Goal: Task Accomplishment & Management: Use online tool/utility

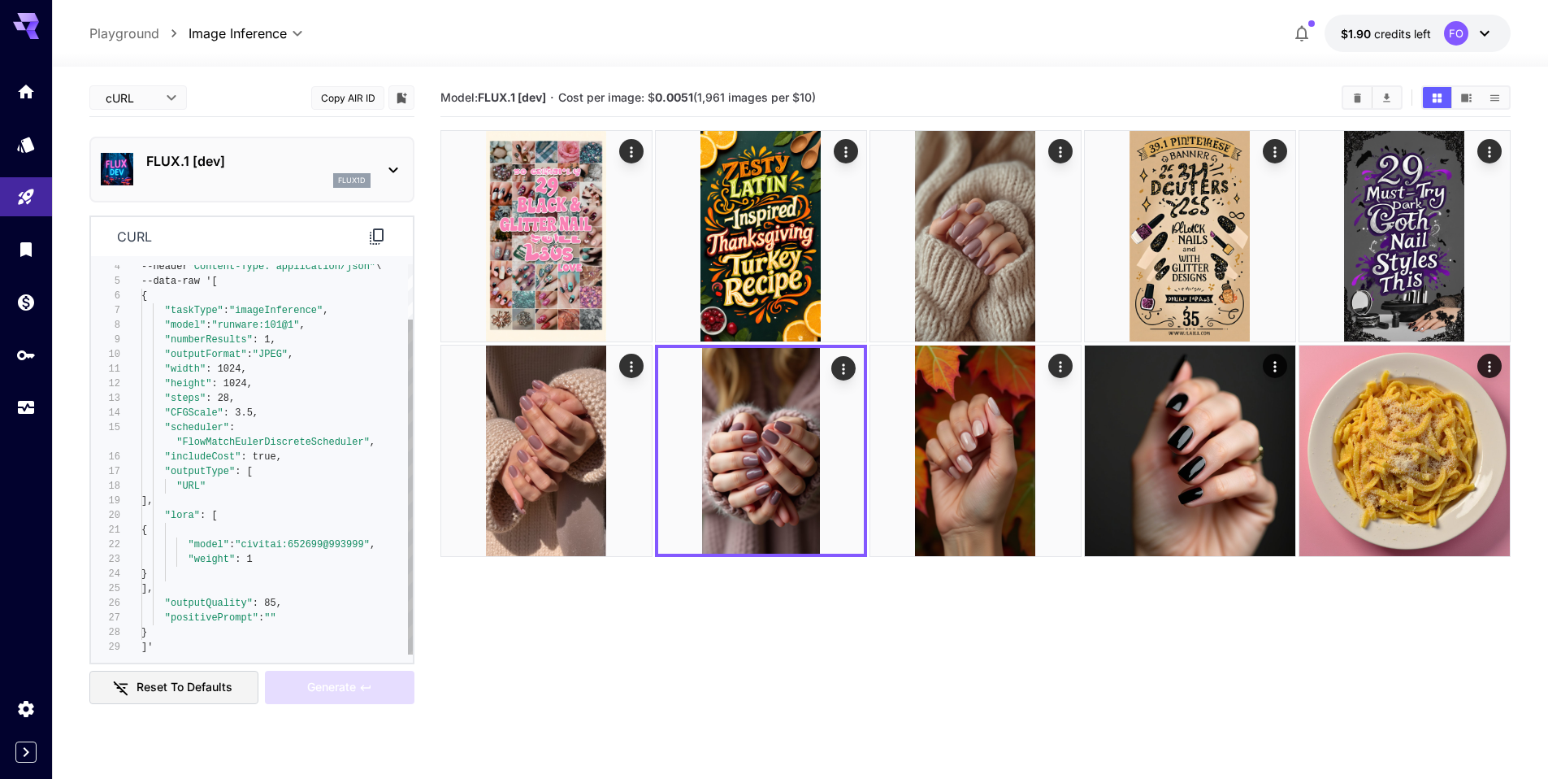
type textarea "**********"
drag, startPoint x: 171, startPoint y: 517, endPoint x: 197, endPoint y: 520, distance: 26.2
click at [197, 520] on div "--header "Content-Type: application/json" \ --data-raw '[ { "taskType" : "image…" at bounding box center [276, 428] width 271 height 454
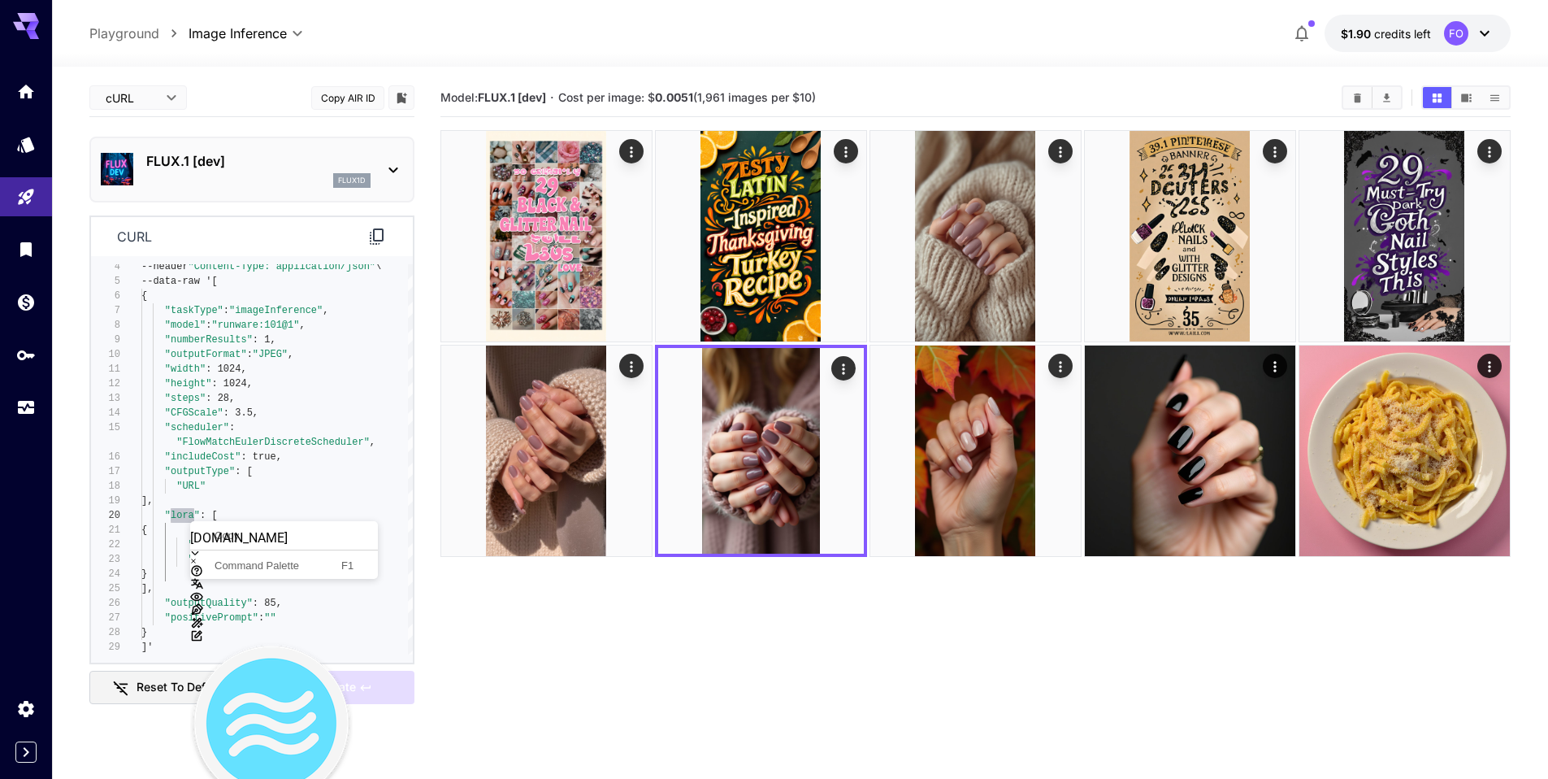
click at [211, 558] on div at bounding box center [271, 688] width 163 height 260
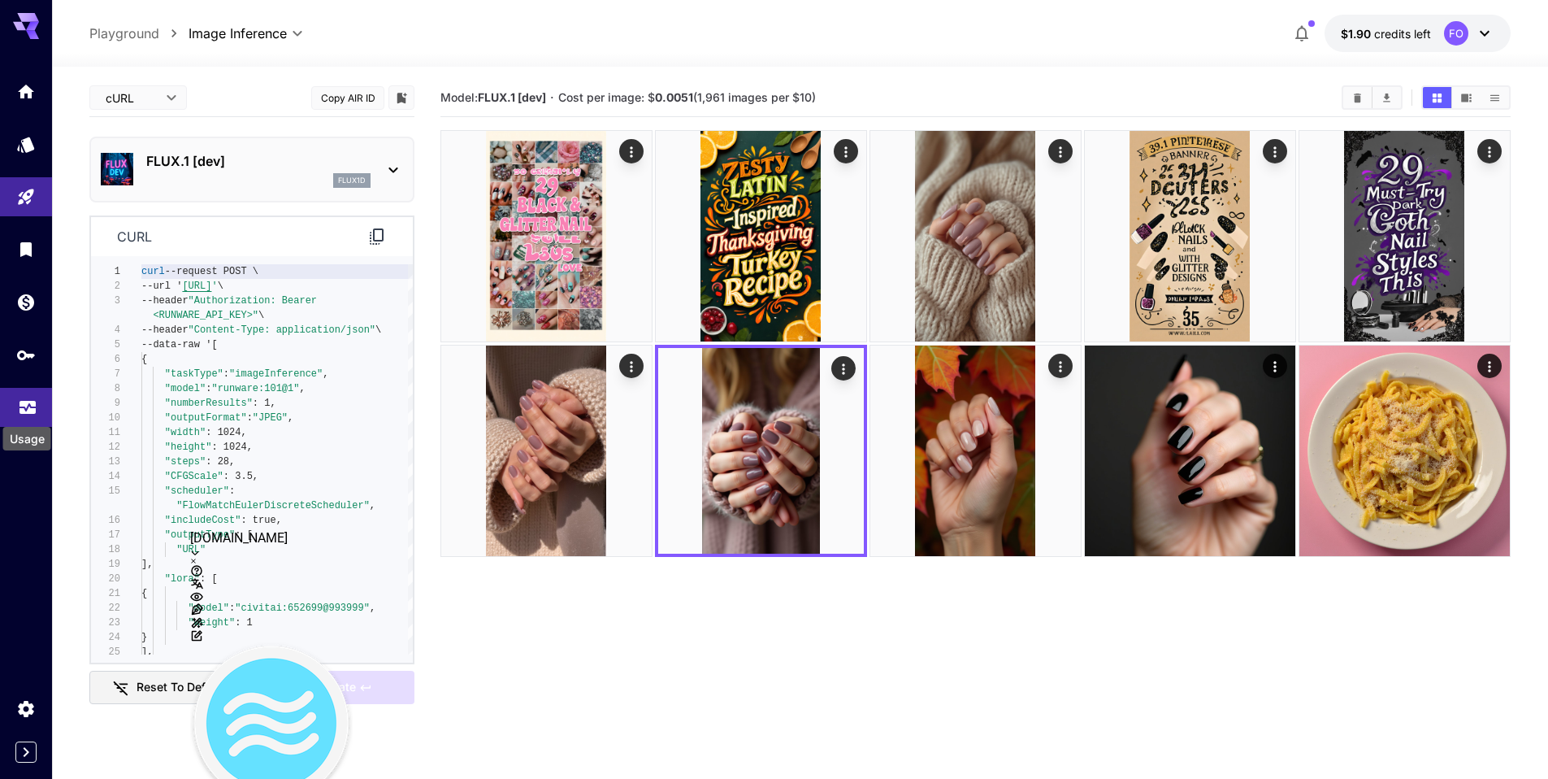
click at [18, 412] on icon "Usage" at bounding box center [28, 403] width 20 height 20
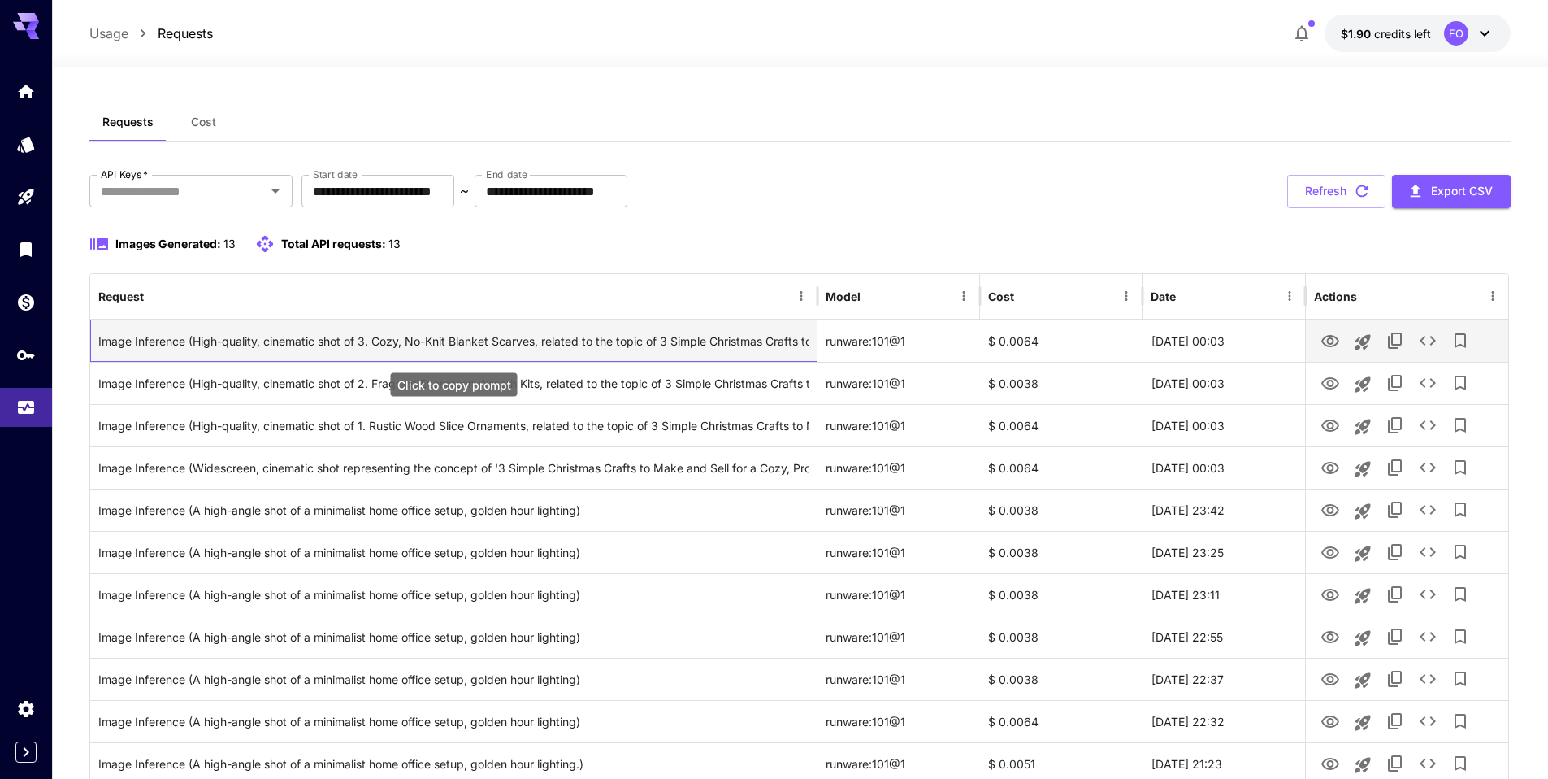
click at [693, 348] on div "Image Inference (High-quality, cinematic shot of 3. Cozy, No-Knit Blanket Scarv…" at bounding box center [453, 340] width 710 height 41
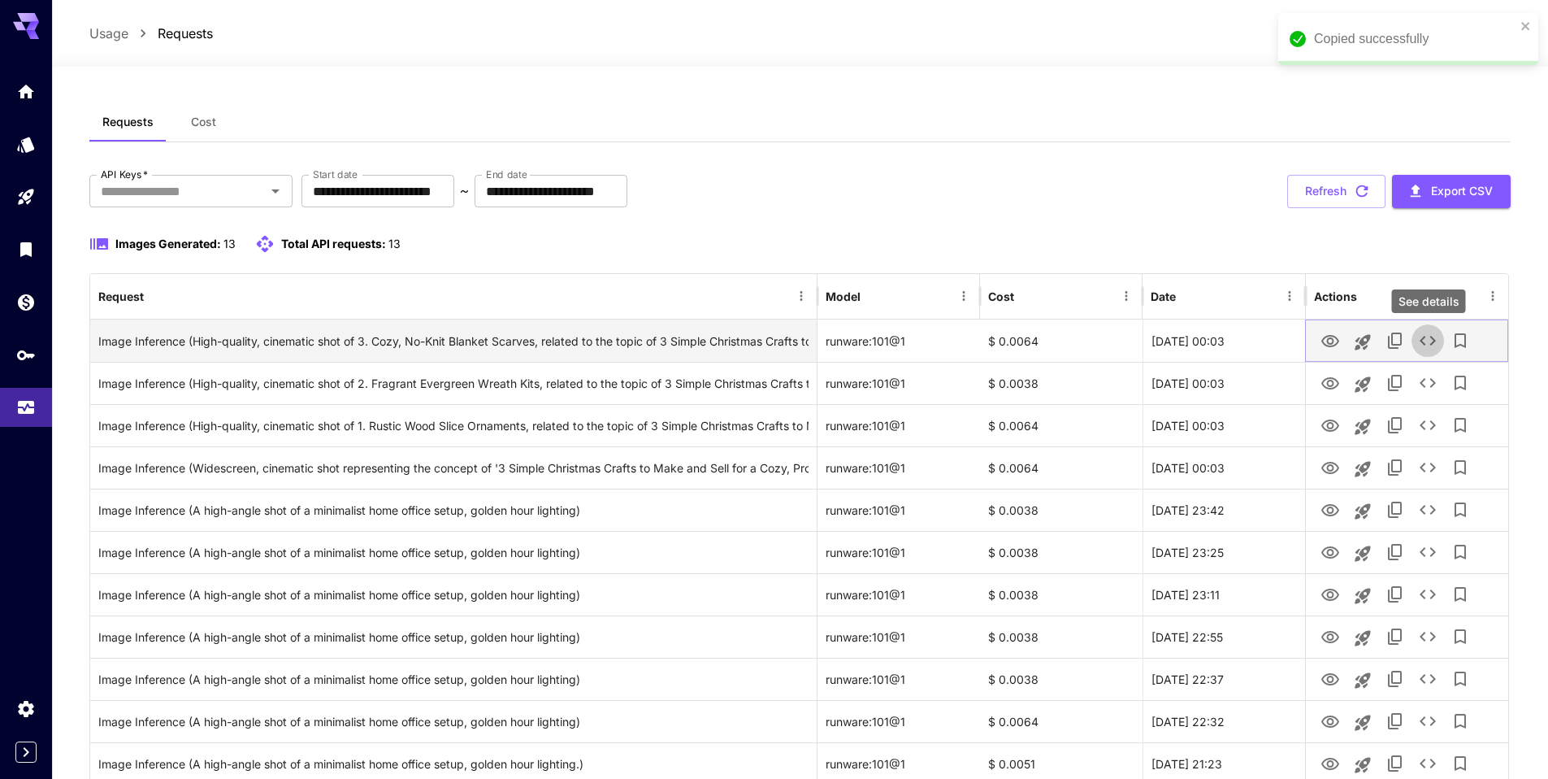
click at [1418, 340] on icon "See details" at bounding box center [1428, 341] width 20 height 20
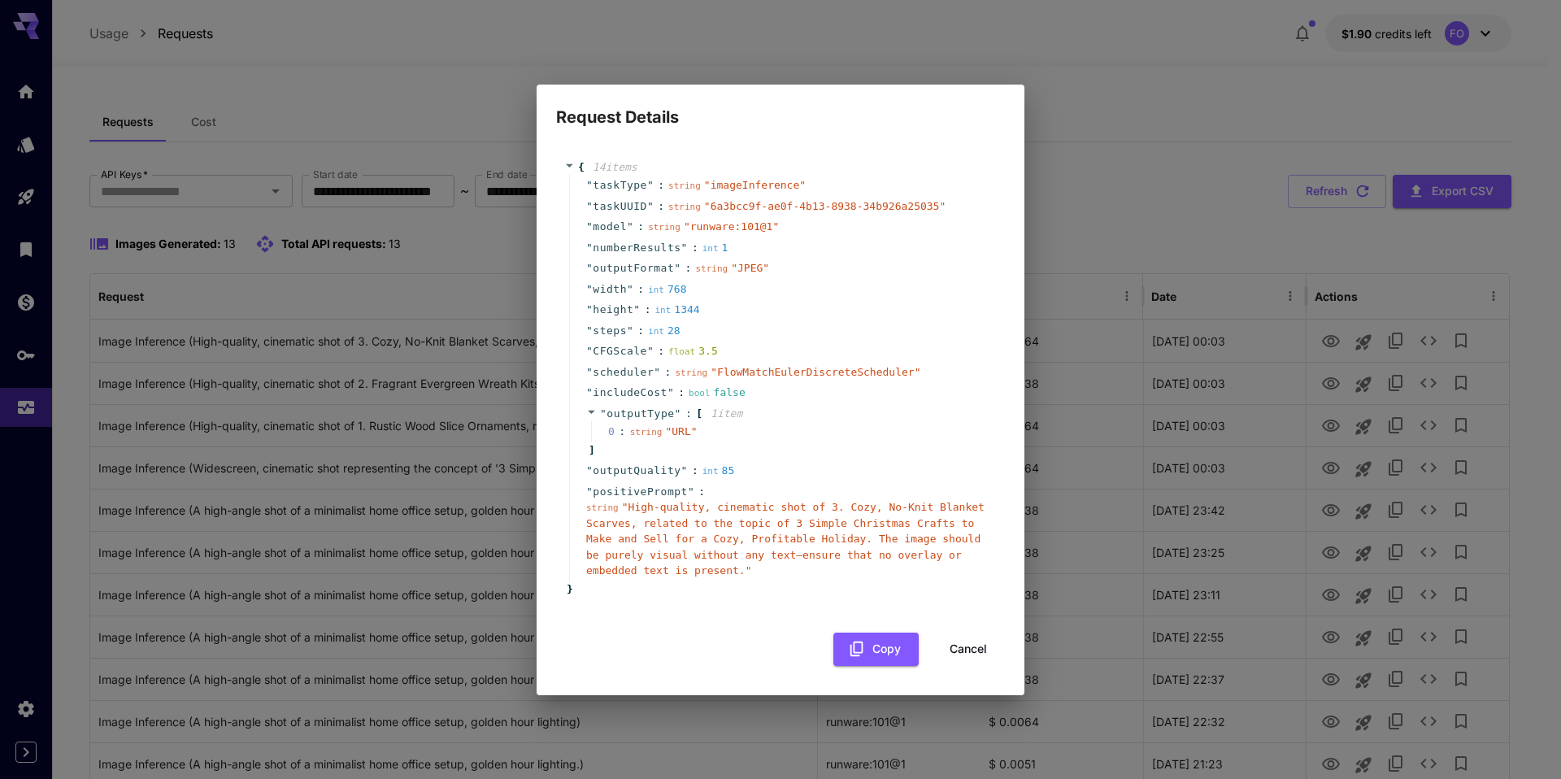
click at [1014, 106] on h2 "Request Details" at bounding box center [780, 108] width 488 height 46
click at [941, 645] on button "Cancel" at bounding box center [968, 648] width 73 height 33
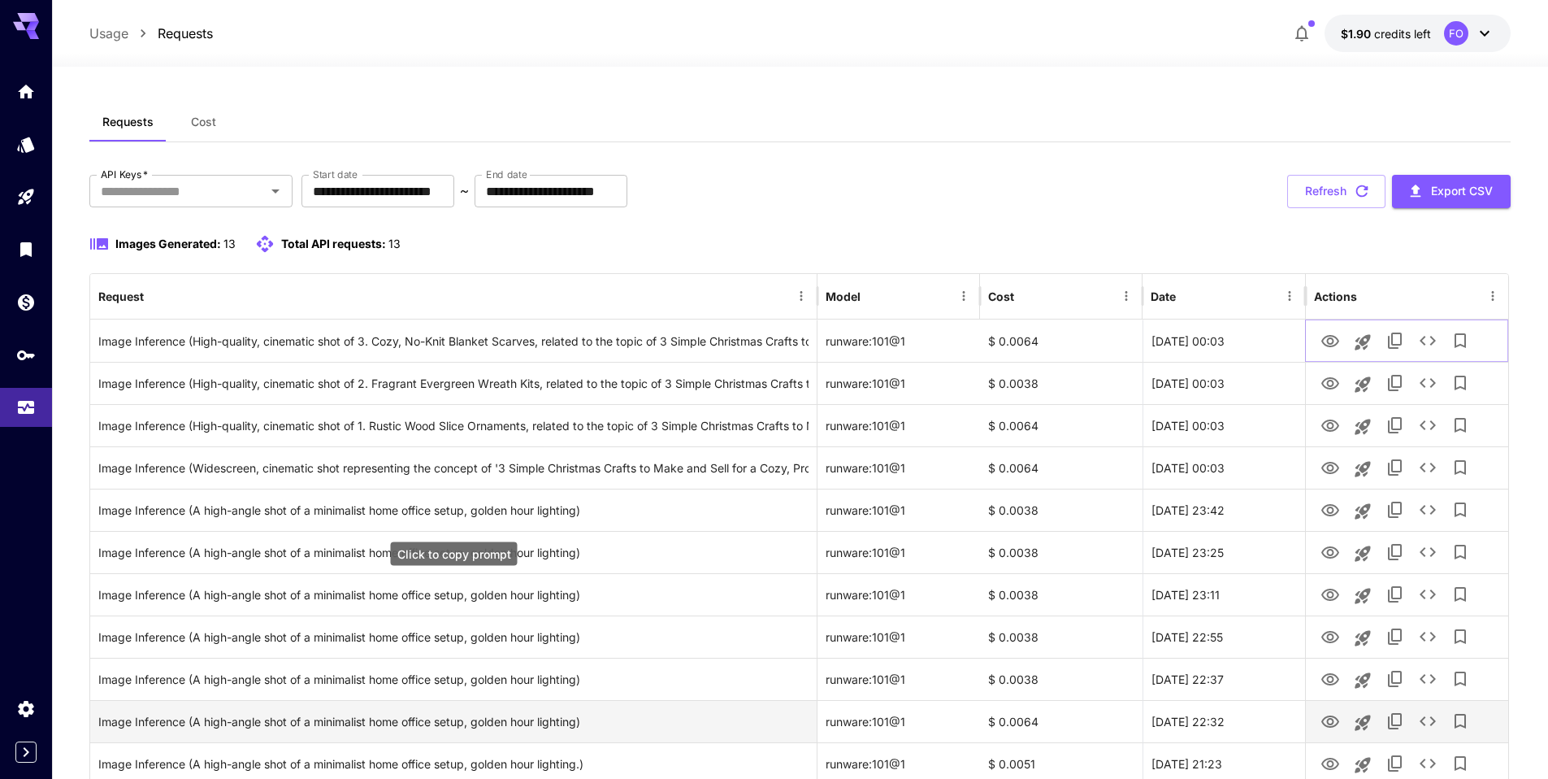
scroll to position [182, 0]
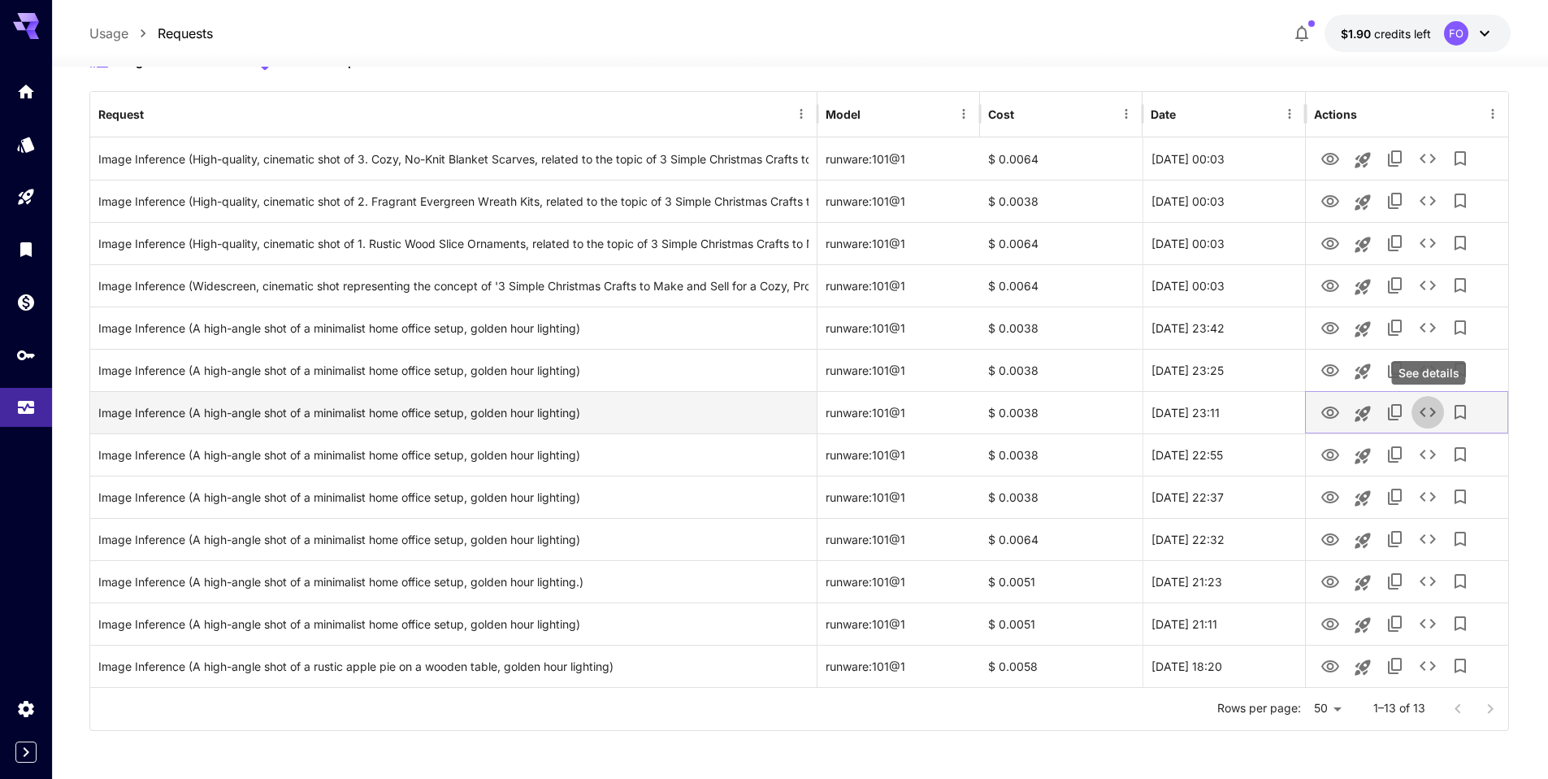
click at [1428, 410] on icon "See details" at bounding box center [1428, 412] width 20 height 20
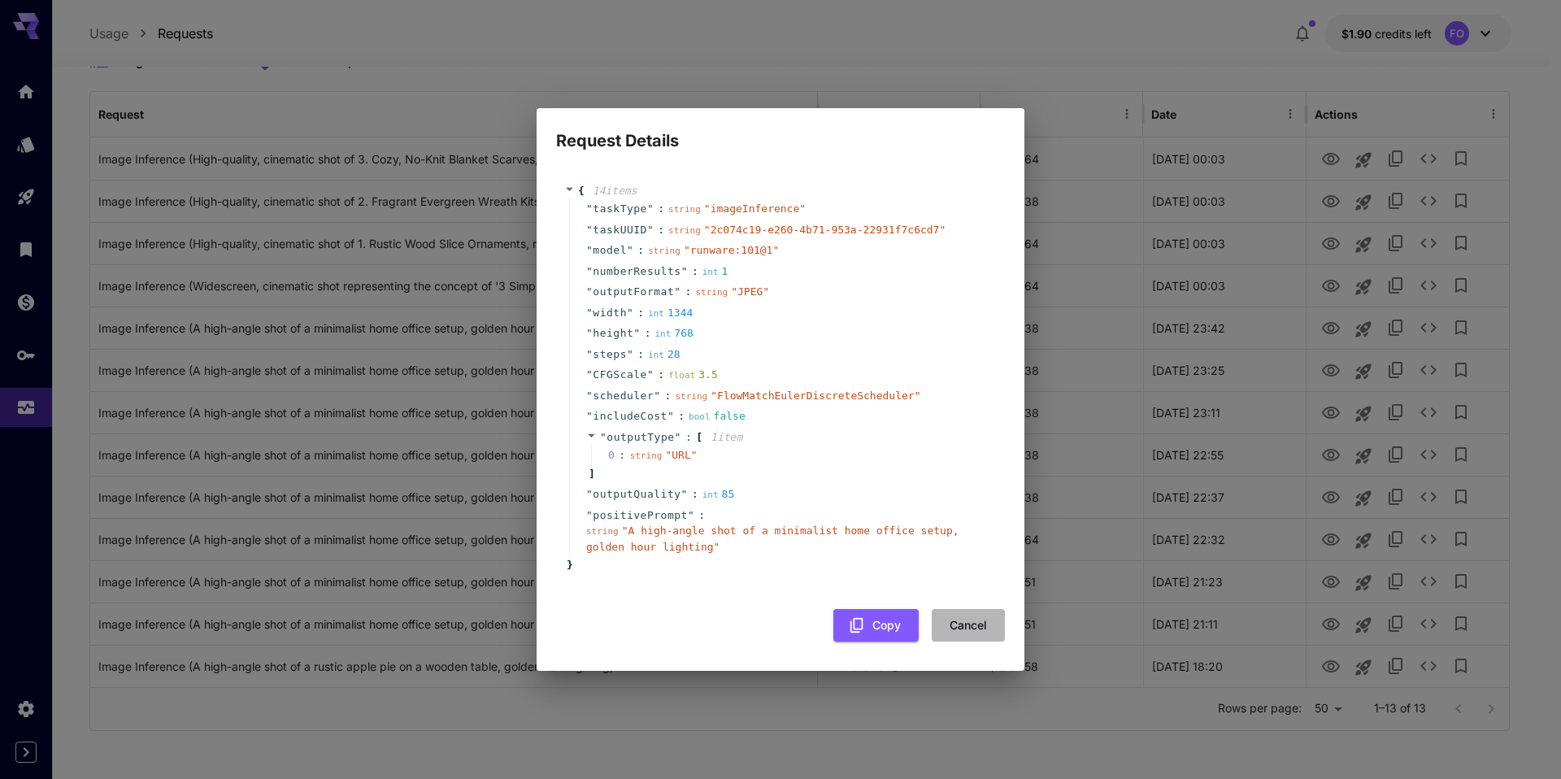
click at [958, 627] on button "Cancel" at bounding box center [968, 625] width 73 height 33
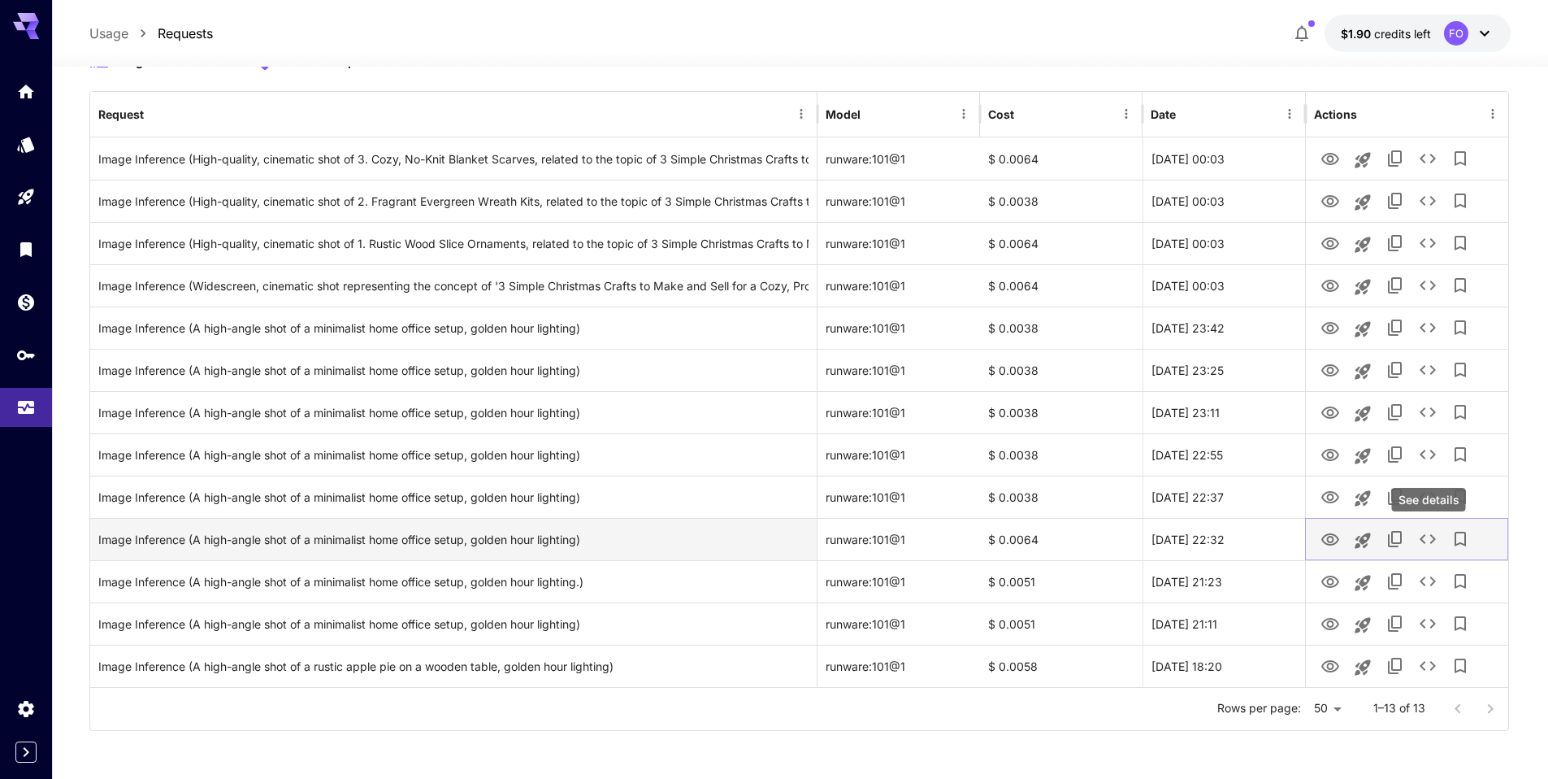
click at [1428, 536] on icon "See details" at bounding box center [1428, 539] width 20 height 20
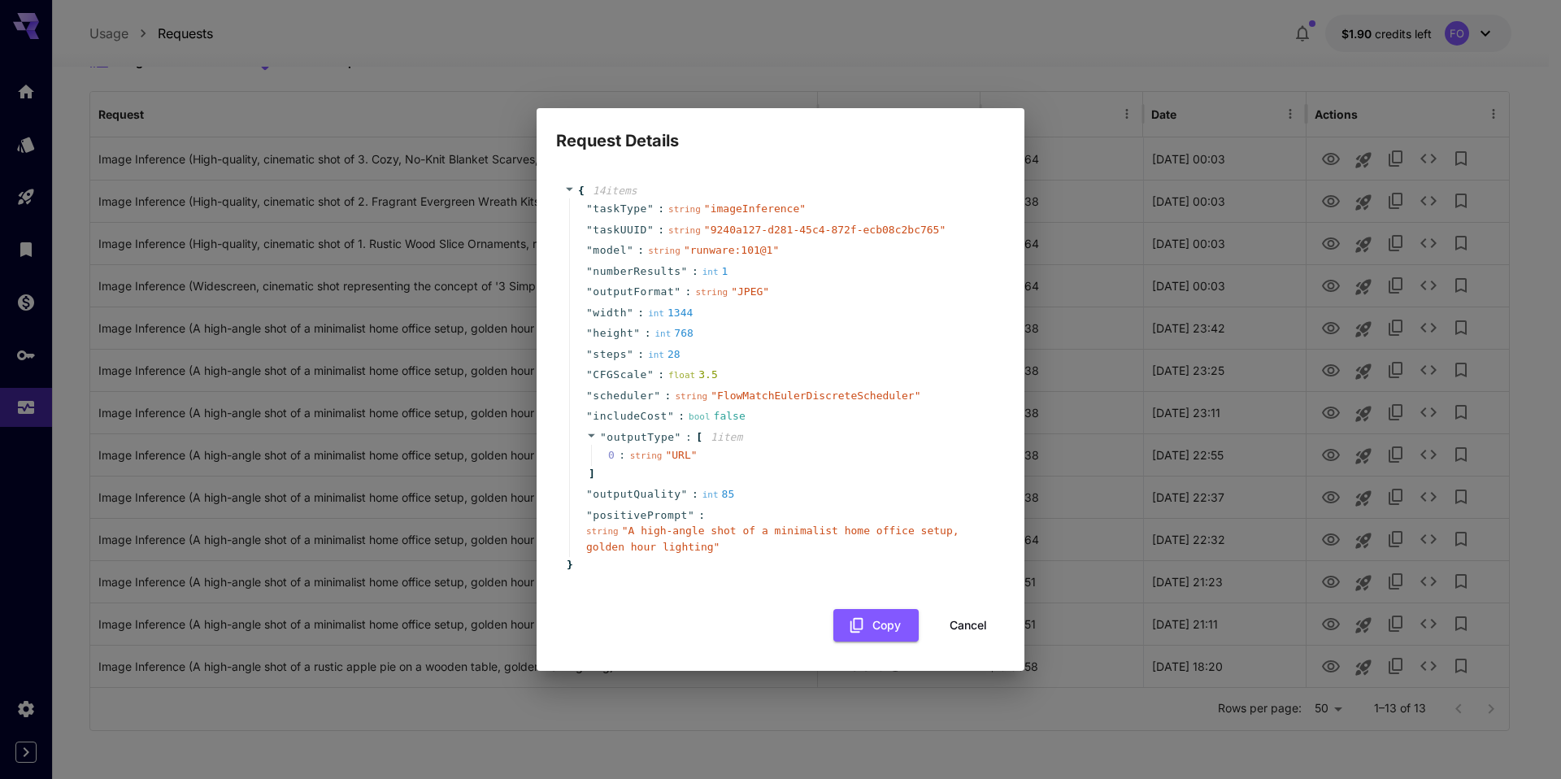
click at [703, 668] on div "{ 14 item s " taskType " : string " imageInference " " taskUUID " : string " 92…" at bounding box center [780, 413] width 488 height 518
click at [962, 627] on button "Cancel" at bounding box center [968, 625] width 73 height 33
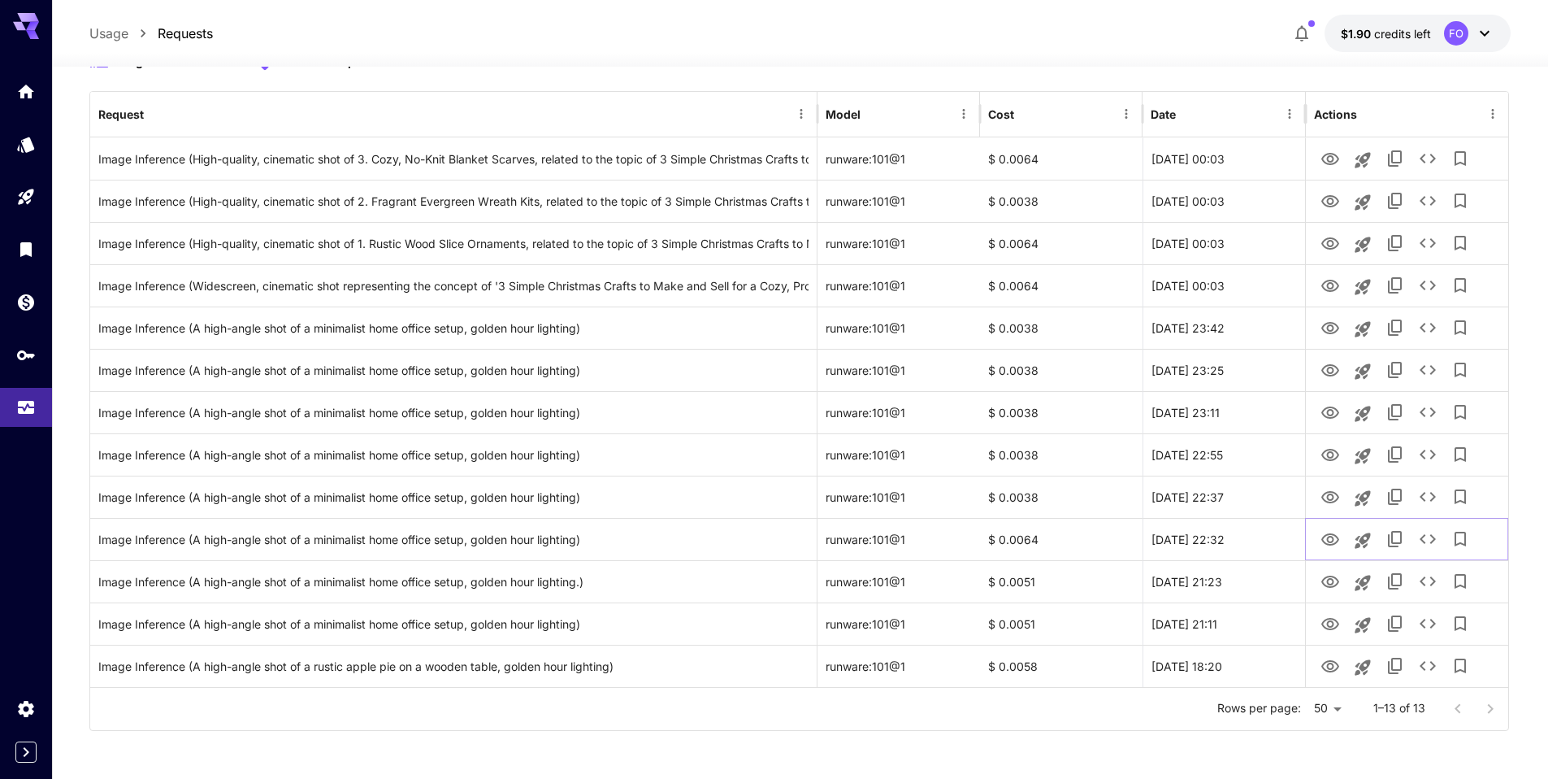
scroll to position [177, 0]
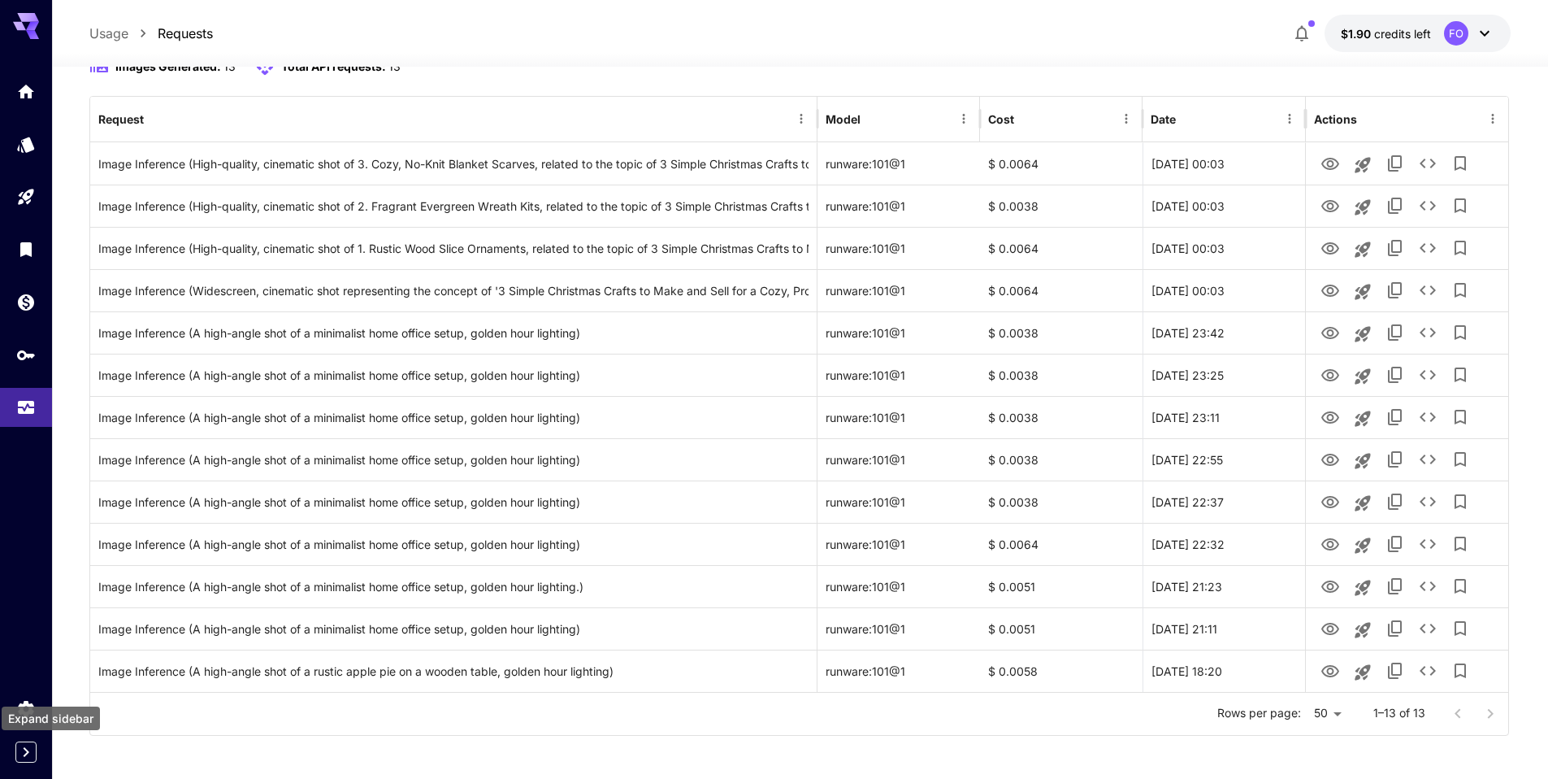
click at [22, 752] on icon "Expand sidebar" at bounding box center [26, 752] width 20 height 20
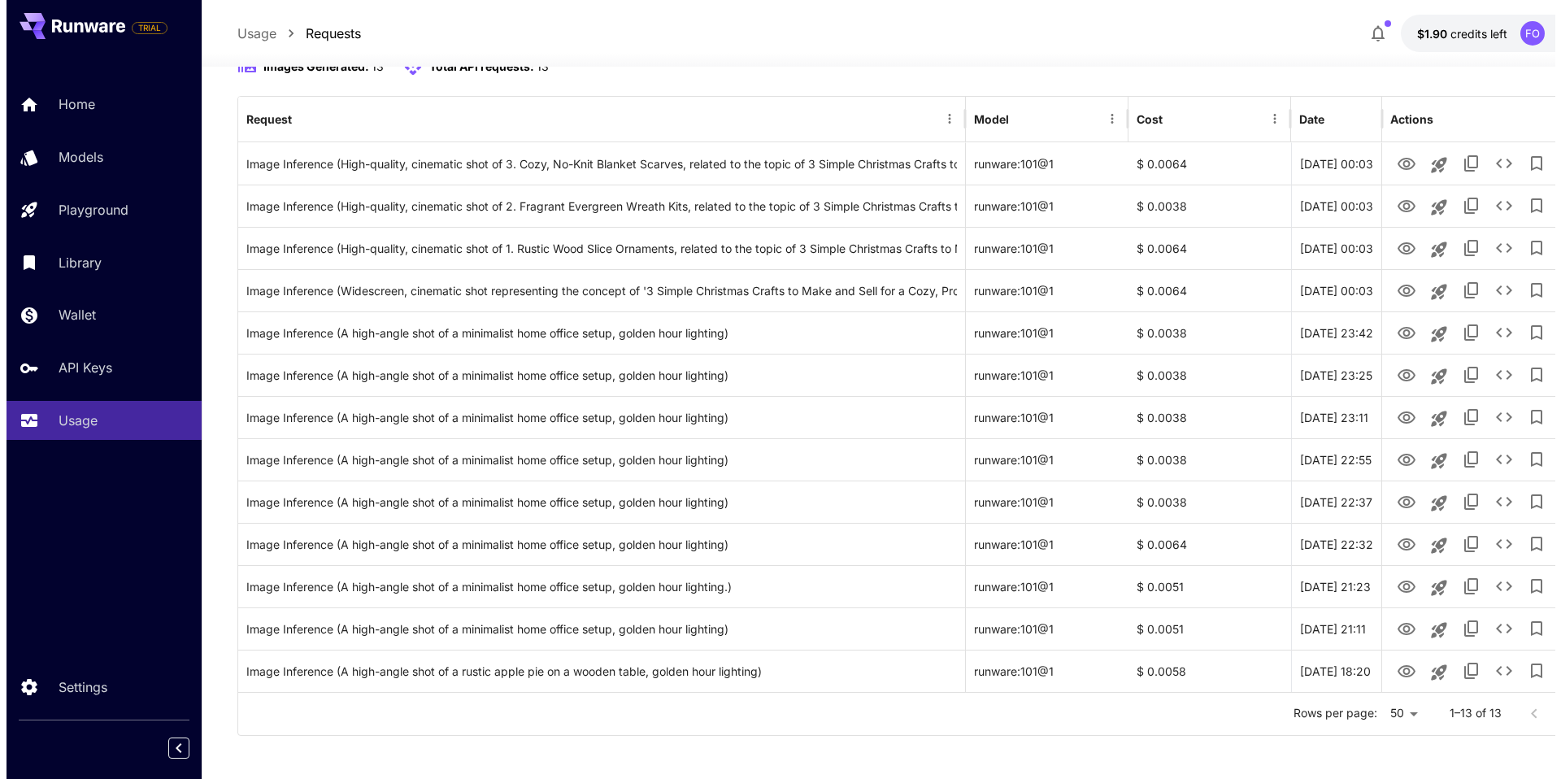
scroll to position [182, 0]
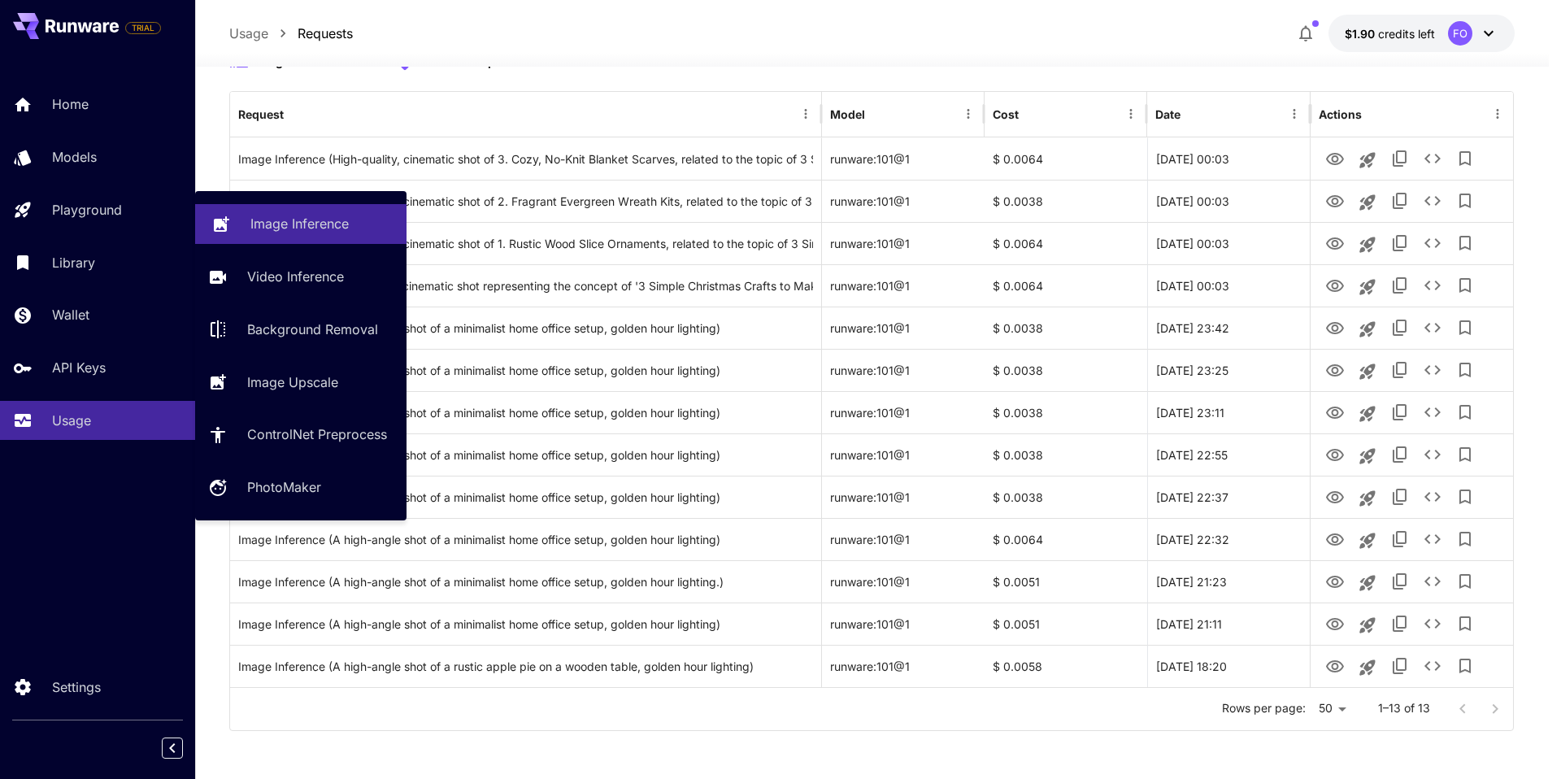
click at [251, 220] on p "Image Inference" at bounding box center [299, 224] width 98 height 20
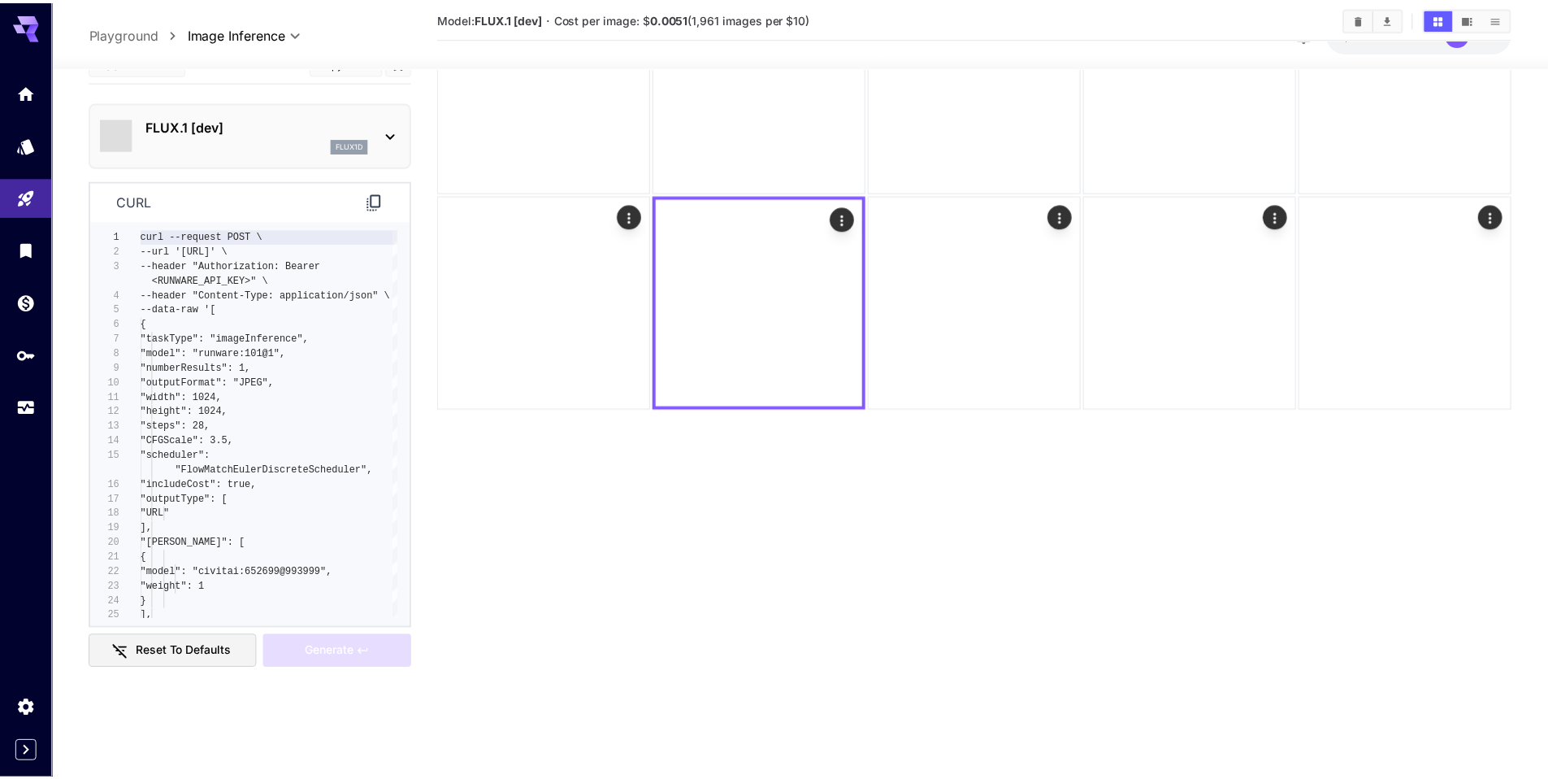
scroll to position [128, 0]
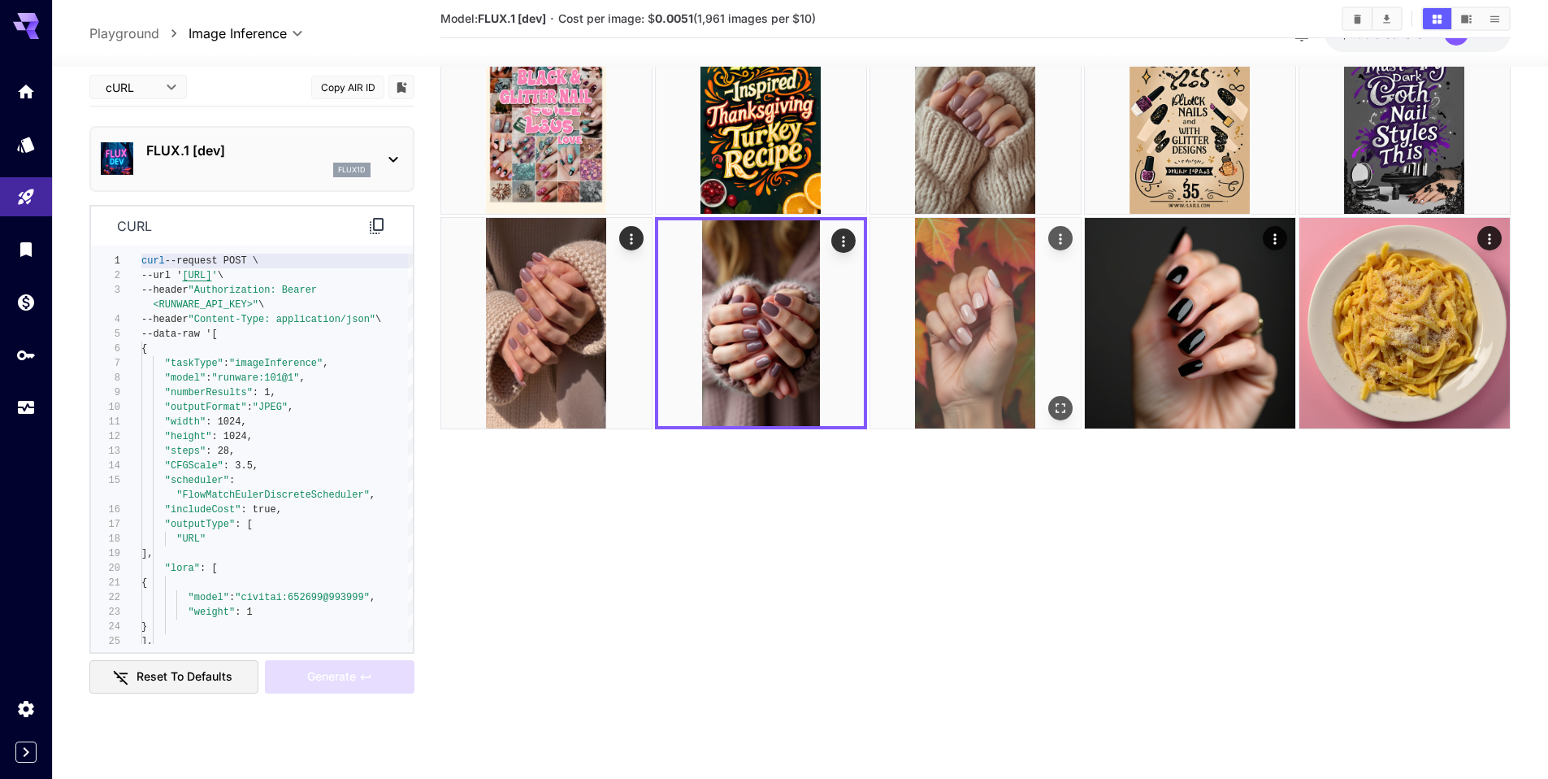
click at [971, 318] on img at bounding box center [976, 323] width 211 height 211
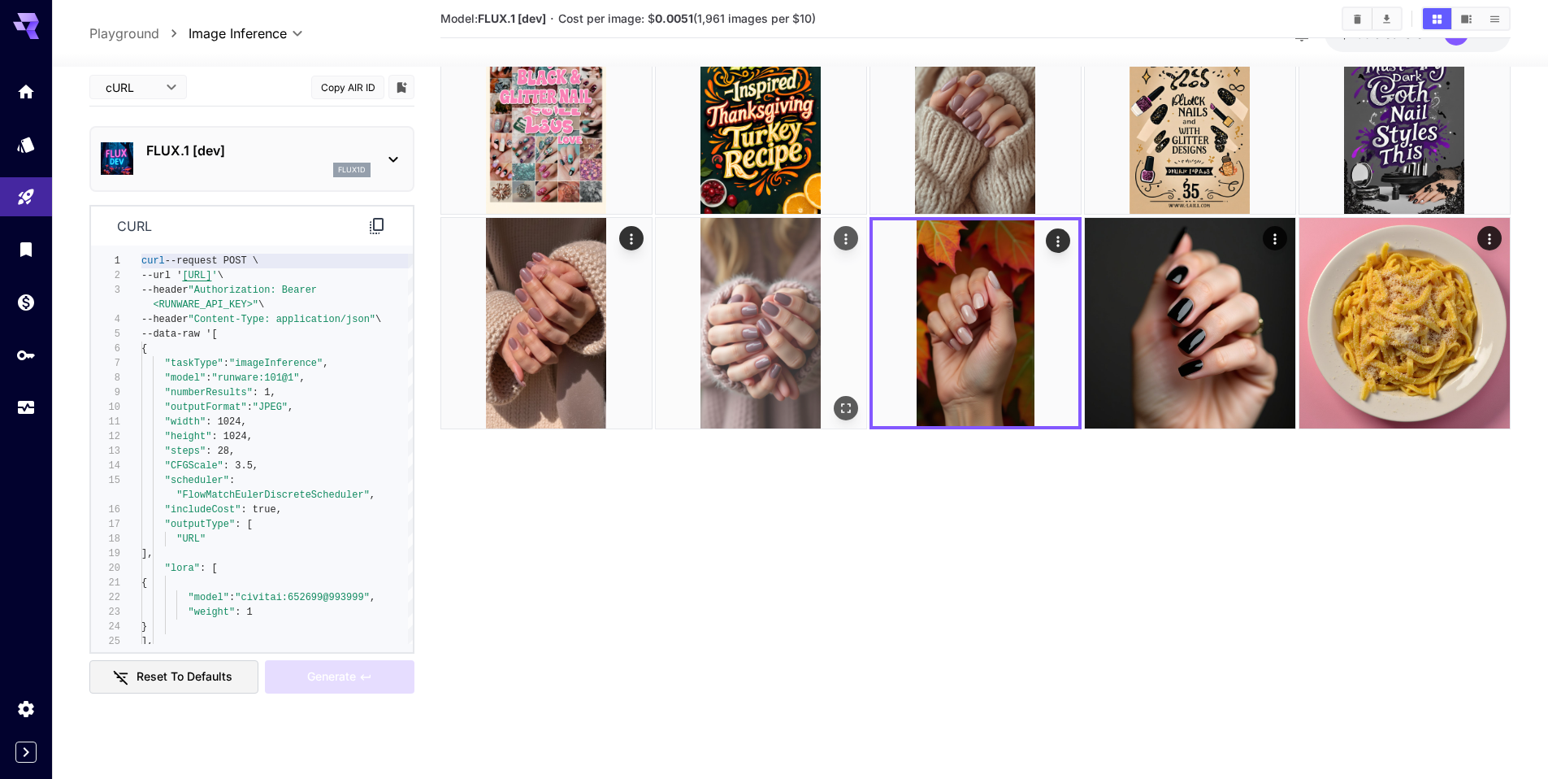
click at [794, 333] on img at bounding box center [761, 323] width 211 height 211
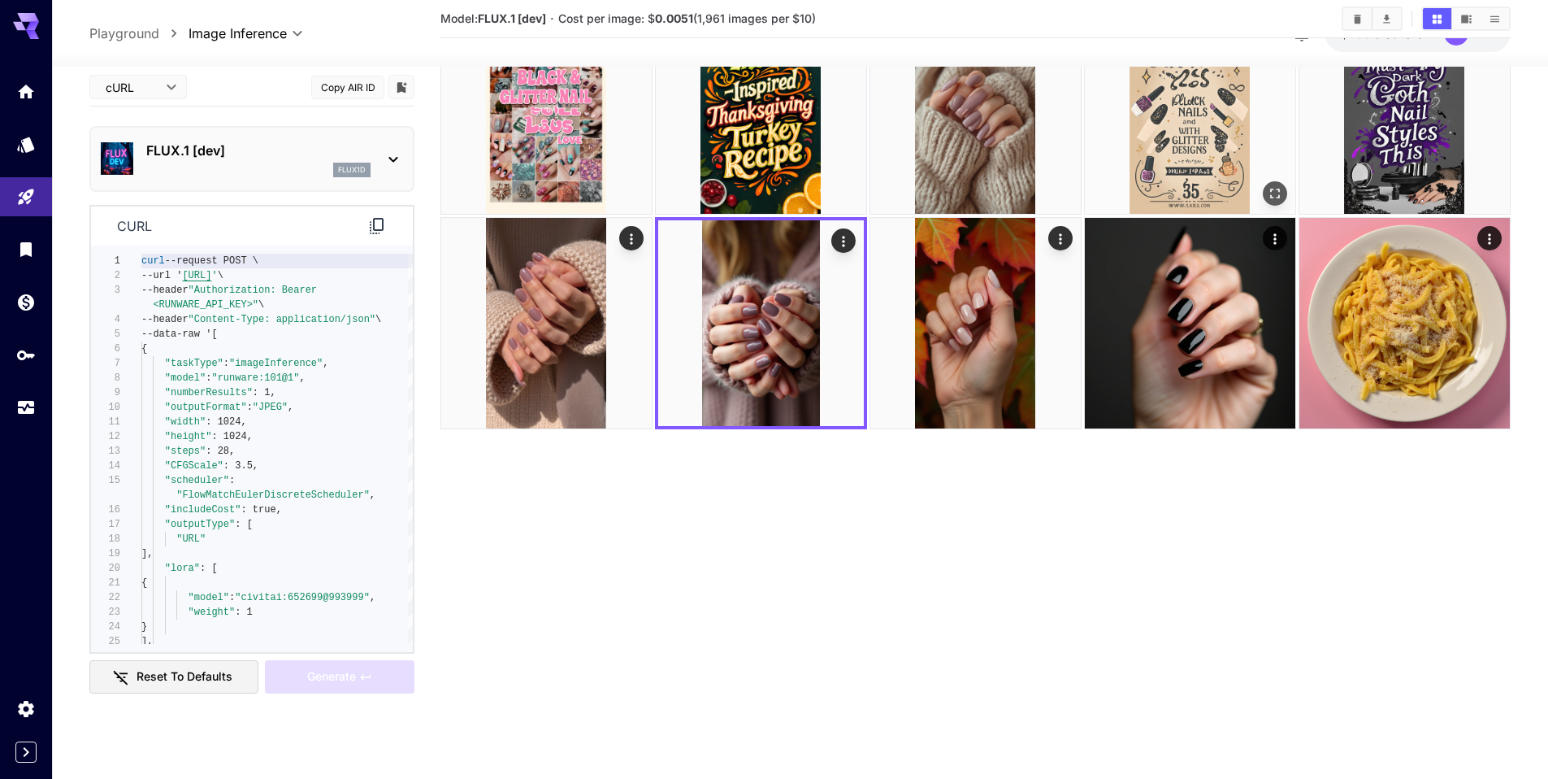
click at [1212, 185] on img at bounding box center [1190, 108] width 211 height 211
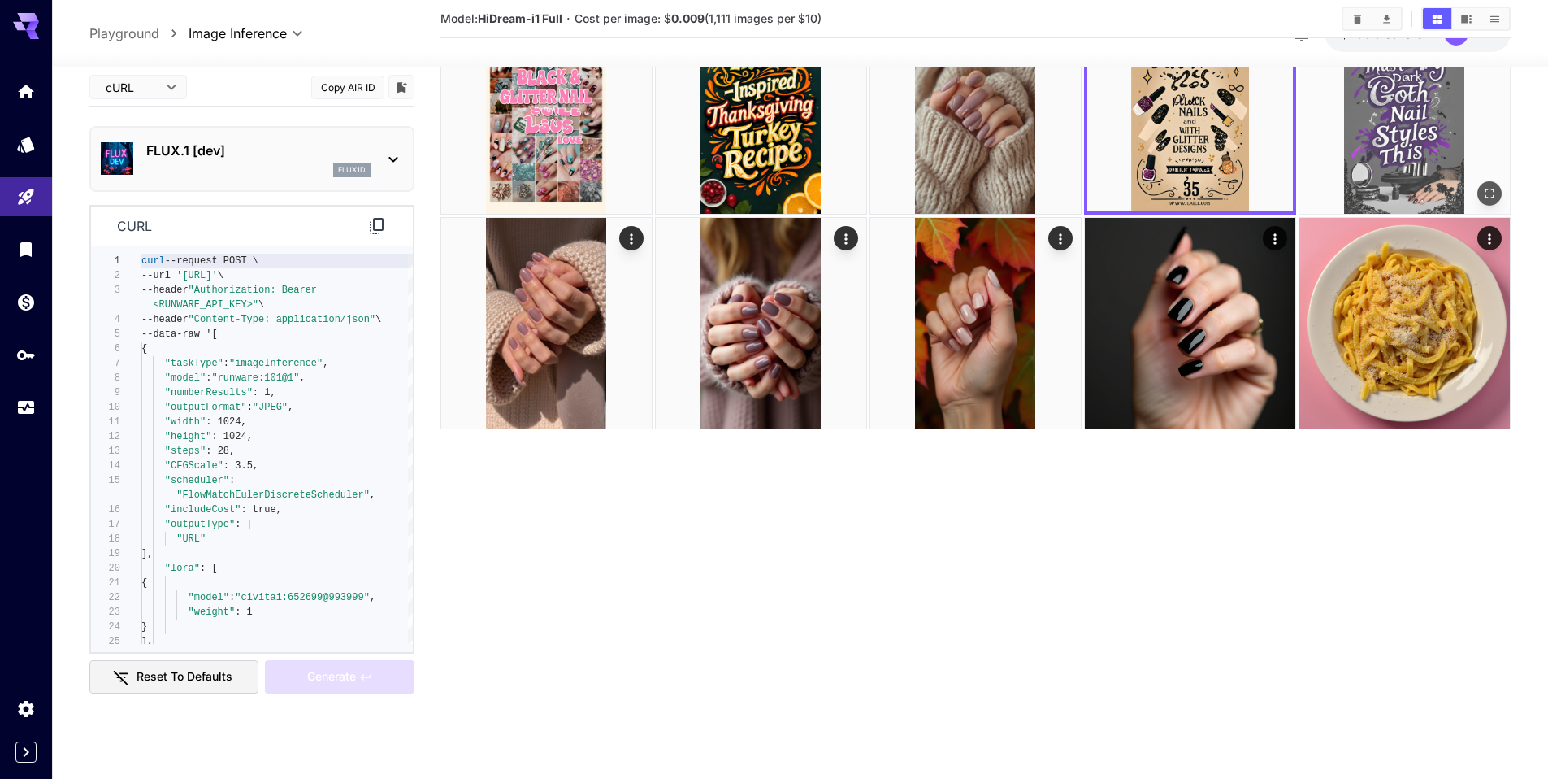
click at [1362, 147] on img at bounding box center [1405, 108] width 211 height 211
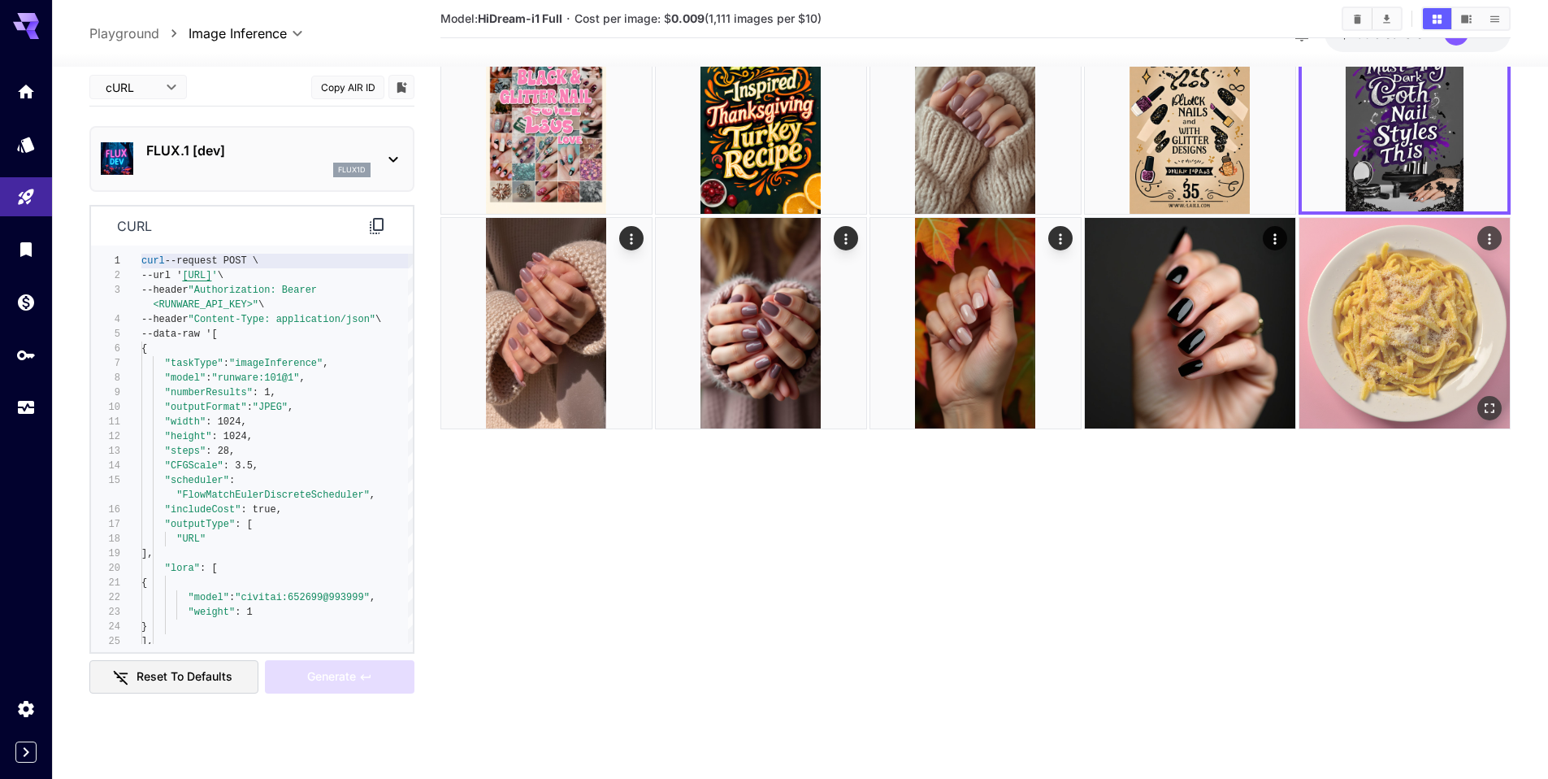
click at [1376, 298] on img at bounding box center [1405, 323] width 211 height 211
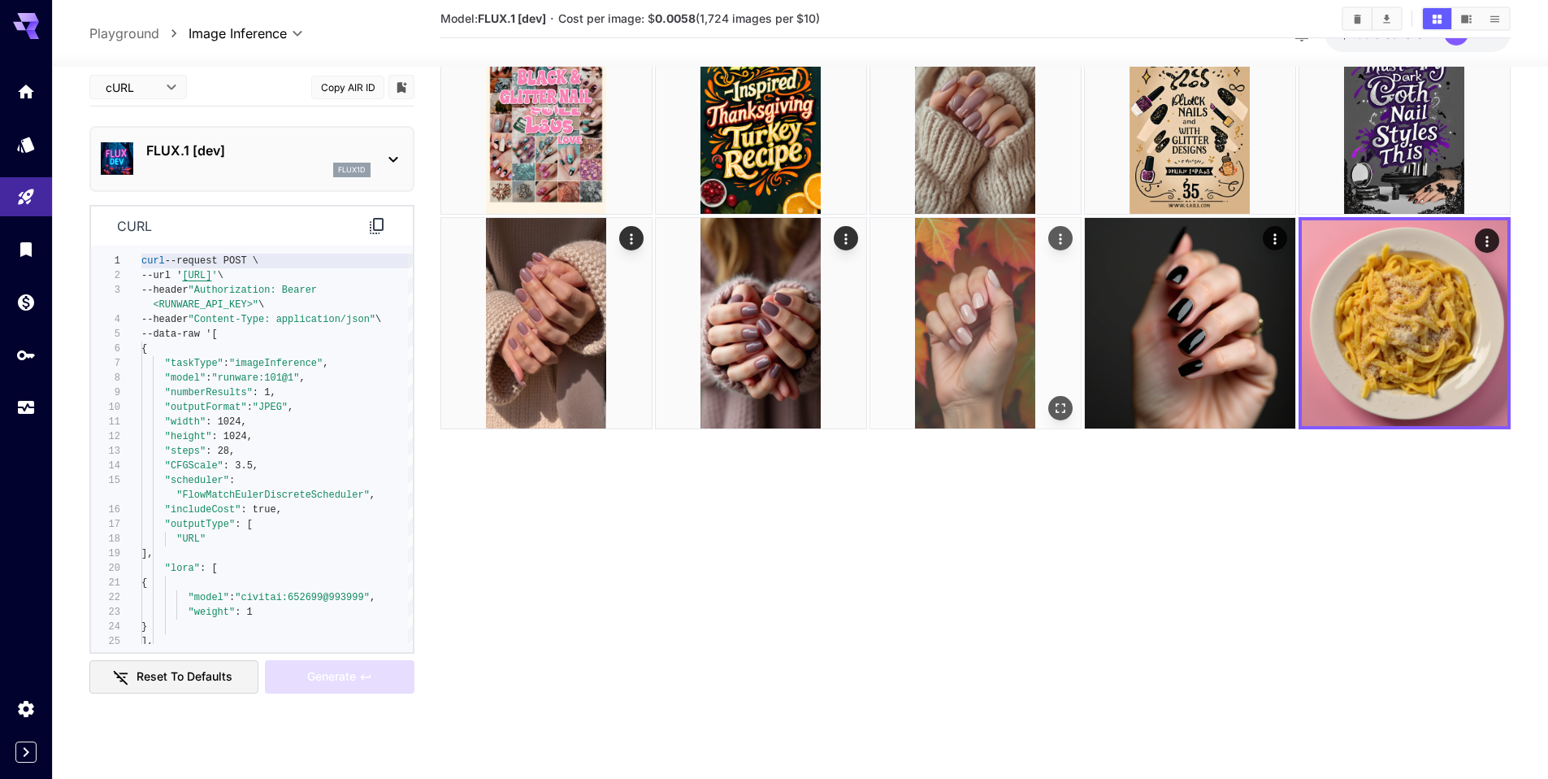
click at [1039, 380] on img at bounding box center [976, 323] width 211 height 211
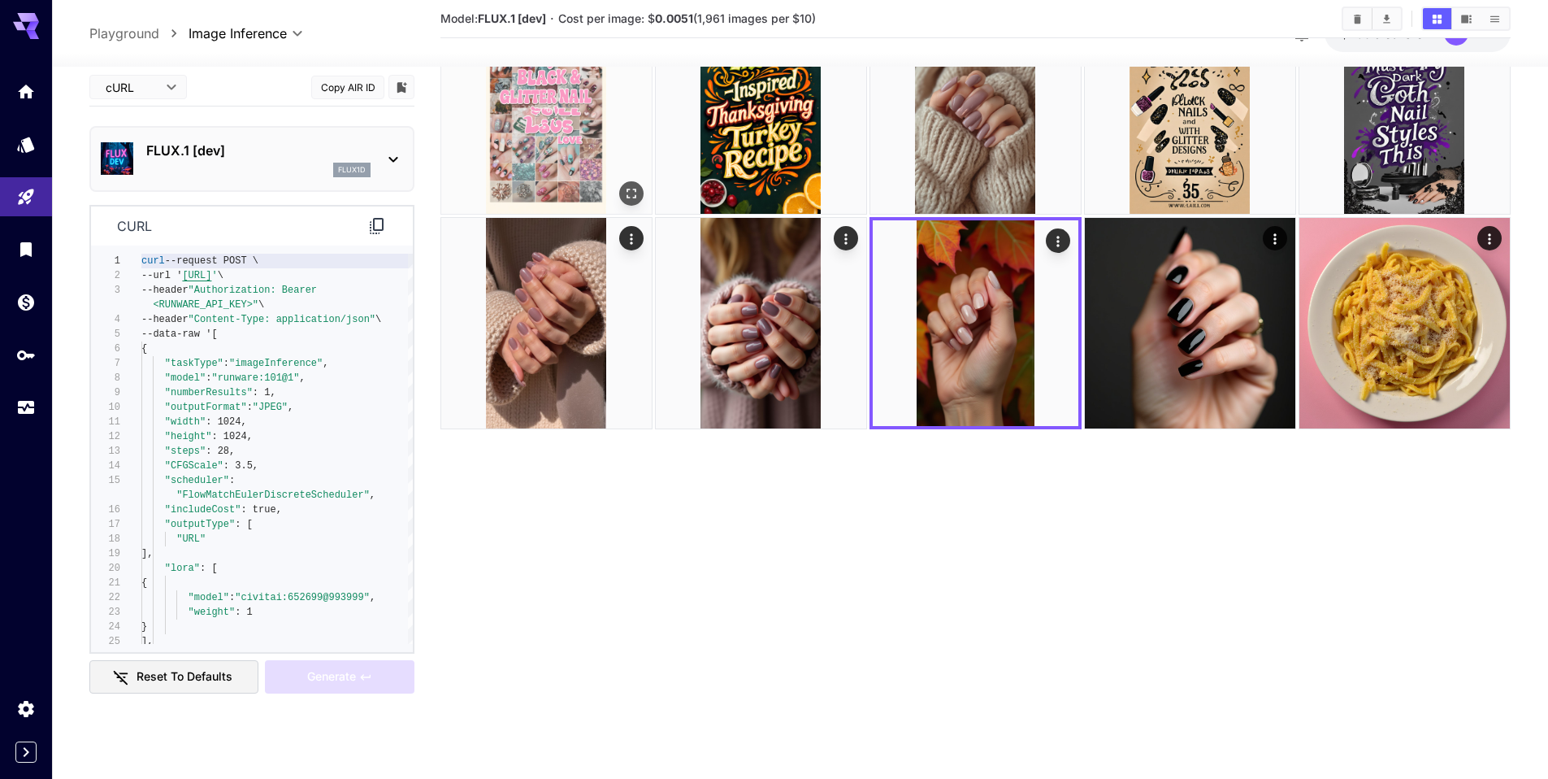
click at [601, 177] on img at bounding box center [546, 108] width 211 height 211
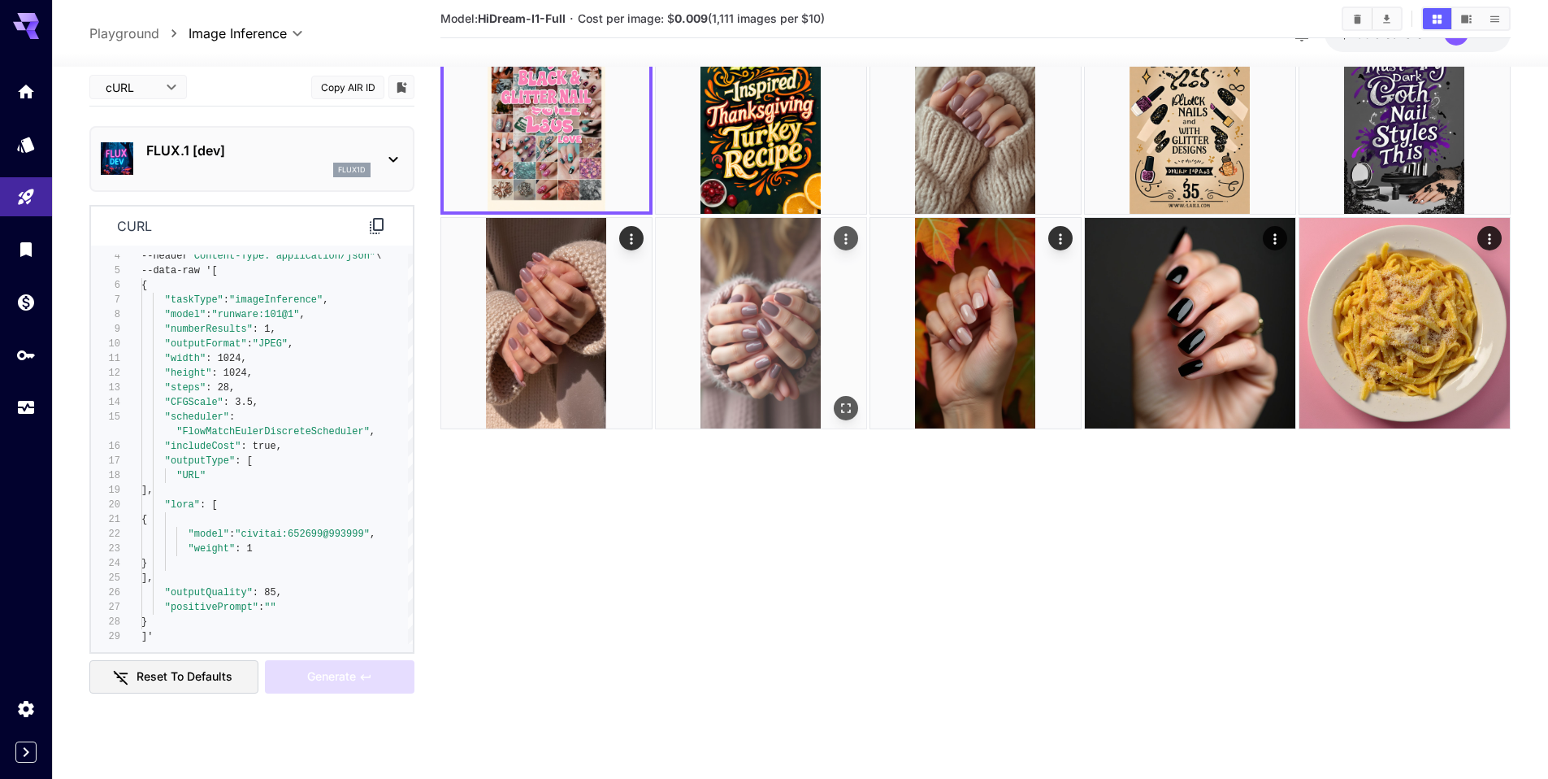
click at [750, 320] on img at bounding box center [761, 323] width 211 height 211
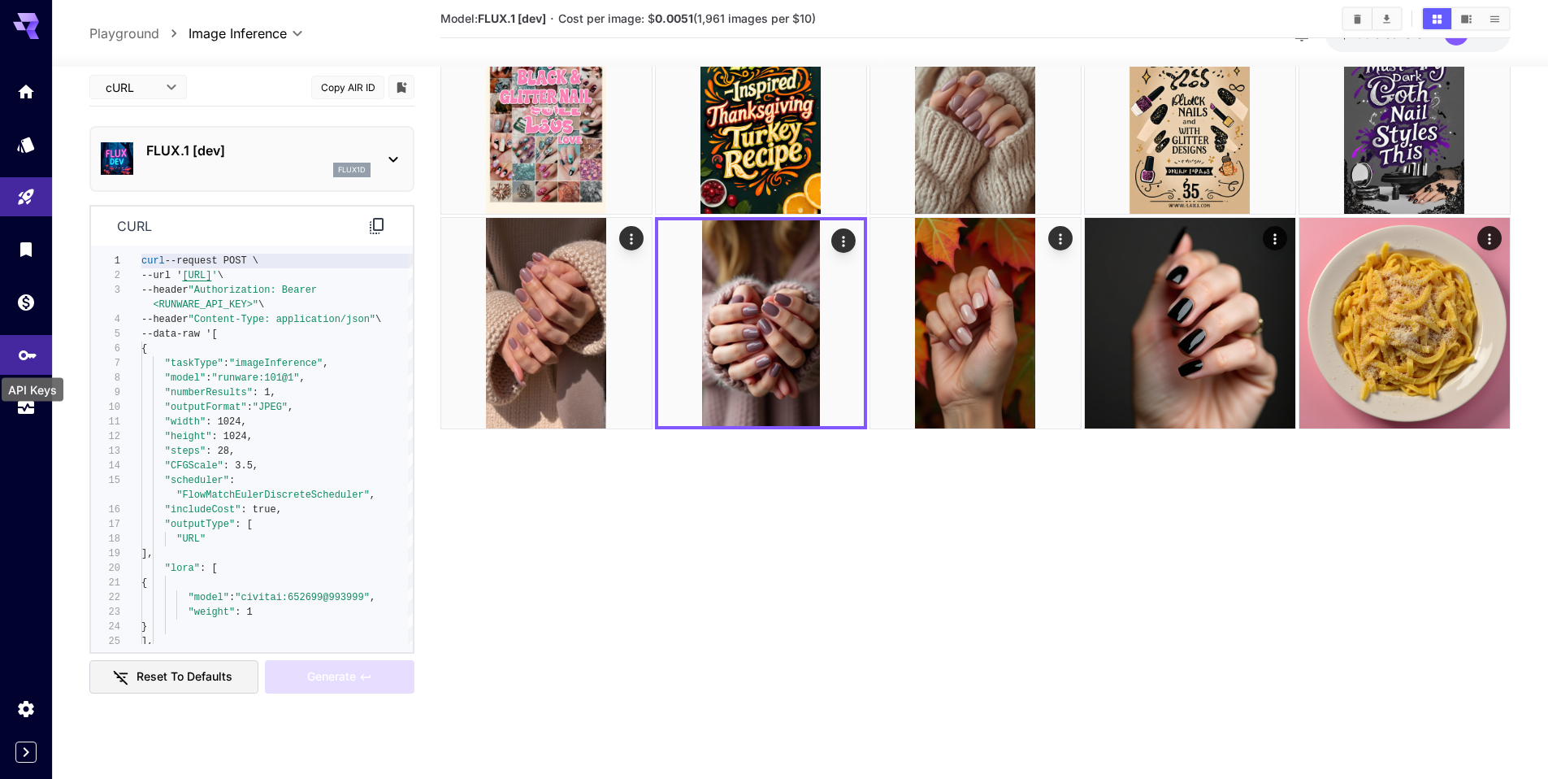
click at [20, 359] on icon "API Keys" at bounding box center [28, 350] width 20 height 20
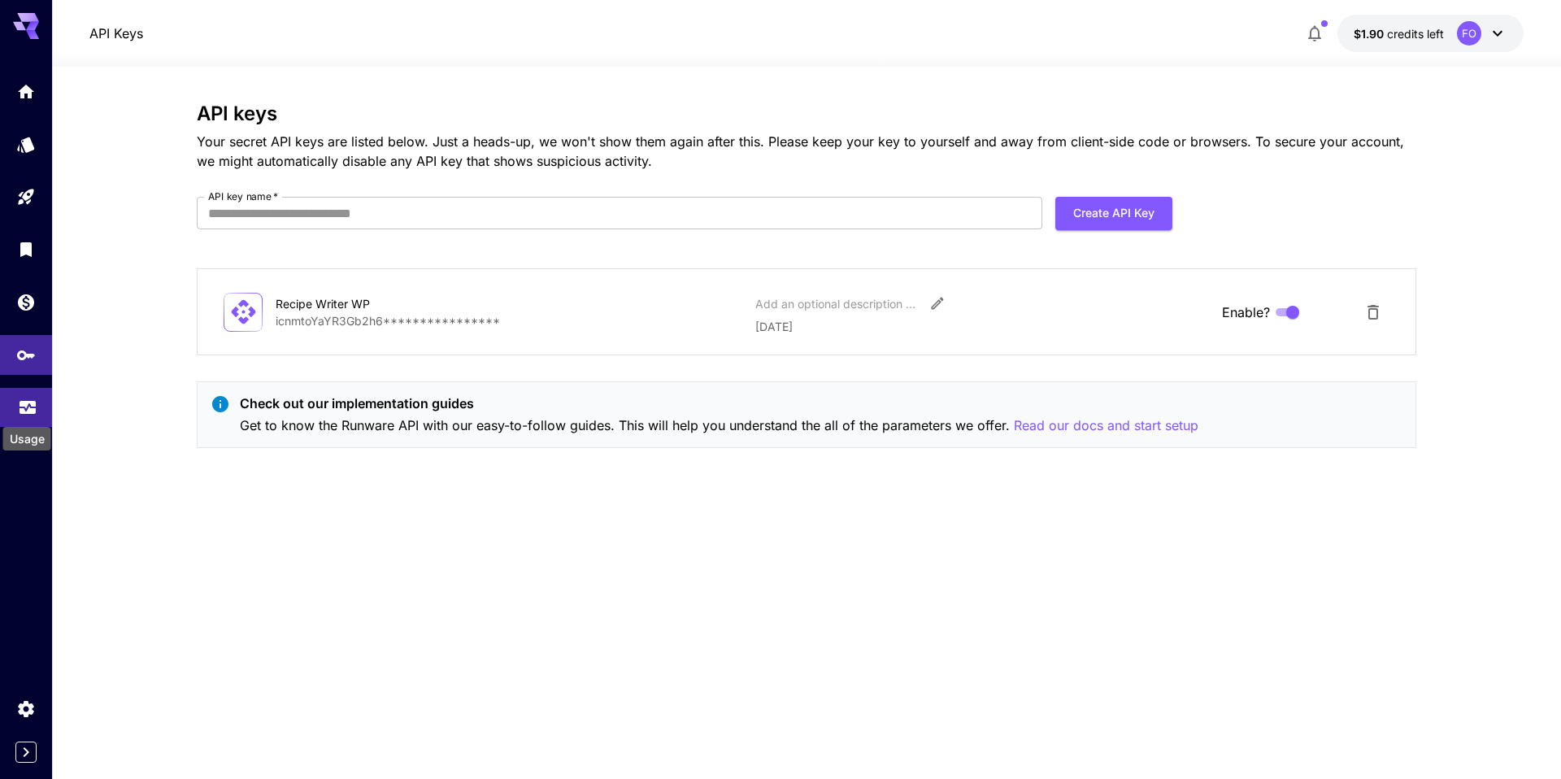
click at [24, 410] on icon "Usage" at bounding box center [28, 403] width 20 height 20
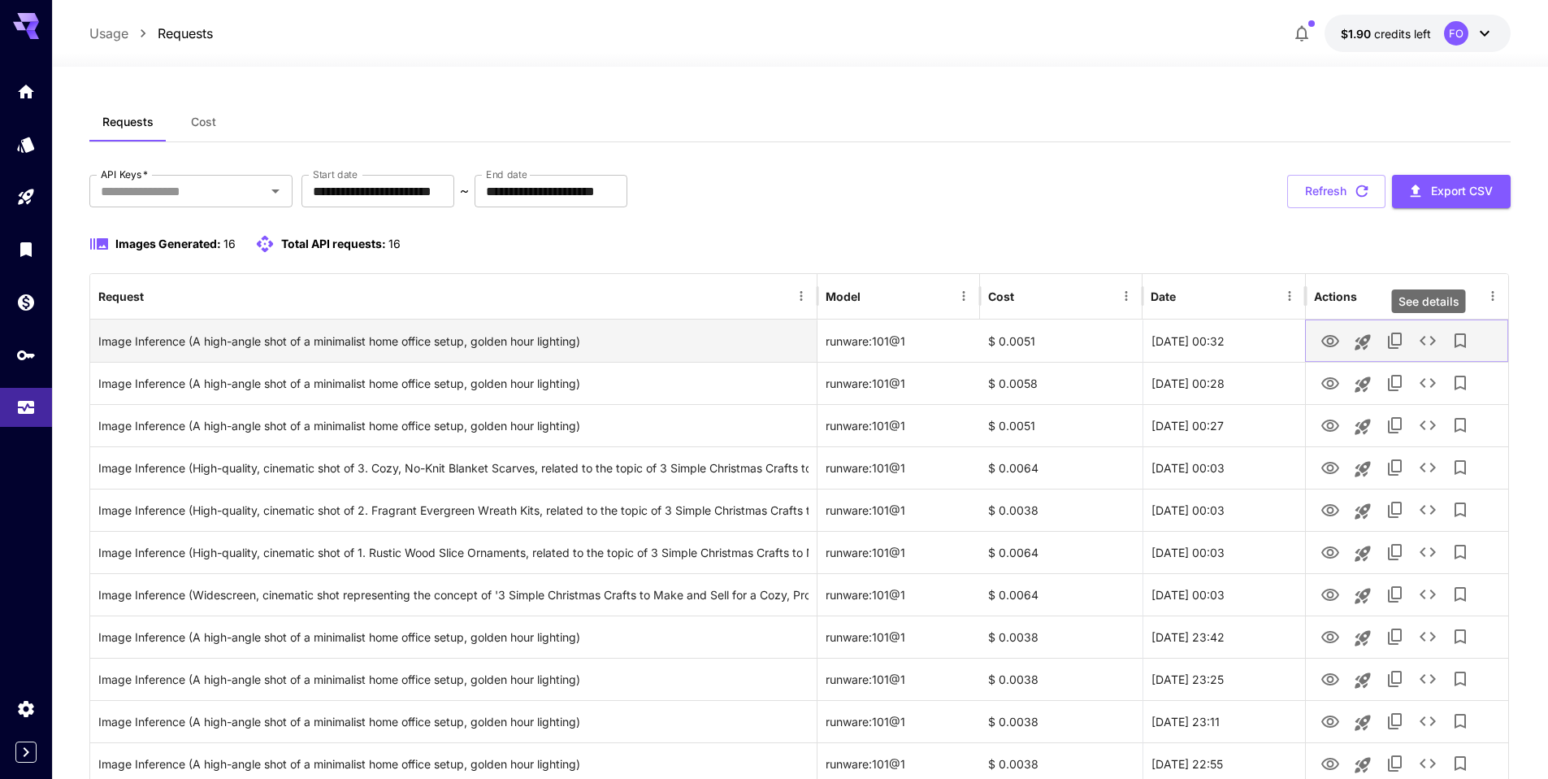
click at [1427, 340] on icon "See details" at bounding box center [1428, 341] width 20 height 20
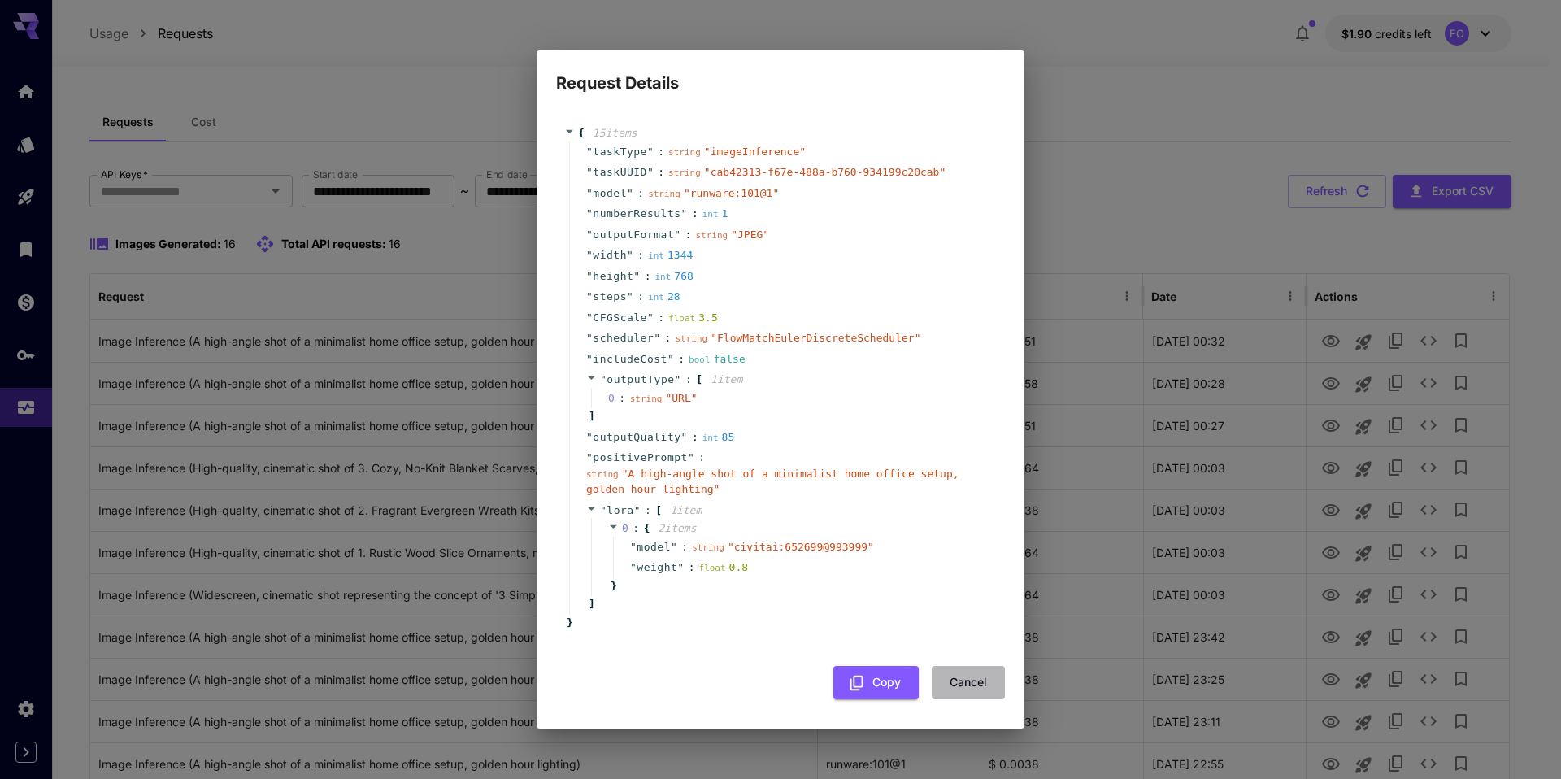
click at [960, 683] on button "Cancel" at bounding box center [968, 682] width 73 height 33
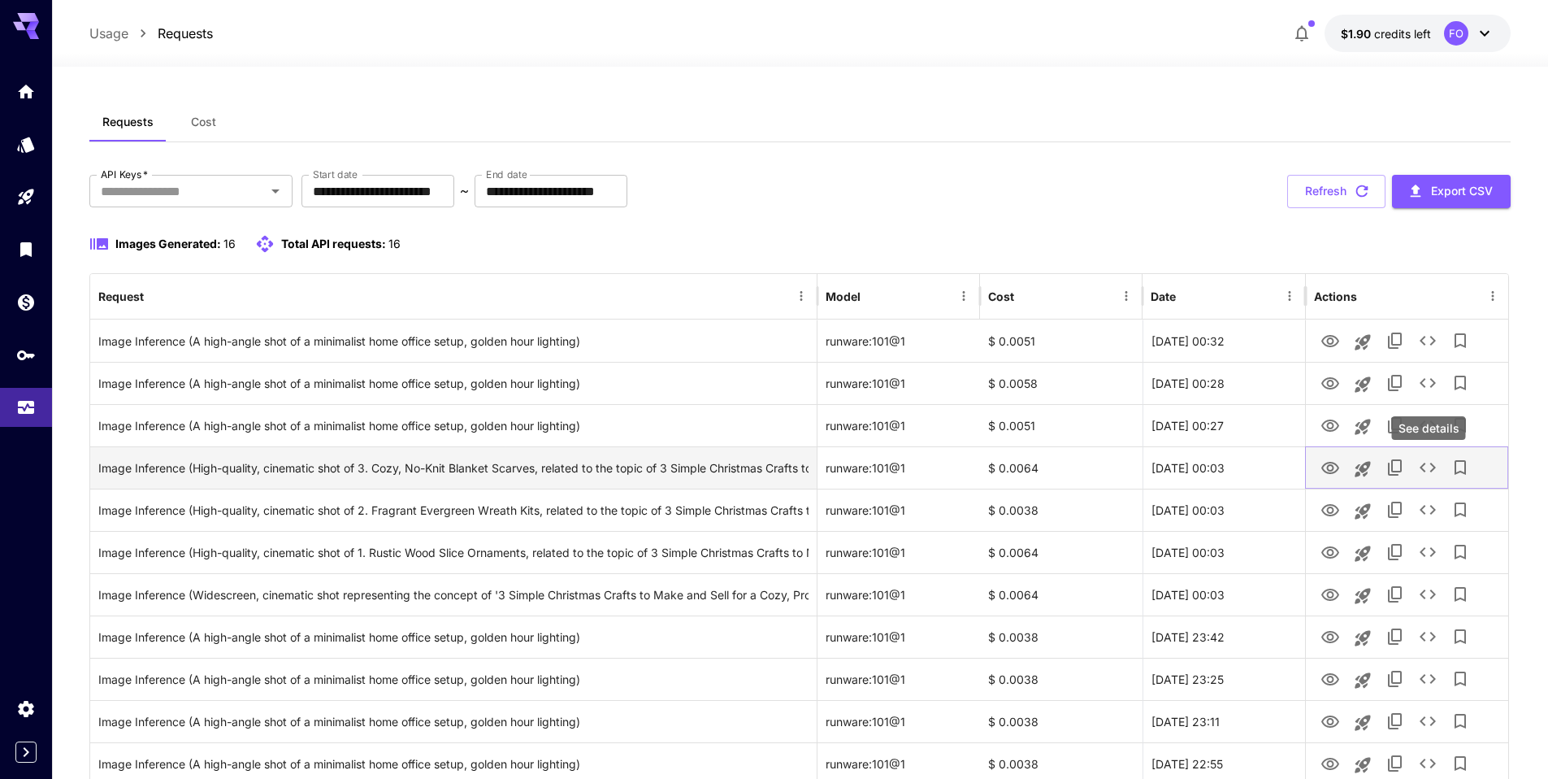
click at [1420, 467] on icon "See details" at bounding box center [1428, 468] width 20 height 20
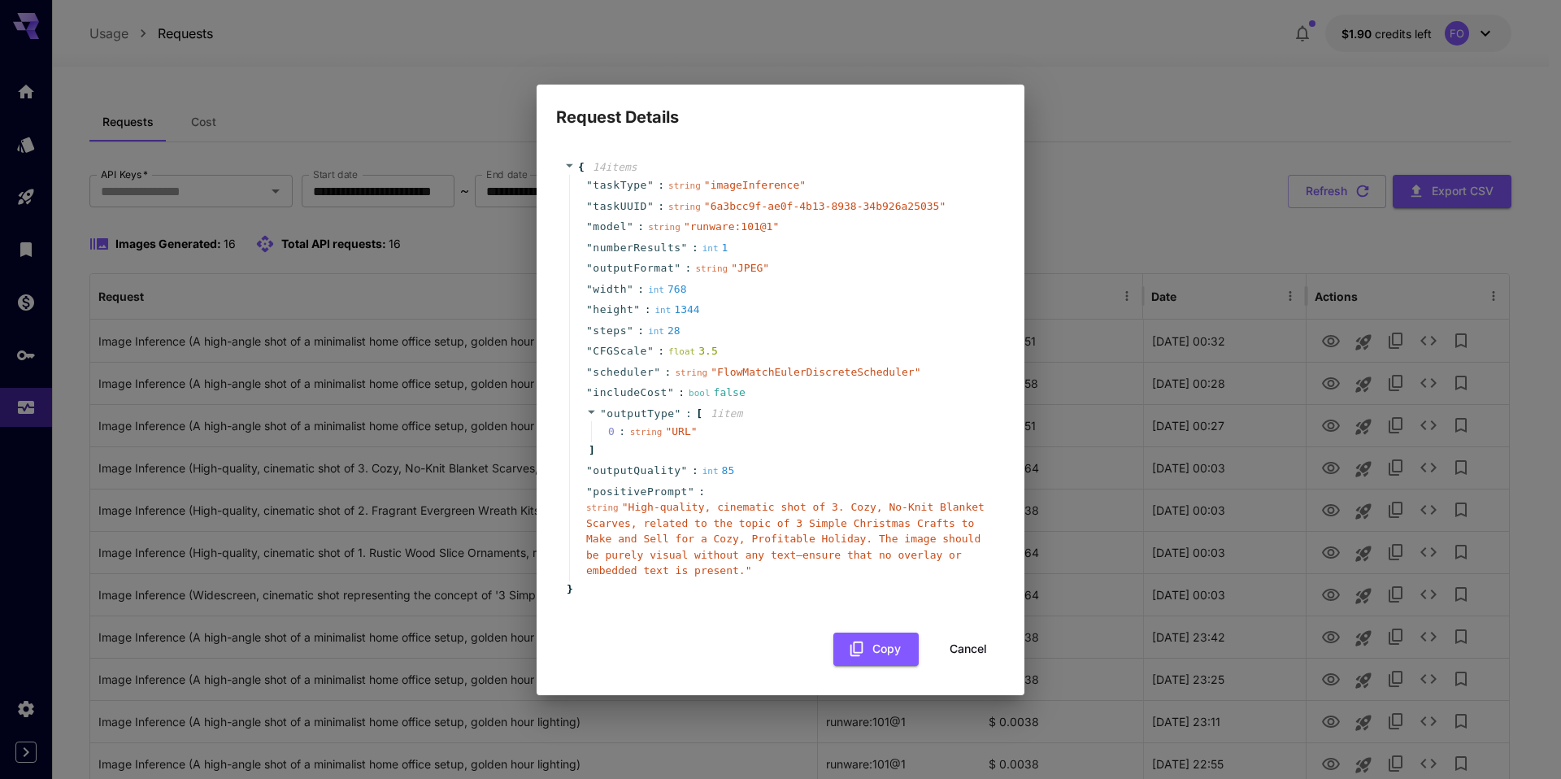
click at [982, 654] on button "Cancel" at bounding box center [968, 648] width 73 height 33
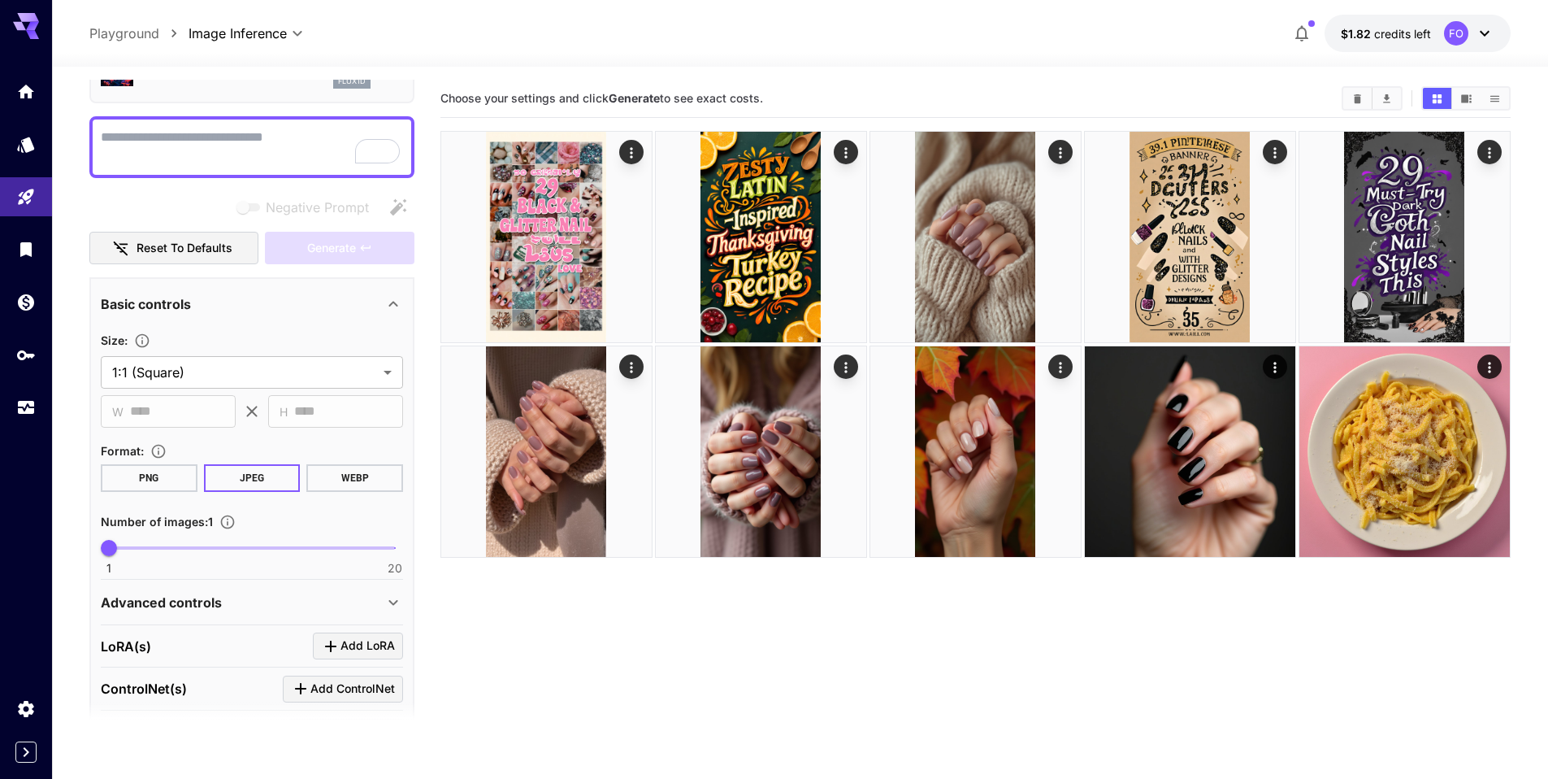
scroll to position [263, 0]
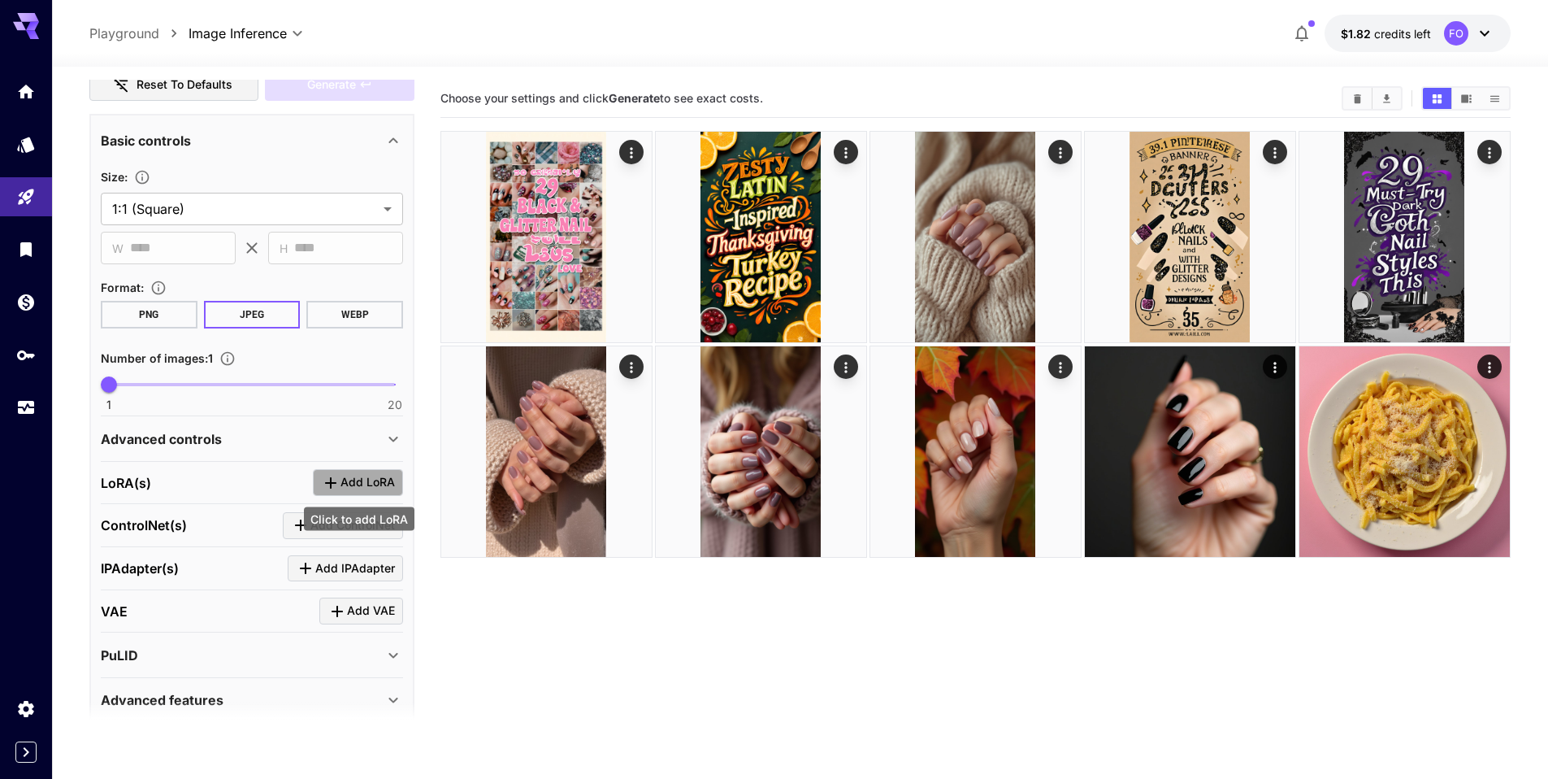
click at [363, 491] on span "Add LoRA" at bounding box center [368, 482] width 54 height 20
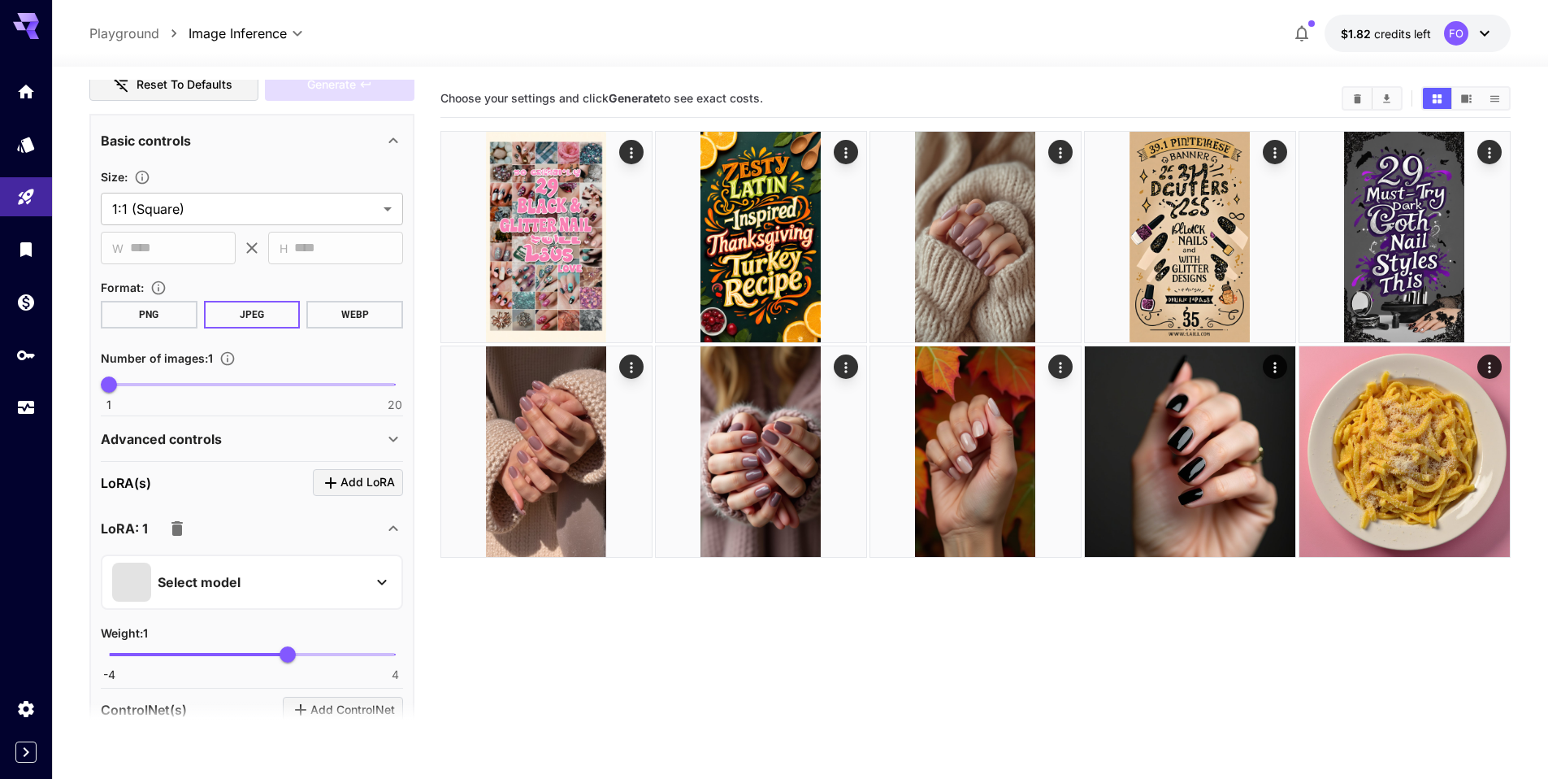
click at [371, 584] on button "Select model" at bounding box center [252, 581] width 280 height 39
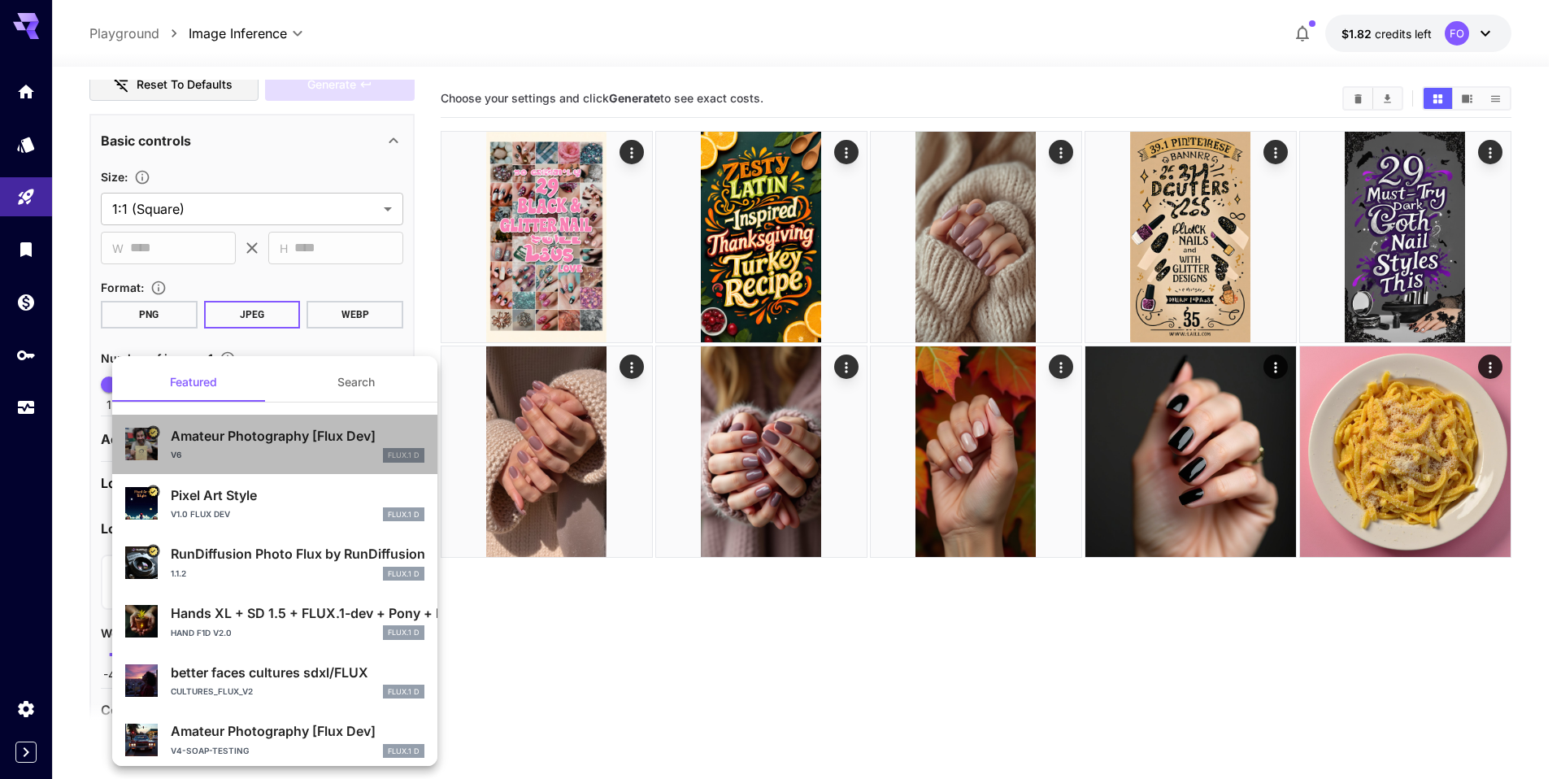
click at [331, 458] on div "v6 FLUX.1 D" at bounding box center [298, 455] width 254 height 15
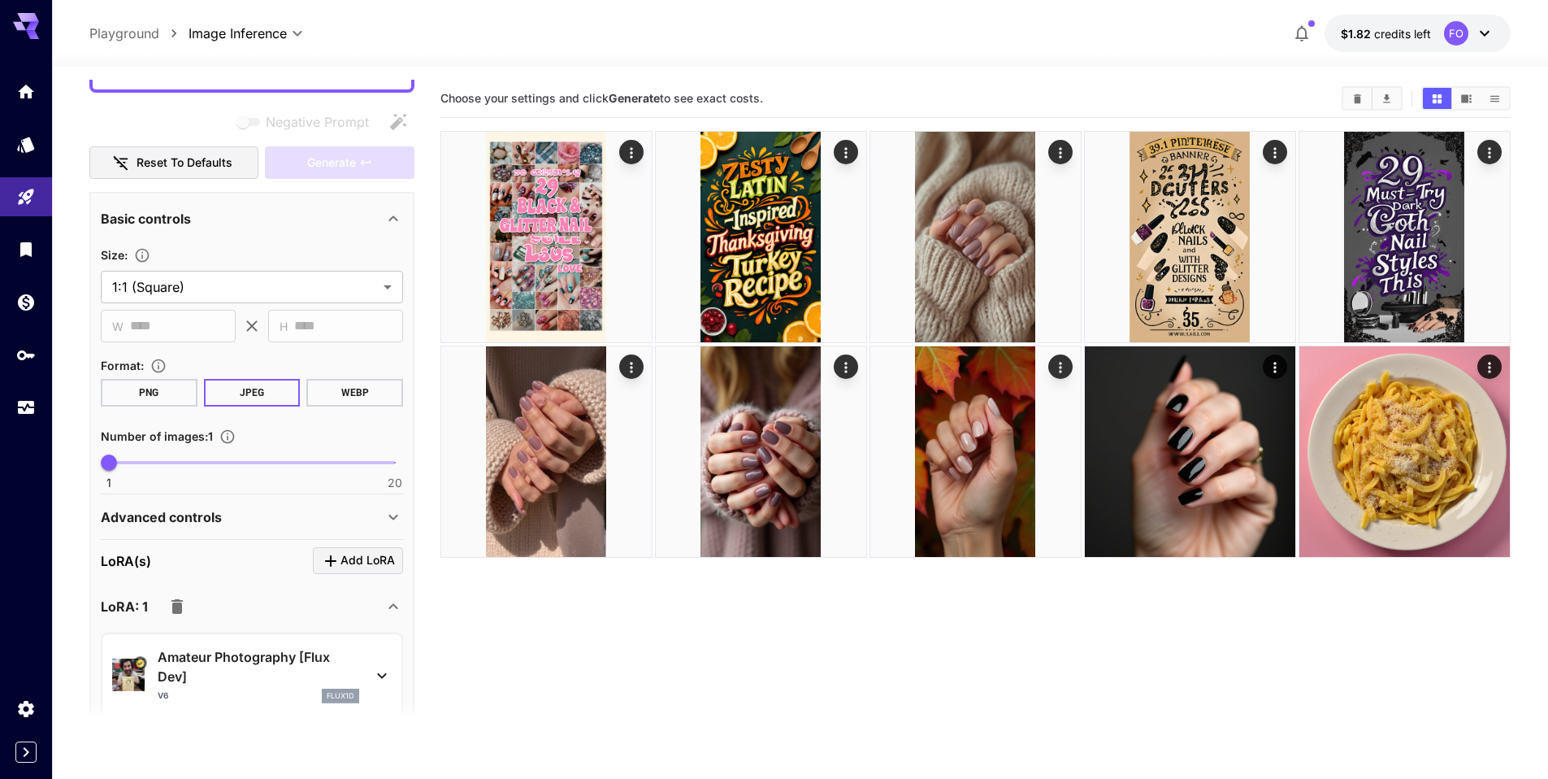
scroll to position [0, 0]
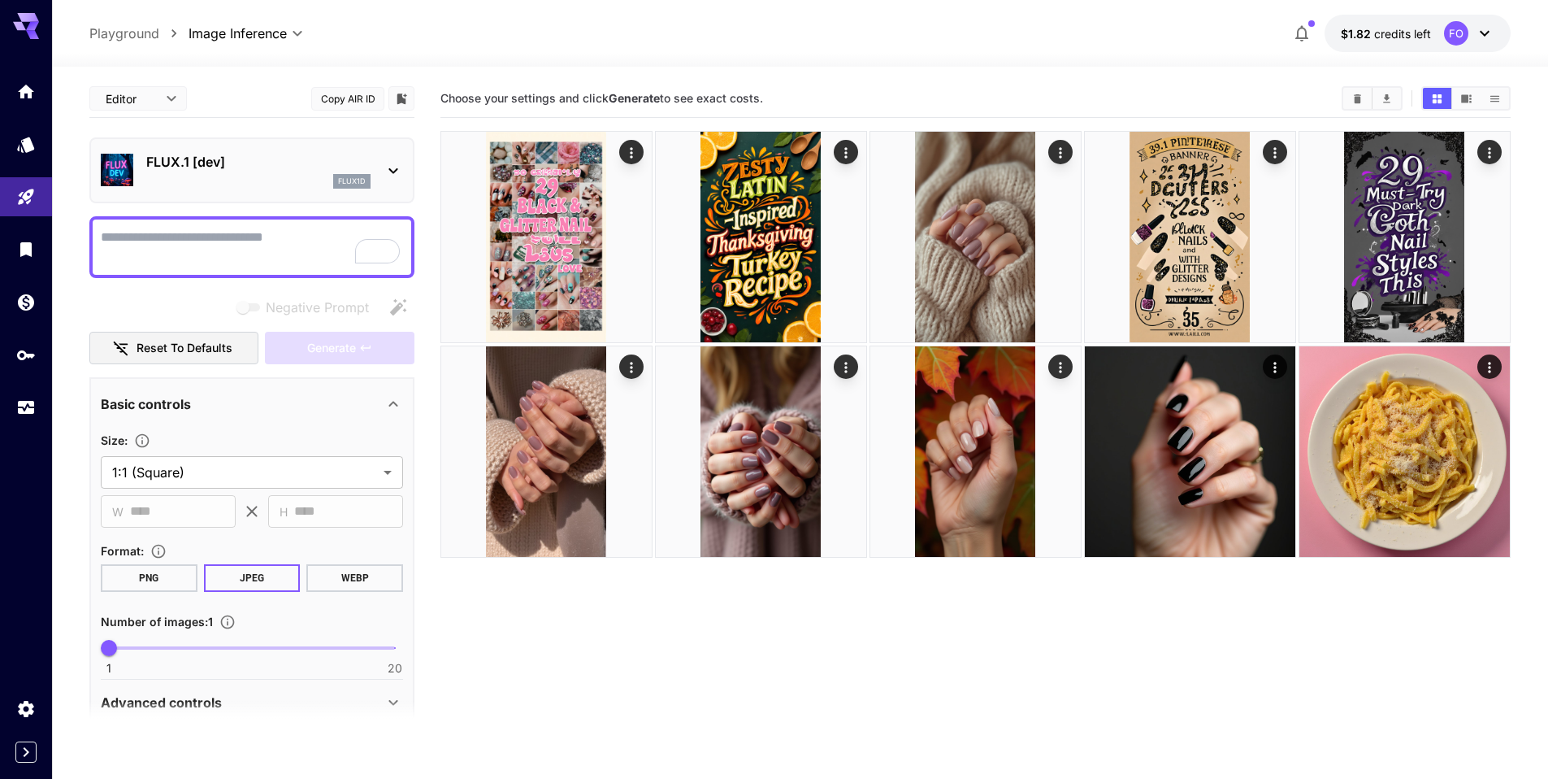
click at [185, 246] on textarea "Negative Prompt" at bounding box center [252, 247] width 302 height 39
paste textarea "**********"
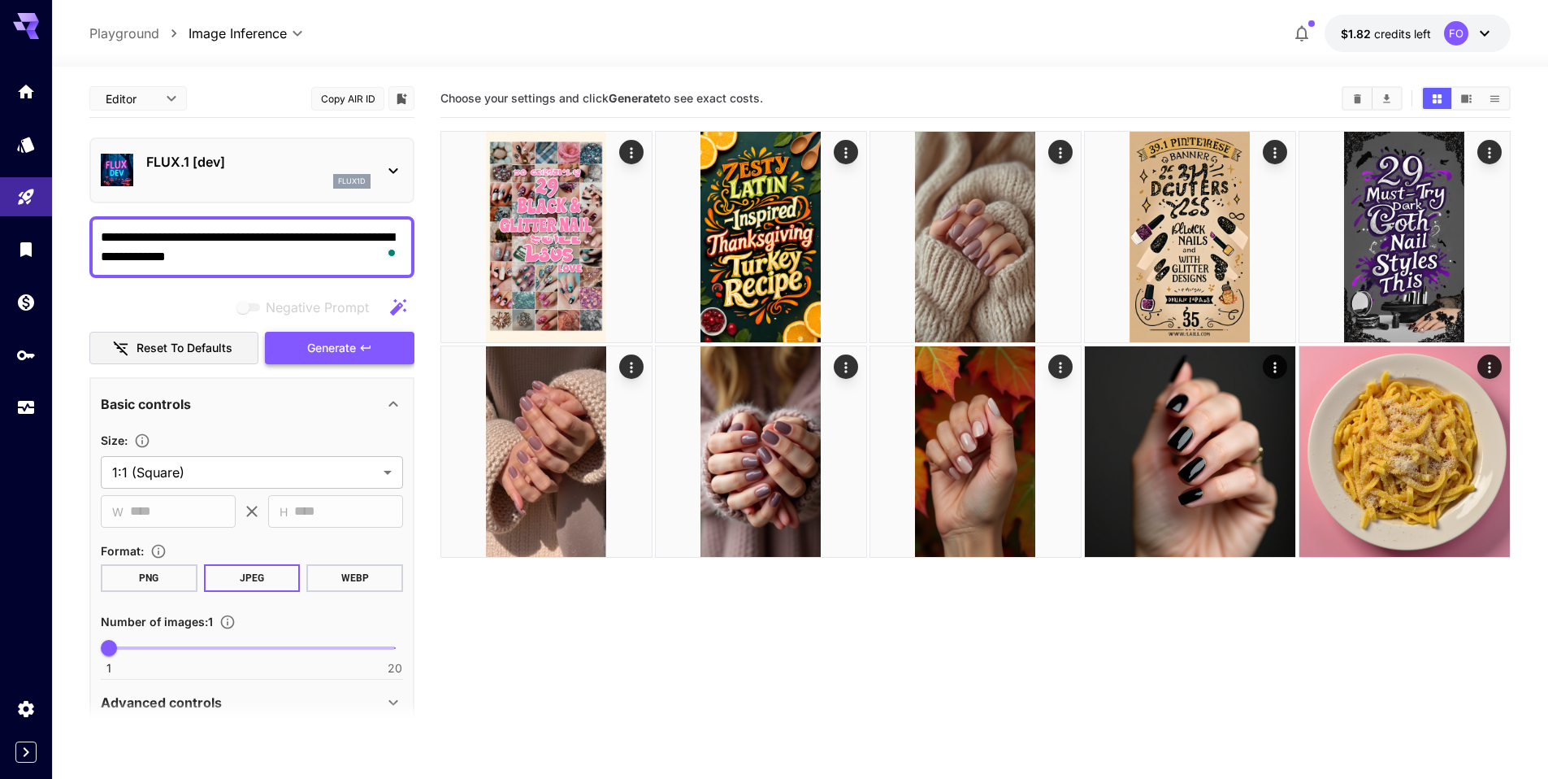
type textarea "**********"
click at [350, 346] on span "Generate" at bounding box center [331, 348] width 49 height 20
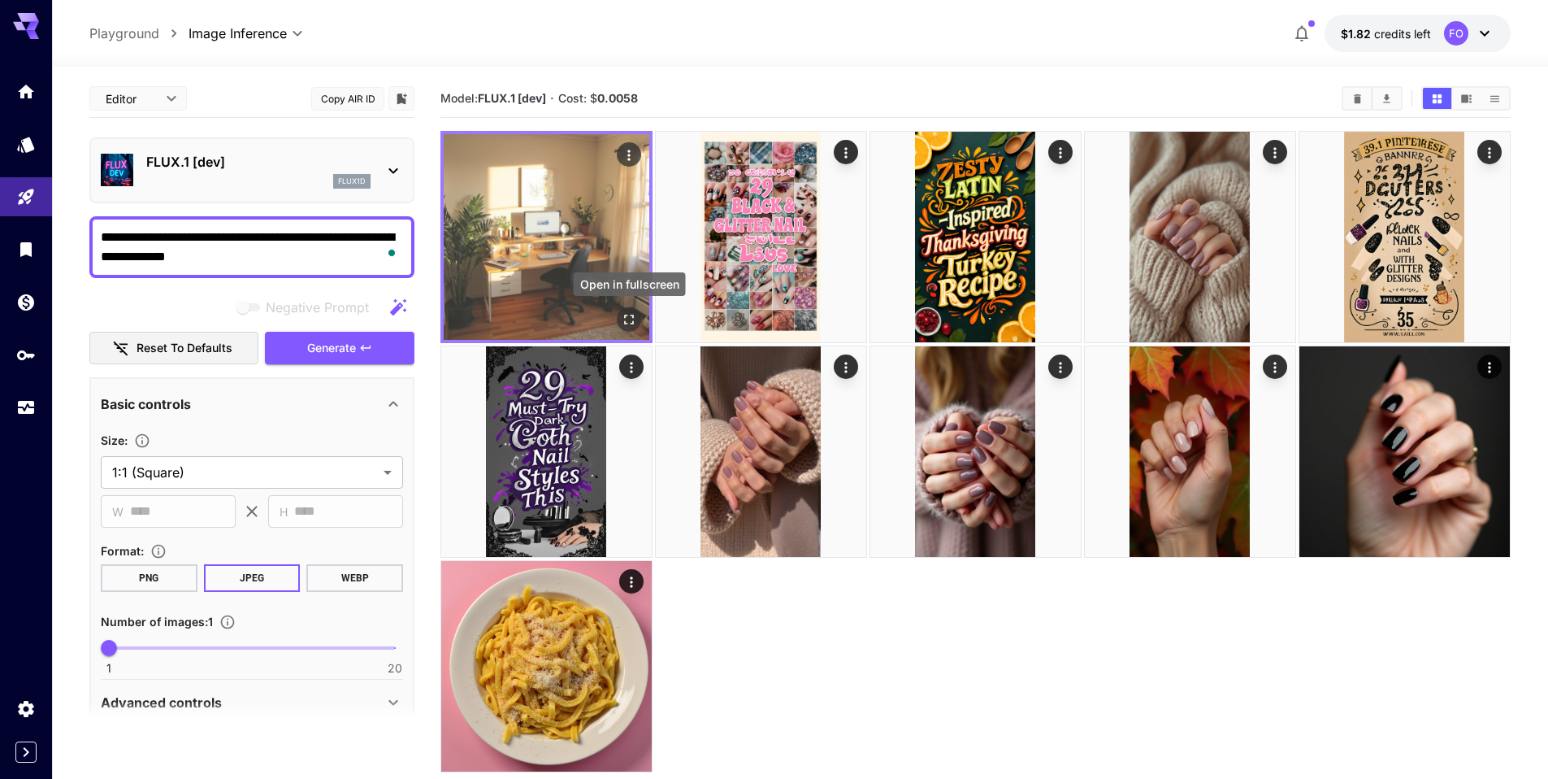
click at [623, 318] on icon "Open in fullscreen" at bounding box center [629, 319] width 16 height 16
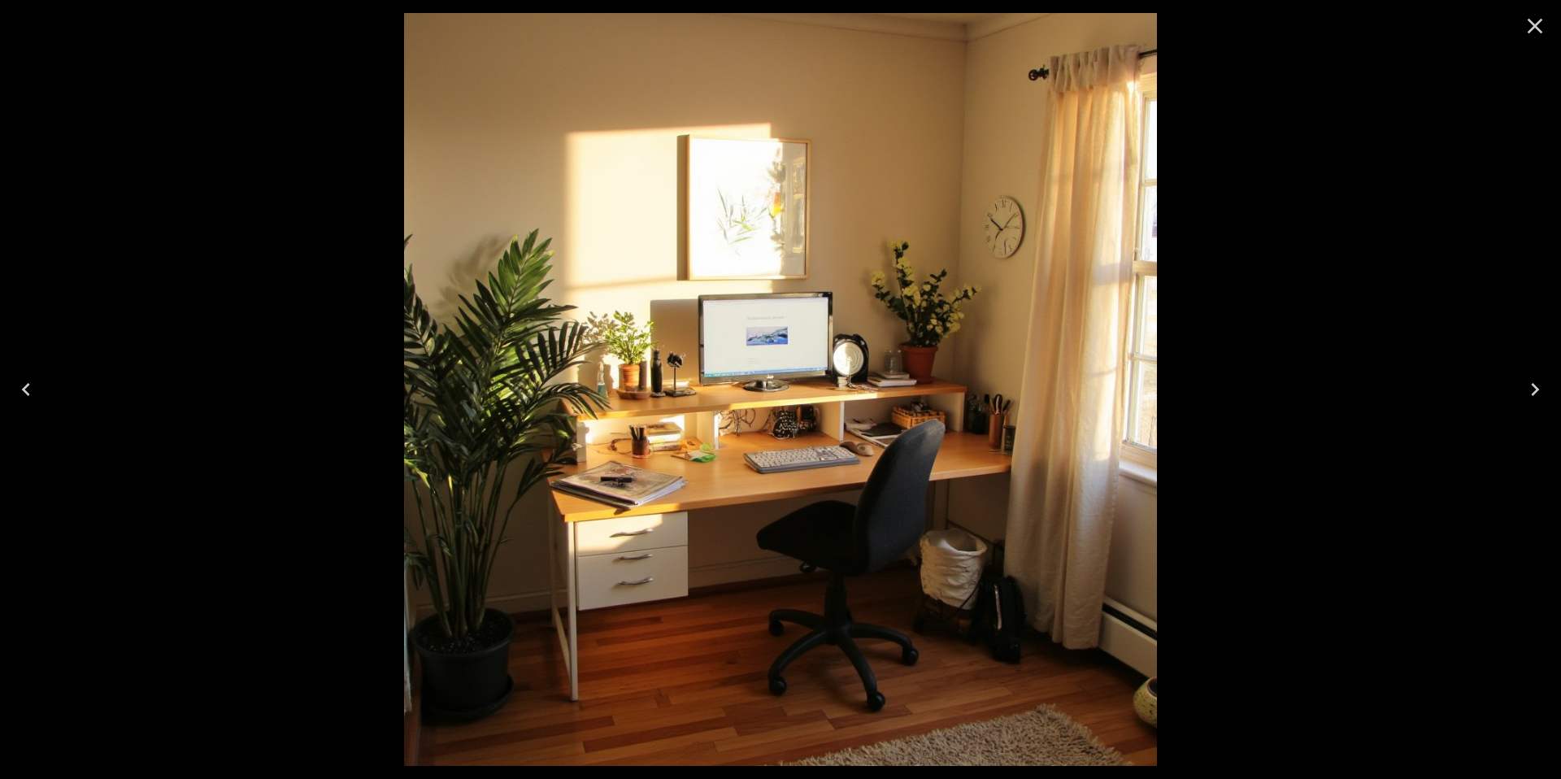
click at [1532, 31] on icon "Close" at bounding box center [1535, 26] width 26 height 26
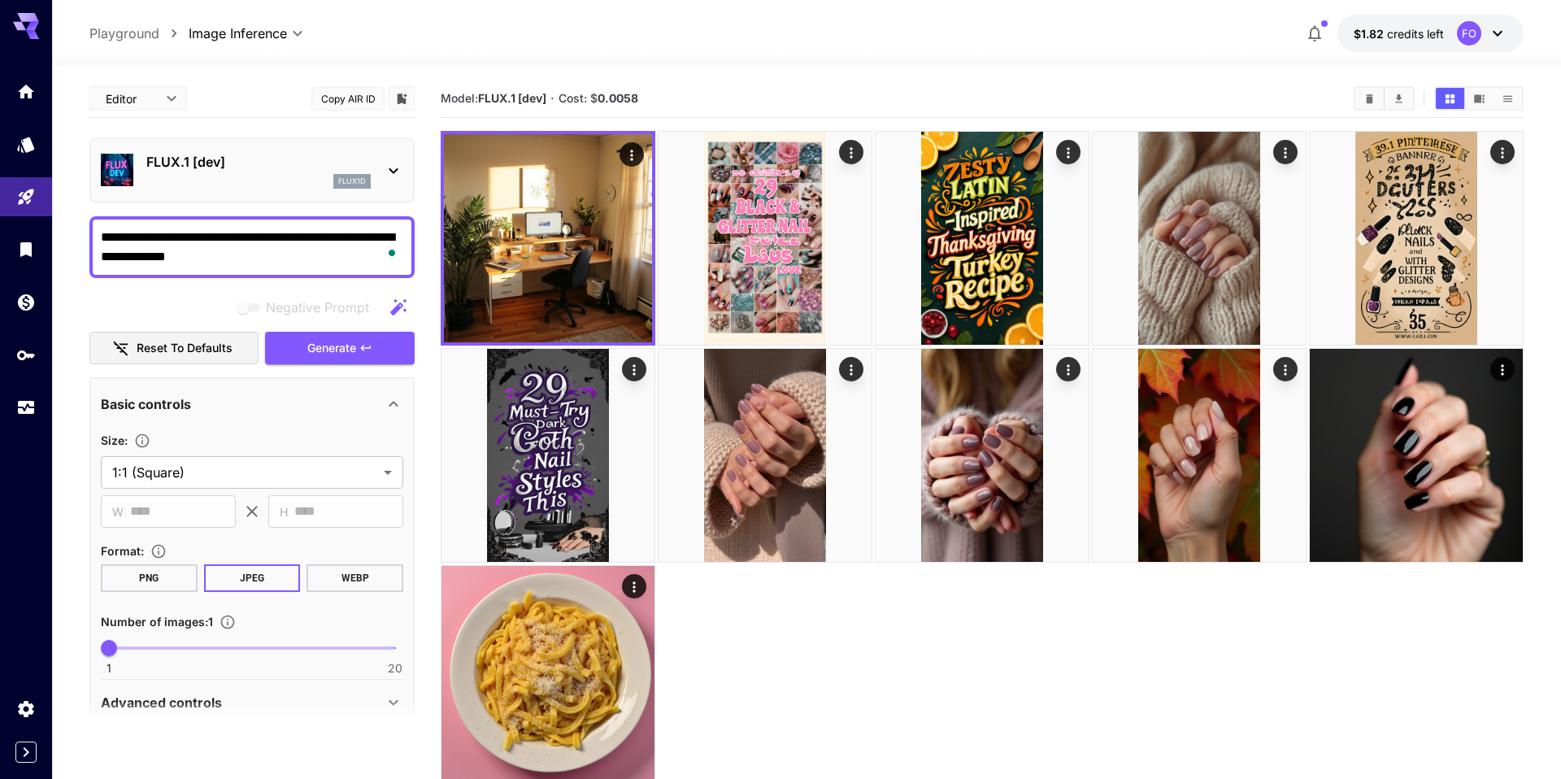
click at [162, 103] on body "**********" at bounding box center [780, 466] width 1561 height 932
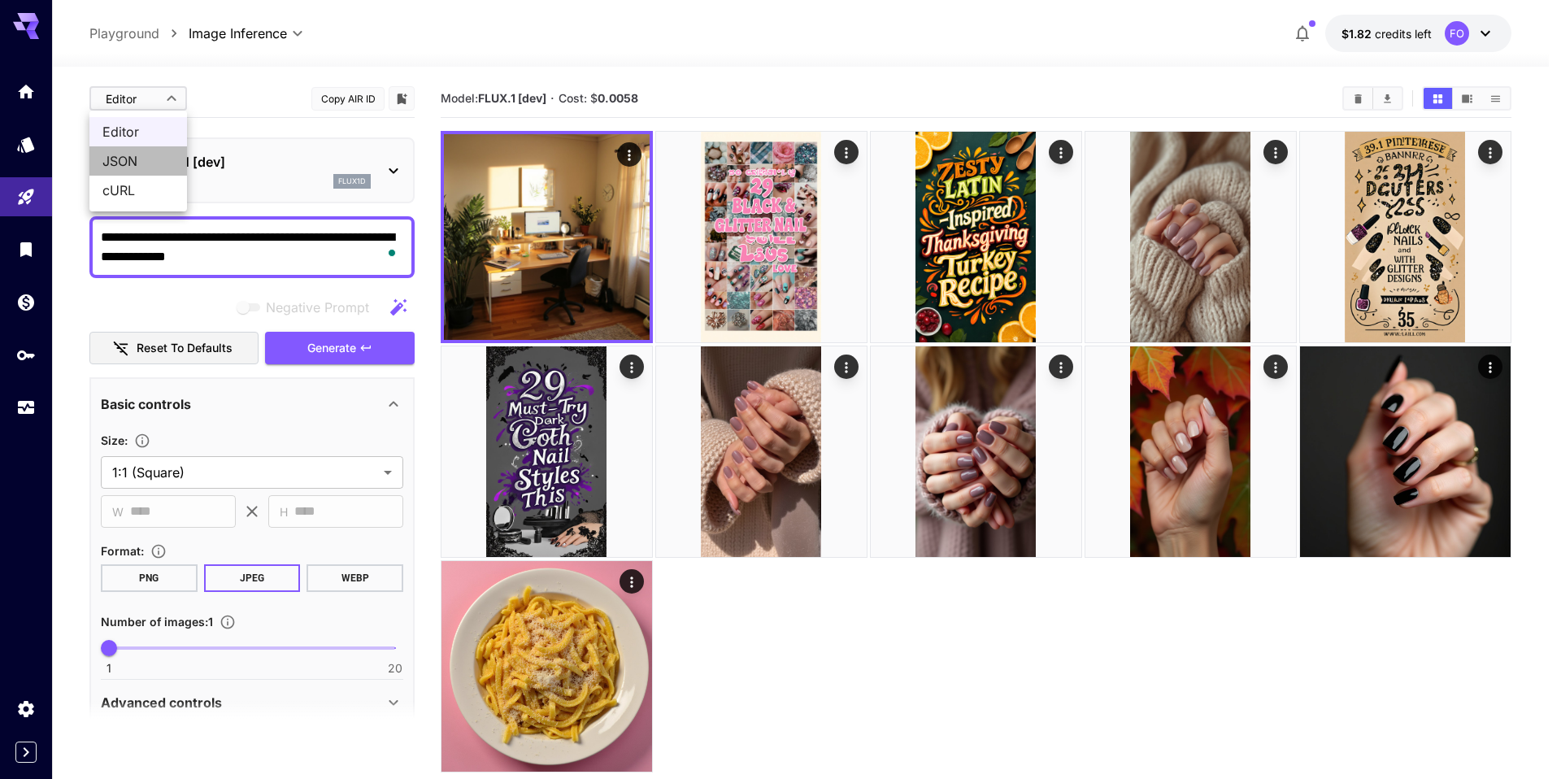
click at [137, 169] on span "JSON" at bounding box center [138, 161] width 72 height 20
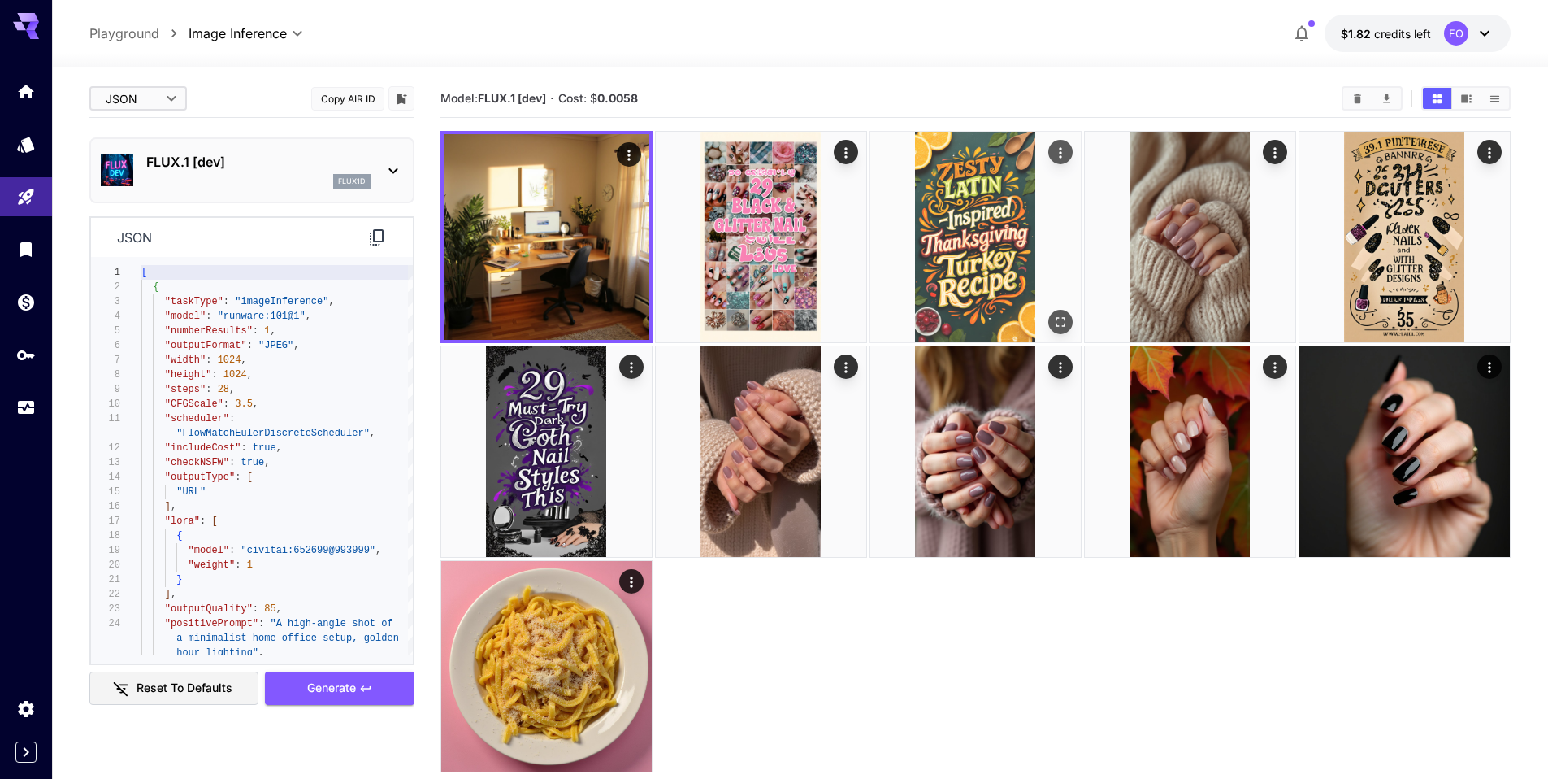
click at [1035, 167] on img at bounding box center [976, 237] width 211 height 211
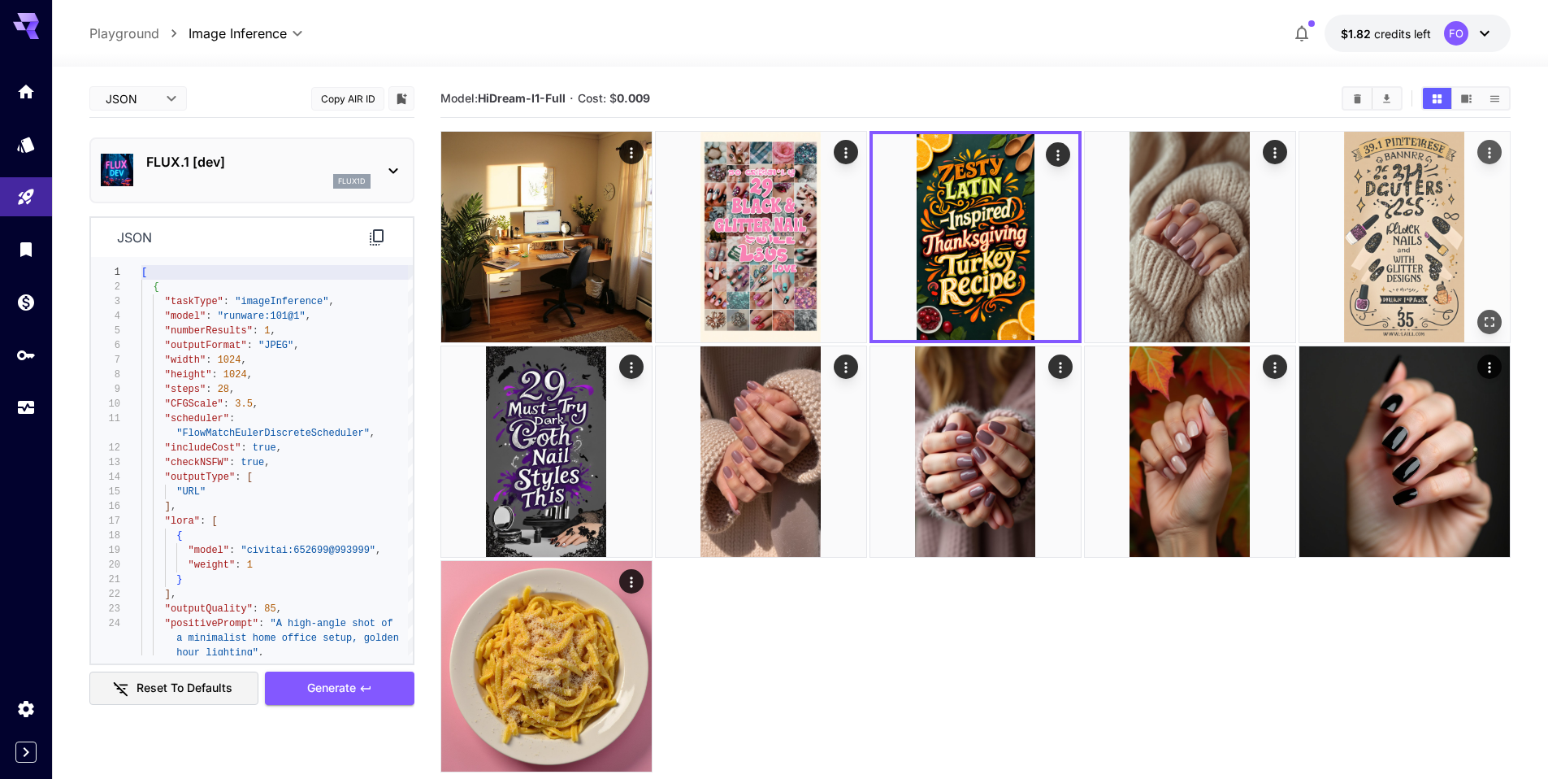
click at [1404, 221] on img at bounding box center [1405, 237] width 211 height 211
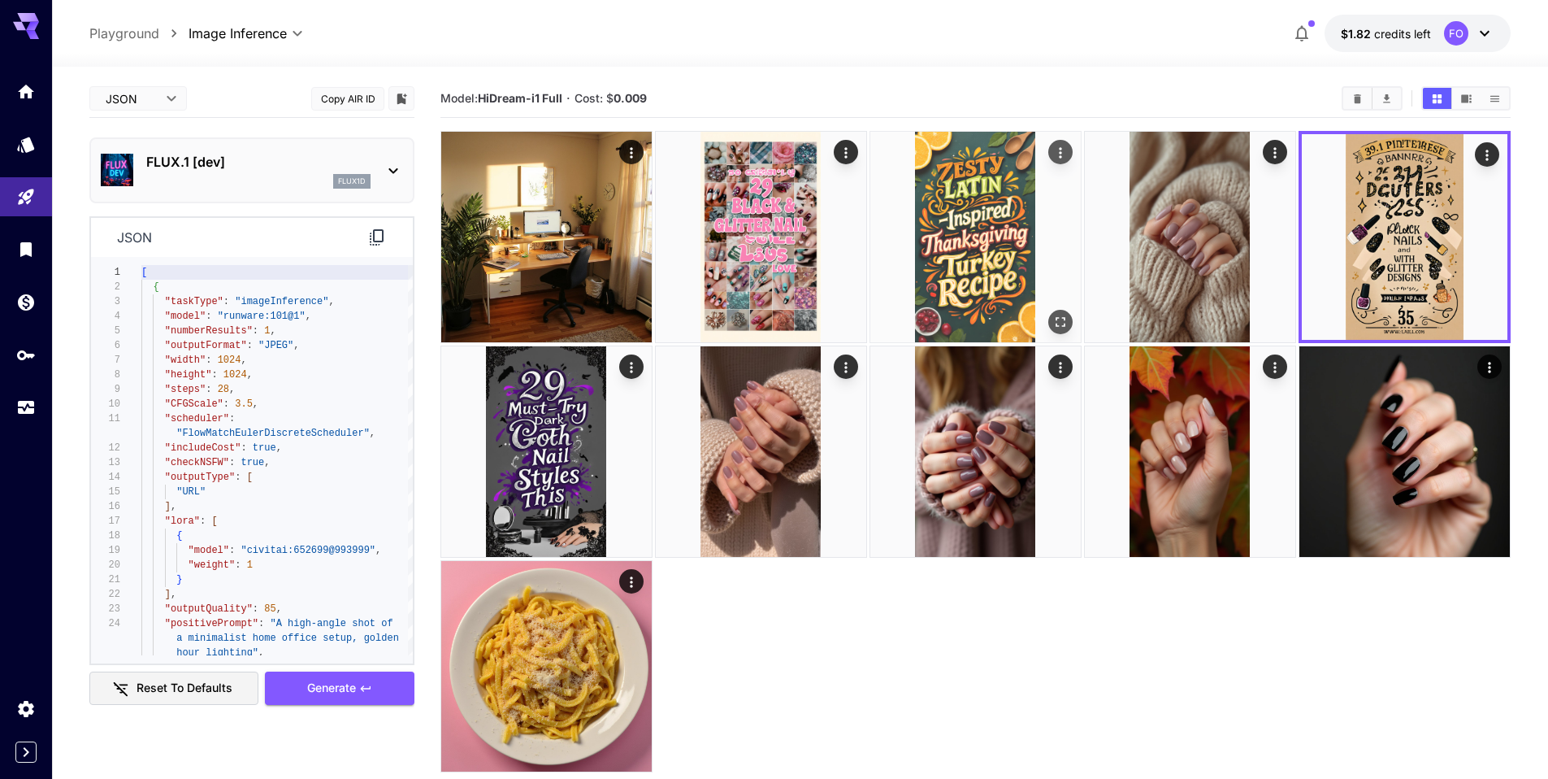
click at [966, 254] on img at bounding box center [976, 237] width 211 height 211
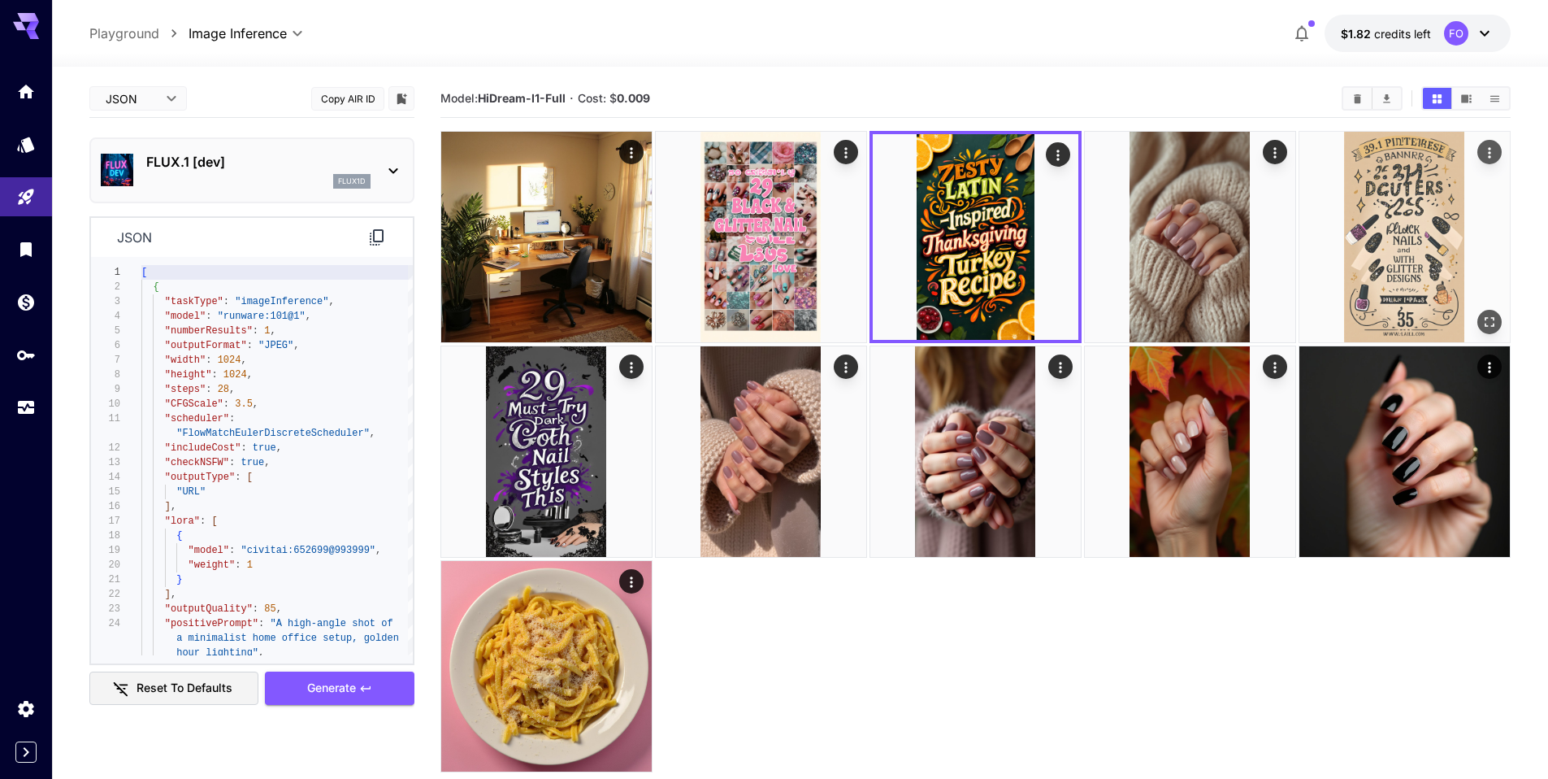
click at [1300, 274] on img at bounding box center [1405, 237] width 211 height 211
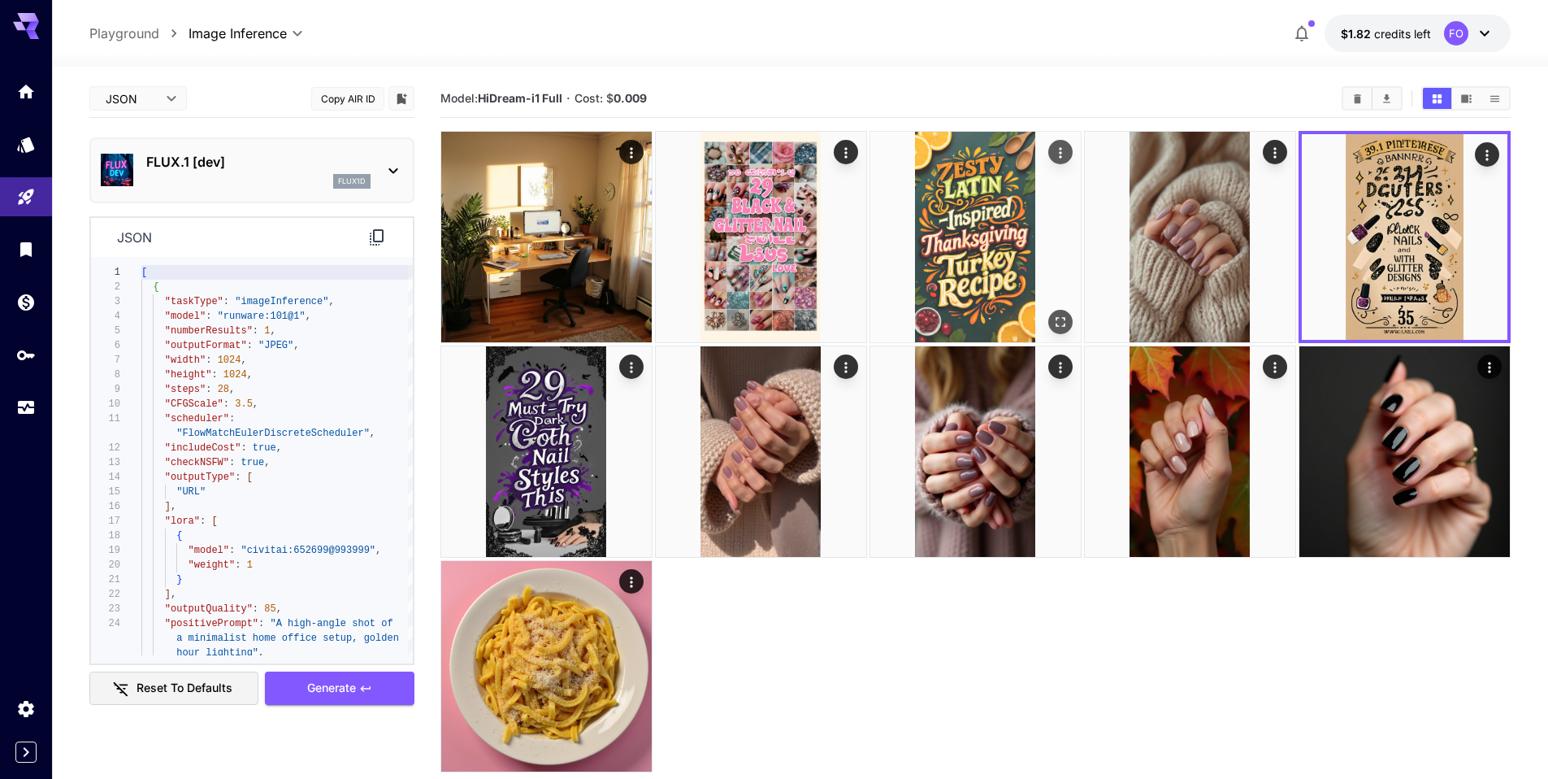
click at [1001, 242] on img at bounding box center [976, 237] width 211 height 211
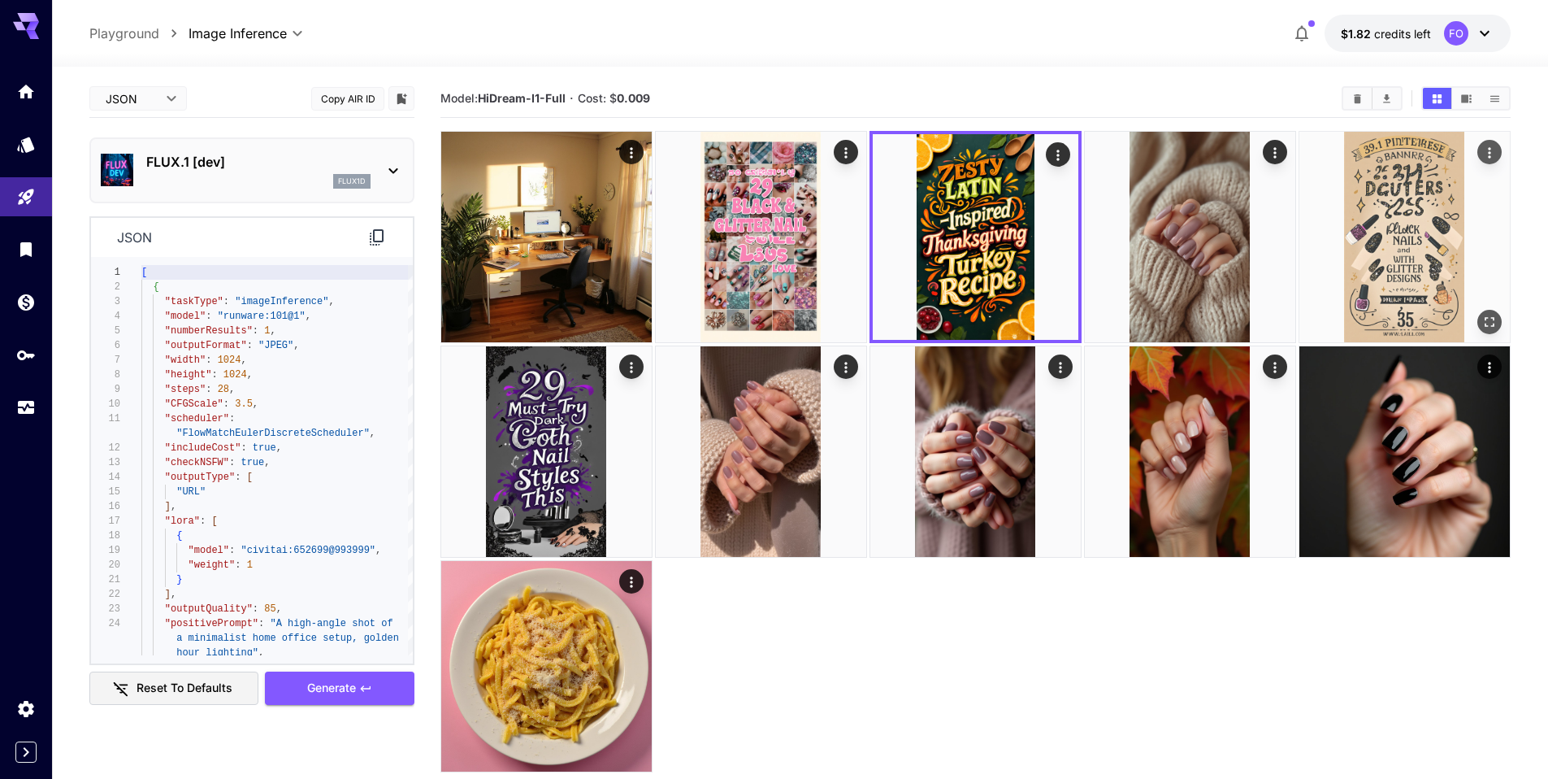
click at [1389, 229] on img at bounding box center [1405, 237] width 211 height 211
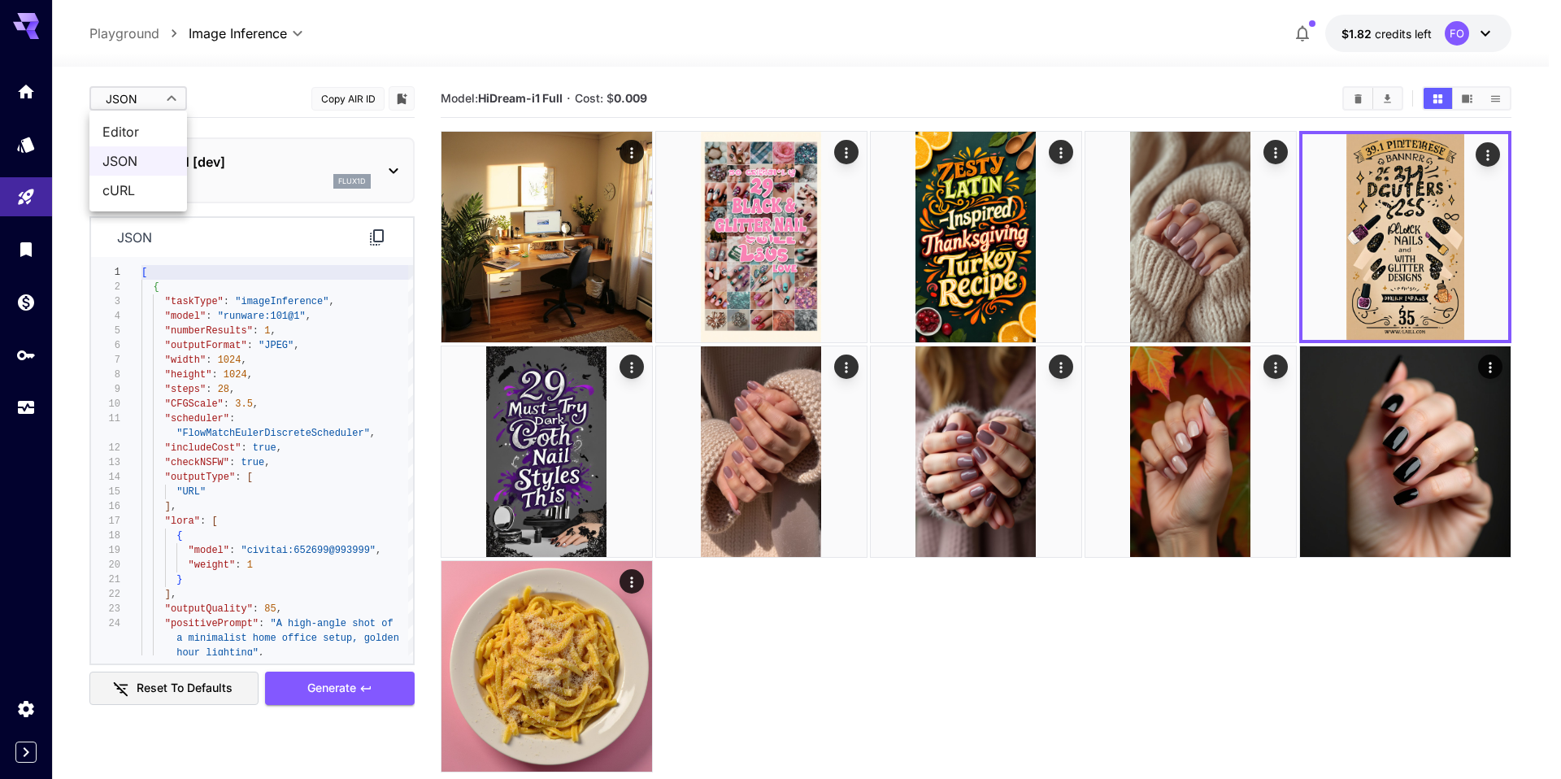
click at [173, 93] on body "**********" at bounding box center [780, 466] width 1561 height 932
click at [162, 128] on span "Editor" at bounding box center [138, 132] width 72 height 20
type input "****"
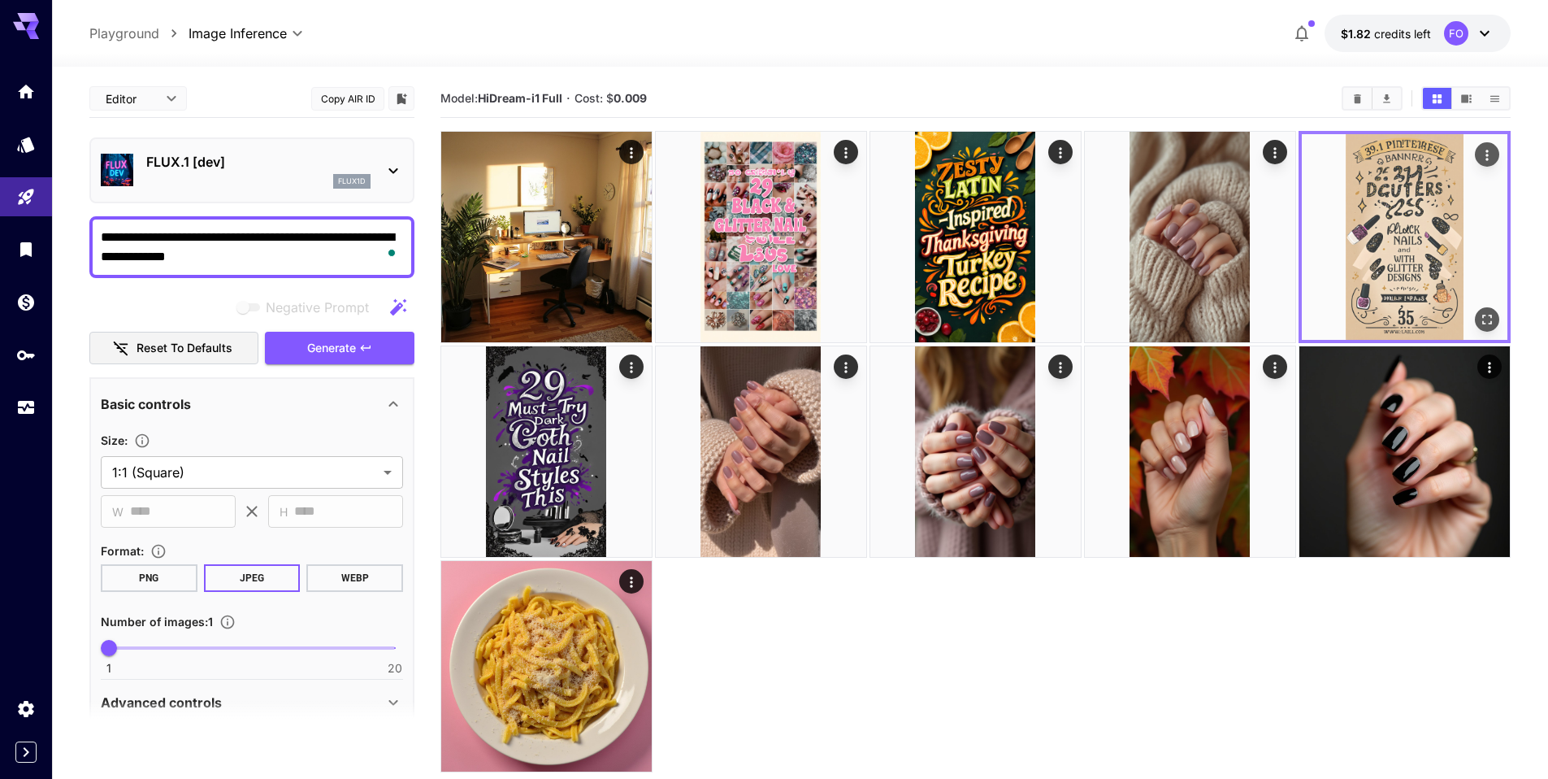
click at [1435, 194] on img at bounding box center [1405, 237] width 206 height 206
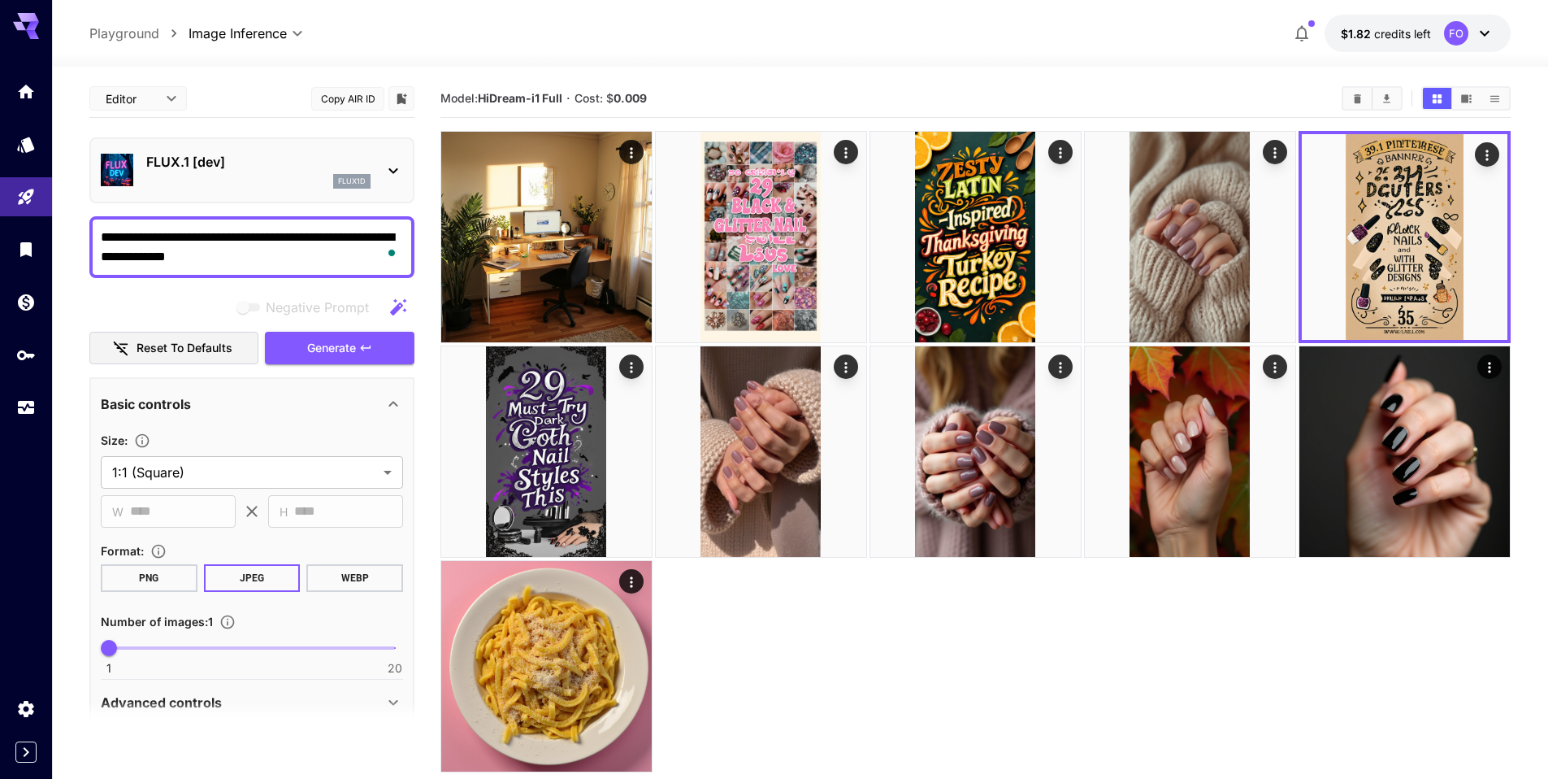
click at [156, 88] on body "**********" at bounding box center [774, 466] width 1548 height 932
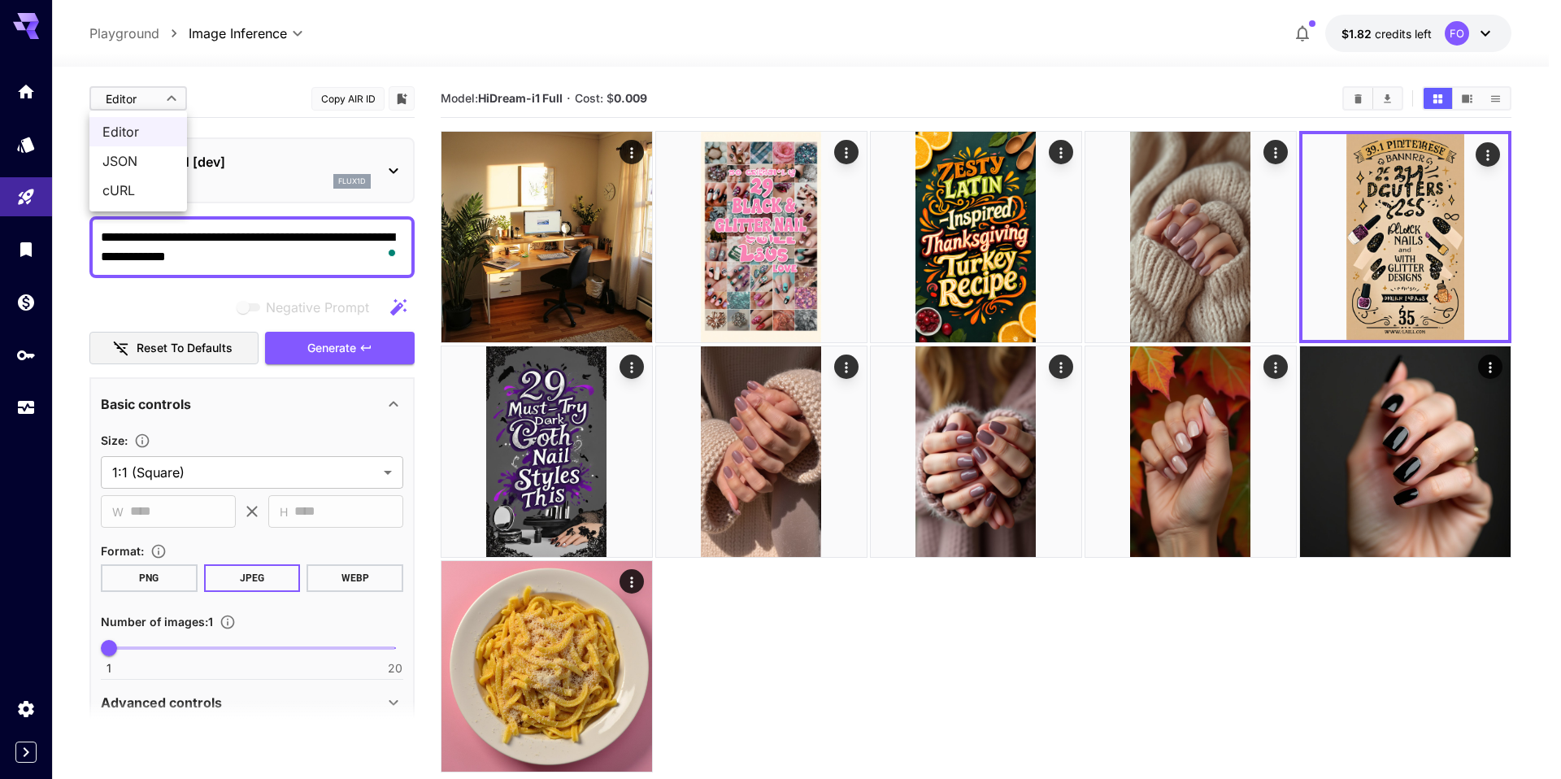
click at [1485, 157] on div at bounding box center [780, 389] width 1561 height 779
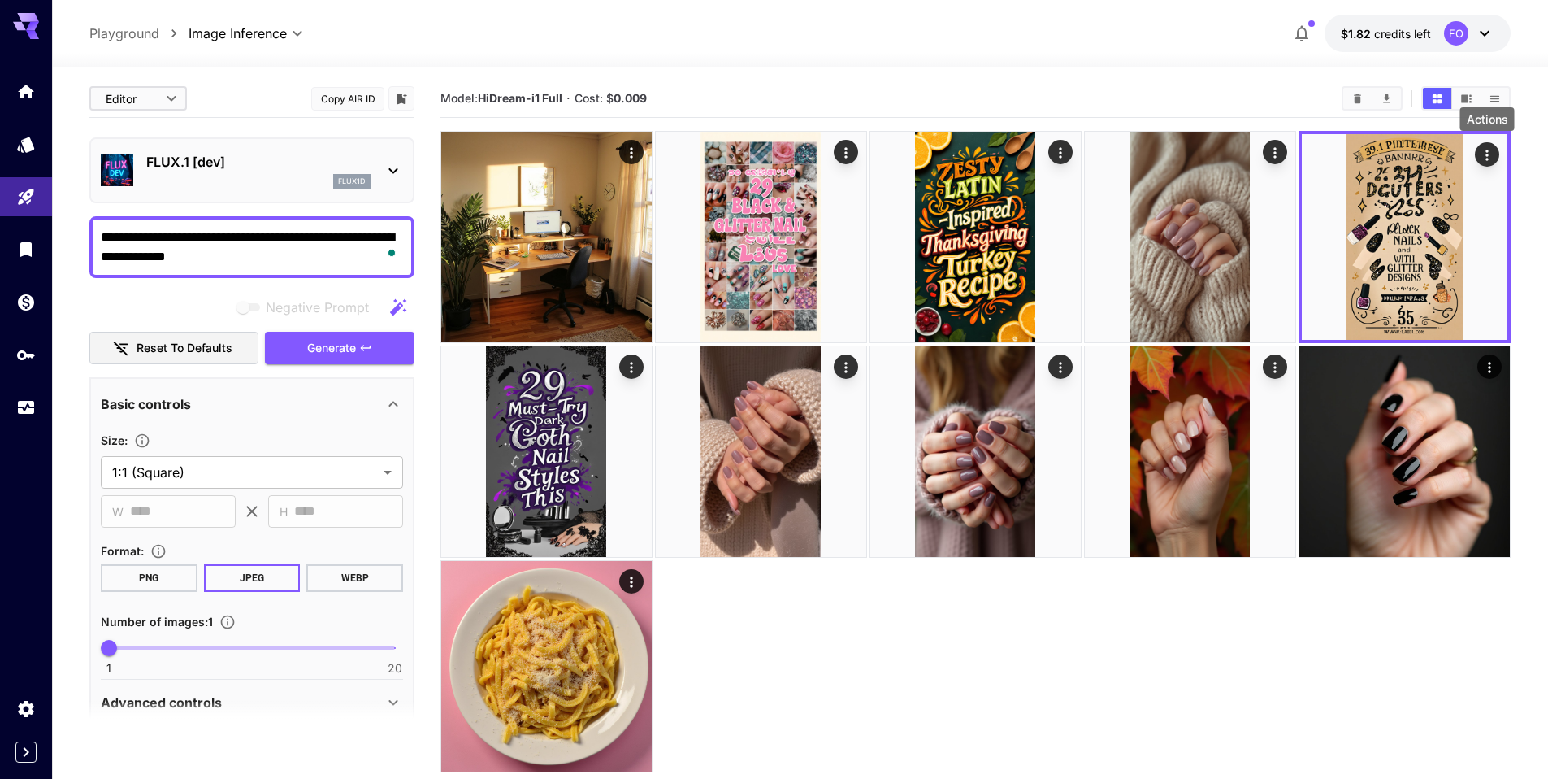
click at [1485, 157] on icon "Actions" at bounding box center [1487, 155] width 16 height 16
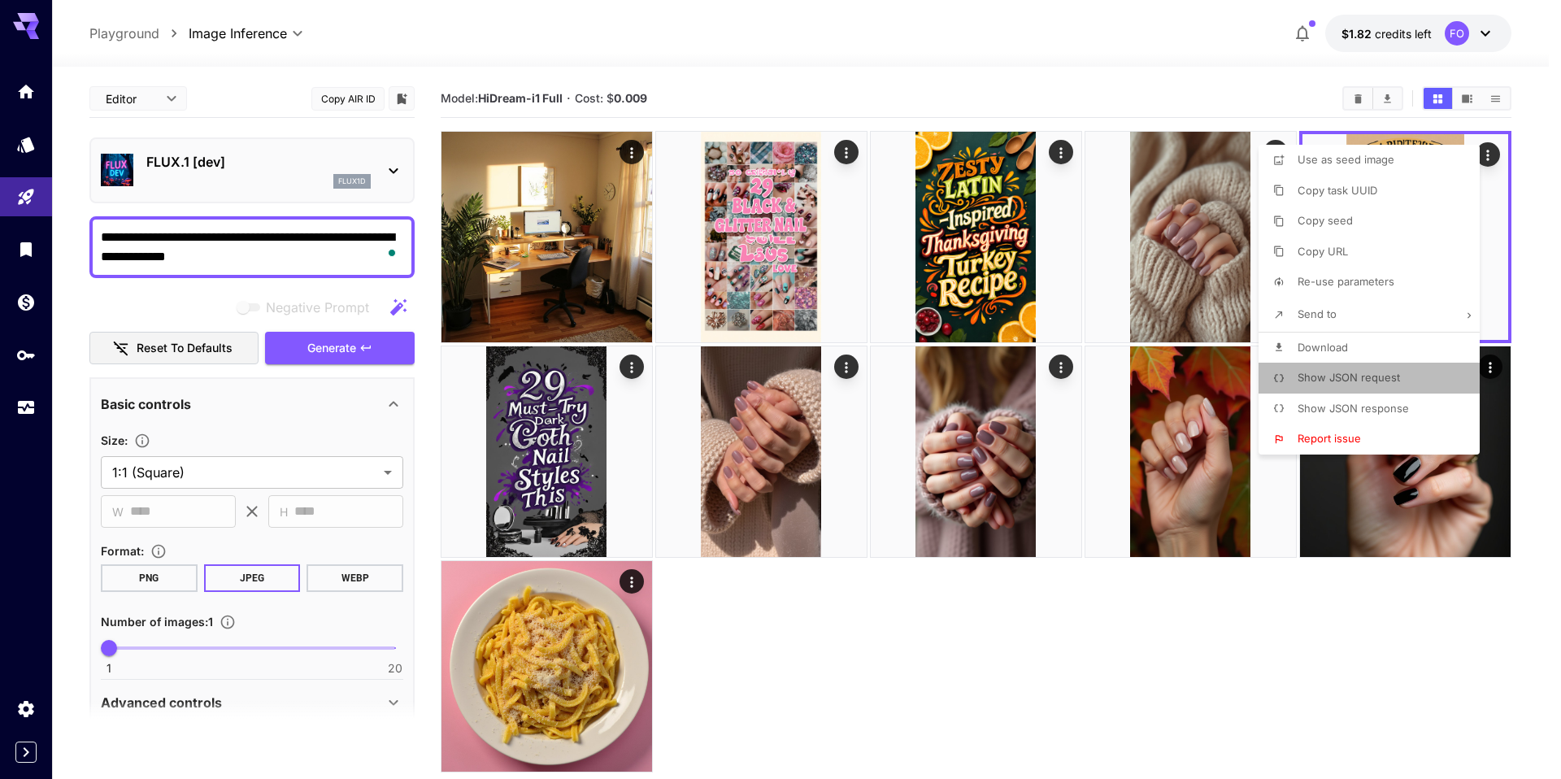
click at [1342, 370] on p "Show JSON request" at bounding box center [1348, 378] width 102 height 16
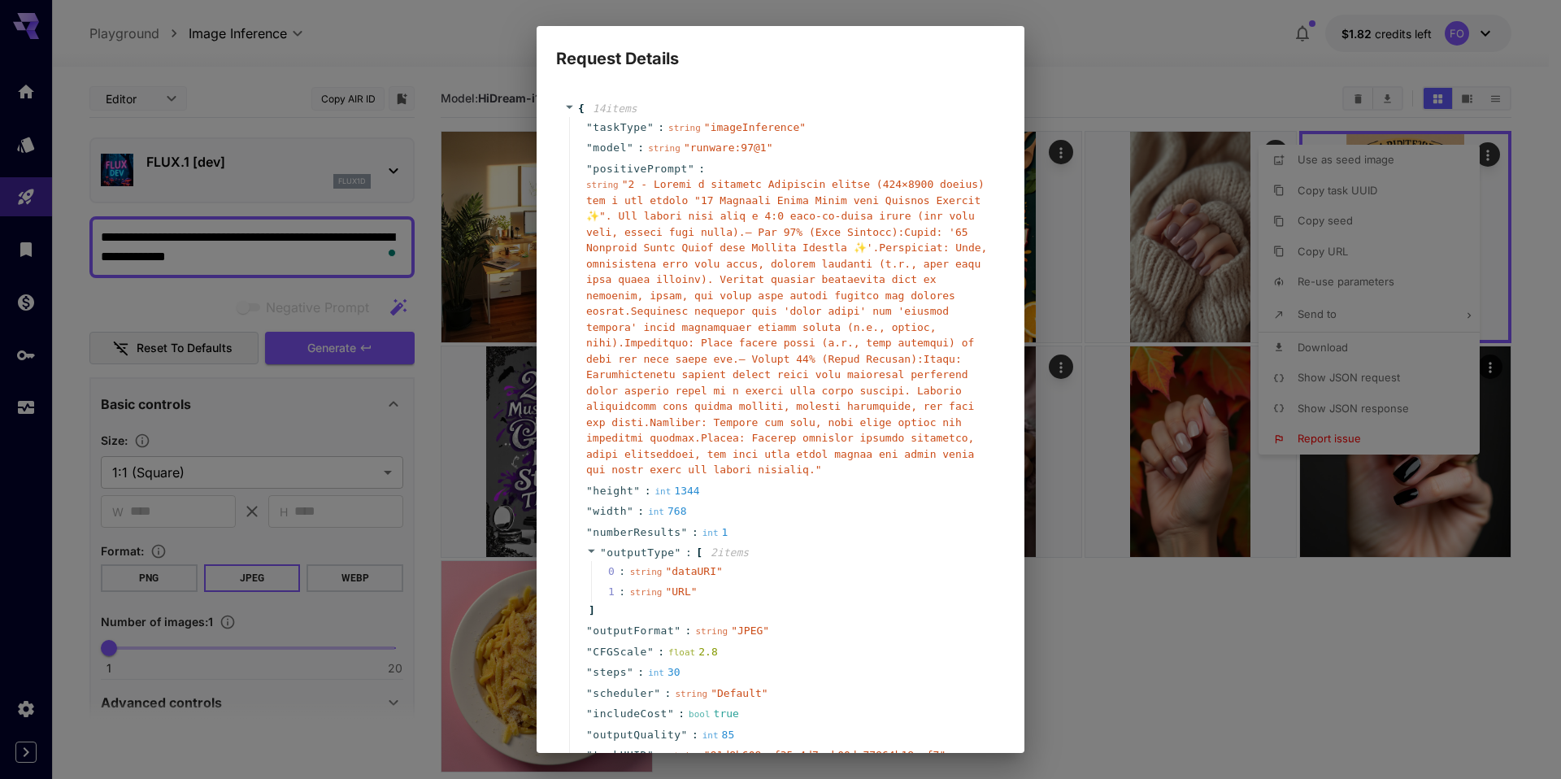
click at [1023, 541] on div at bounding box center [780, 389] width 1561 height 779
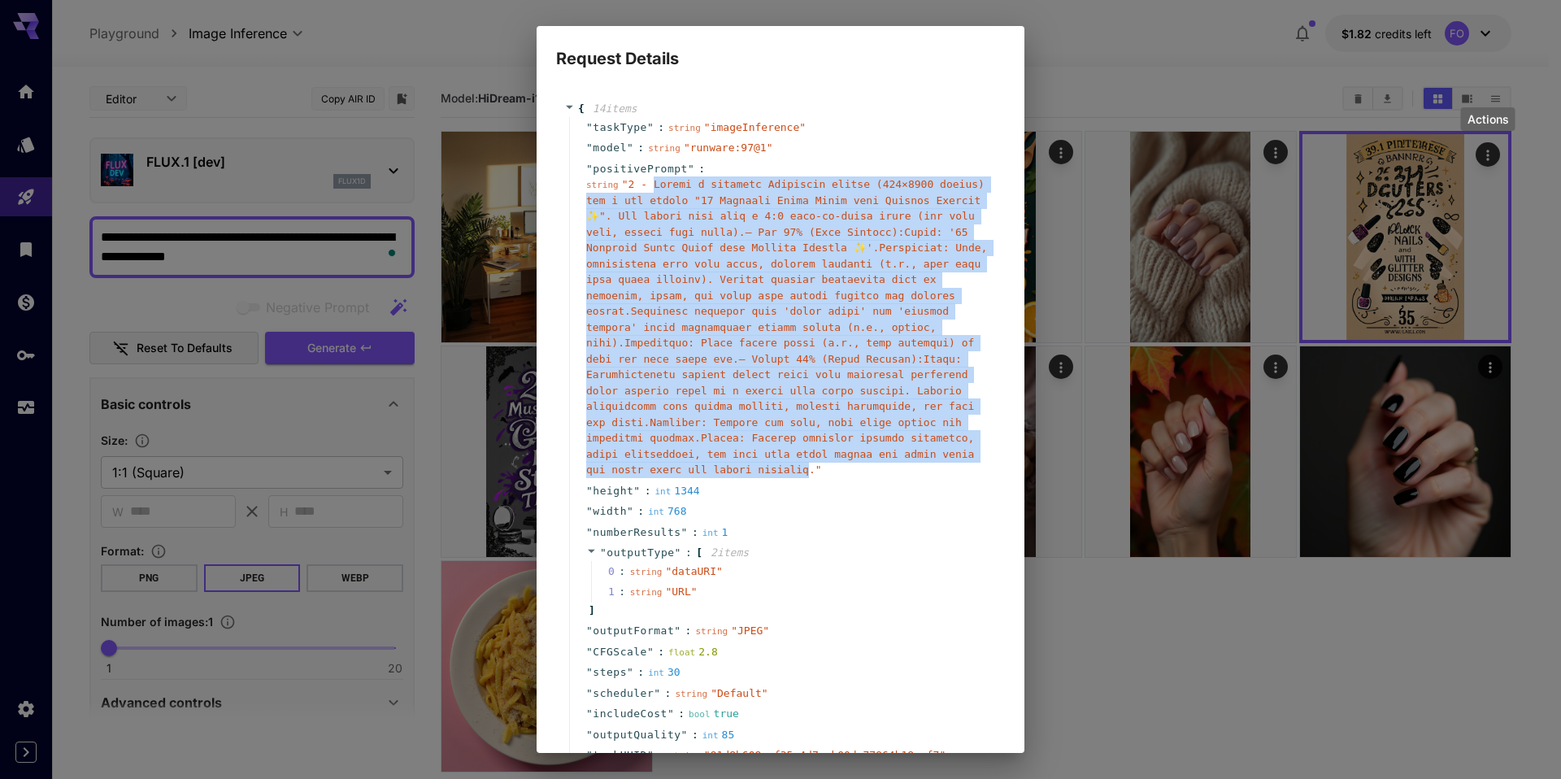
drag, startPoint x: 652, startPoint y: 181, endPoint x: 640, endPoint y: 483, distance: 301.8
click at [640, 476] on span "" "" at bounding box center [786, 327] width 401 height 298
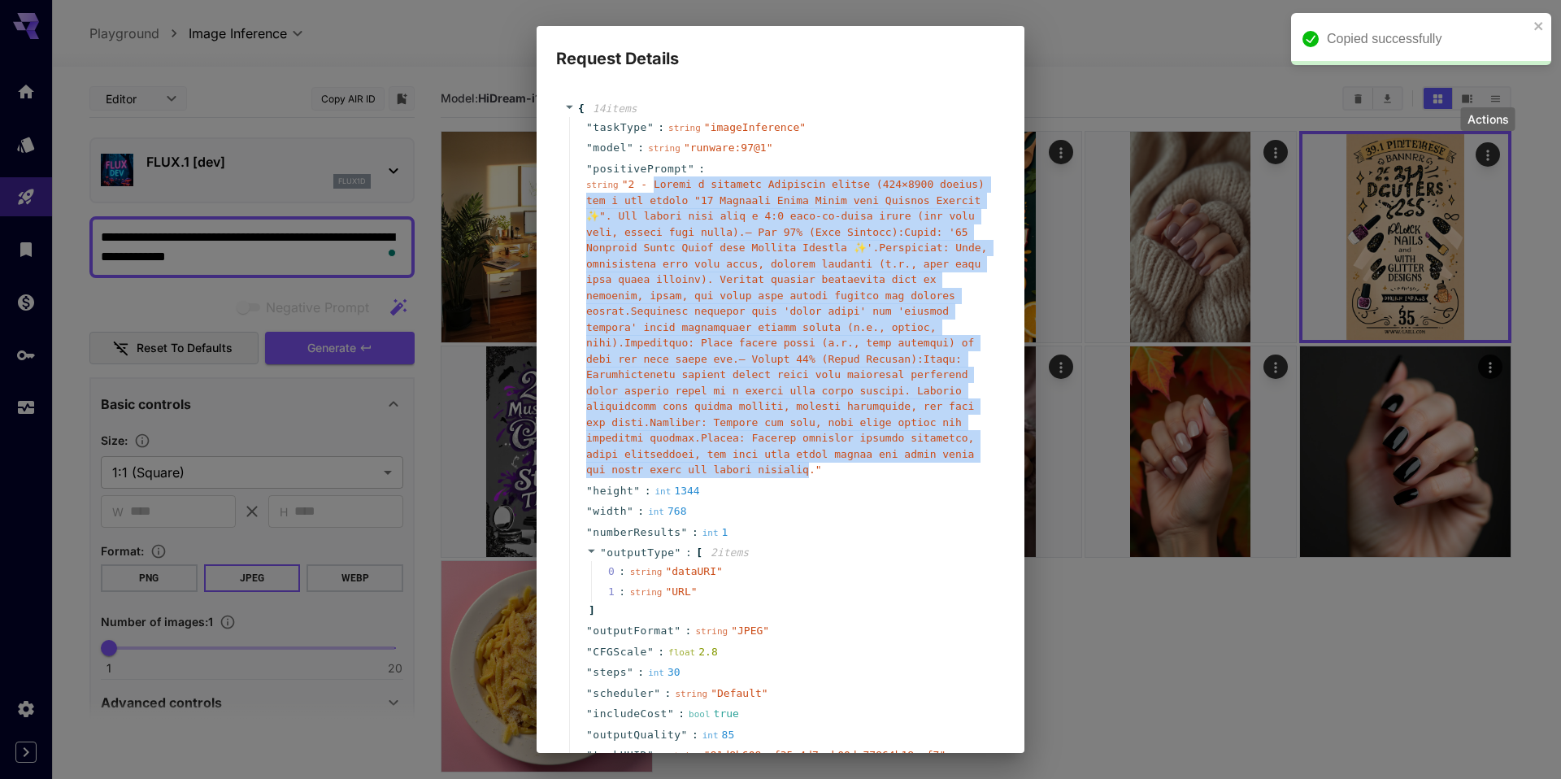
copy span "Design a vertical Pinterest banner (736×1312 pixels) for a pin titled "29 Stunn…"
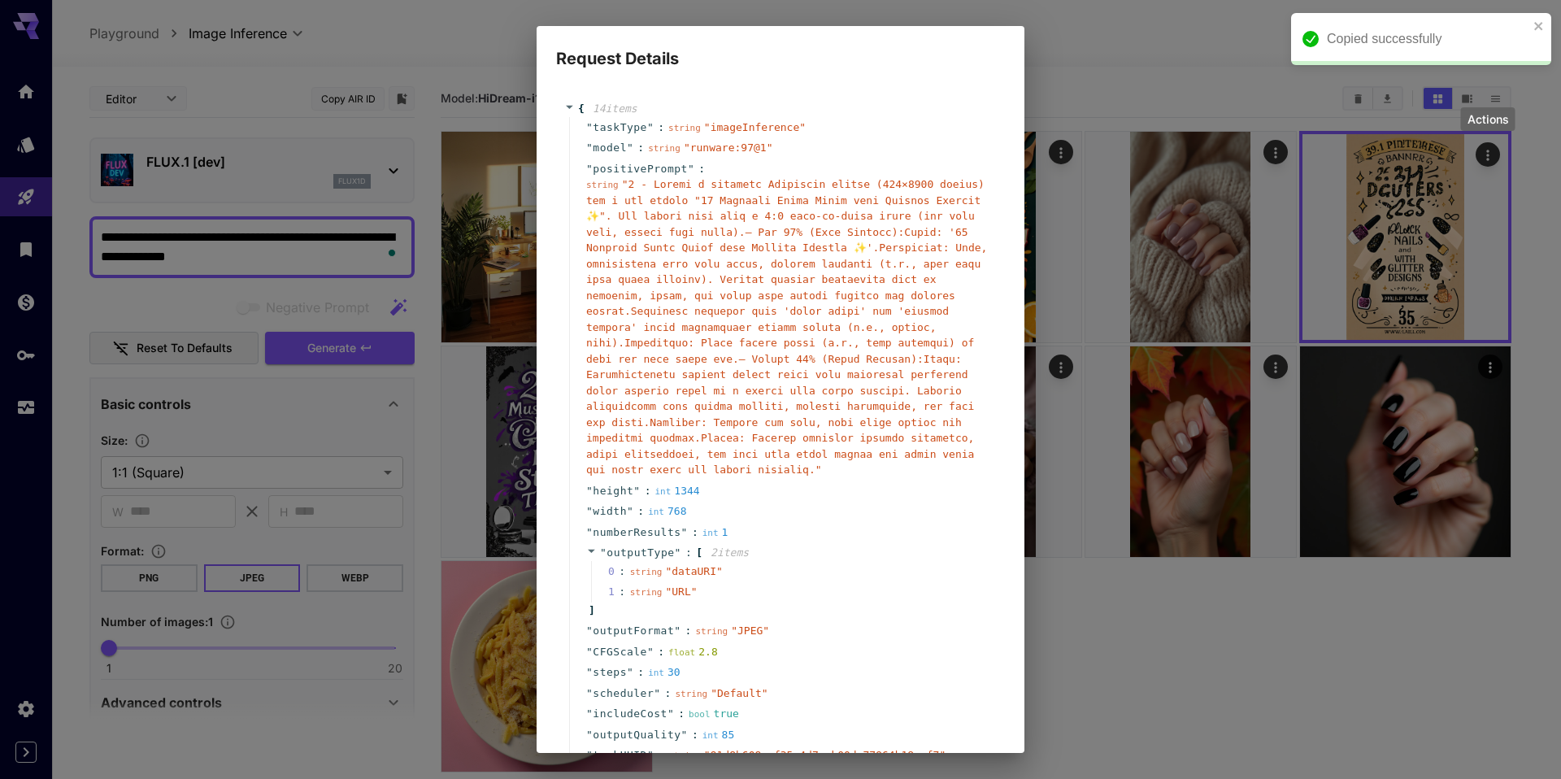
click at [1227, 679] on div "Request Details { 14 item s " taskType " : string " imageInference " " model " …" at bounding box center [780, 389] width 1561 height 779
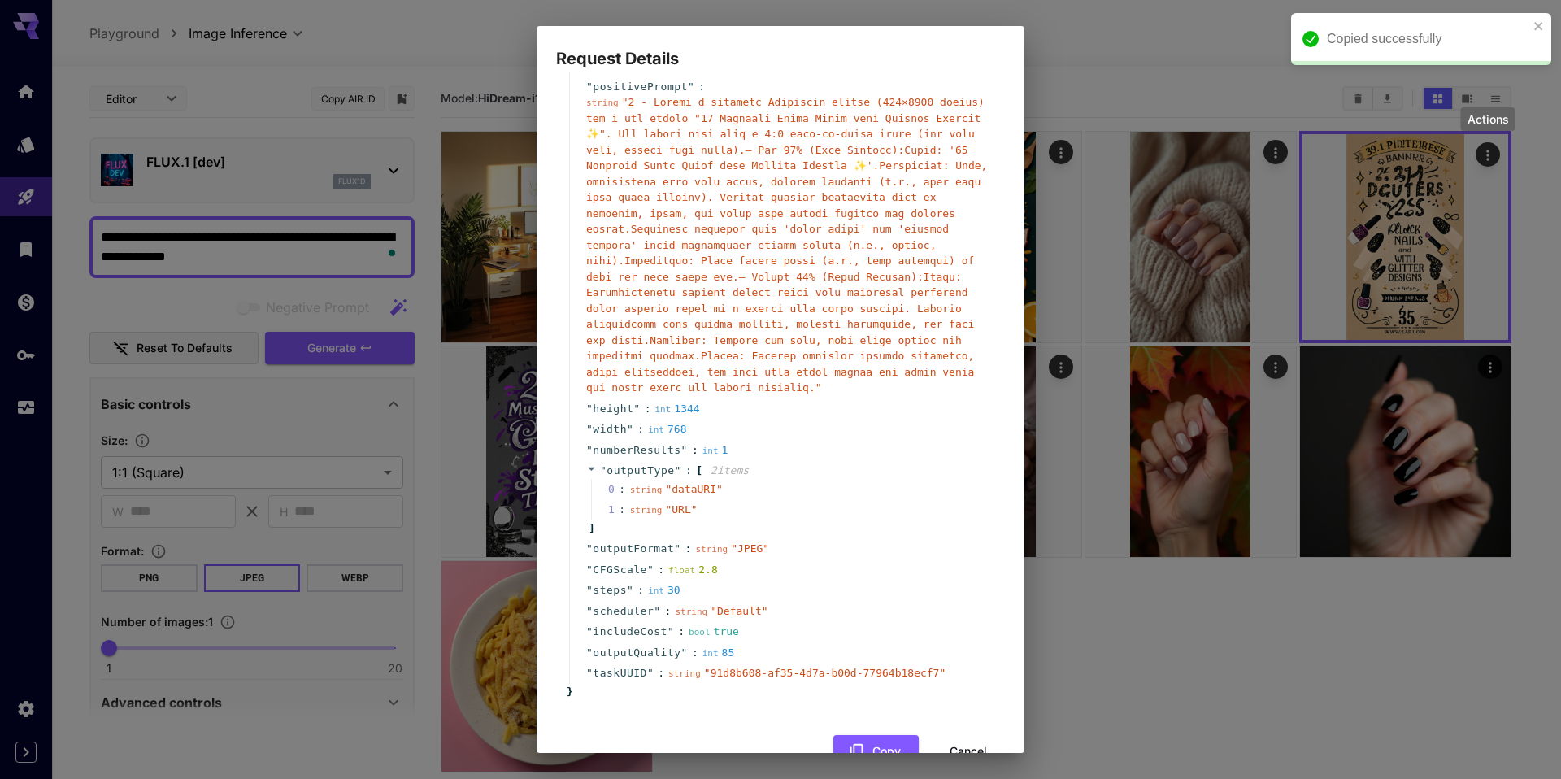
scroll to position [142, 0]
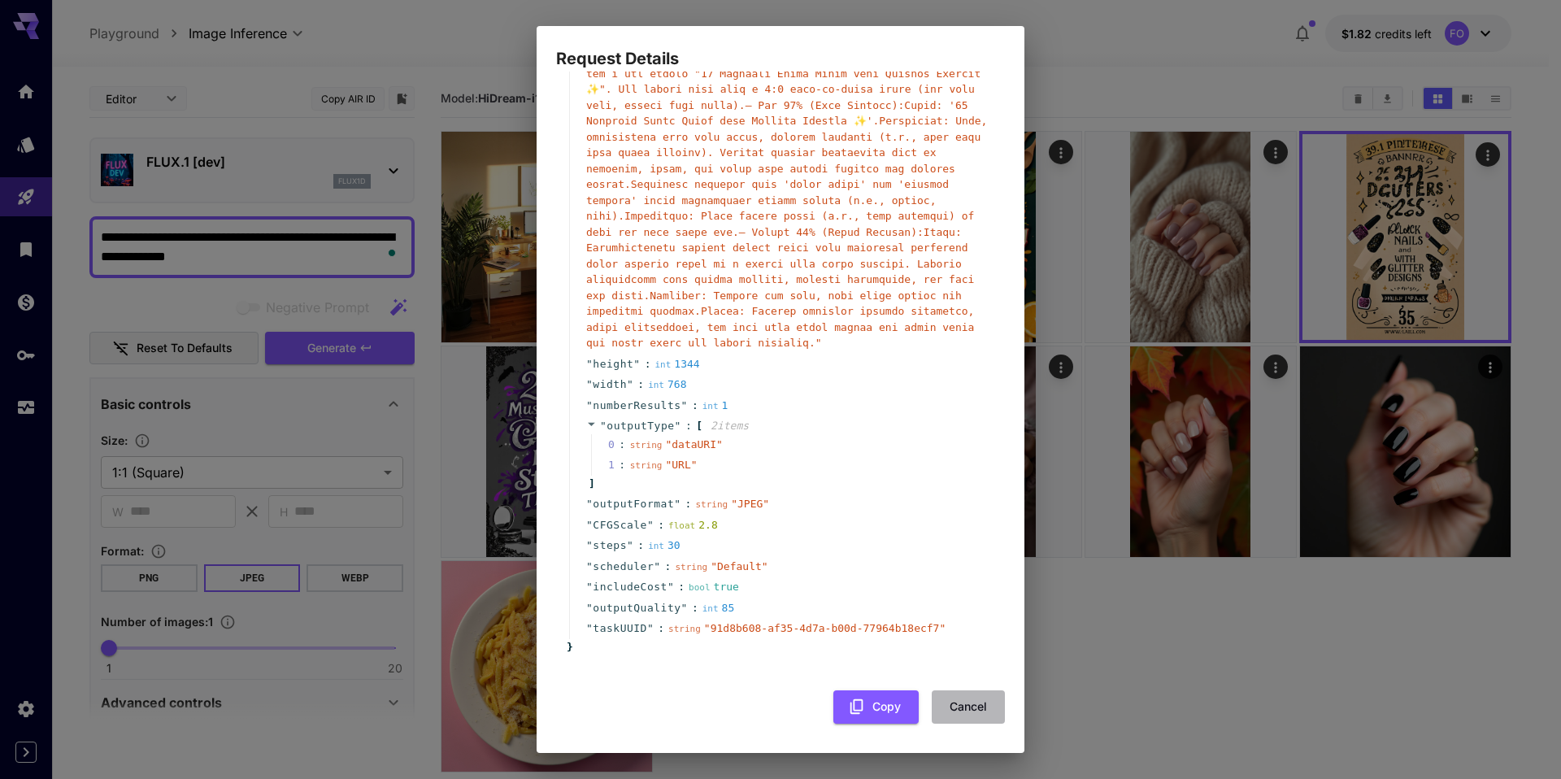
click at [954, 713] on button "Cancel" at bounding box center [968, 706] width 73 height 33
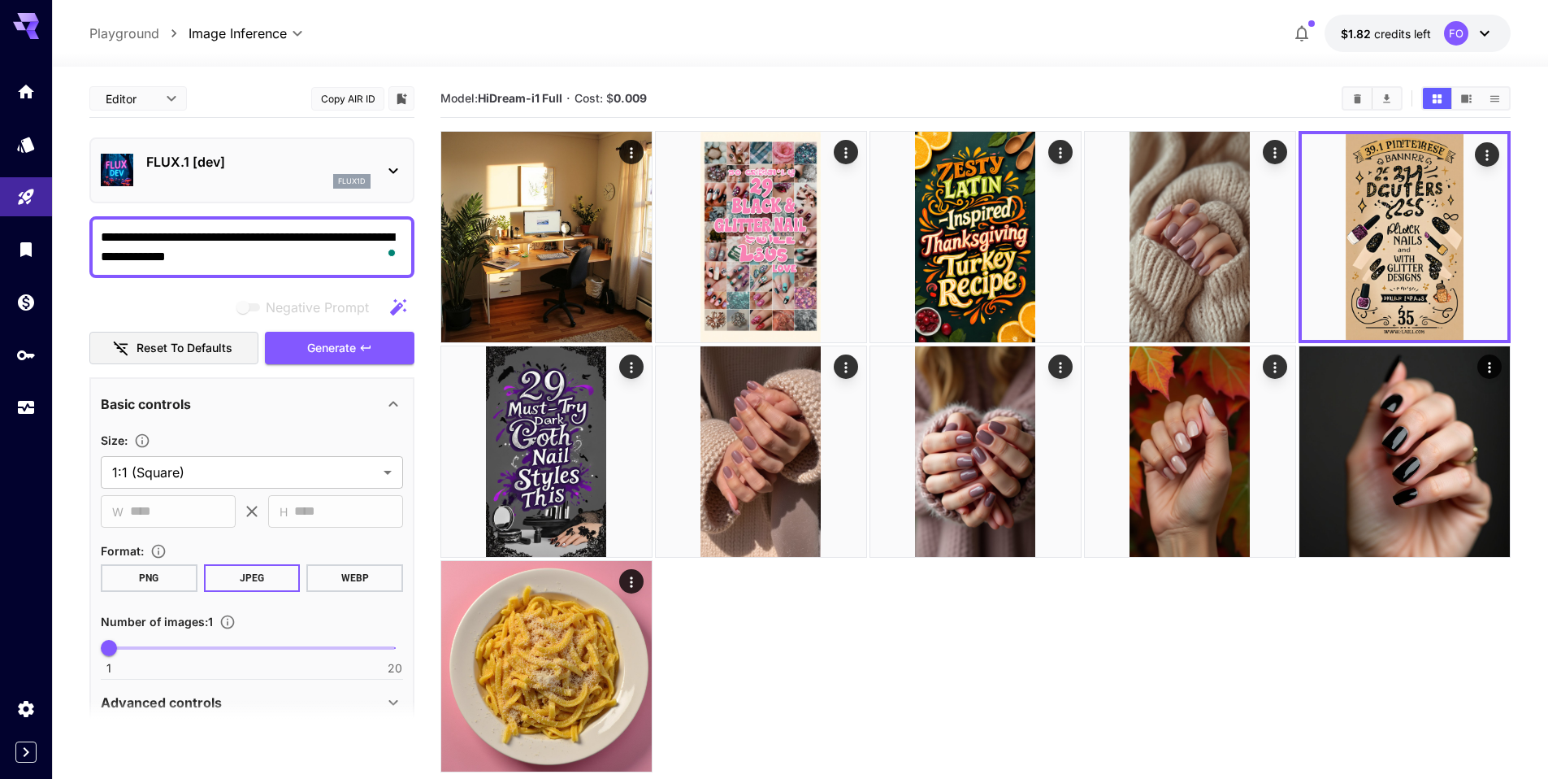
click at [398, 167] on icon at bounding box center [394, 171] width 20 height 20
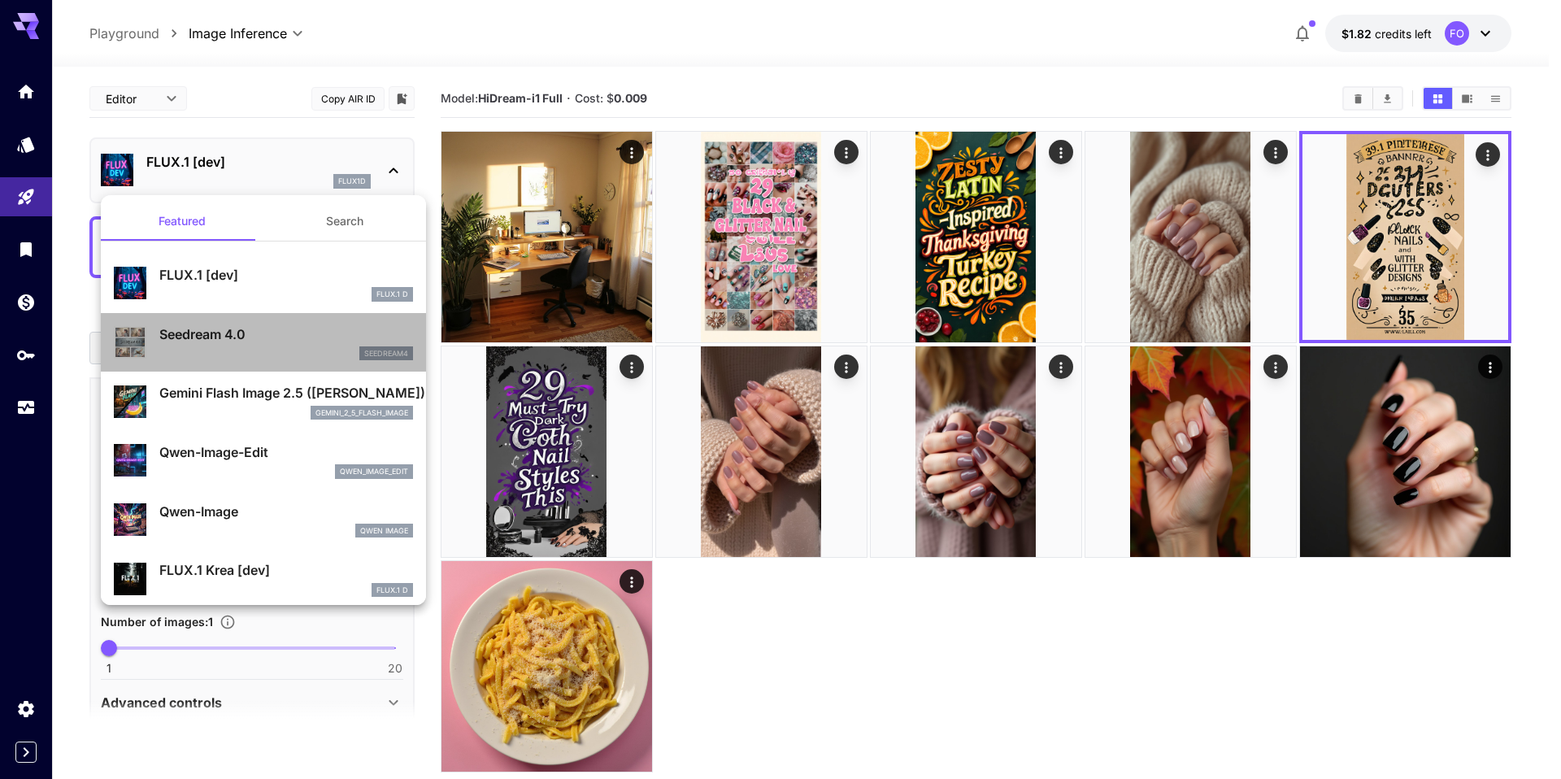
click at [276, 328] on p "Seedream 4.0" at bounding box center [286, 334] width 254 height 20
type input "**********"
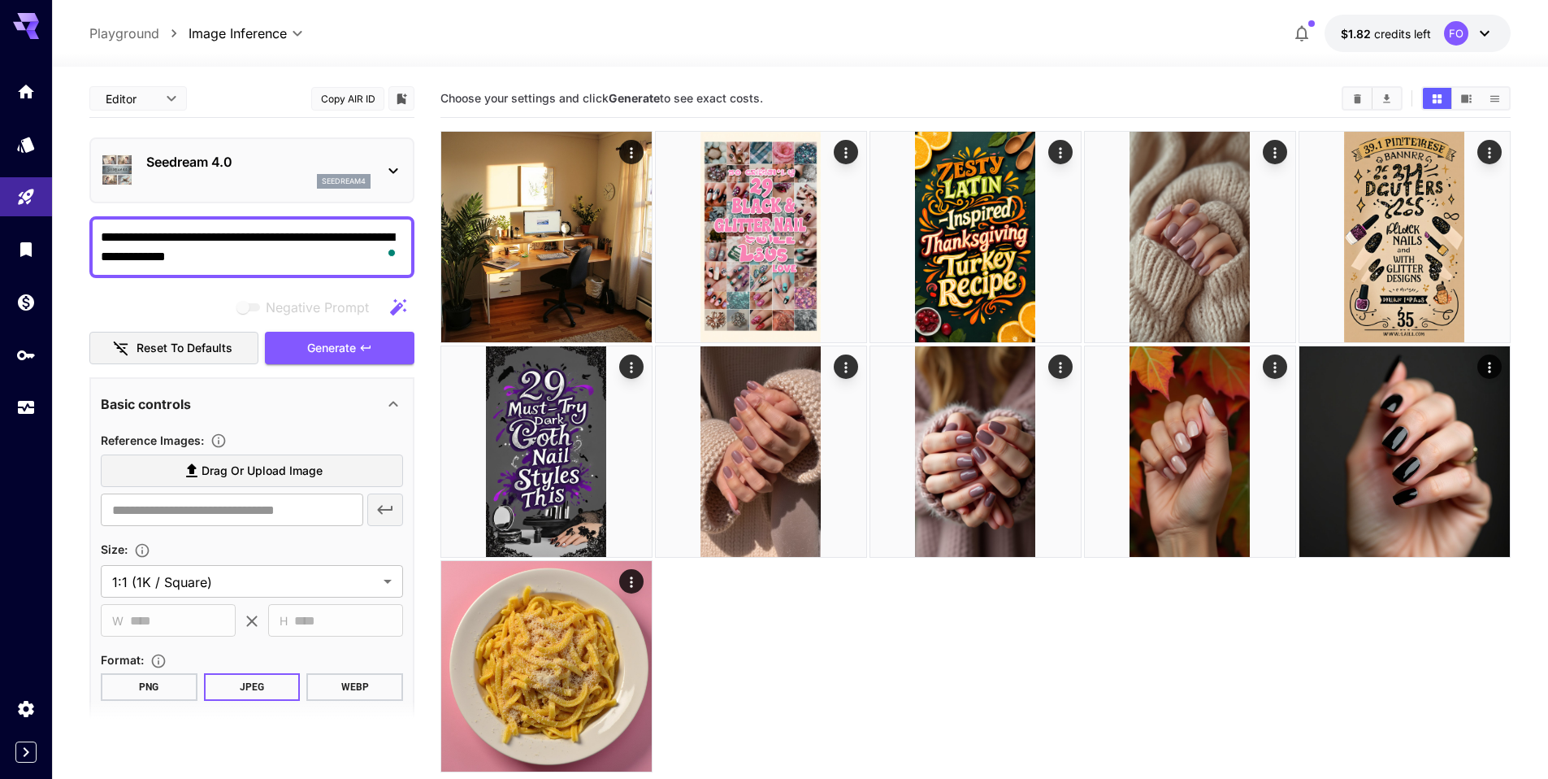
click at [371, 156] on div "Seedream 4.0 seedream4" at bounding box center [252, 170] width 302 height 50
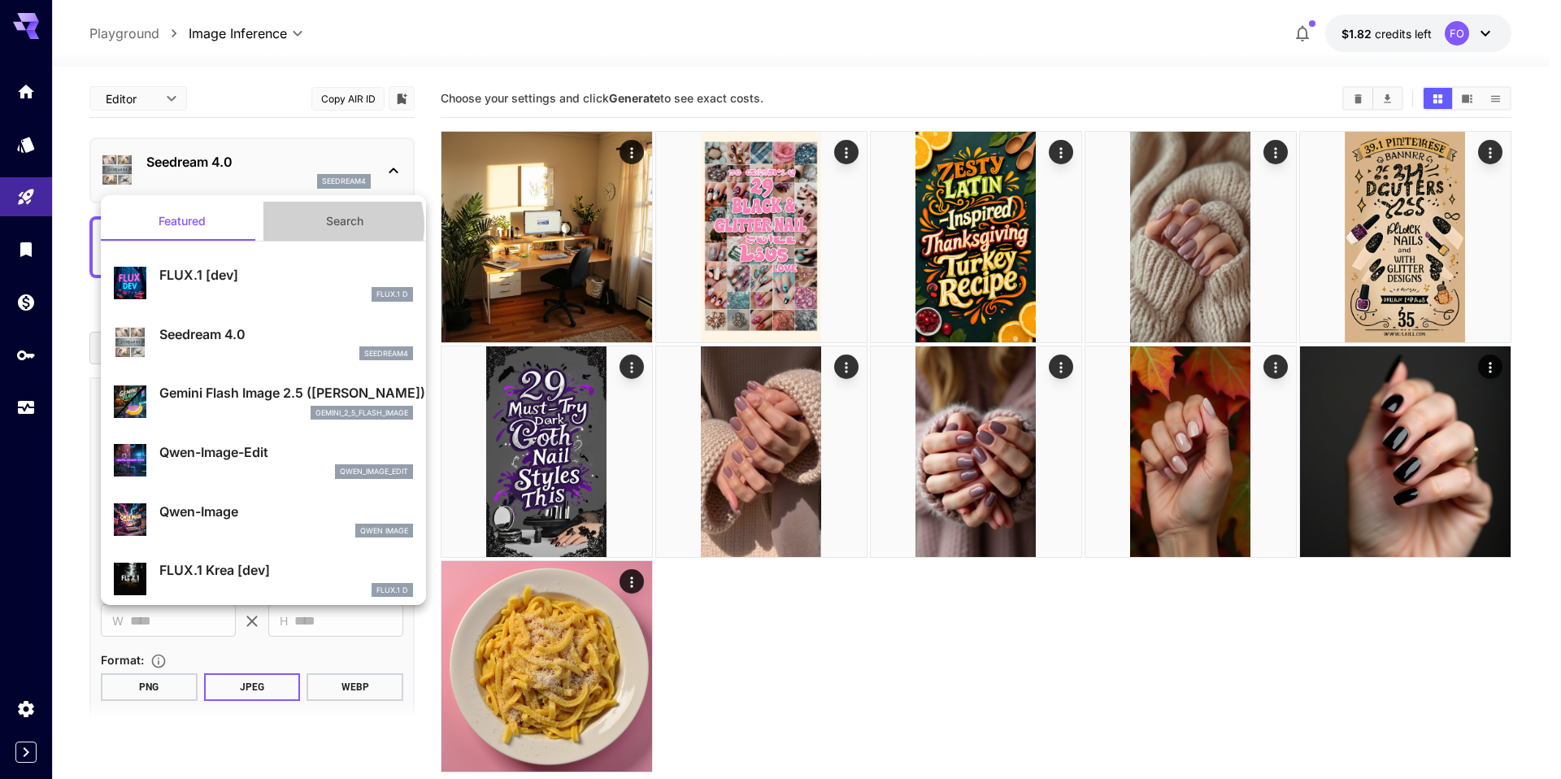
click at [324, 225] on button "Search" at bounding box center [344, 221] width 163 height 39
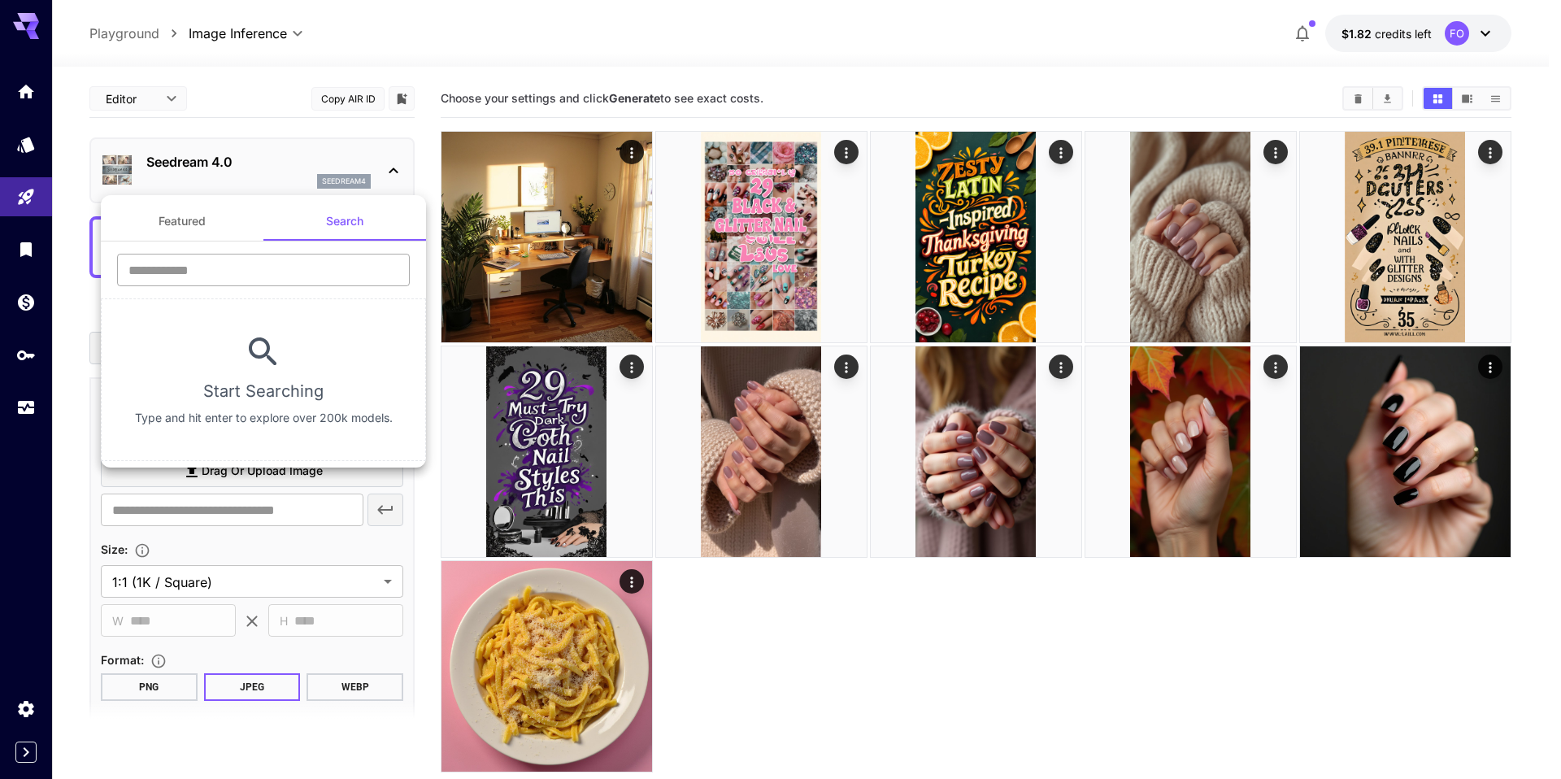
click at [240, 263] on input "text" at bounding box center [263, 270] width 293 height 33
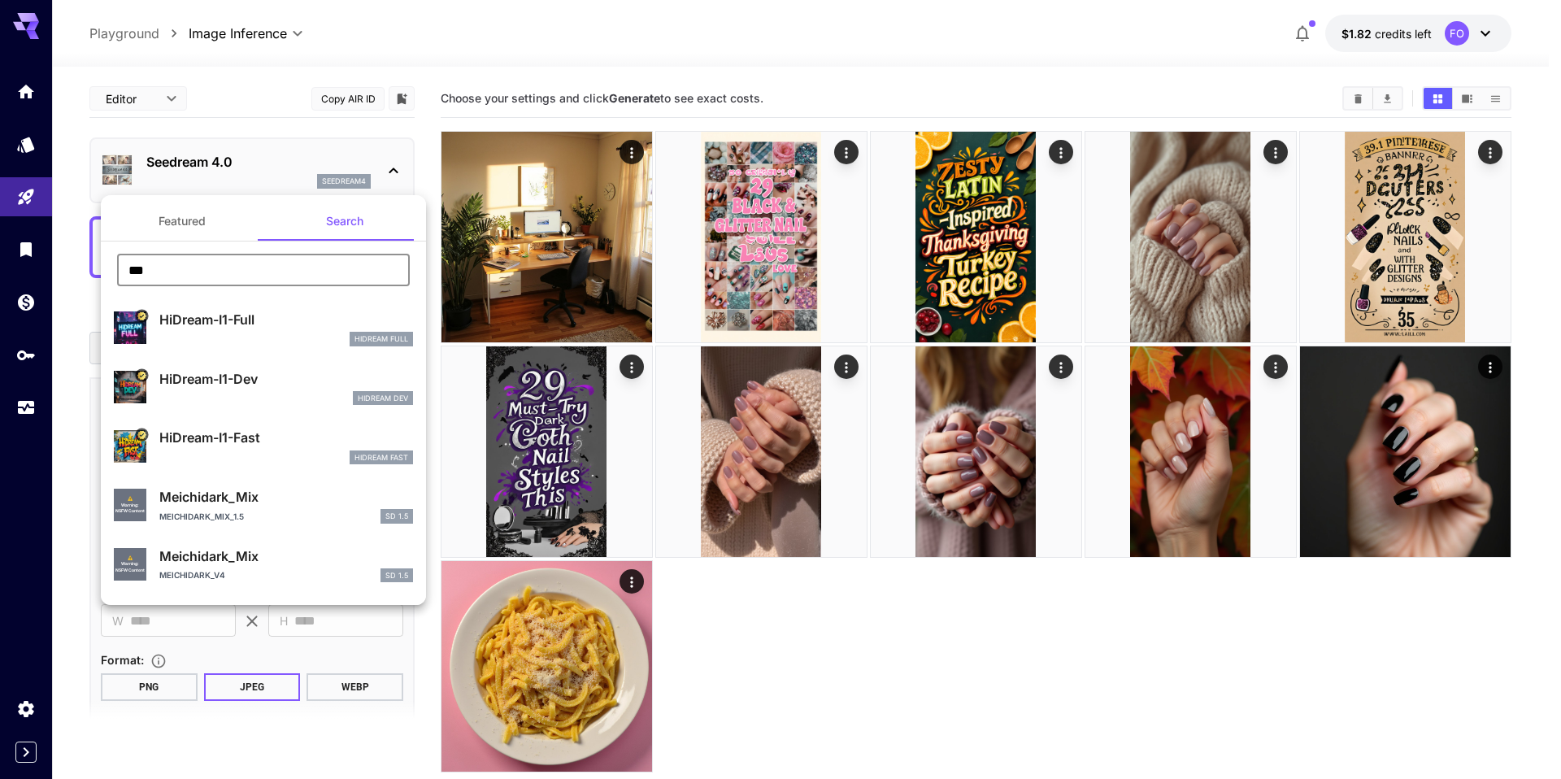
type input "***"
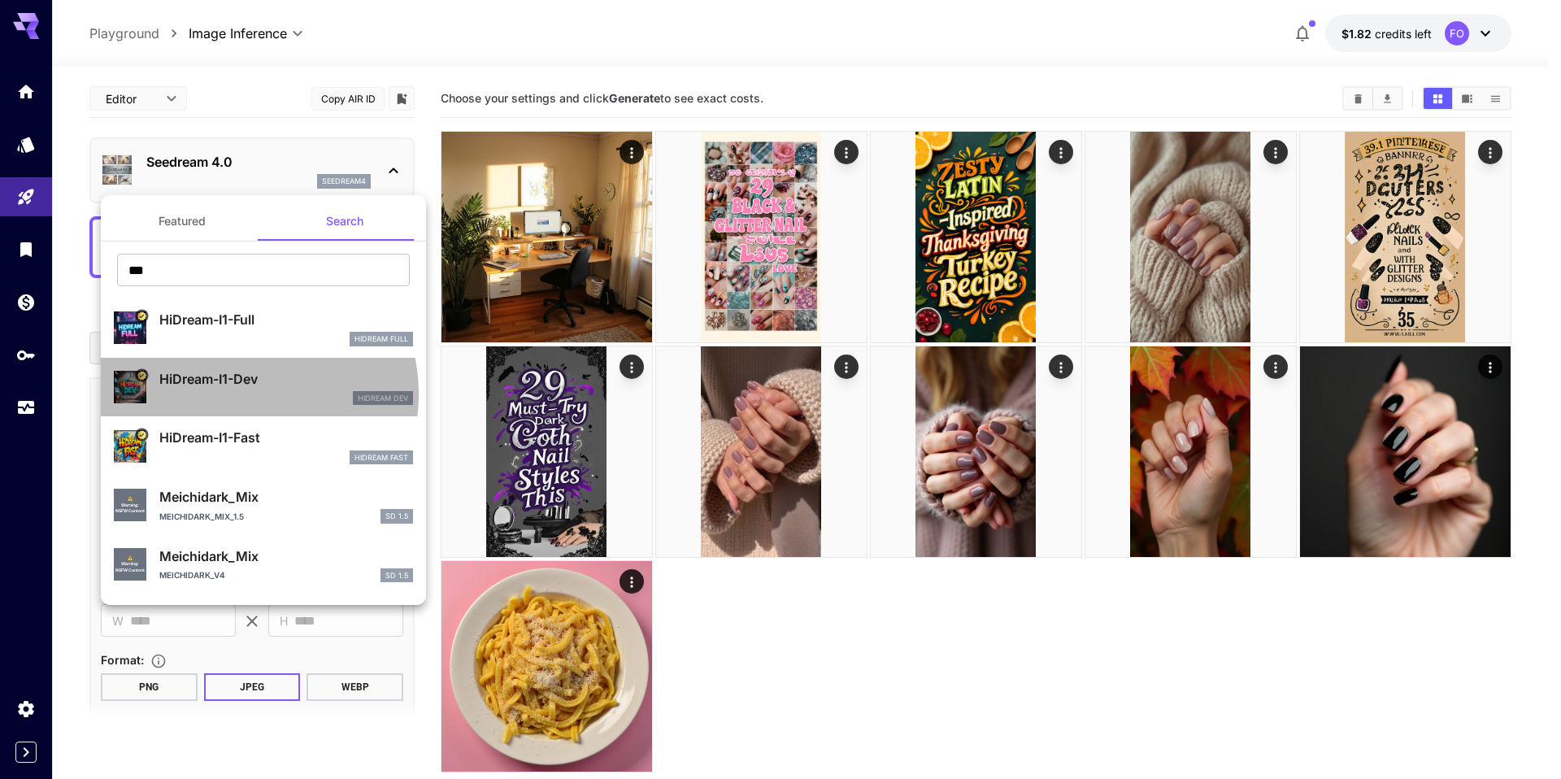
click at [234, 394] on div "HiDream Dev" at bounding box center [286, 398] width 254 height 15
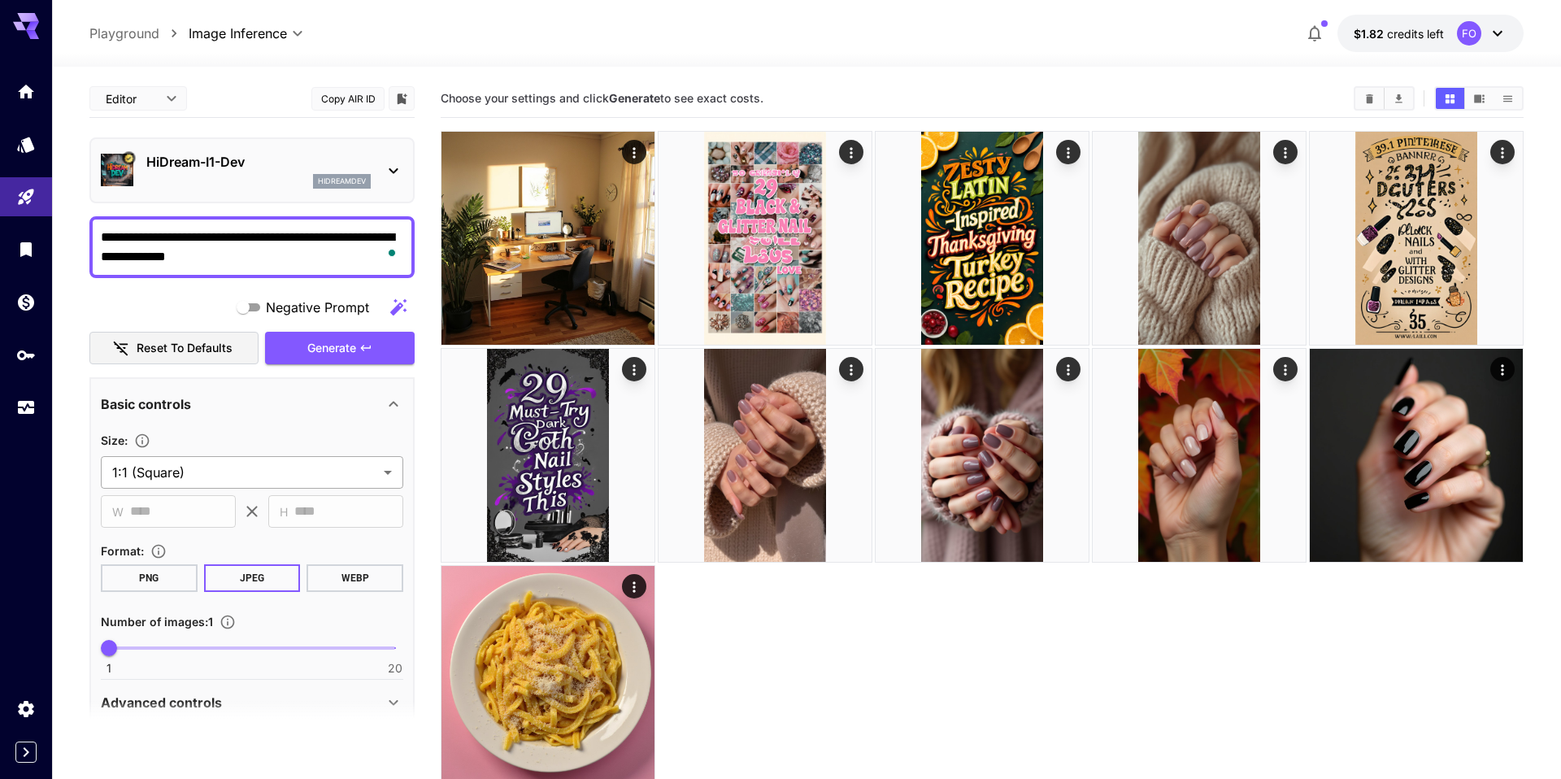
click at [220, 480] on body "**********" at bounding box center [780, 466] width 1561 height 932
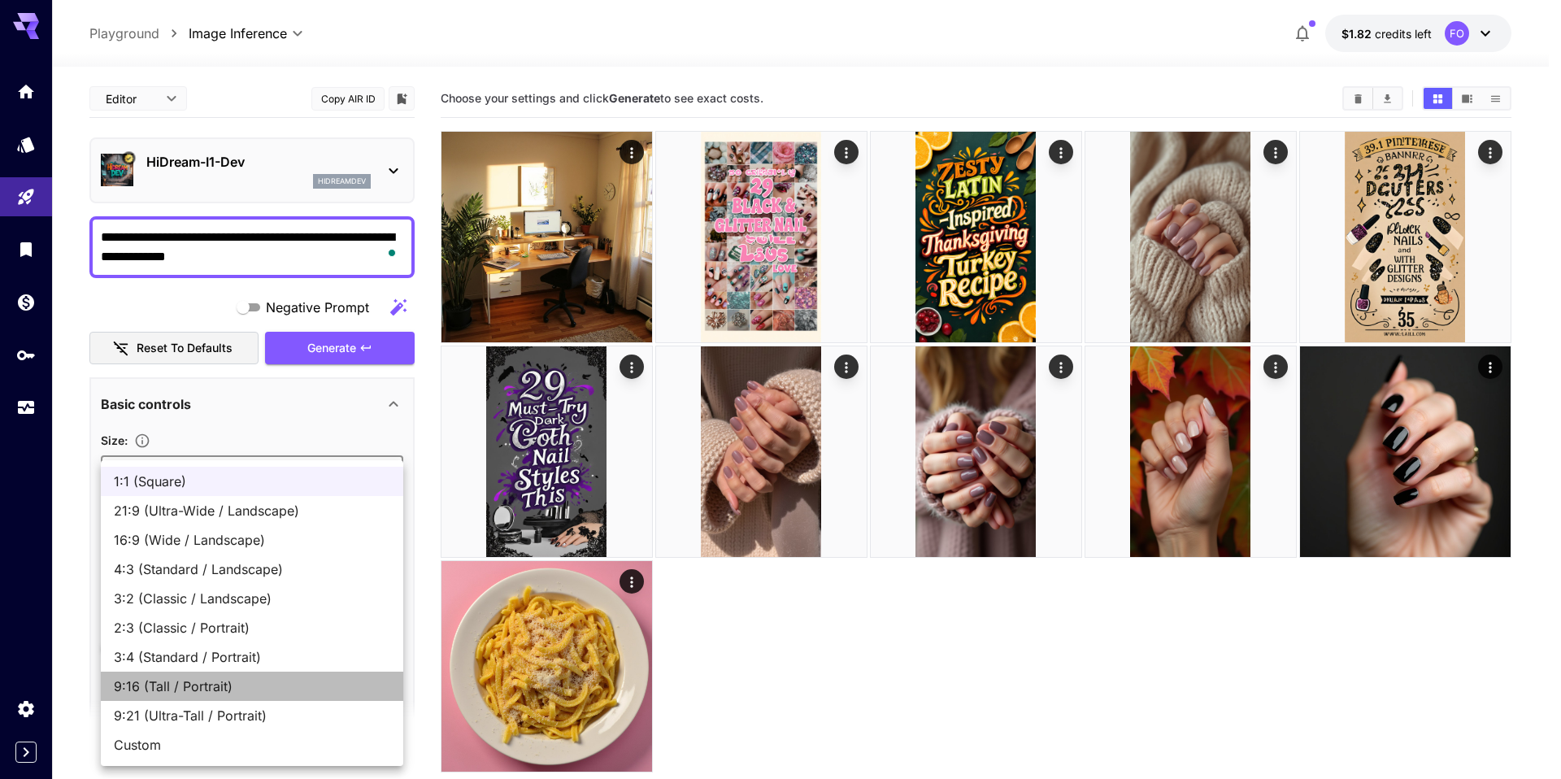
click at [183, 687] on span "9:16 (Tall / Portrait)" at bounding box center [252, 686] width 276 height 20
type input "**********"
type input "***"
type input "****"
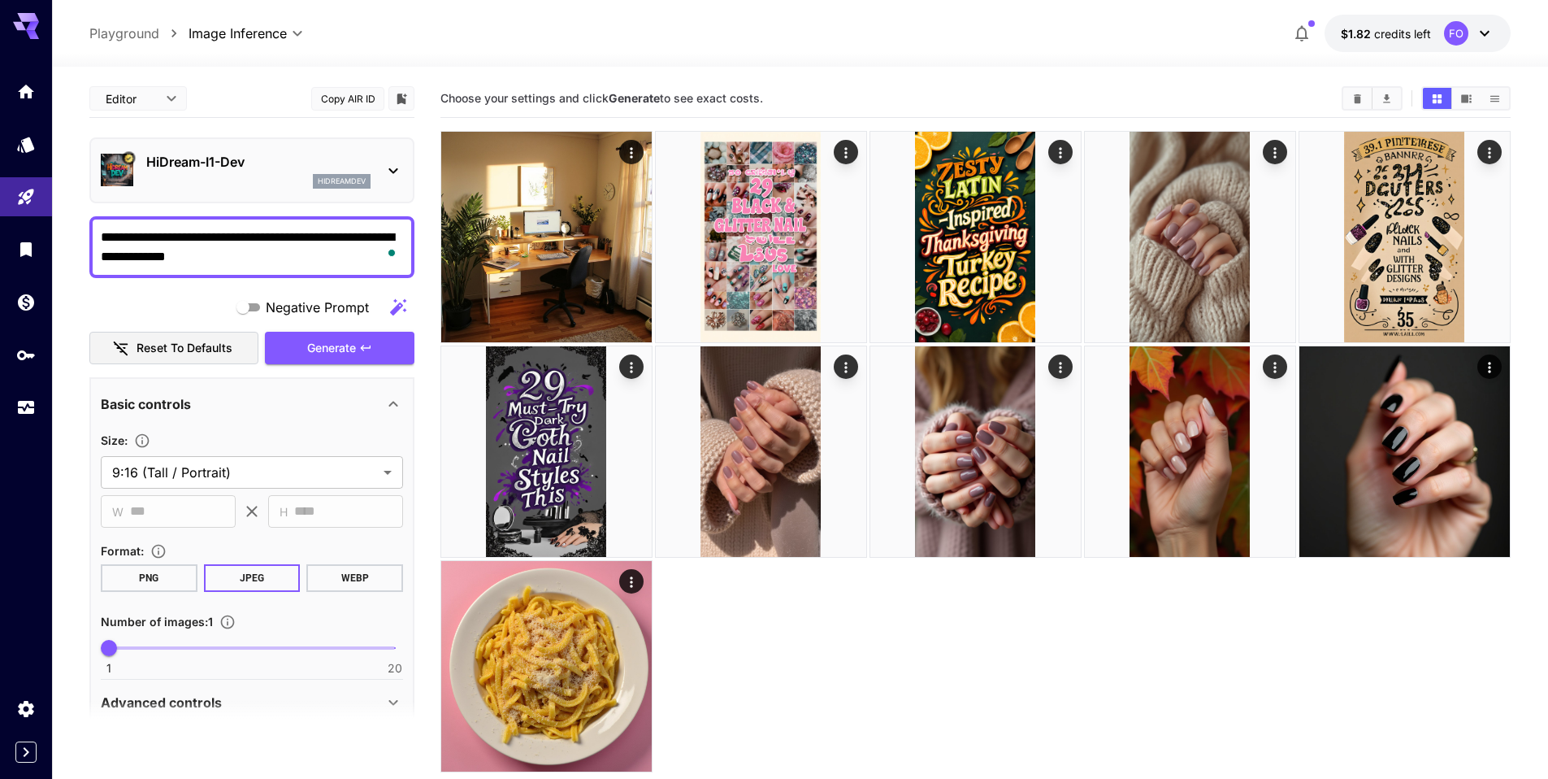
click at [196, 250] on textarea "**********" at bounding box center [252, 247] width 302 height 39
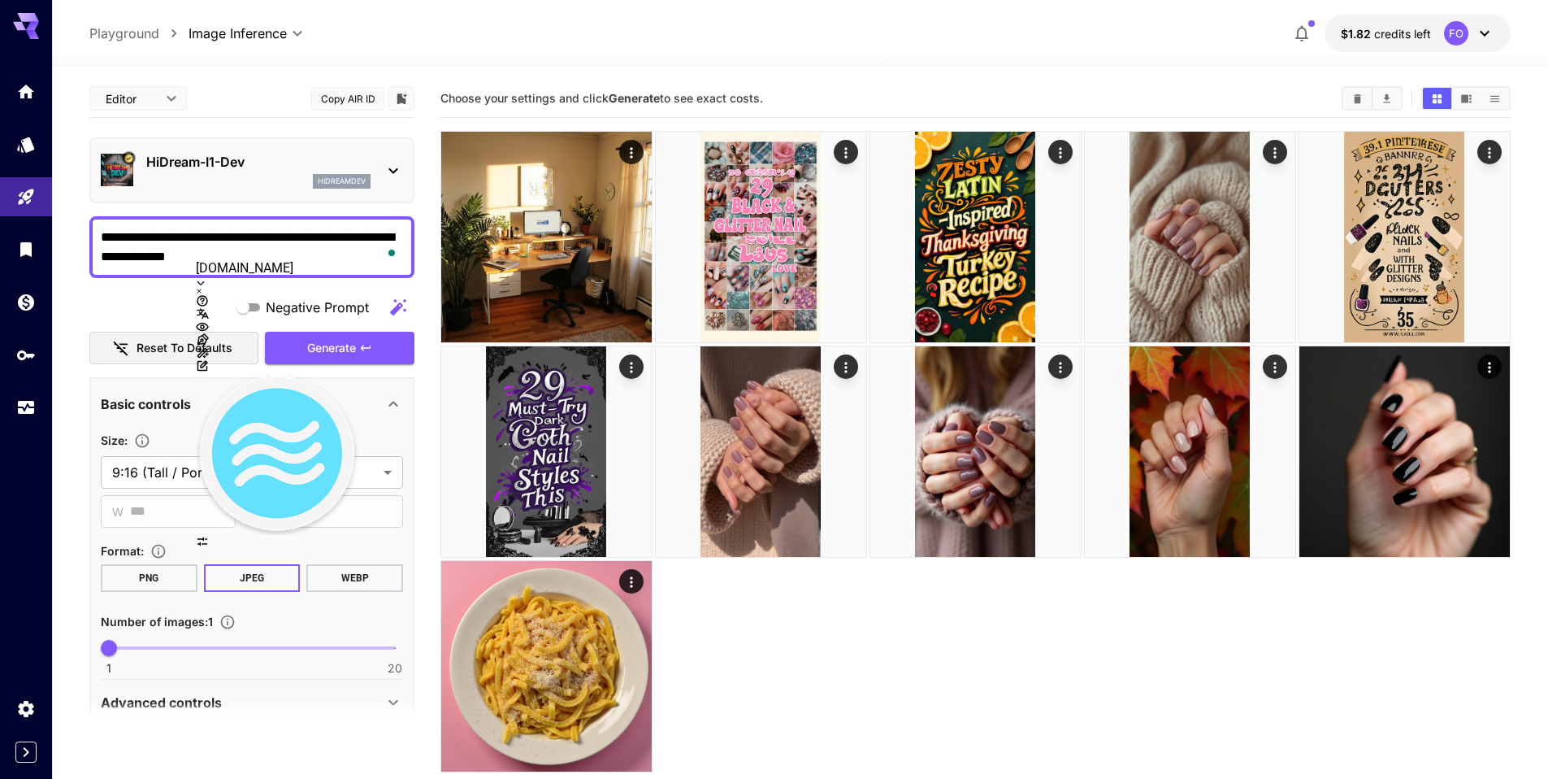
click at [196, 250] on textarea "**********" at bounding box center [252, 247] width 302 height 39
paste textarea "**********"
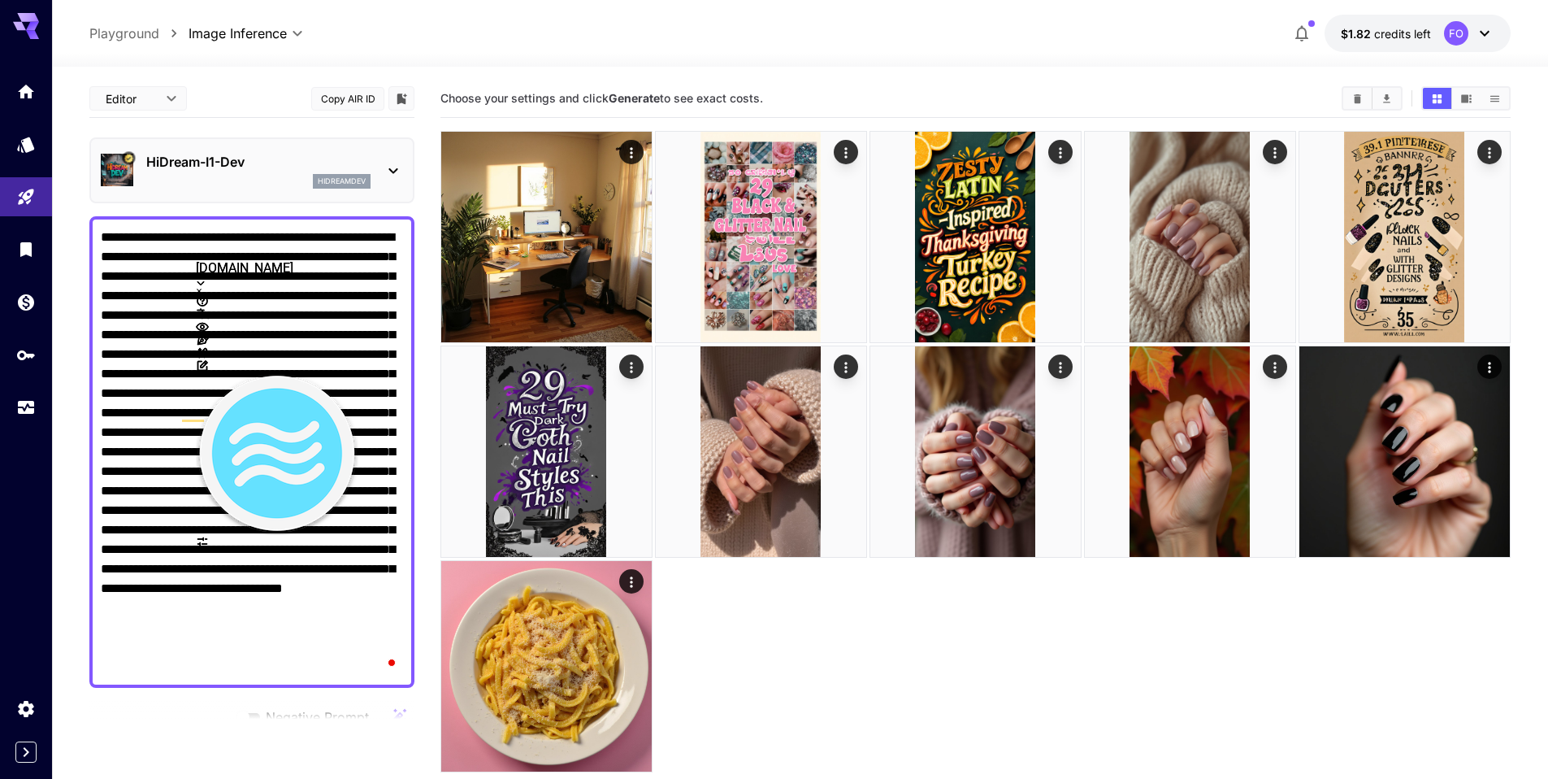
scroll to position [250, 0]
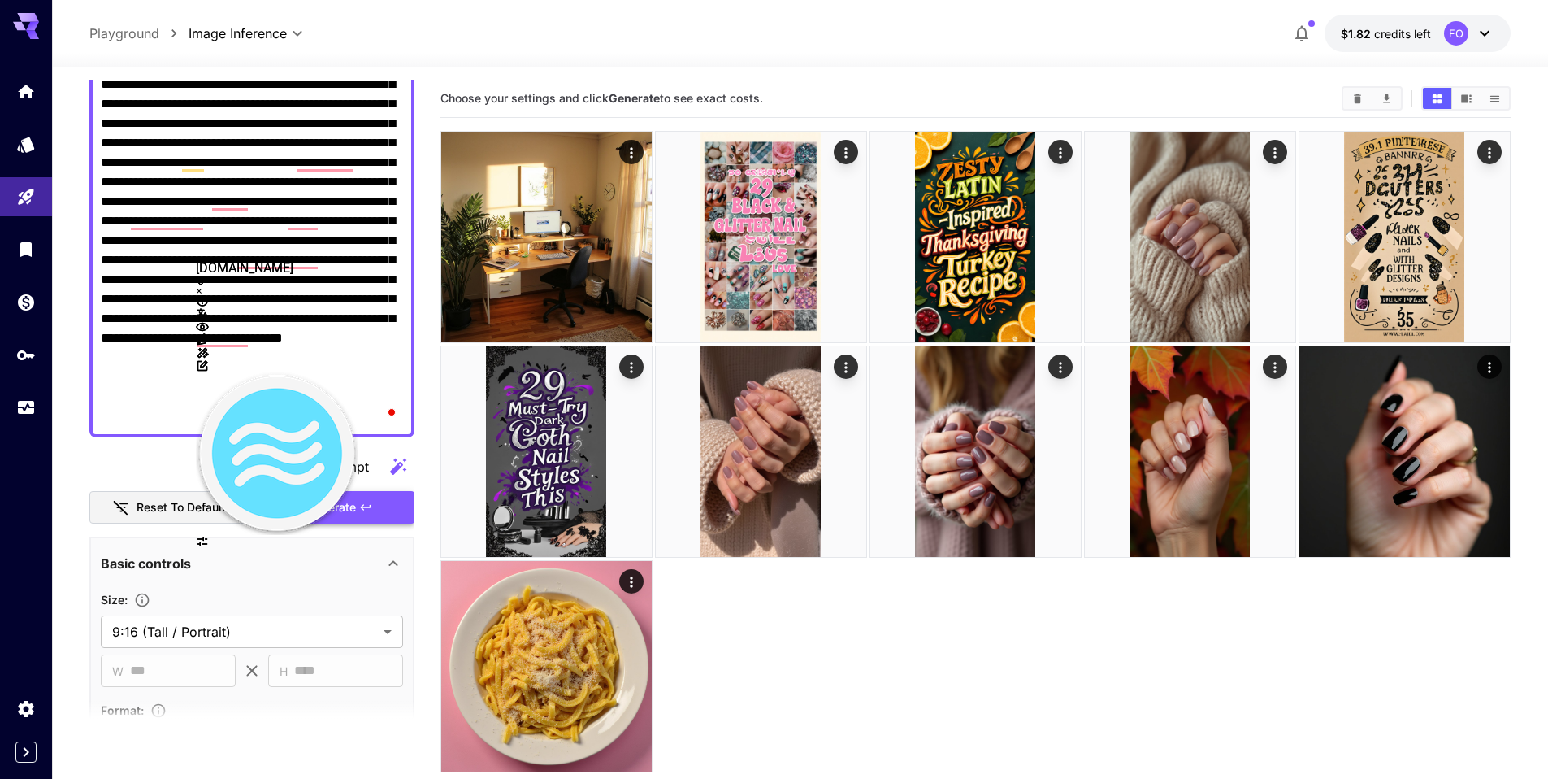
type textarea "**********"
click at [345, 515] on span "Generate" at bounding box center [331, 507] width 49 height 20
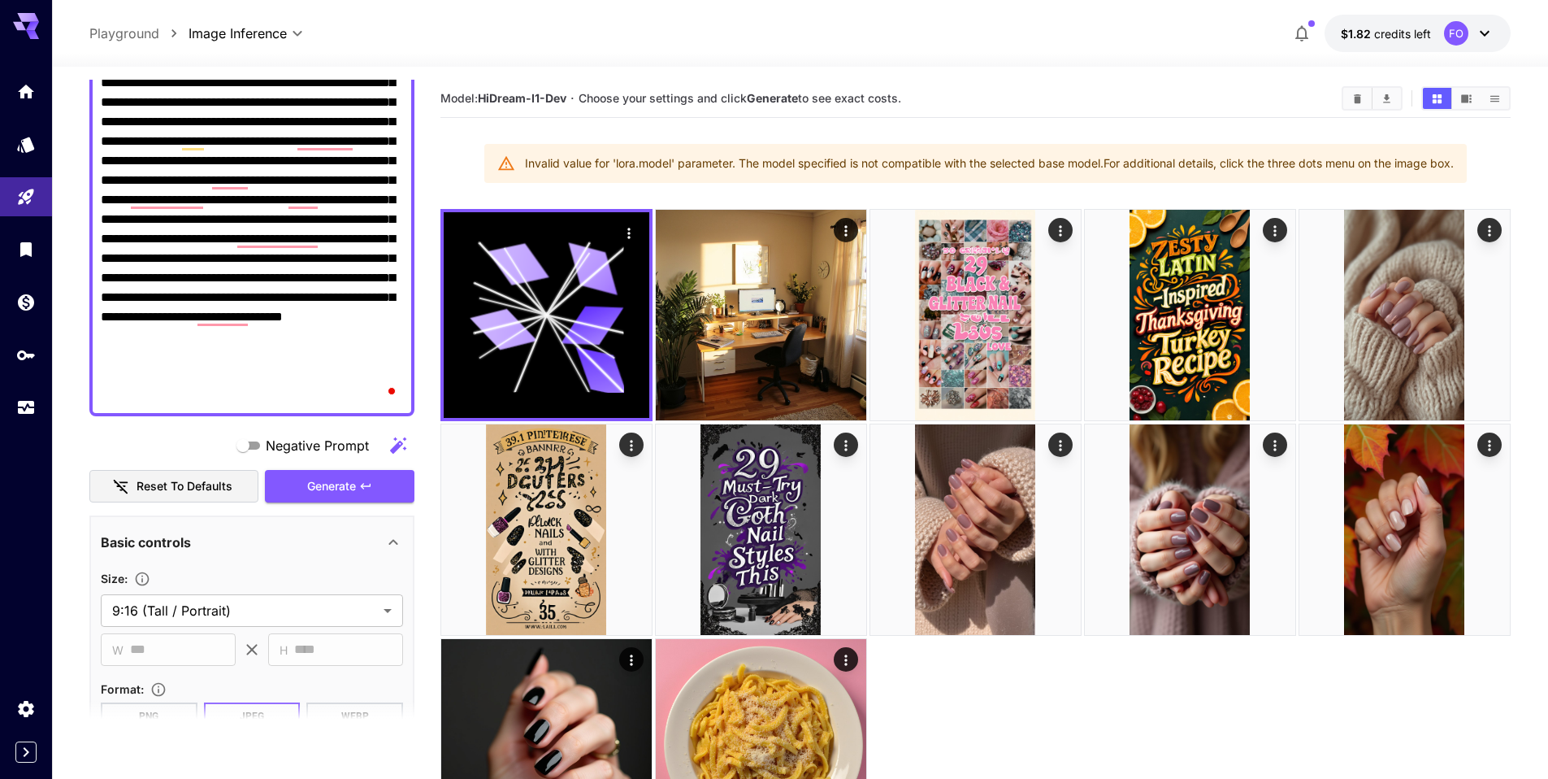
scroll to position [733, 0]
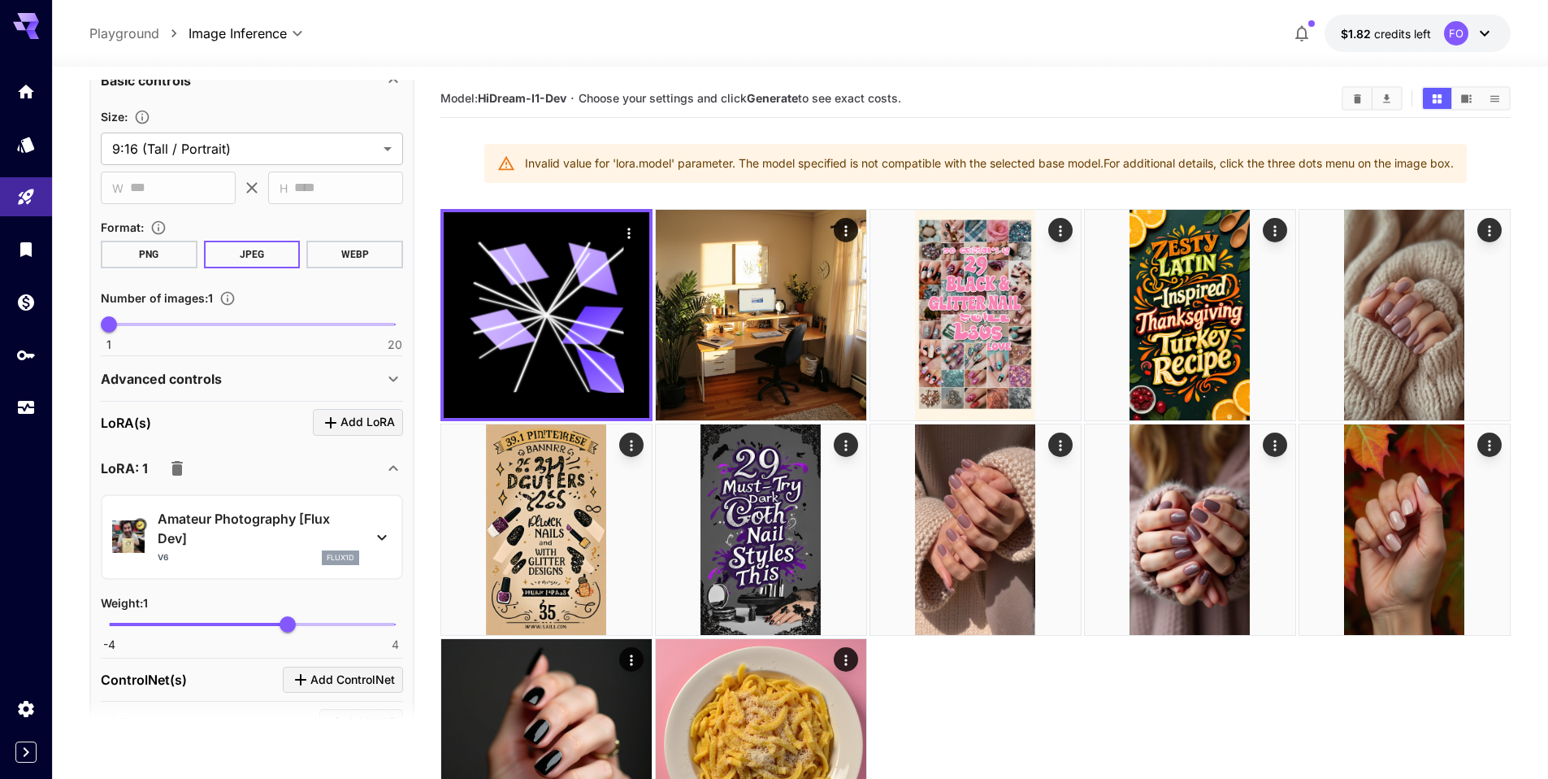
click at [171, 467] on icon "button" at bounding box center [177, 468] width 20 height 20
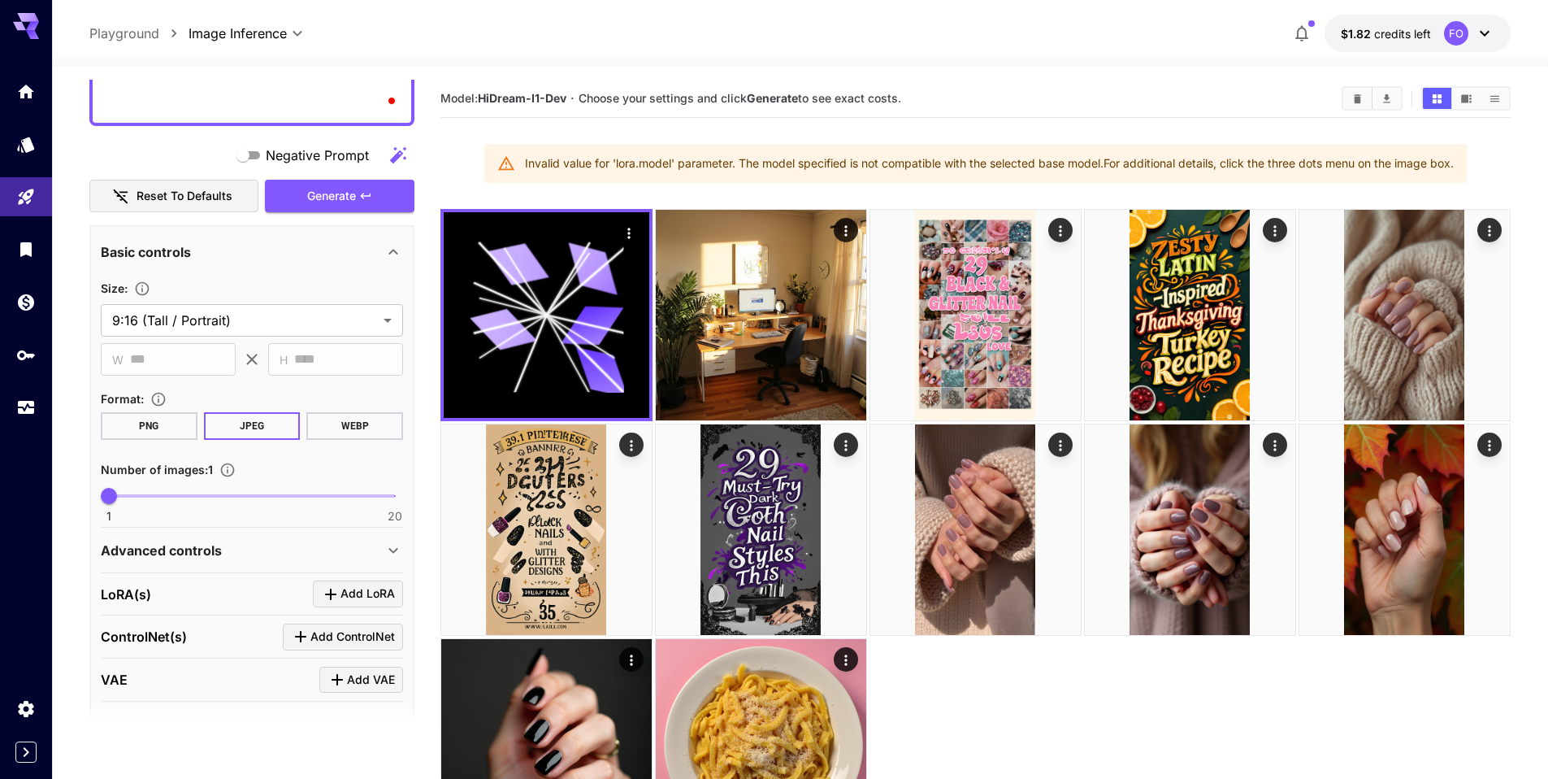
scroll to position [507, 0]
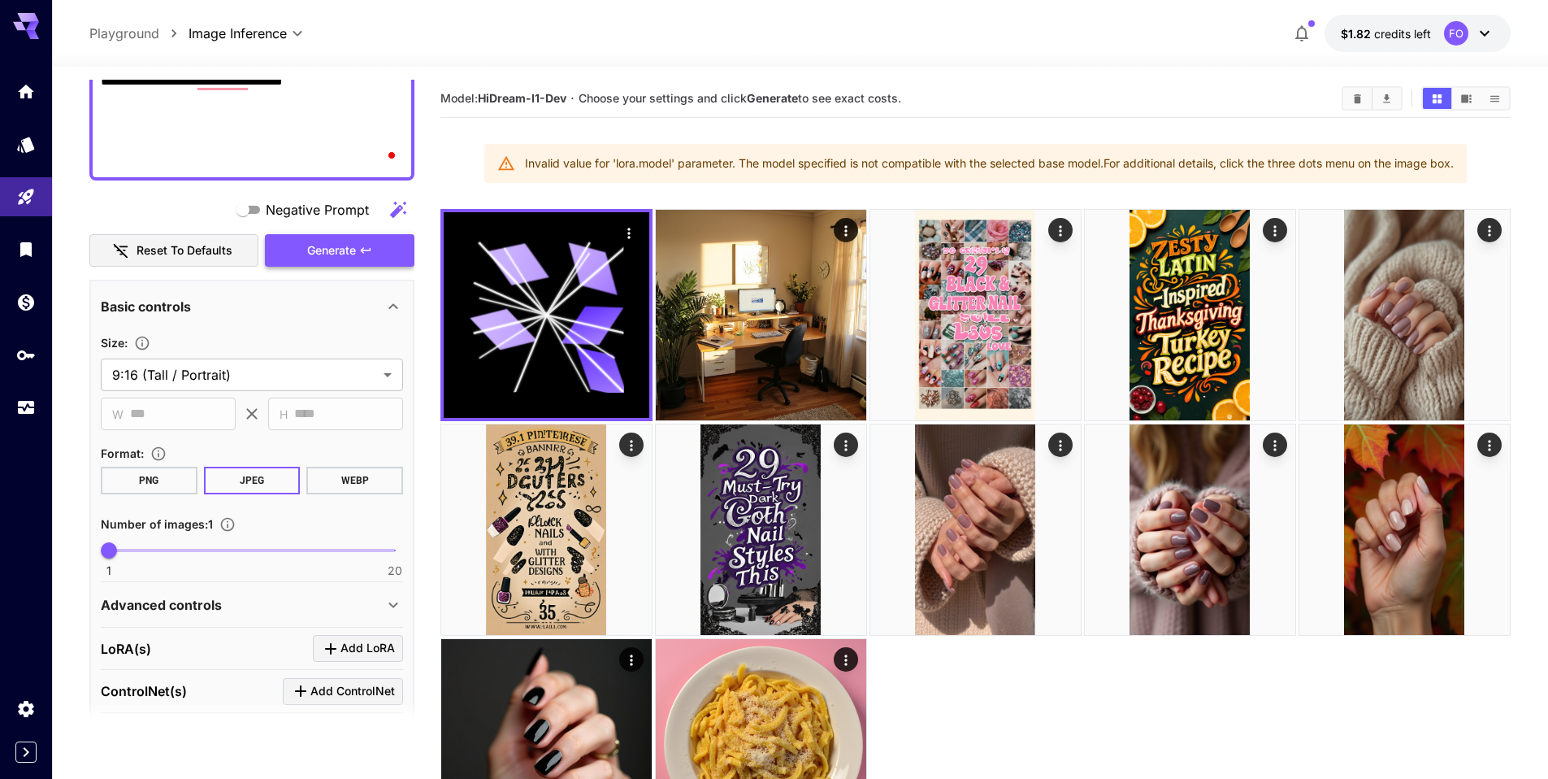
click at [324, 258] on span "Generate" at bounding box center [331, 251] width 49 height 20
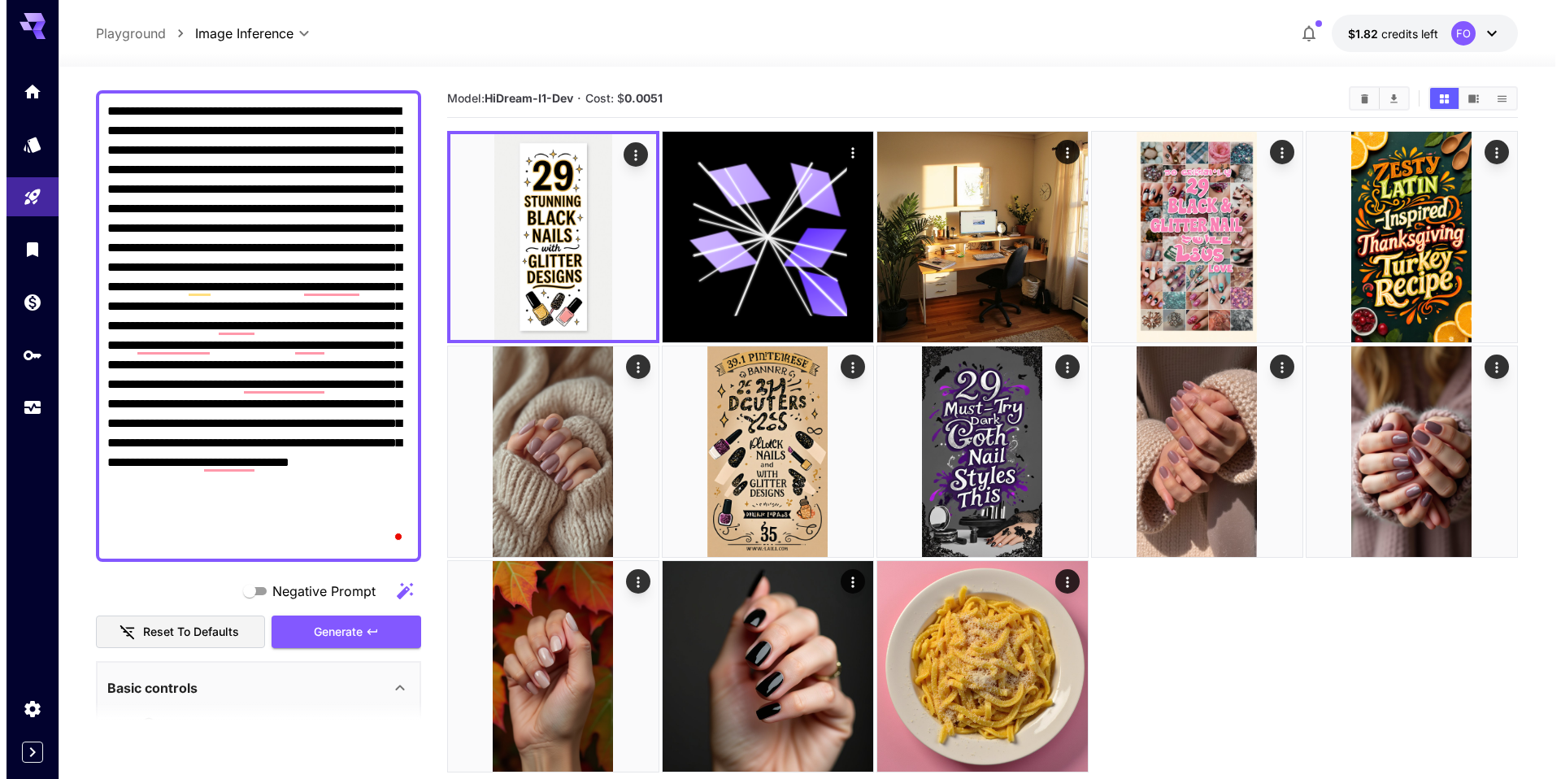
scroll to position [0, 0]
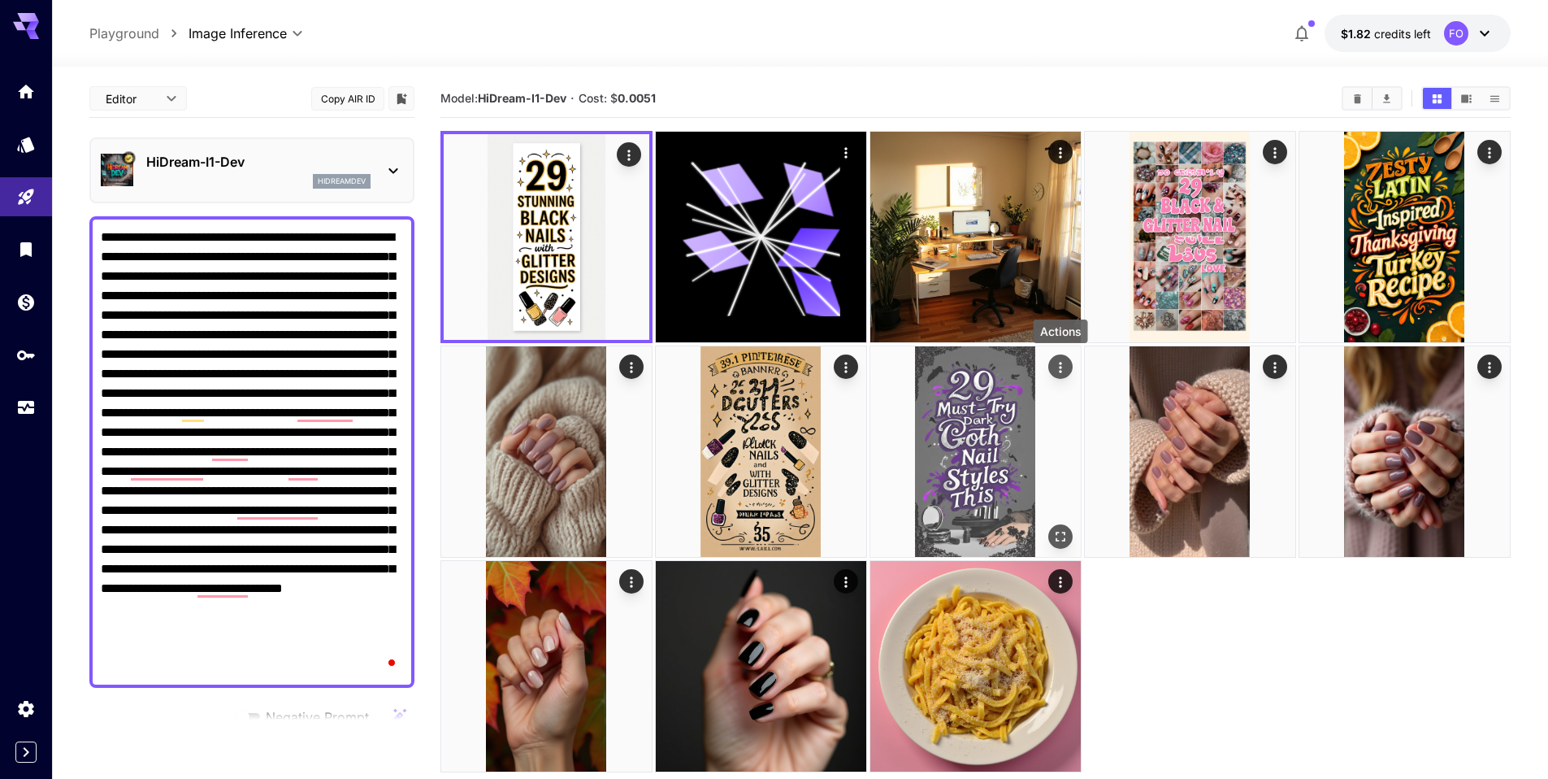
click at [1056, 369] on icon "Actions" at bounding box center [1061, 367] width 16 height 16
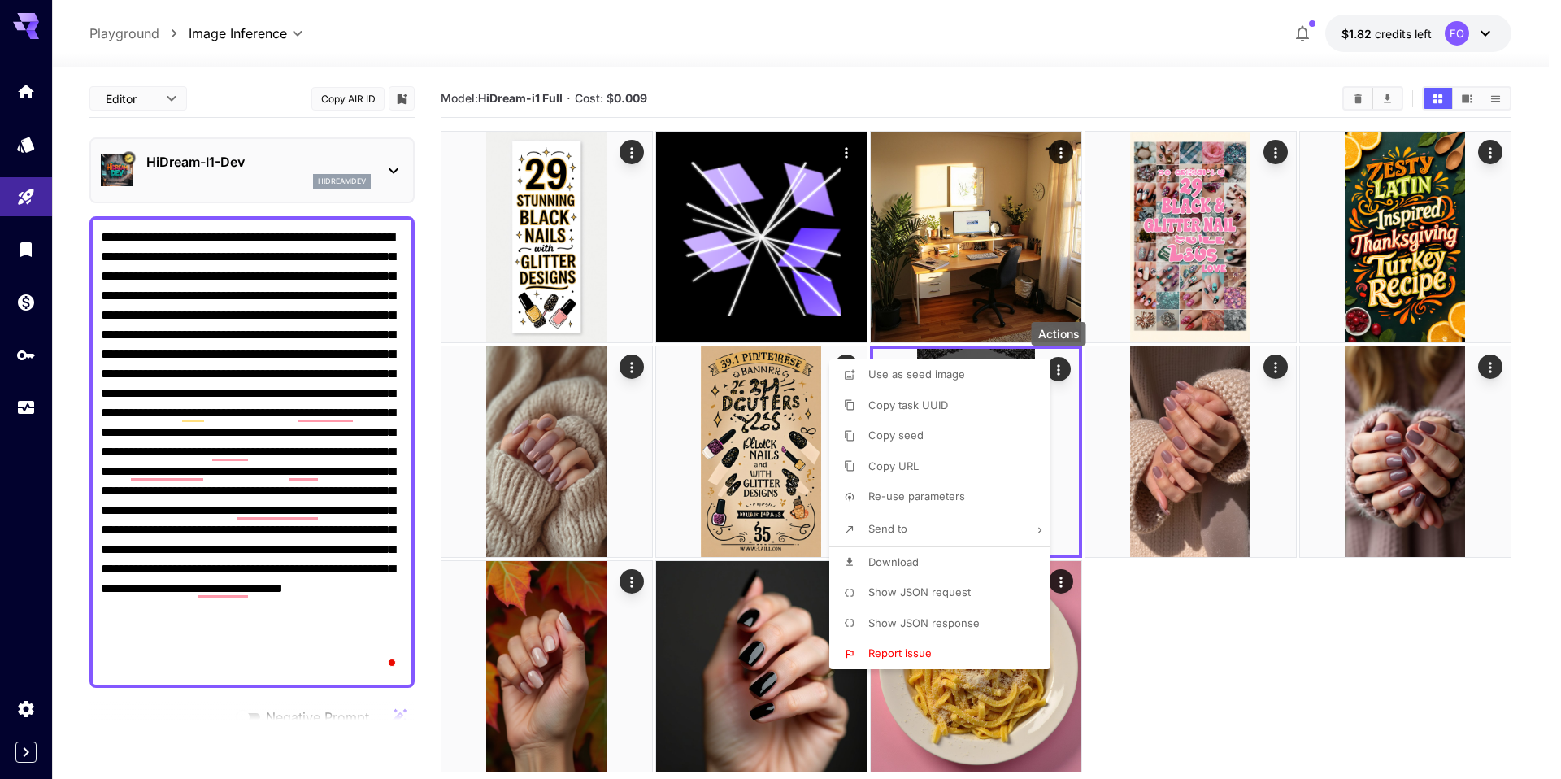
click at [924, 597] on span "Show JSON request" at bounding box center [919, 591] width 102 height 13
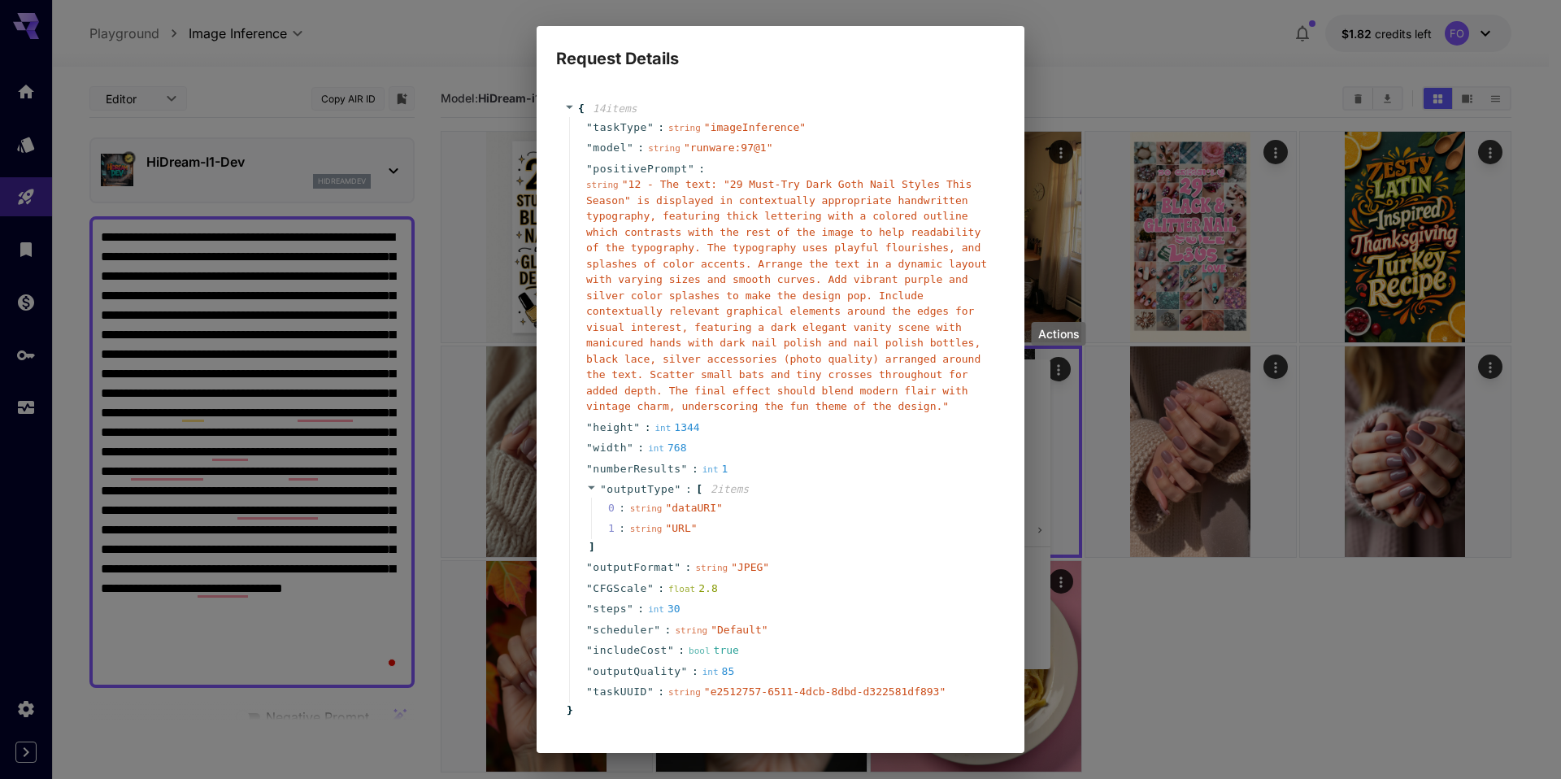
click at [1140, 65] on div at bounding box center [780, 389] width 1561 height 779
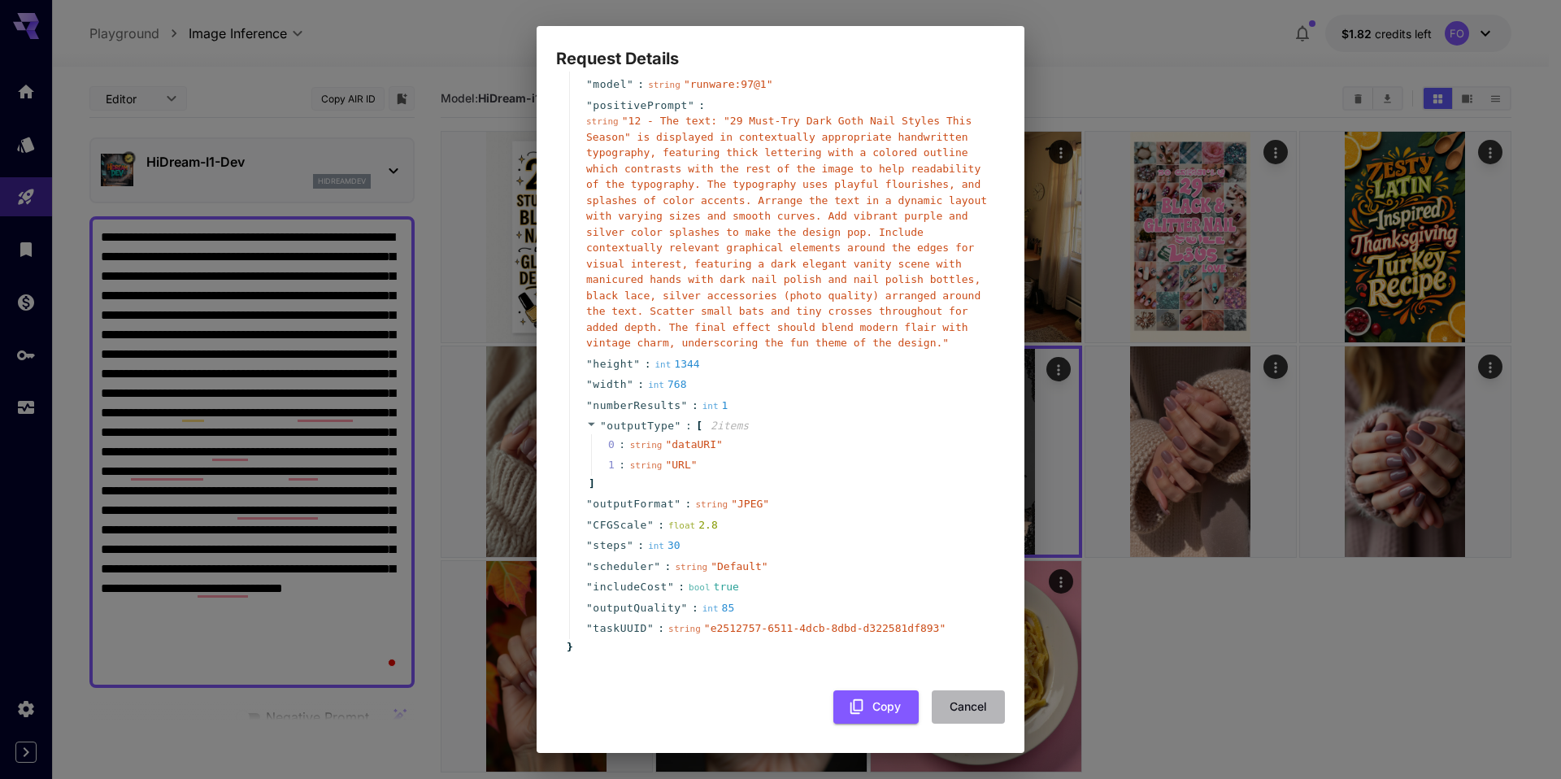
click at [958, 708] on button "Cancel" at bounding box center [968, 706] width 73 height 33
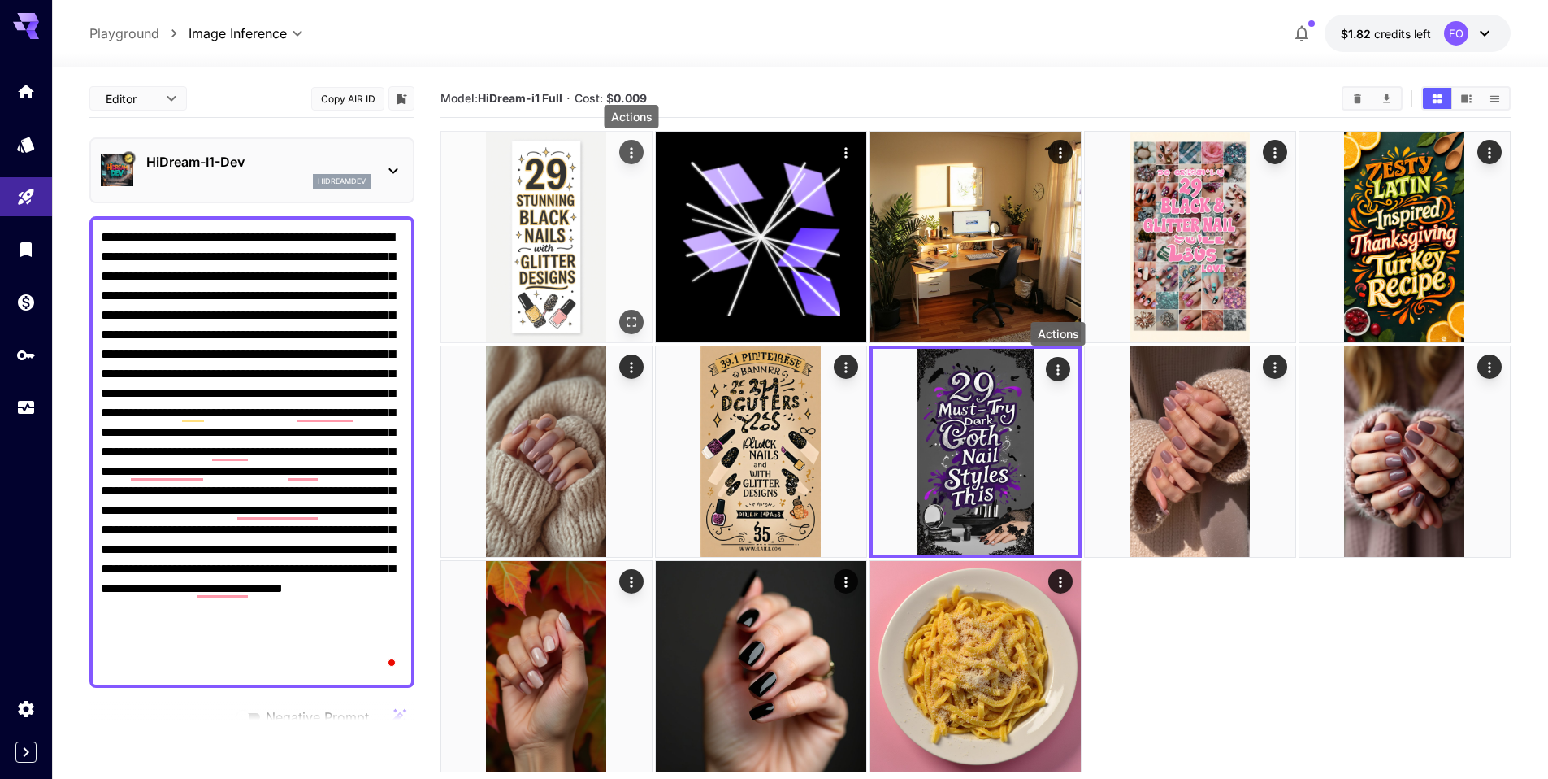
click at [620, 150] on button "Actions" at bounding box center [631, 152] width 24 height 24
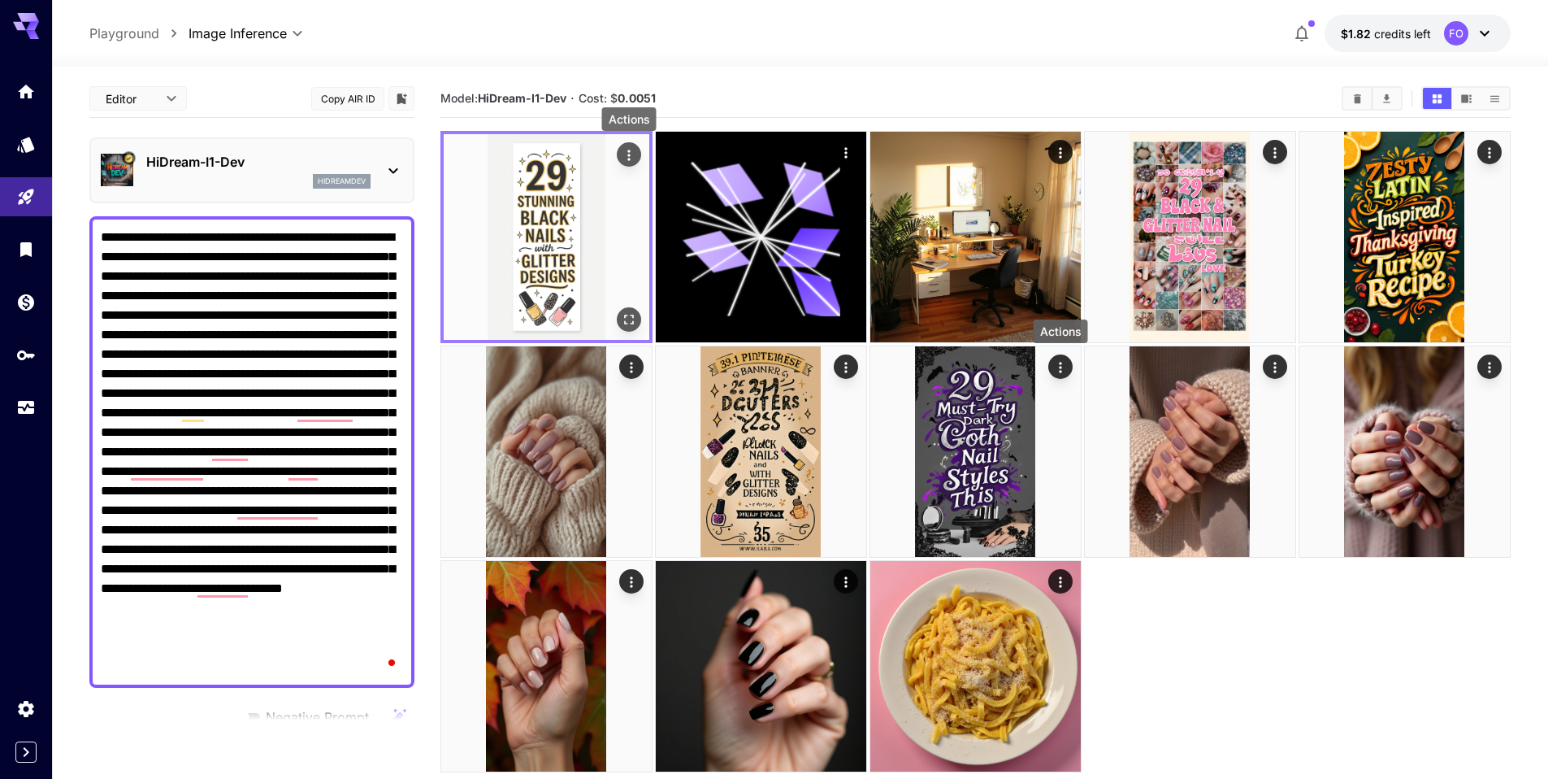
click at [628, 153] on icon "Actions" at bounding box center [629, 155] width 16 height 16
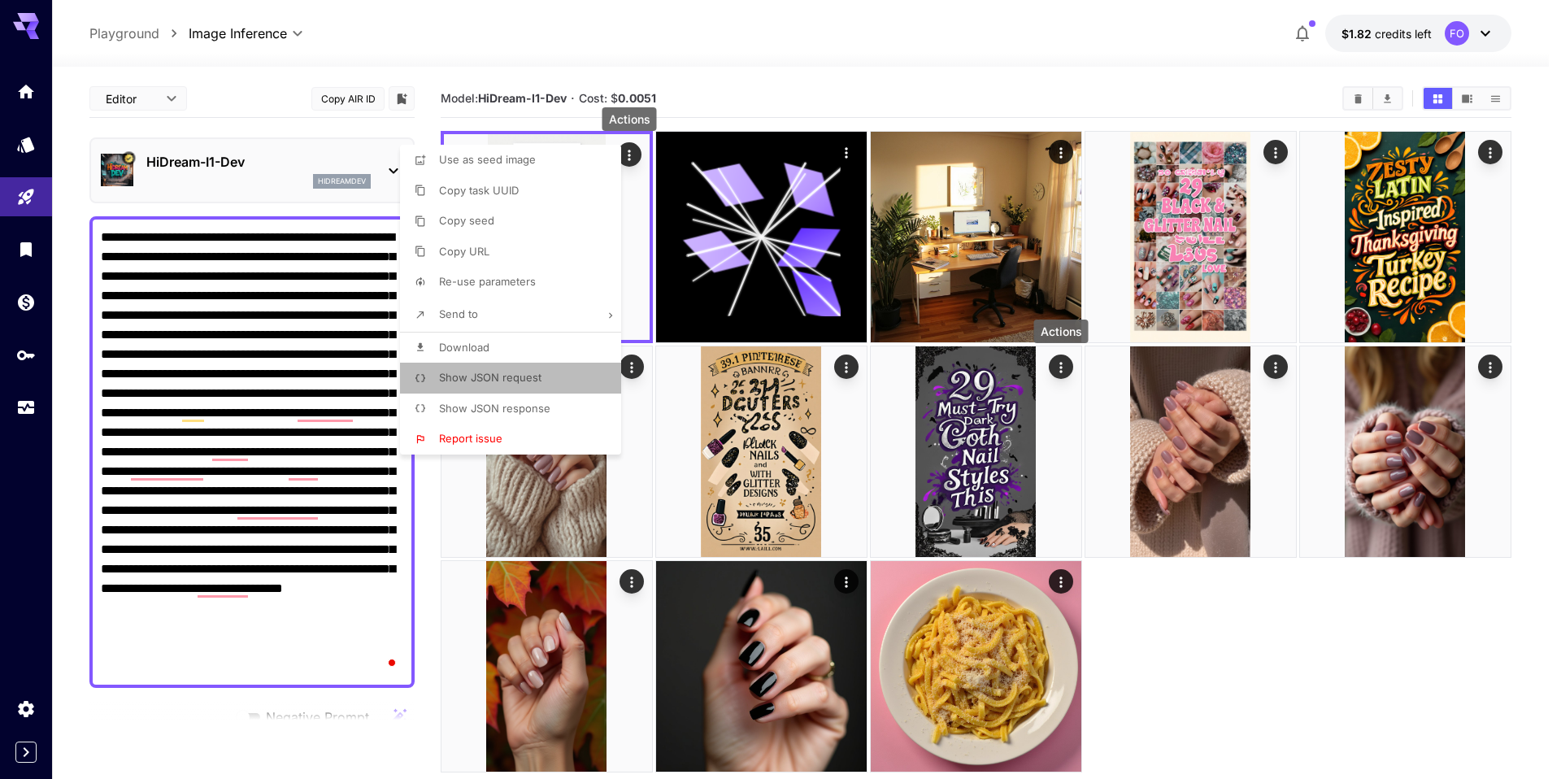
click at [493, 377] on span "Show JSON request" at bounding box center [490, 377] width 102 height 13
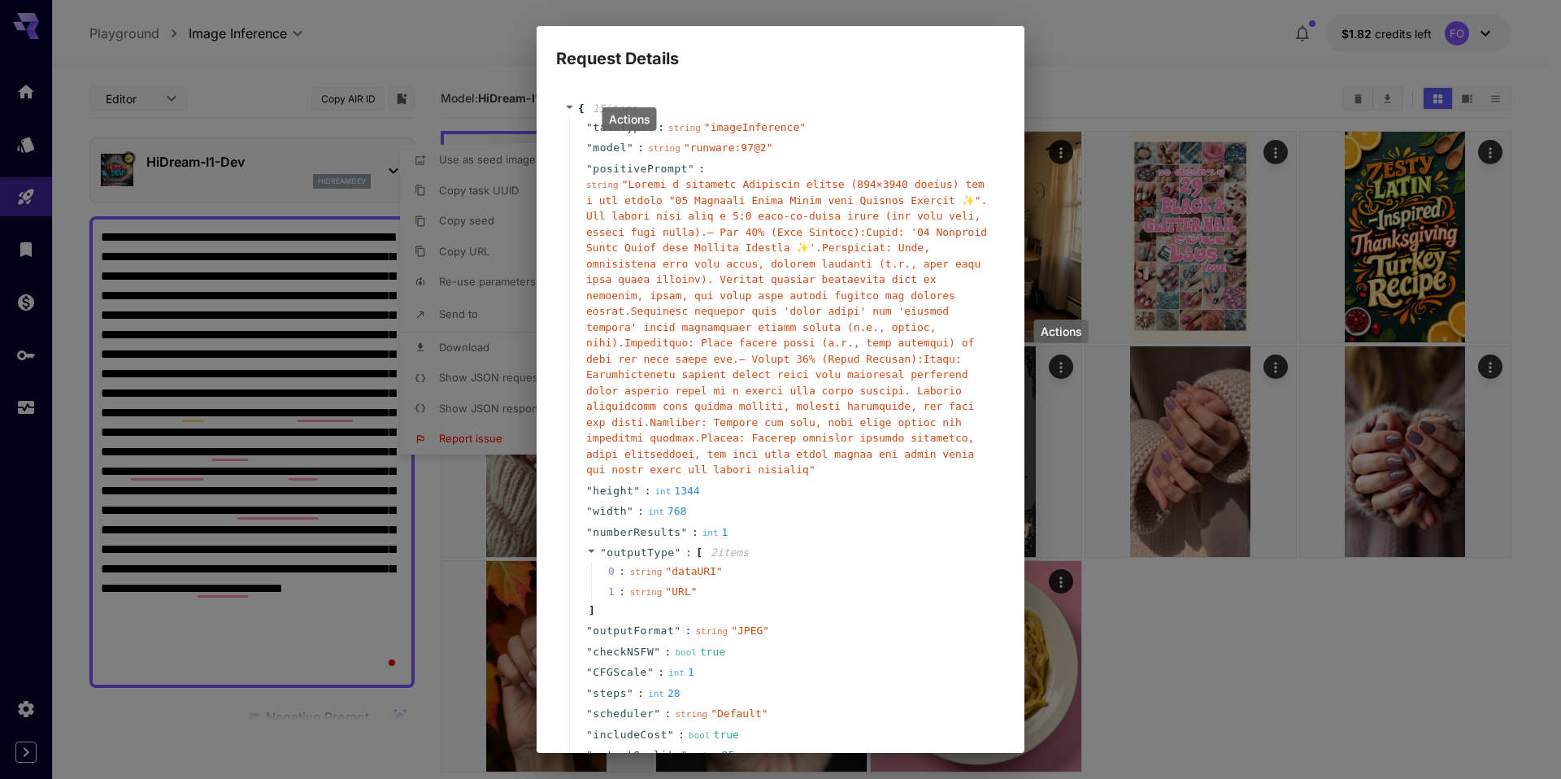
click at [727, 63] on div at bounding box center [780, 389] width 1561 height 779
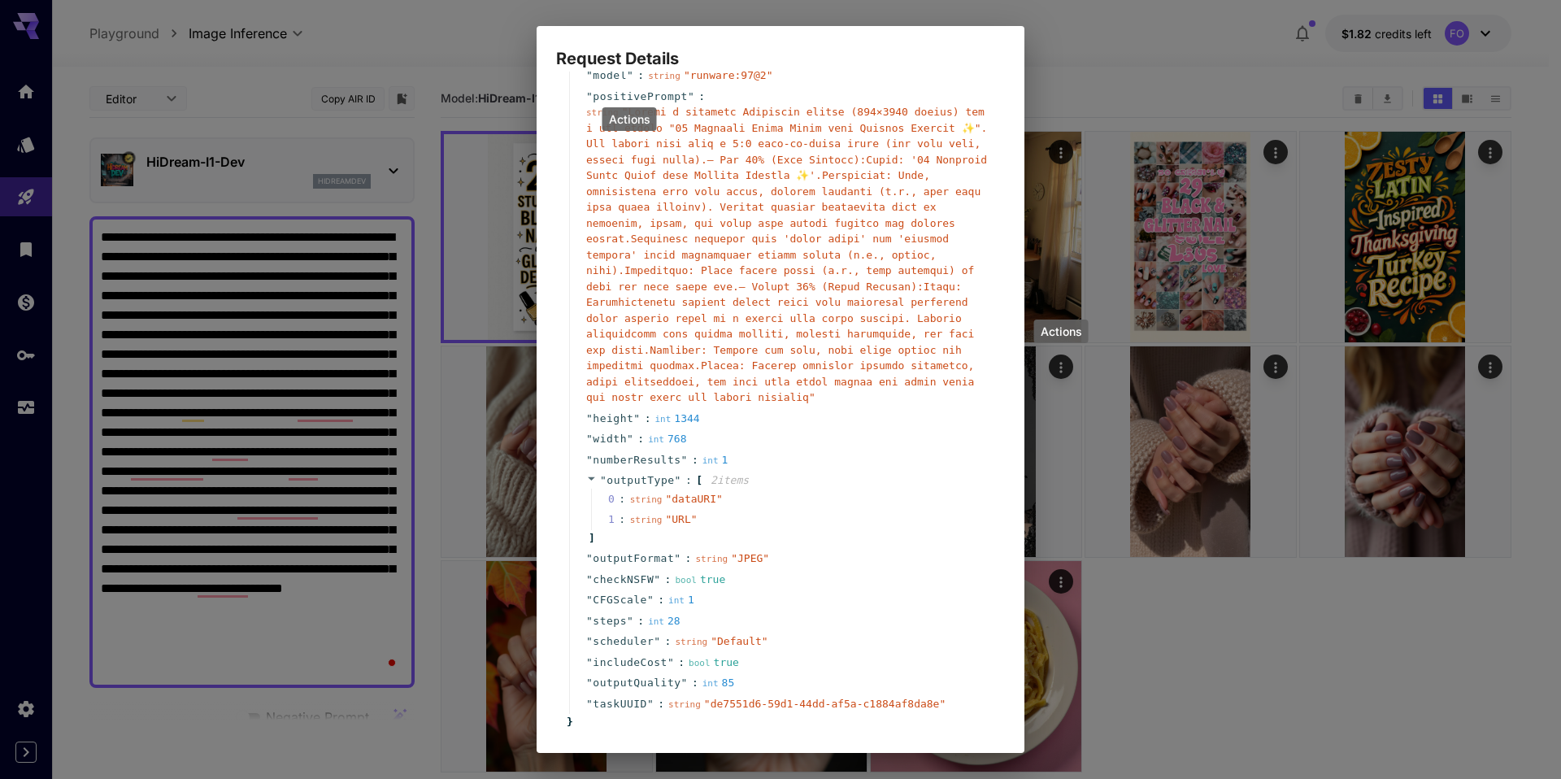
click at [1053, 61] on div "Request Details { 15 item s " taskType " : string " imageInference " " model " …" at bounding box center [780, 389] width 1561 height 779
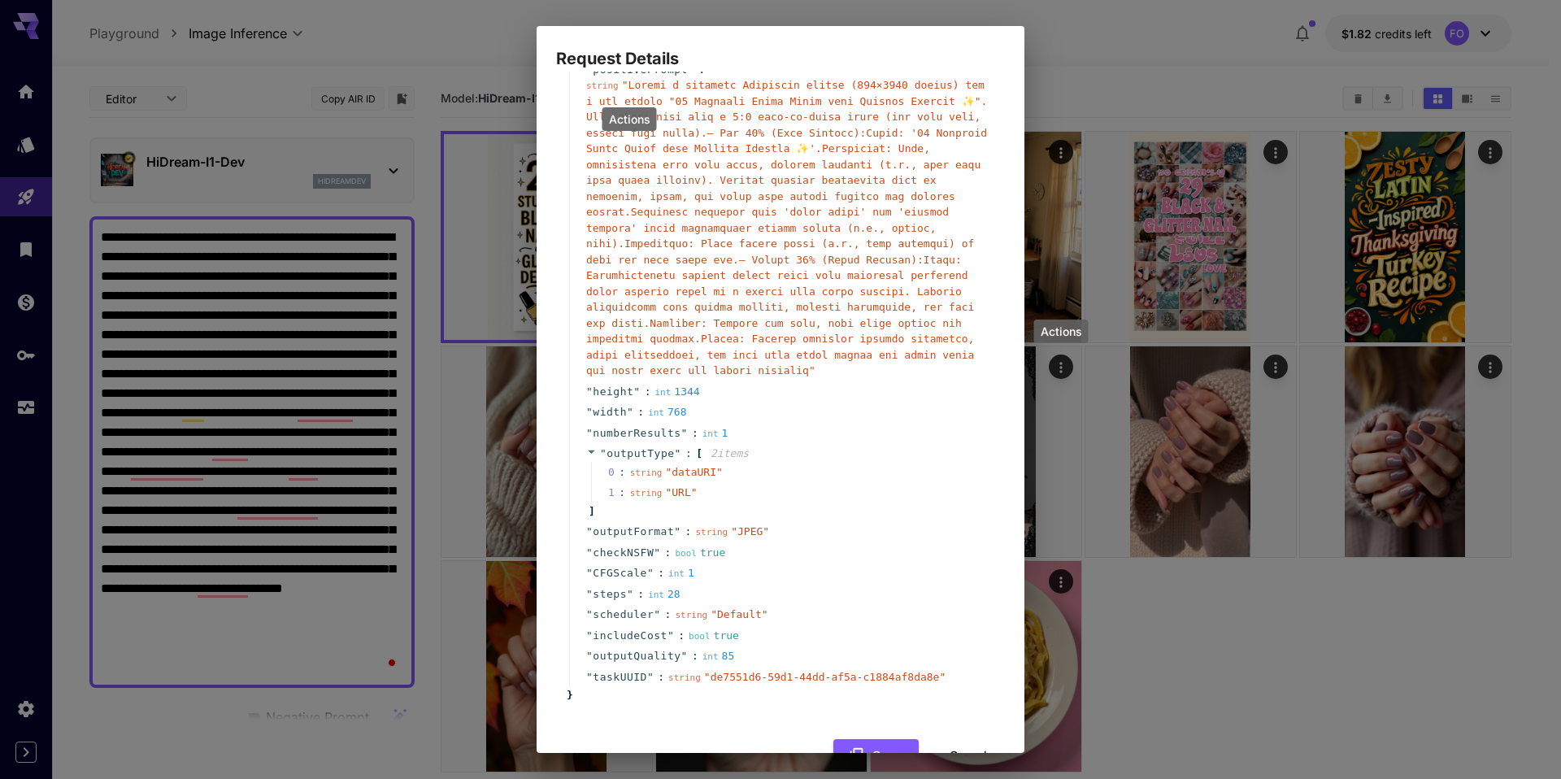
scroll to position [163, 0]
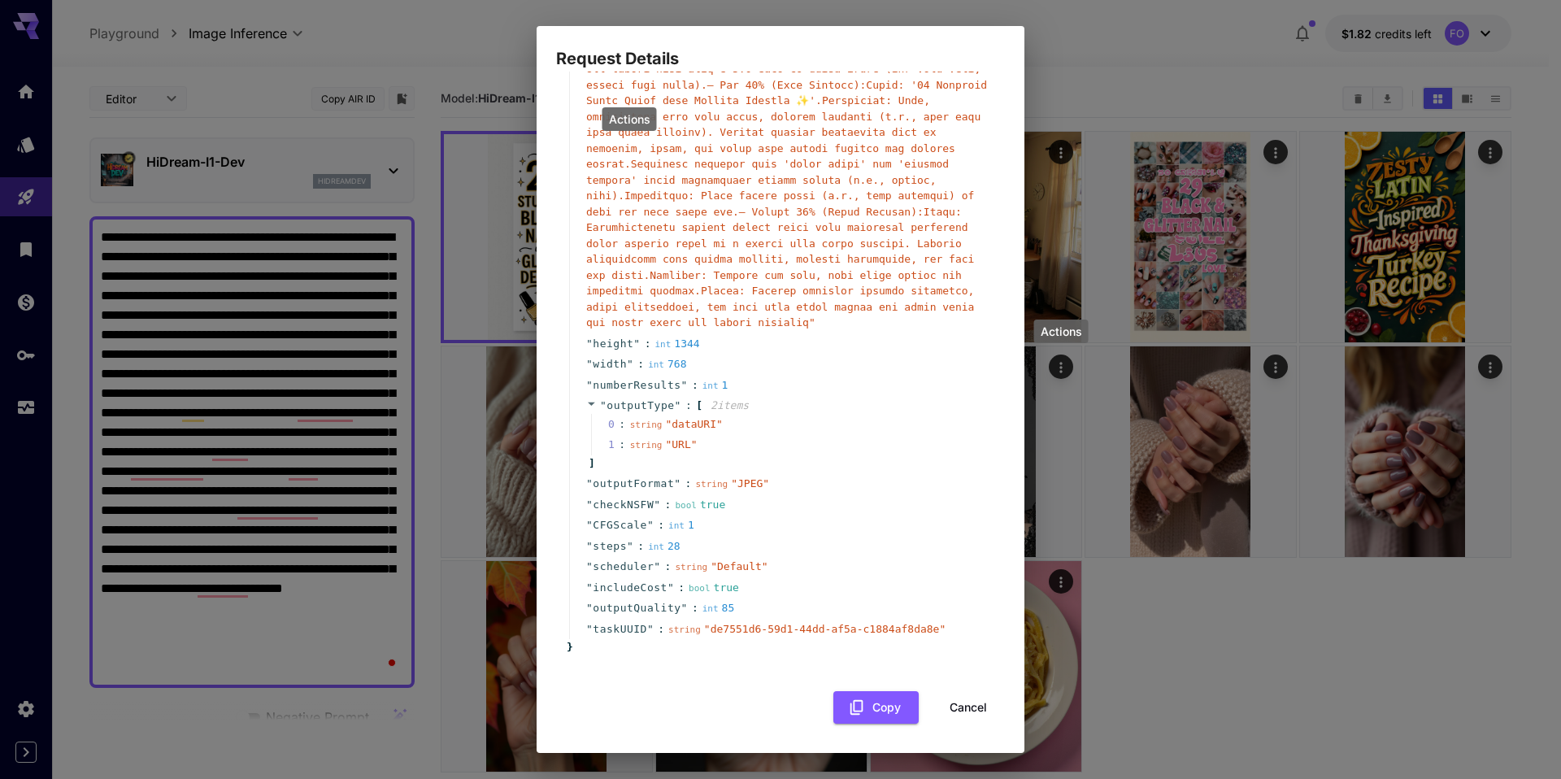
click at [952, 708] on button "Cancel" at bounding box center [968, 707] width 73 height 33
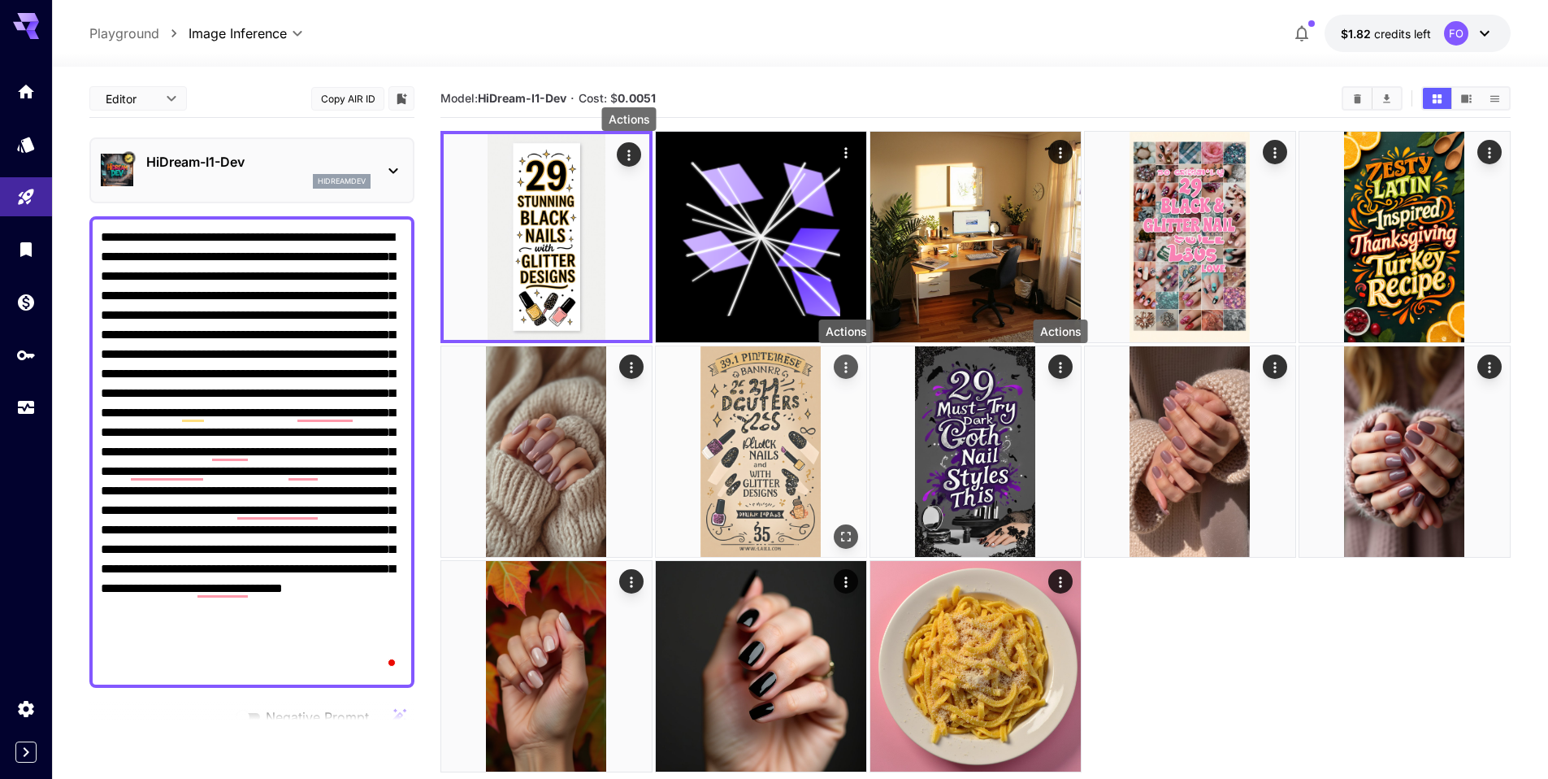
click at [841, 364] on icon "Actions" at bounding box center [846, 367] width 16 height 16
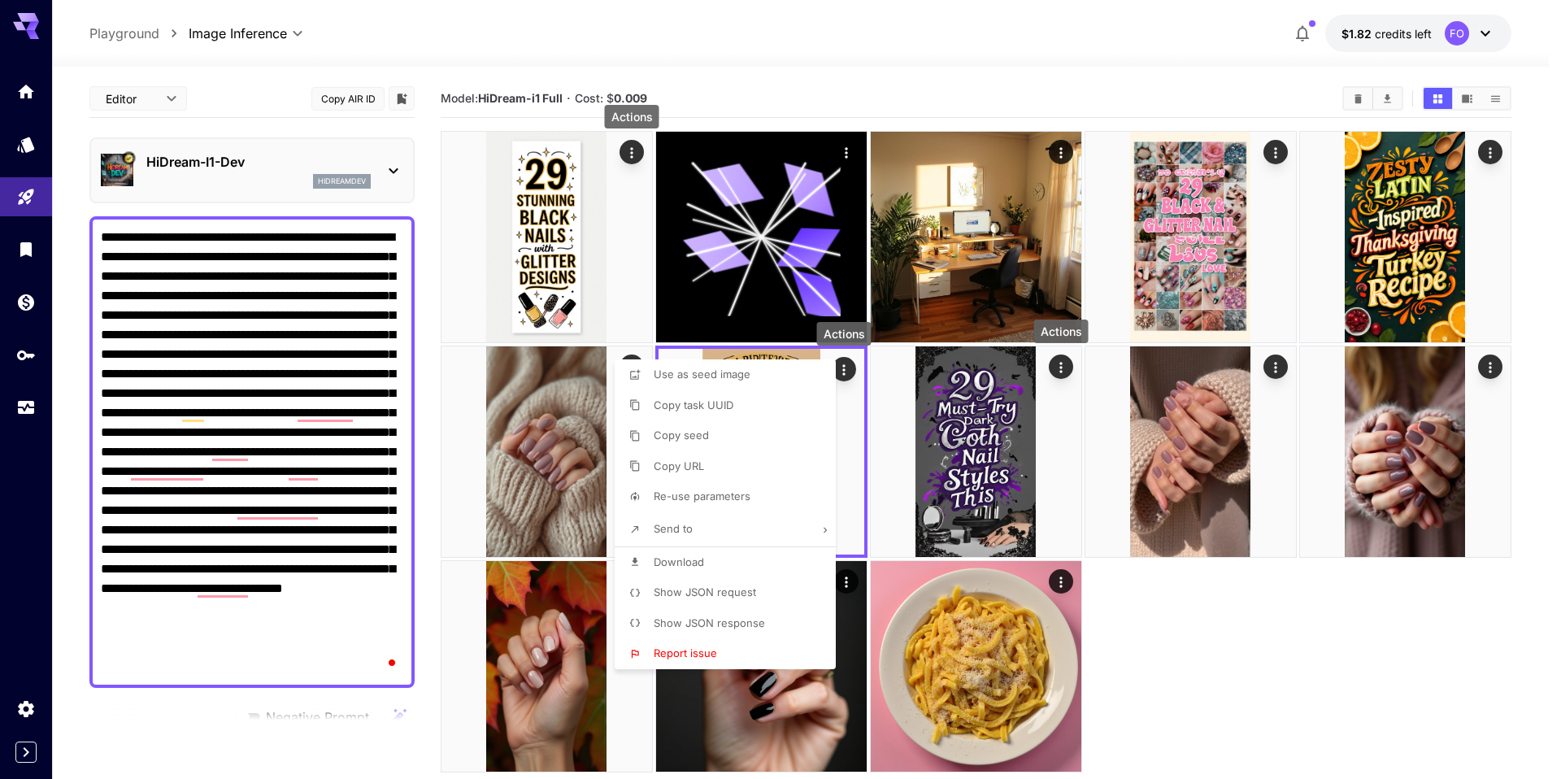
click at [714, 593] on span "Show JSON request" at bounding box center [705, 591] width 102 height 13
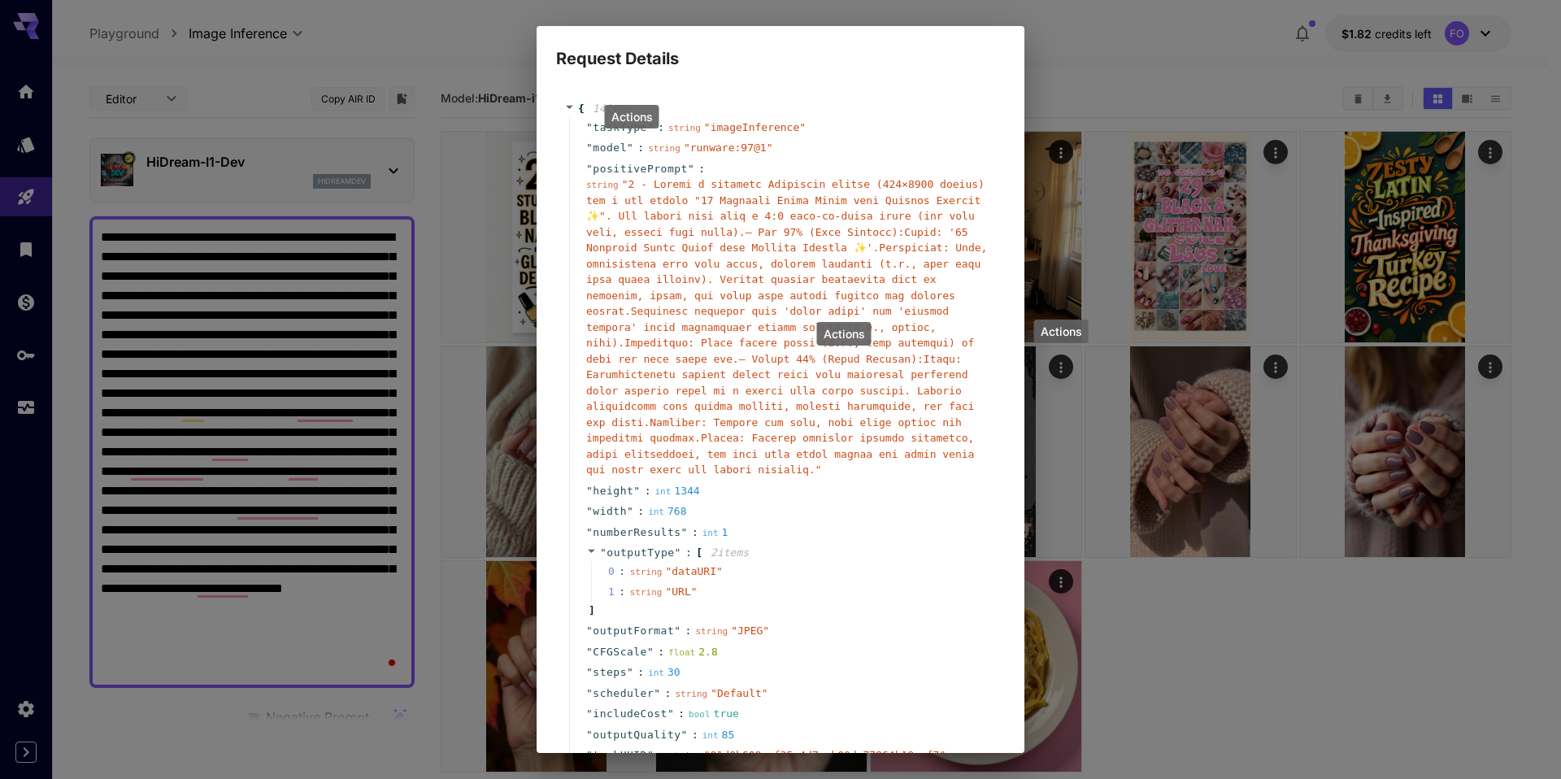
click at [947, 685] on div at bounding box center [780, 389] width 1561 height 779
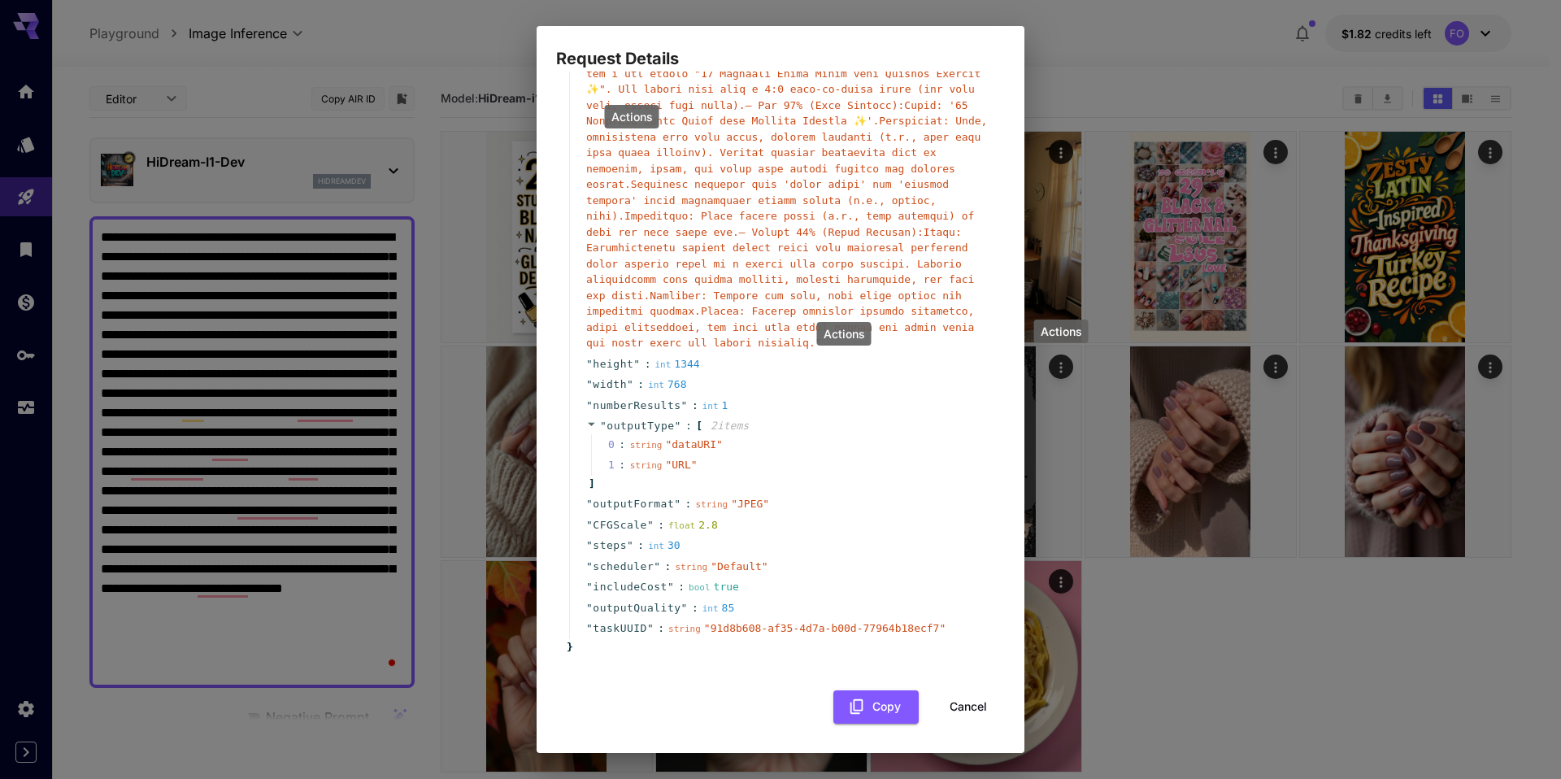
click at [936, 706] on button "Cancel" at bounding box center [968, 706] width 73 height 33
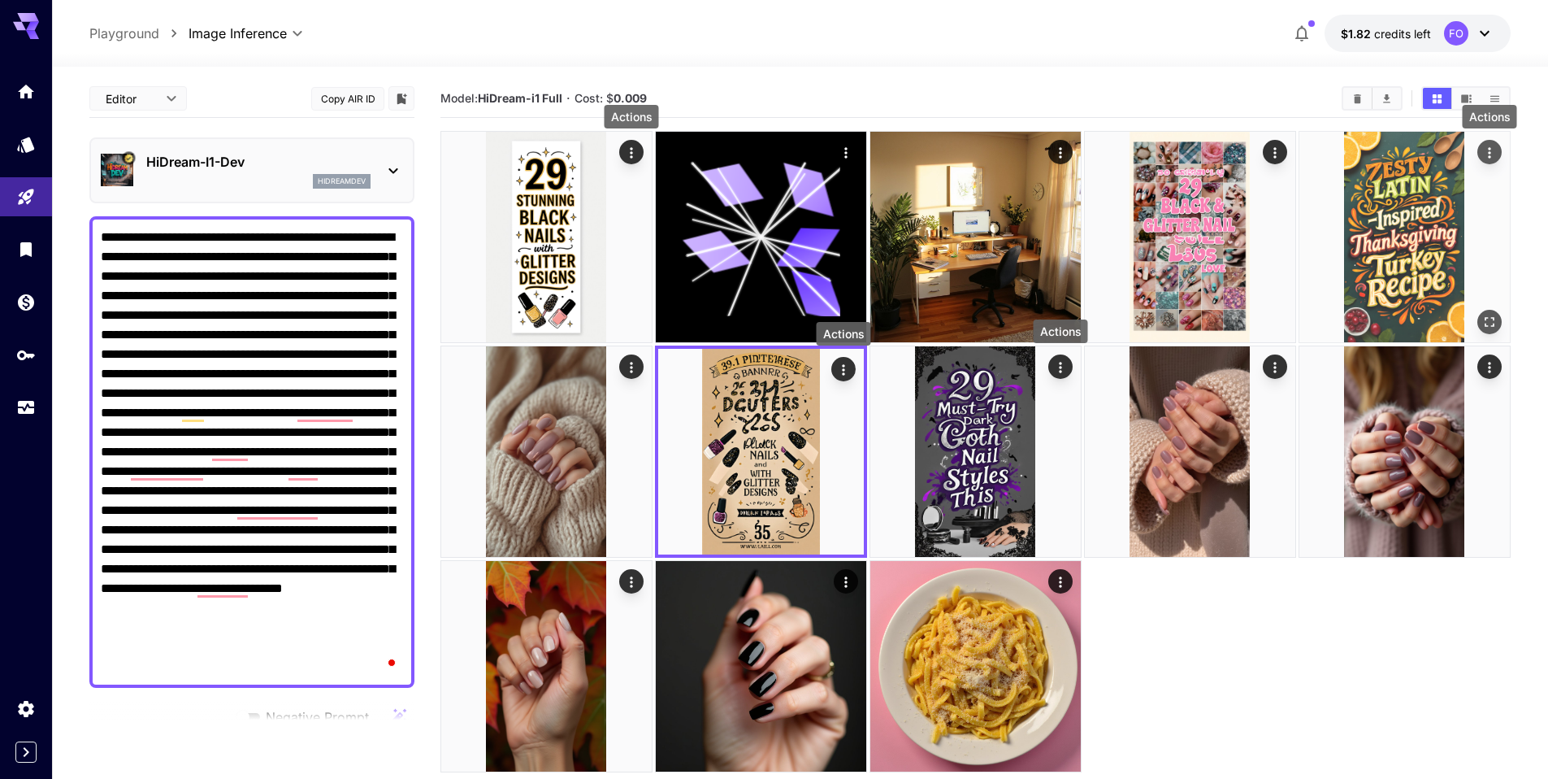
click at [1490, 152] on icon "Actions" at bounding box center [1489, 152] width 2 height 11
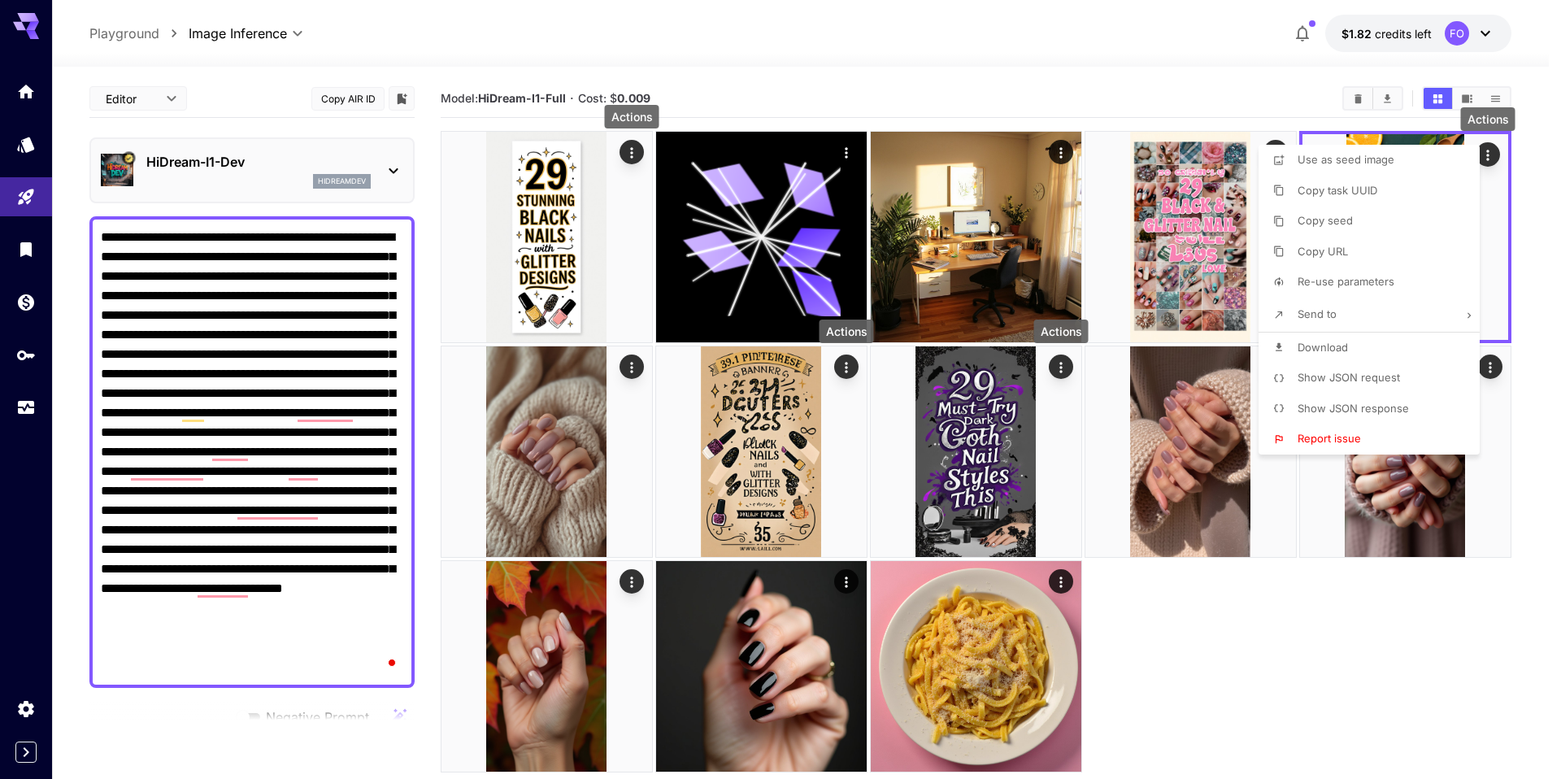
click at [1357, 373] on span "Show JSON request" at bounding box center [1348, 377] width 102 height 13
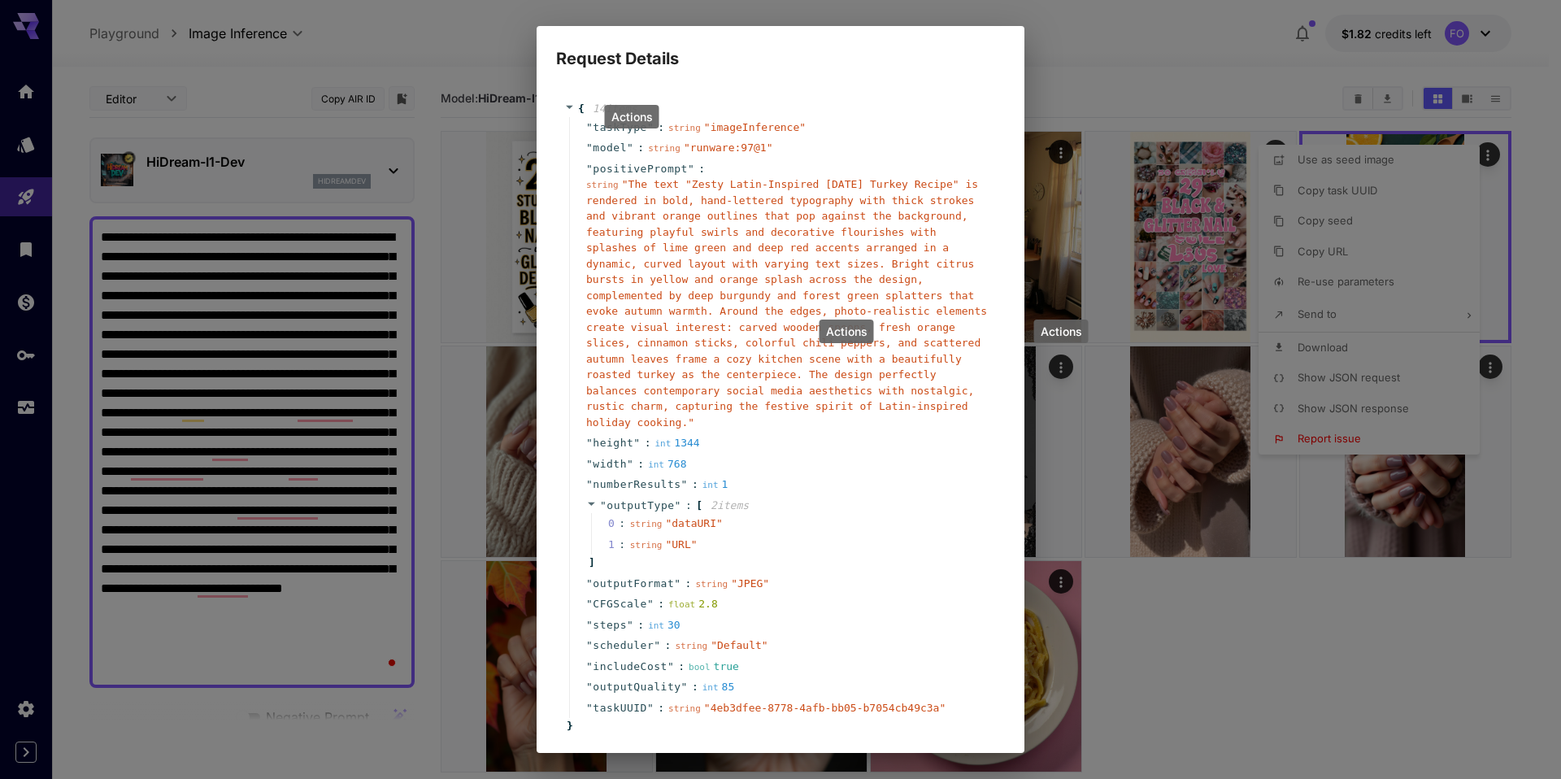
drag, startPoint x: 1017, startPoint y: 414, endPoint x: 1022, endPoint y: 623, distance: 209.8
click at [1022, 623] on div at bounding box center [780, 389] width 1561 height 779
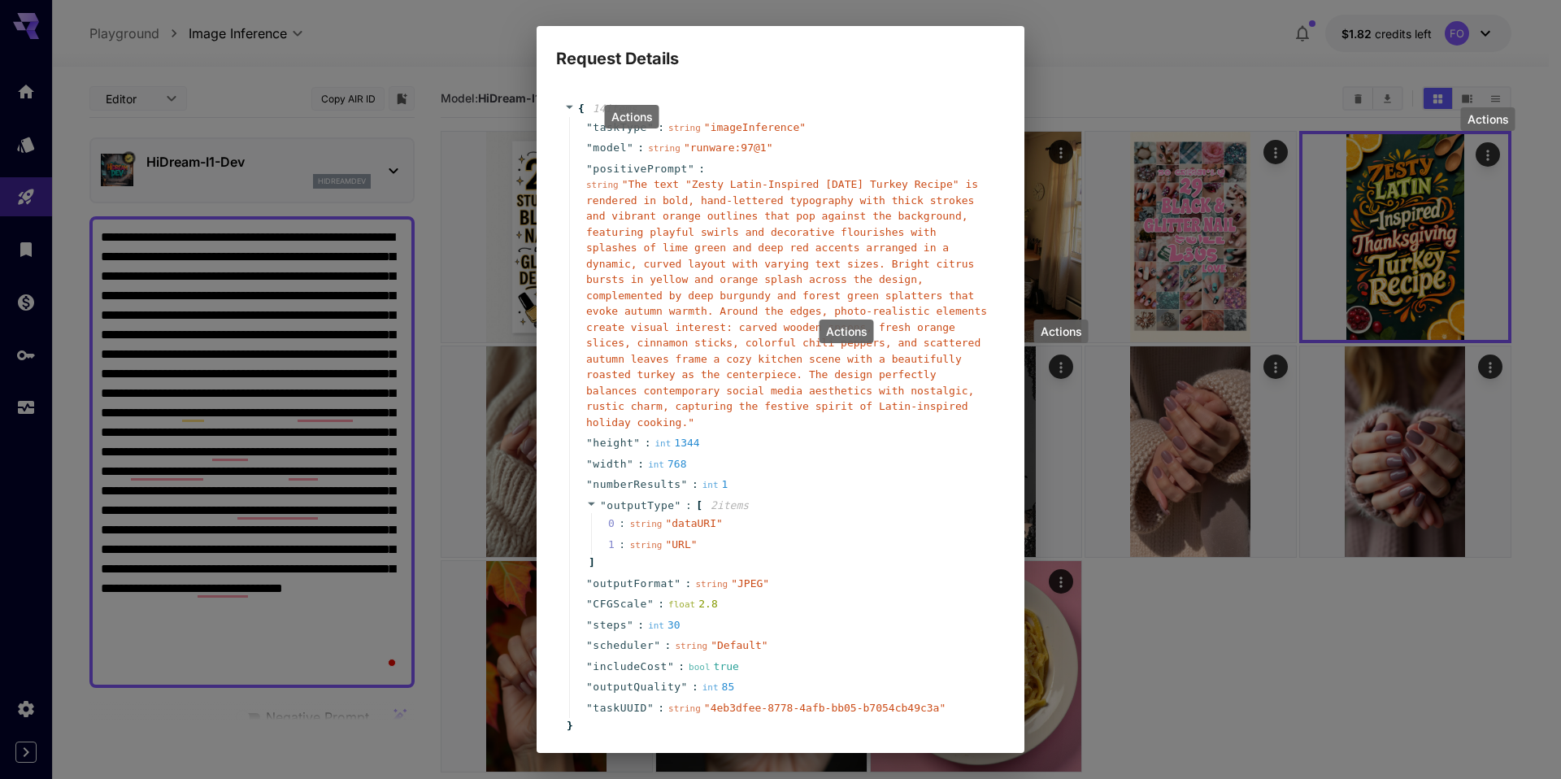
click at [1381, 751] on div "Request Details { 14 item s " taskType " : string " imageInference " " model " …" at bounding box center [780, 389] width 1561 height 779
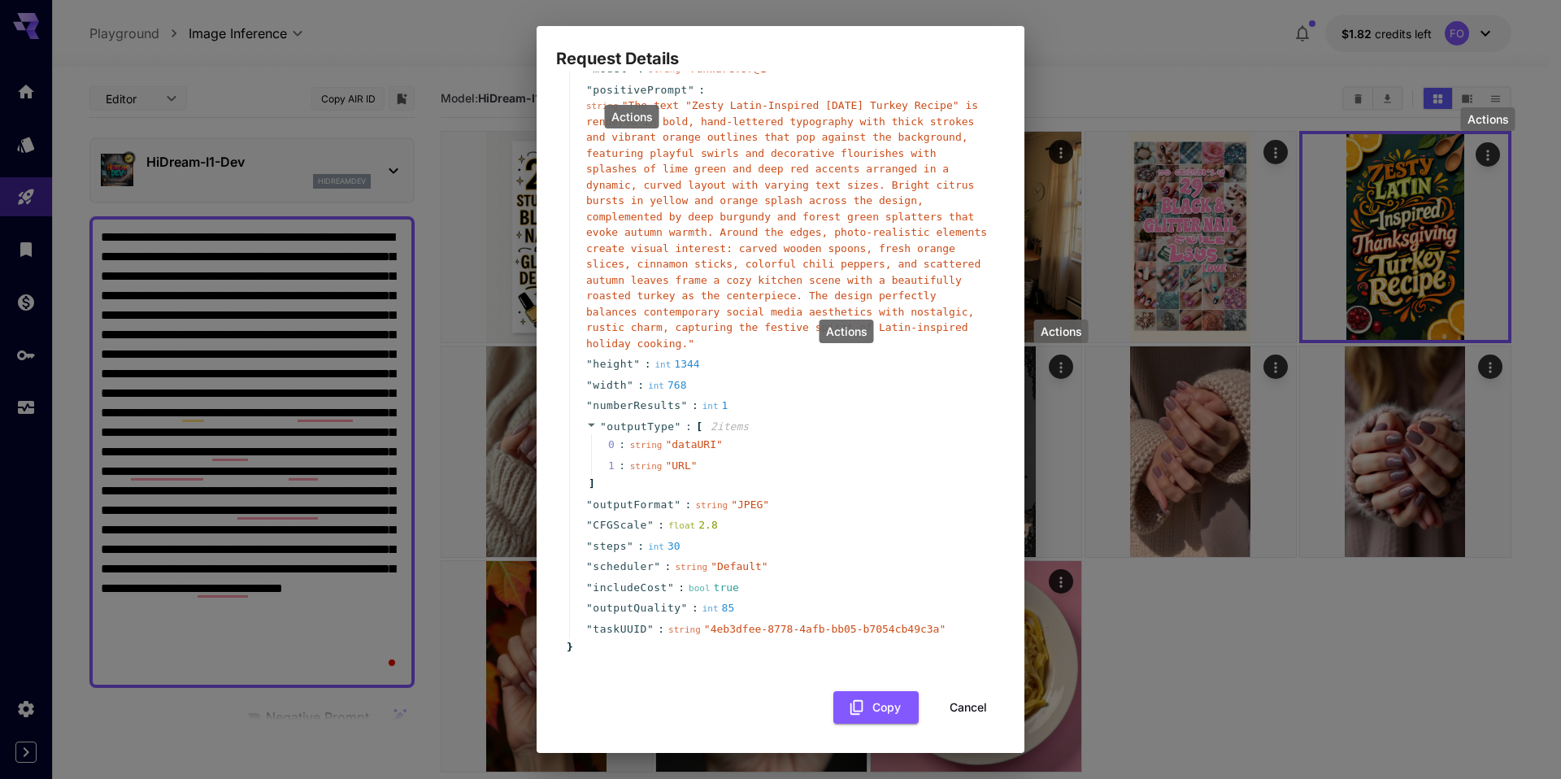
click at [960, 708] on button "Cancel" at bounding box center [968, 707] width 73 height 33
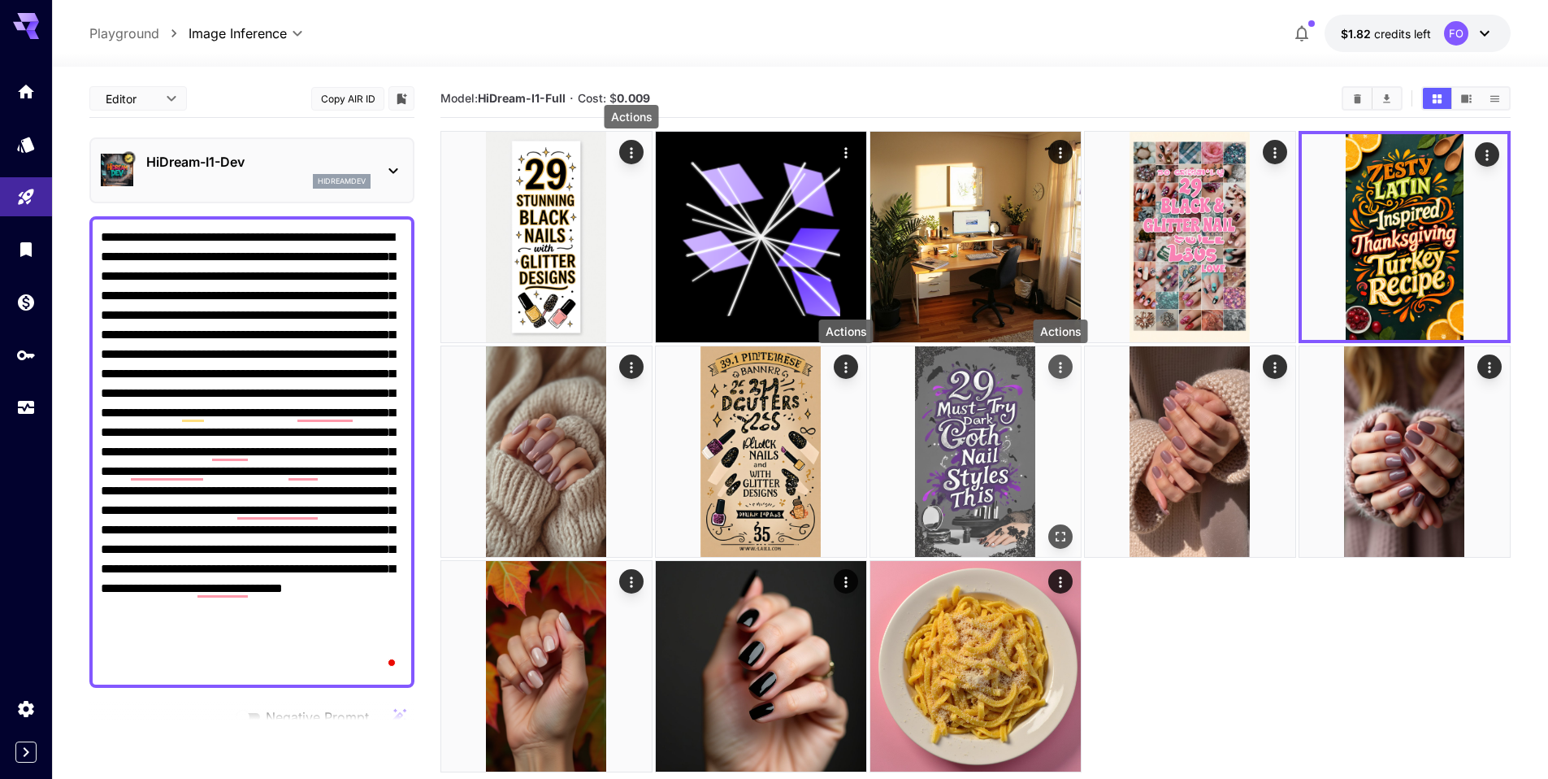
click at [1066, 363] on icon "Actions" at bounding box center [1061, 367] width 16 height 16
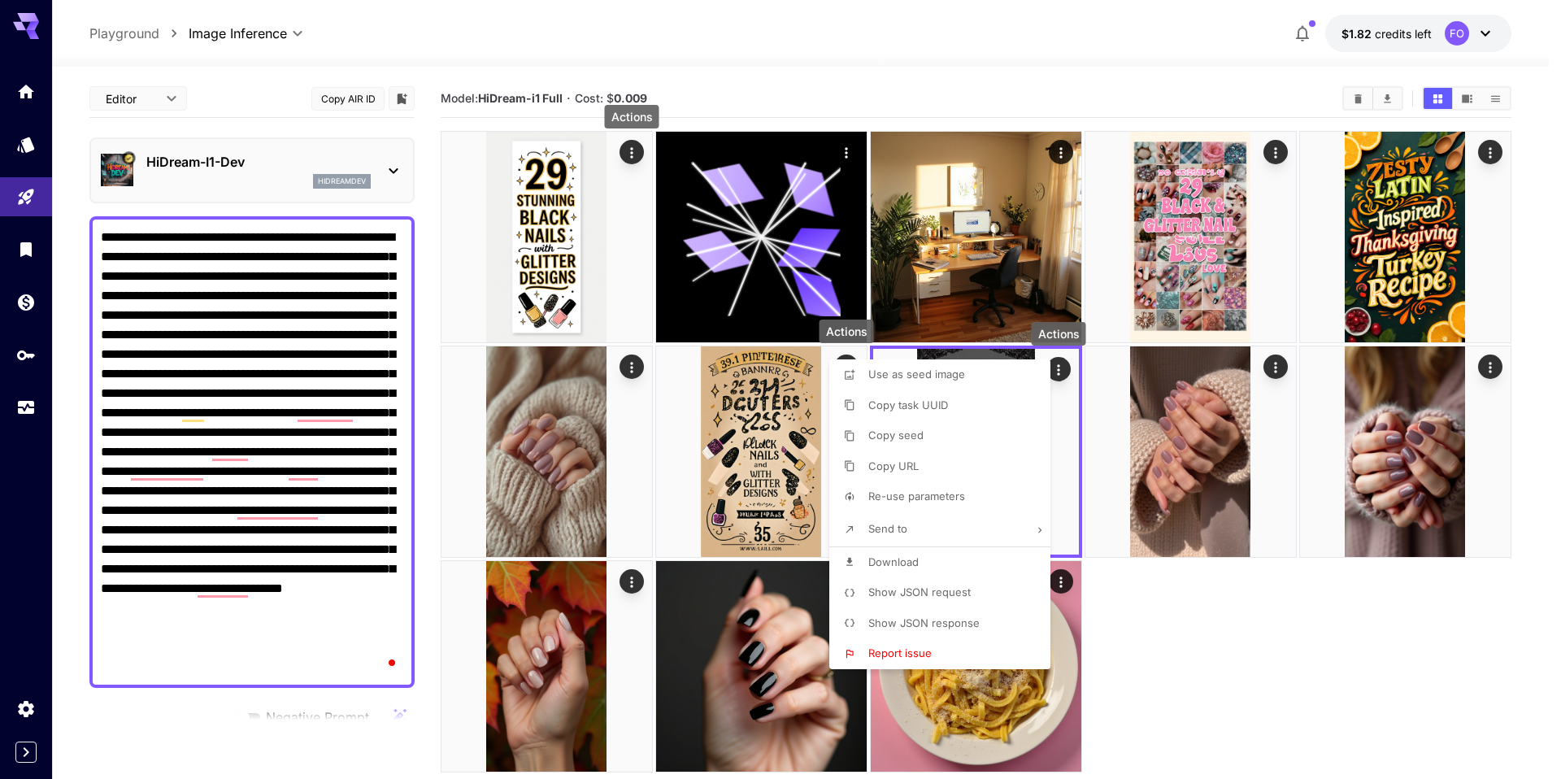
click at [945, 581] on li "Show JSON request" at bounding box center [944, 592] width 231 height 31
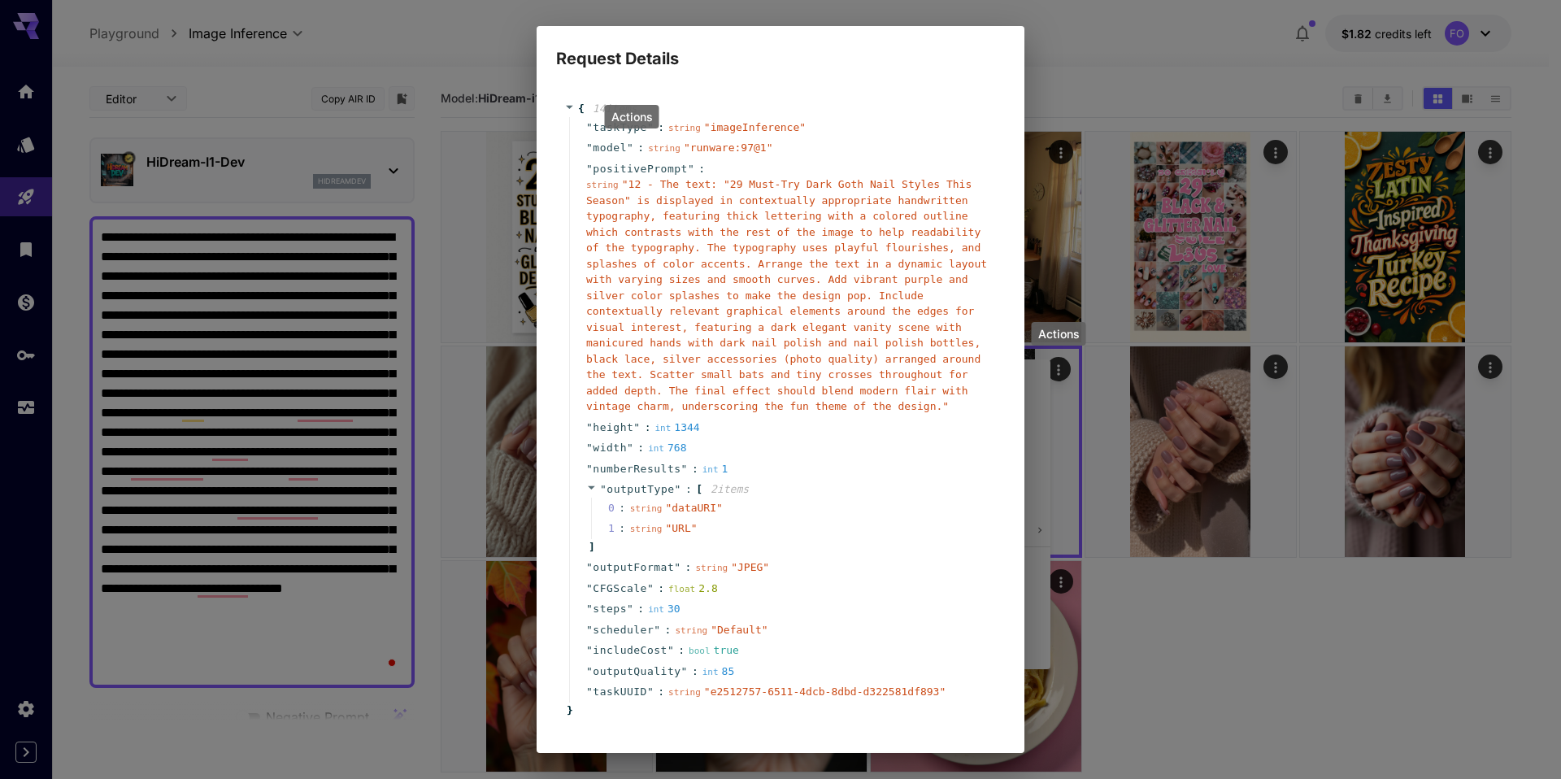
click at [970, 37] on div at bounding box center [780, 389] width 1561 height 779
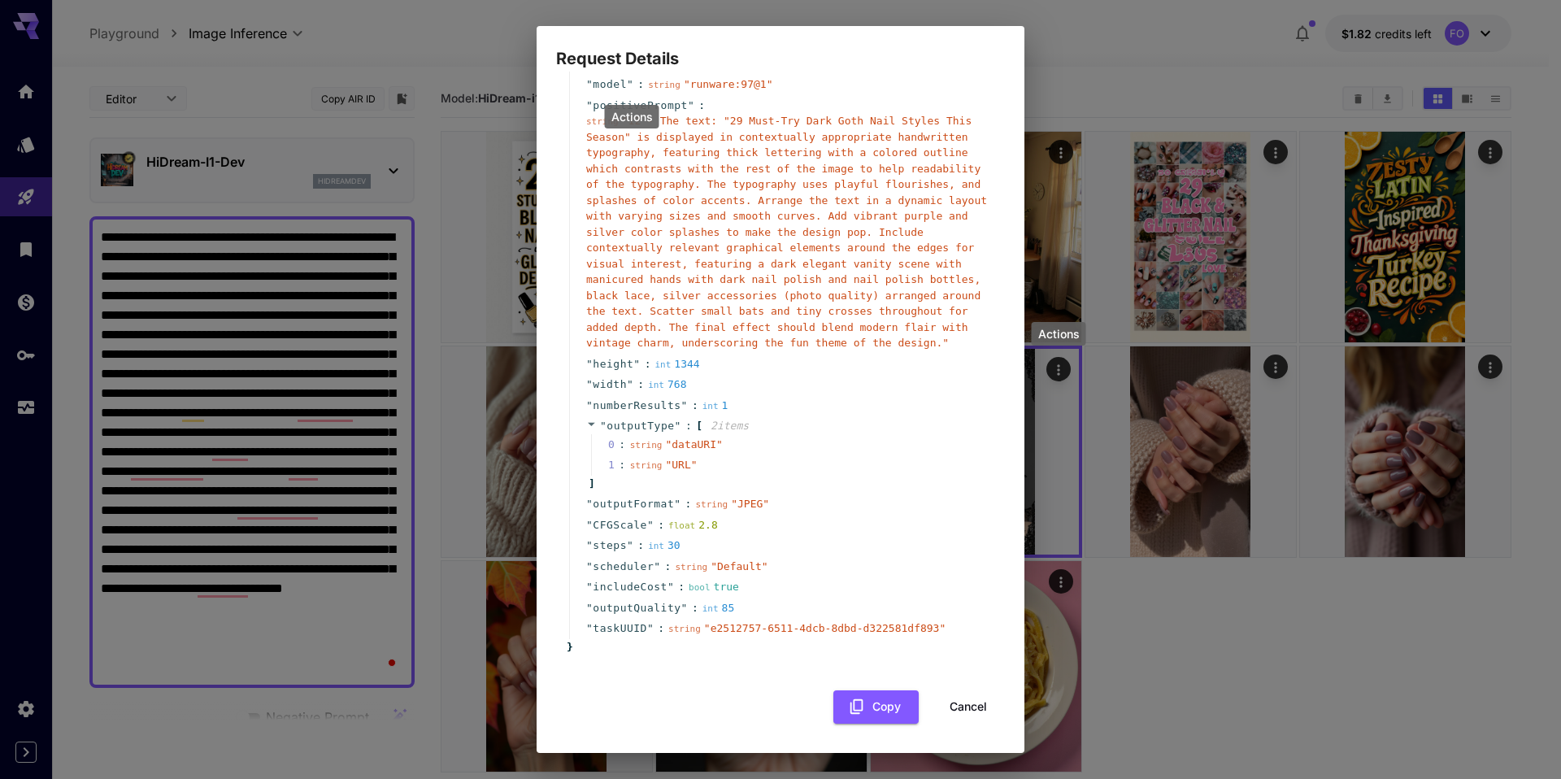
click at [949, 712] on button "Cancel" at bounding box center [968, 706] width 73 height 33
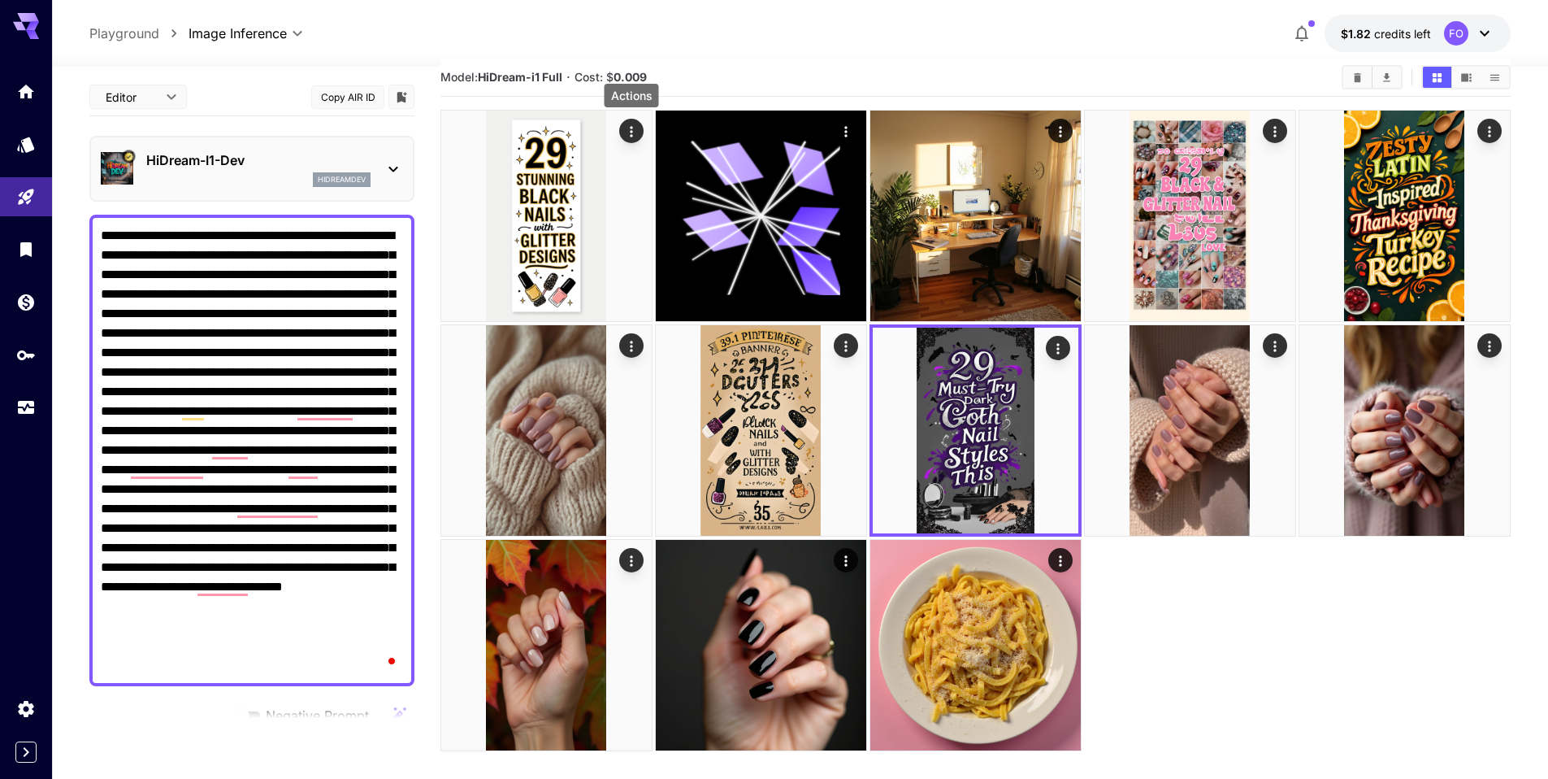
scroll to position [128, 0]
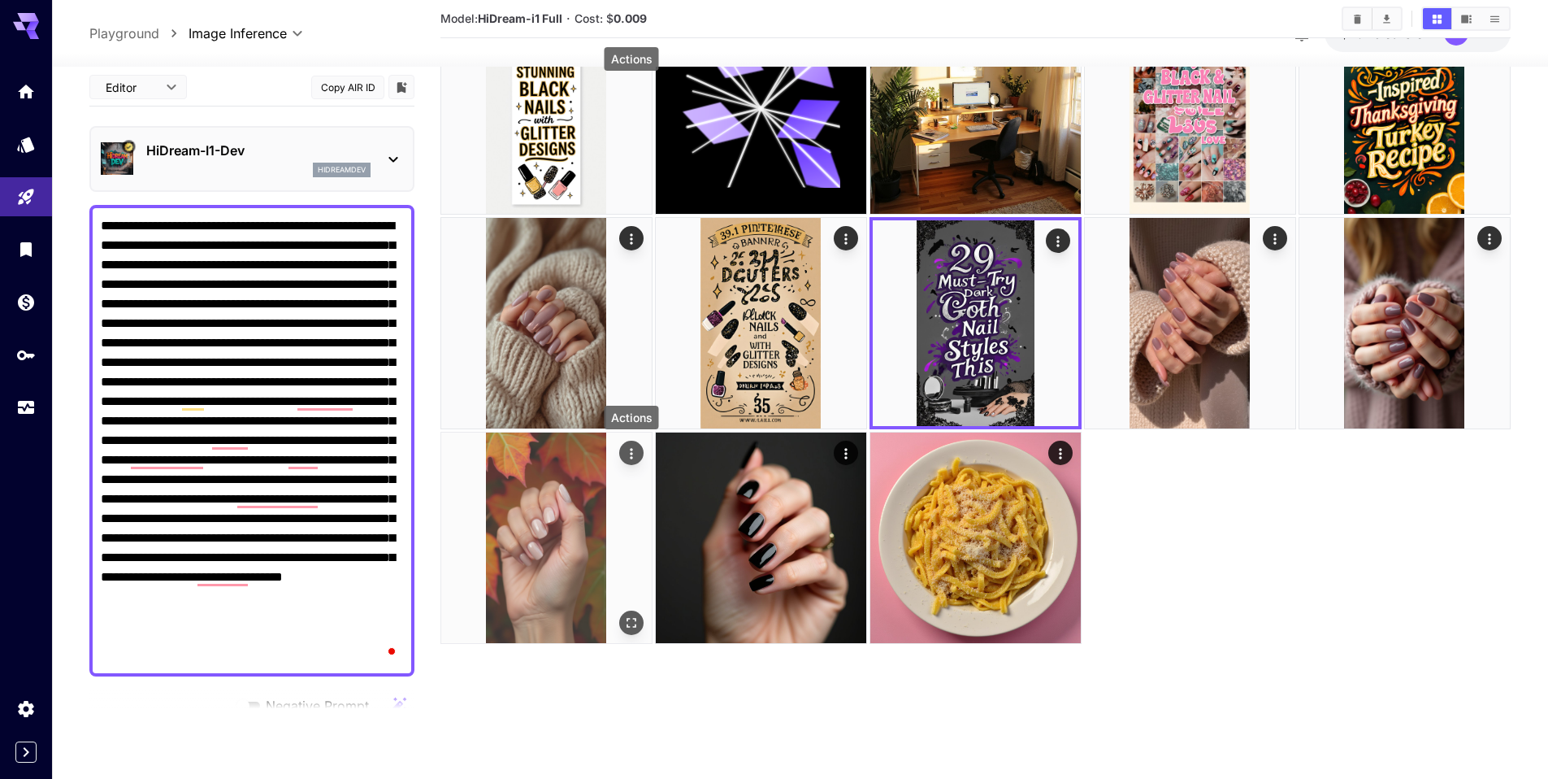
click at [628, 452] on icon "Actions" at bounding box center [631, 453] width 16 height 16
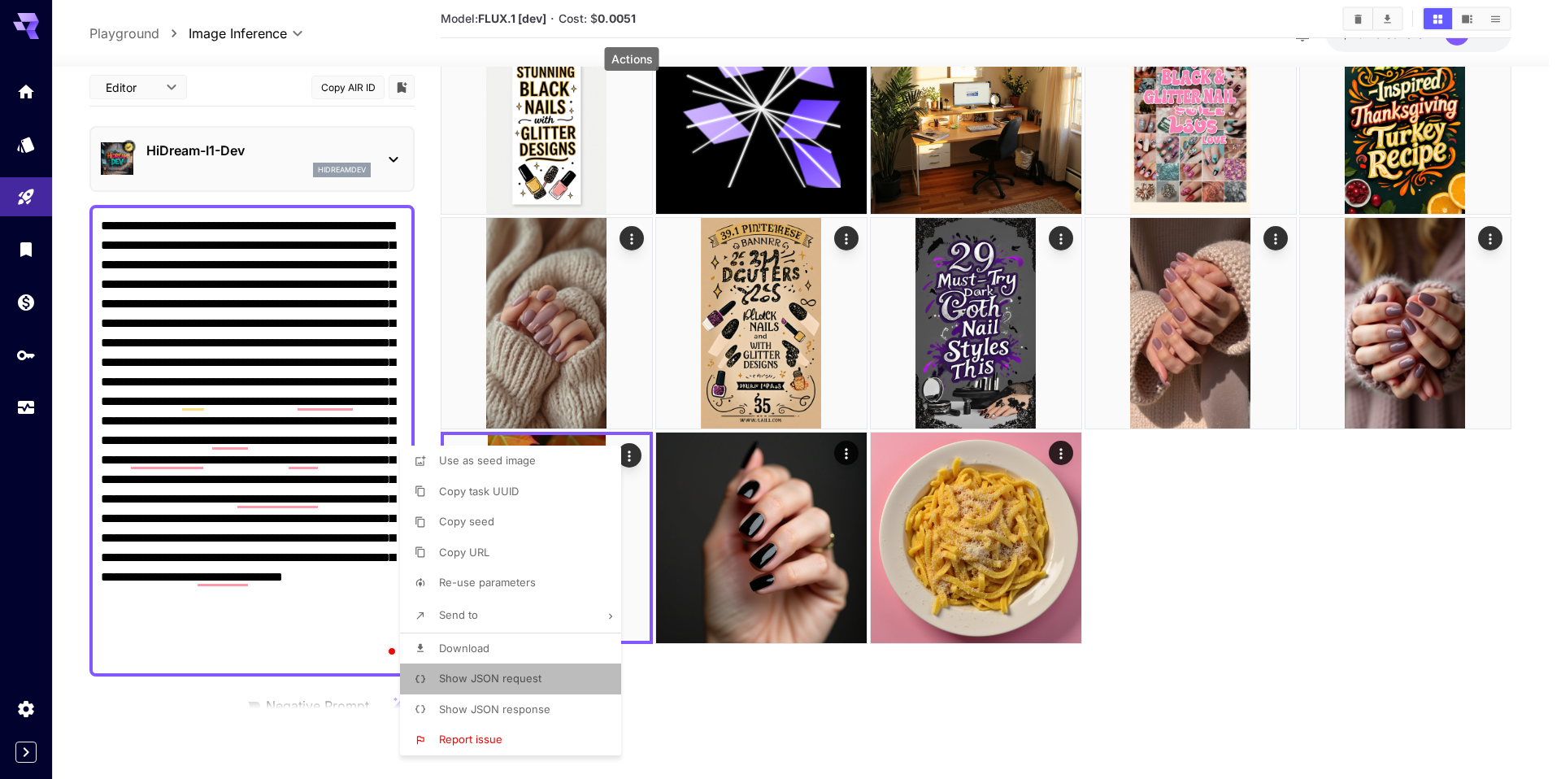
click at [507, 676] on span "Show JSON request" at bounding box center [490, 677] width 102 height 13
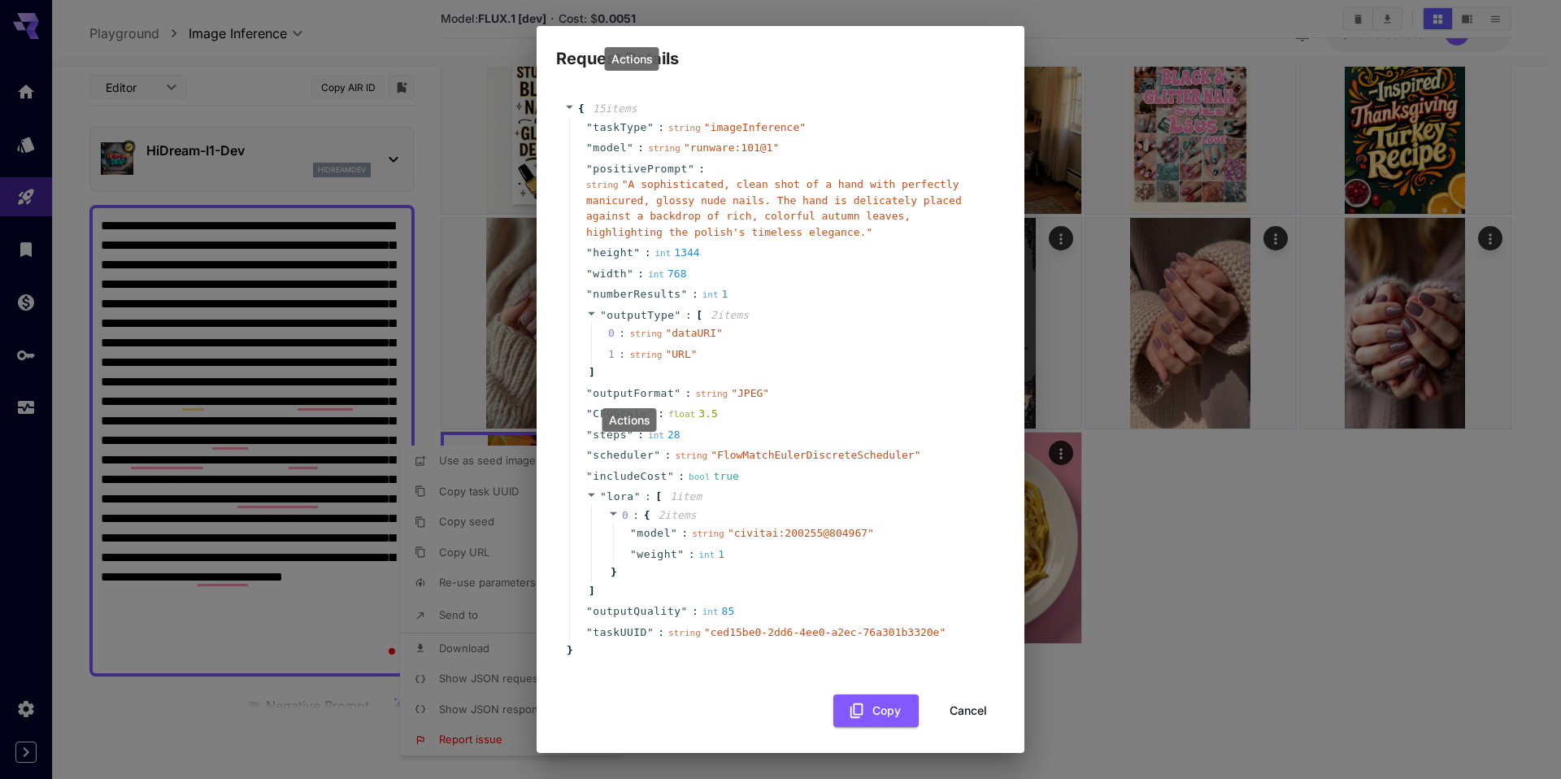
click at [962, 706] on div at bounding box center [780, 389] width 1561 height 779
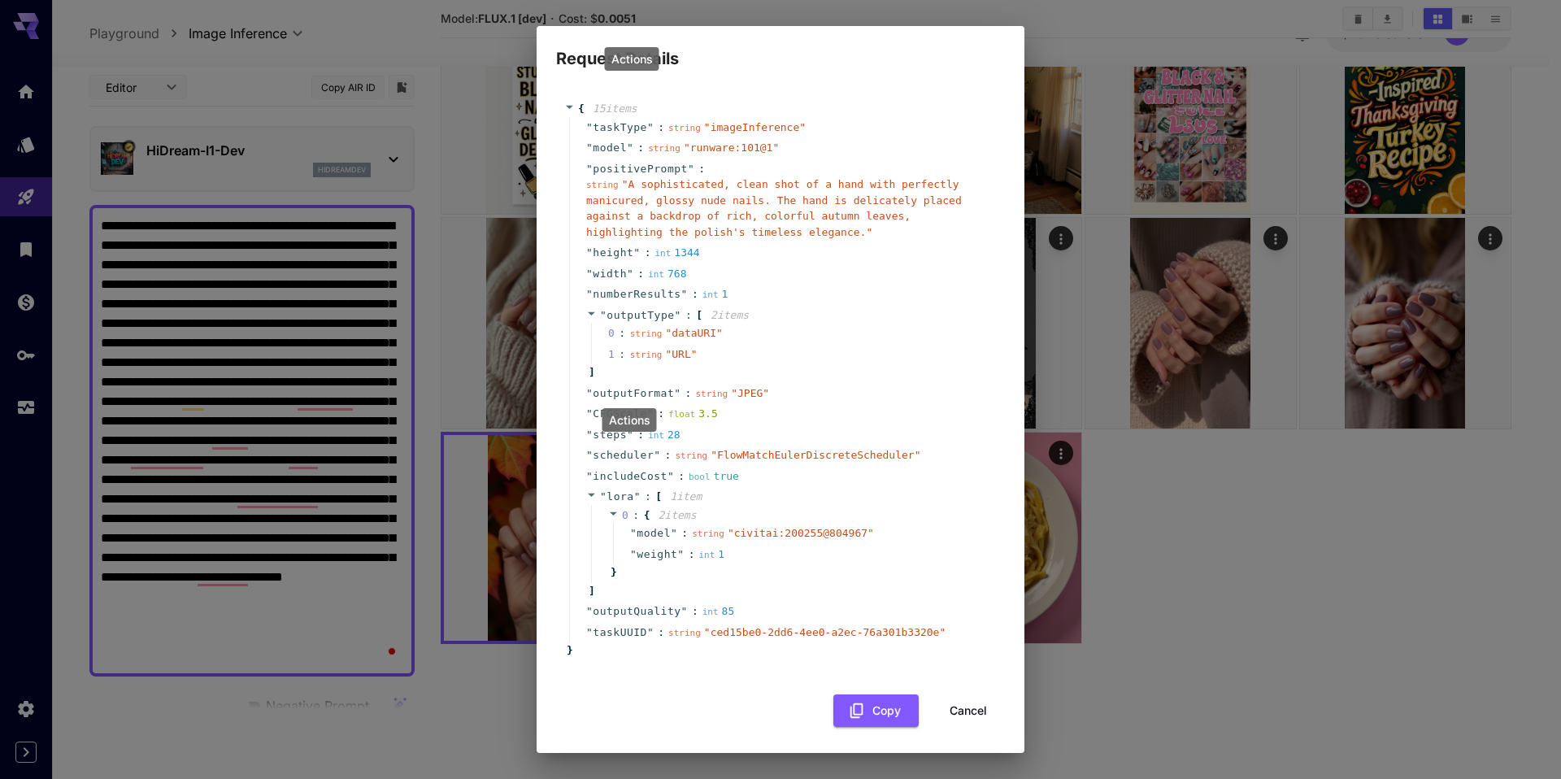
click at [962, 706] on button "Cancel" at bounding box center [968, 710] width 73 height 33
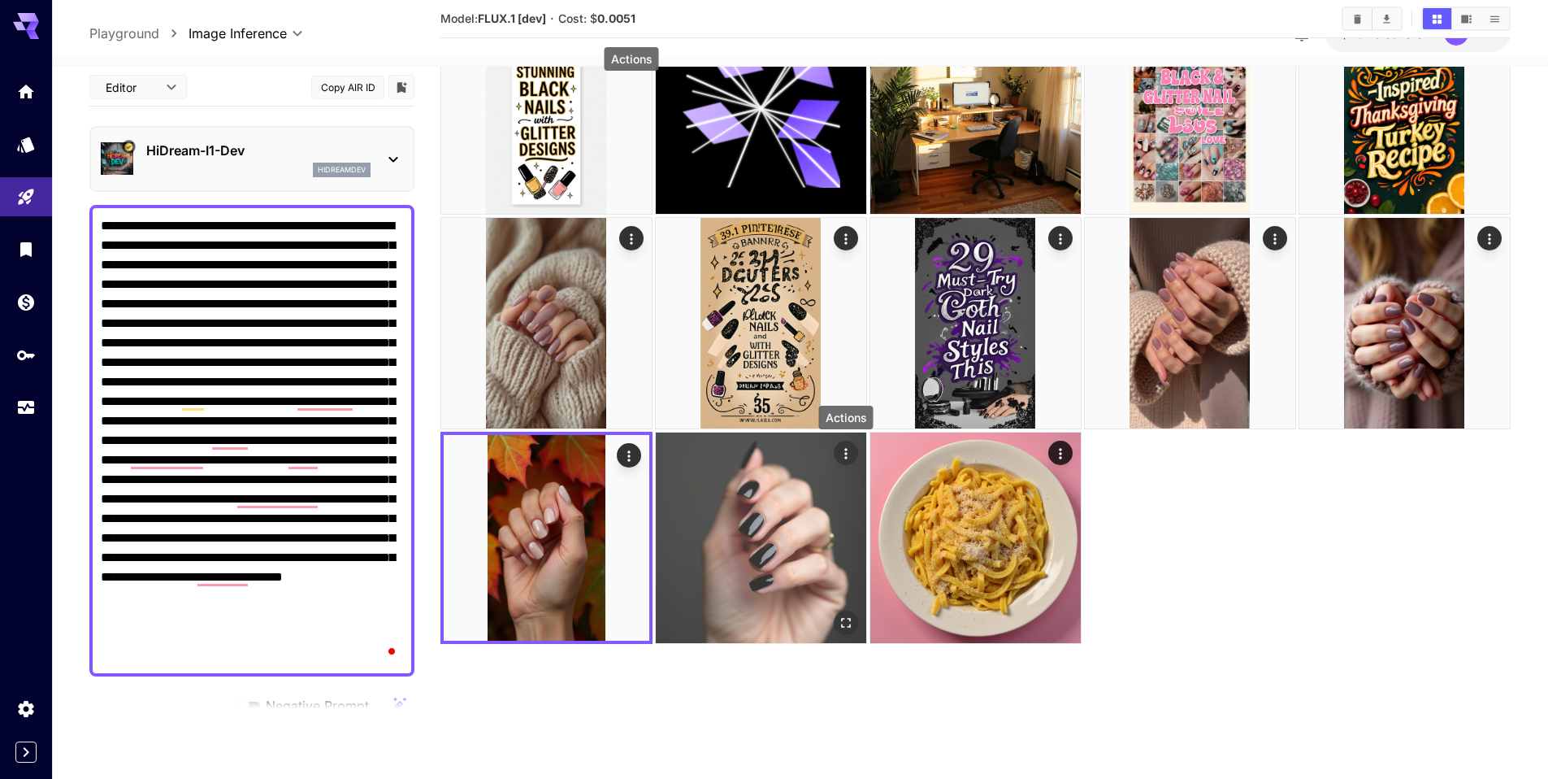
click at [850, 450] on icon "Actions" at bounding box center [846, 453] width 16 height 16
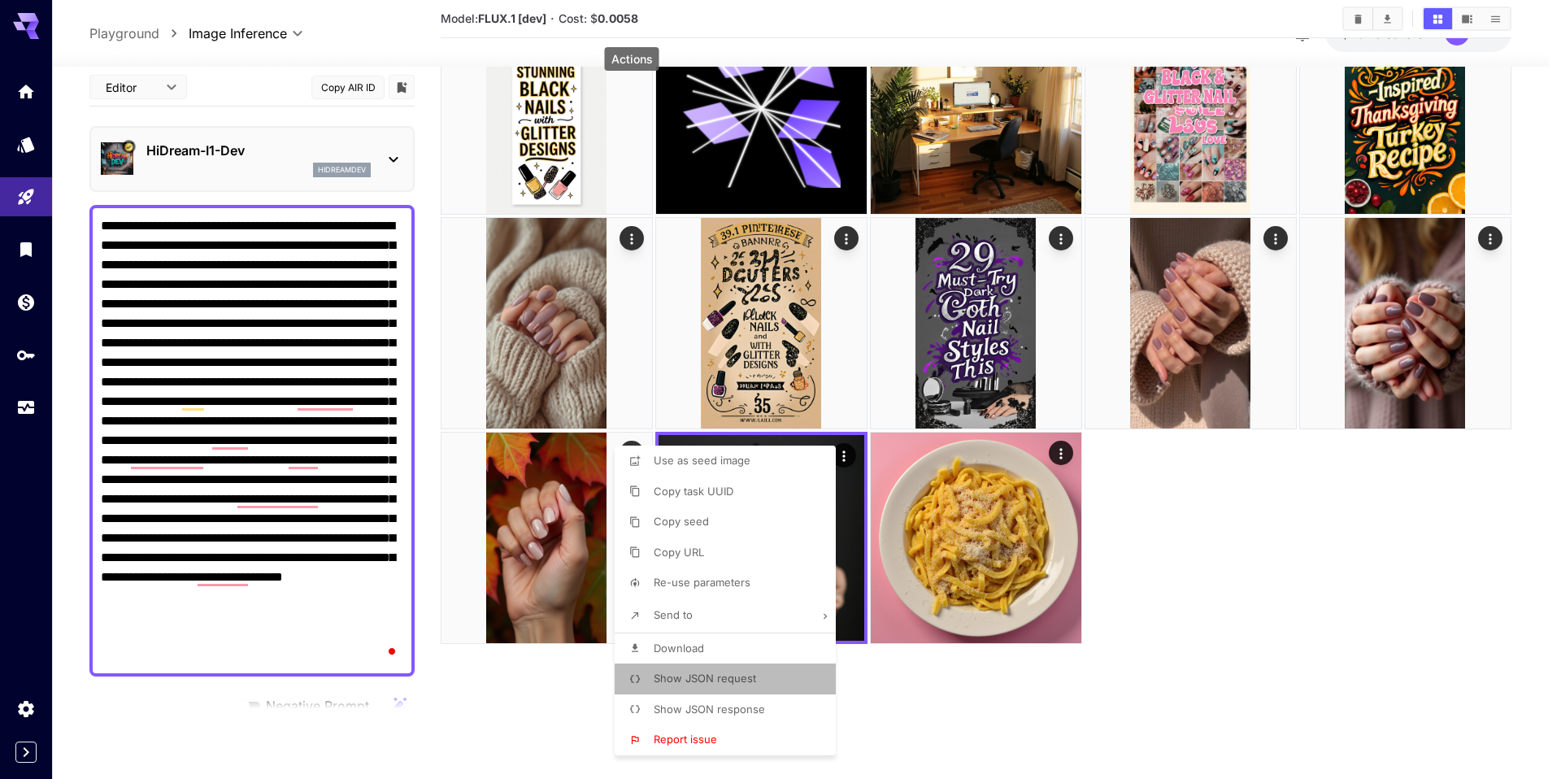
click at [778, 683] on li "Show JSON request" at bounding box center [730, 678] width 231 height 31
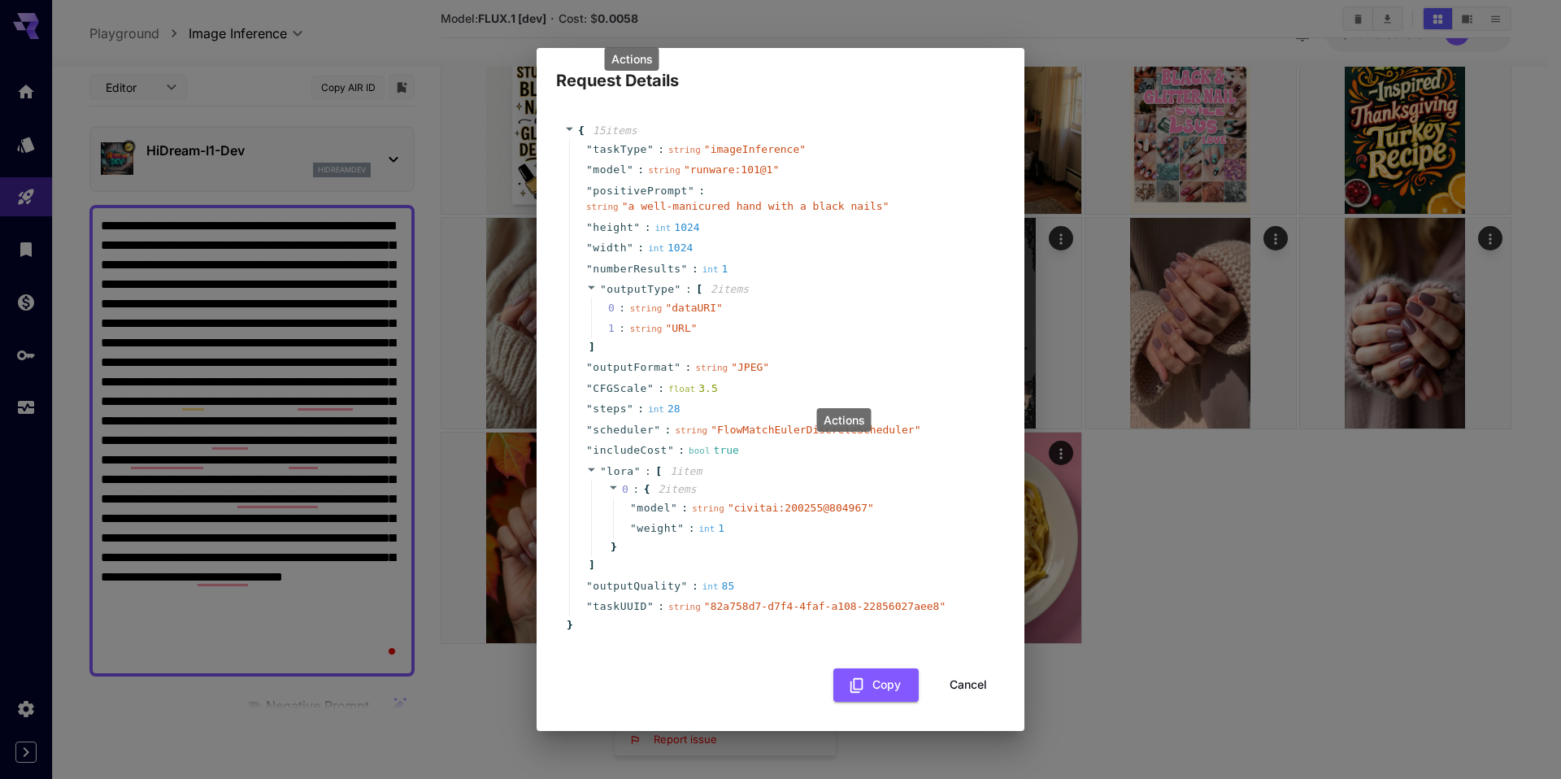
click at [951, 402] on div at bounding box center [780, 389] width 1561 height 779
click at [979, 686] on button "Cancel" at bounding box center [968, 684] width 73 height 33
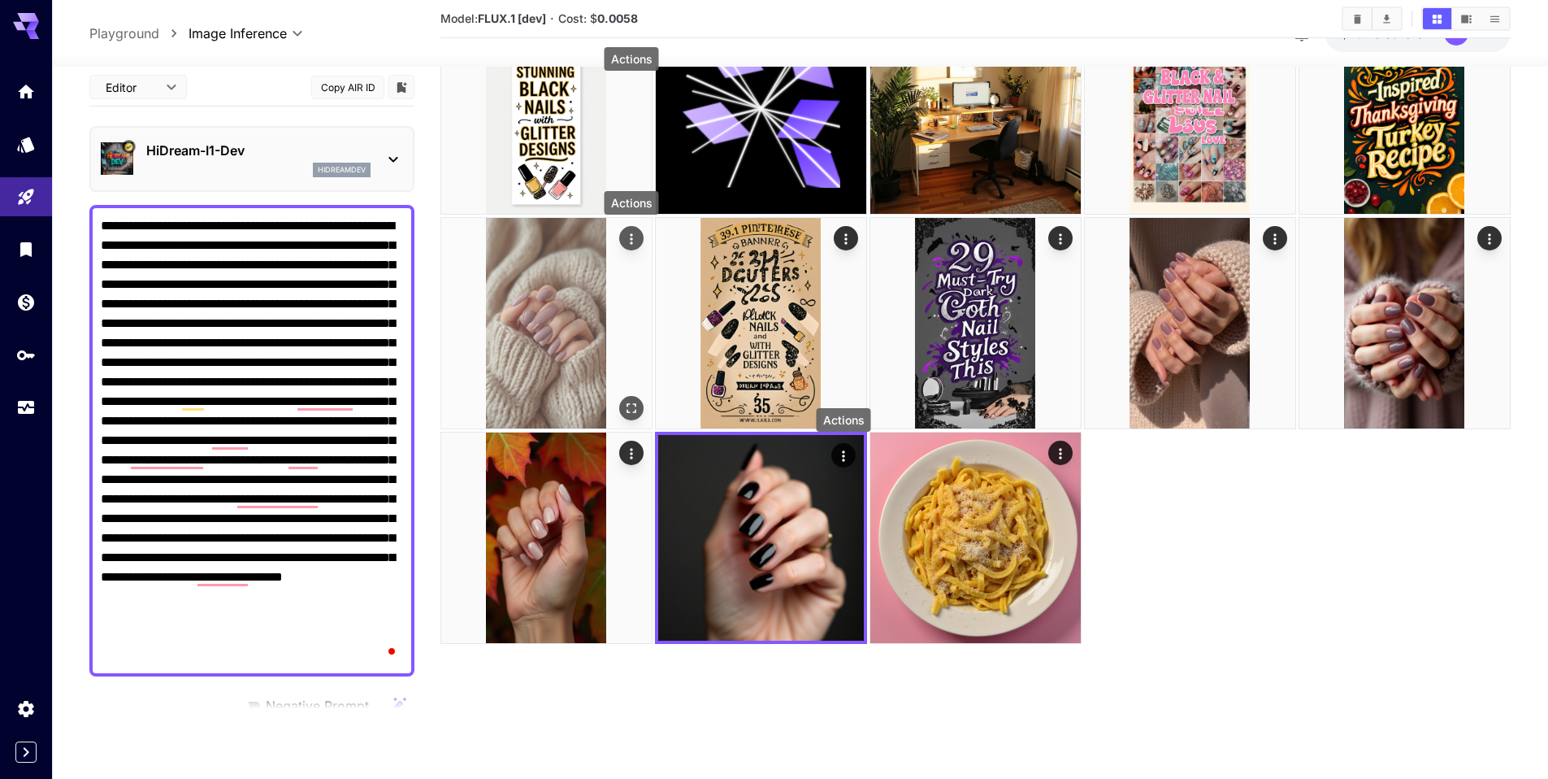
click at [625, 241] on icon "Actions" at bounding box center [631, 239] width 16 height 16
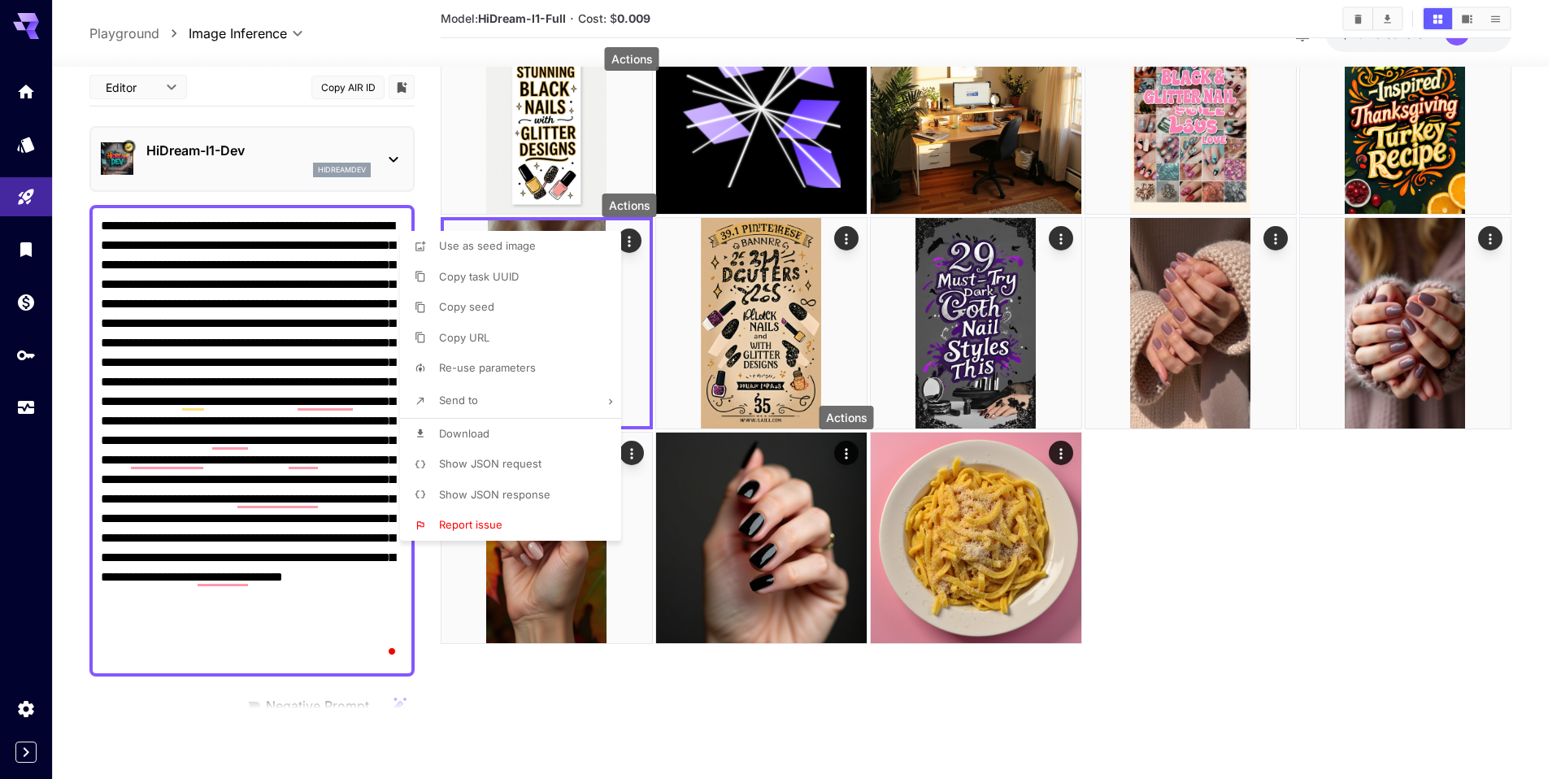
click at [562, 467] on li "Show JSON request" at bounding box center [515, 464] width 231 height 31
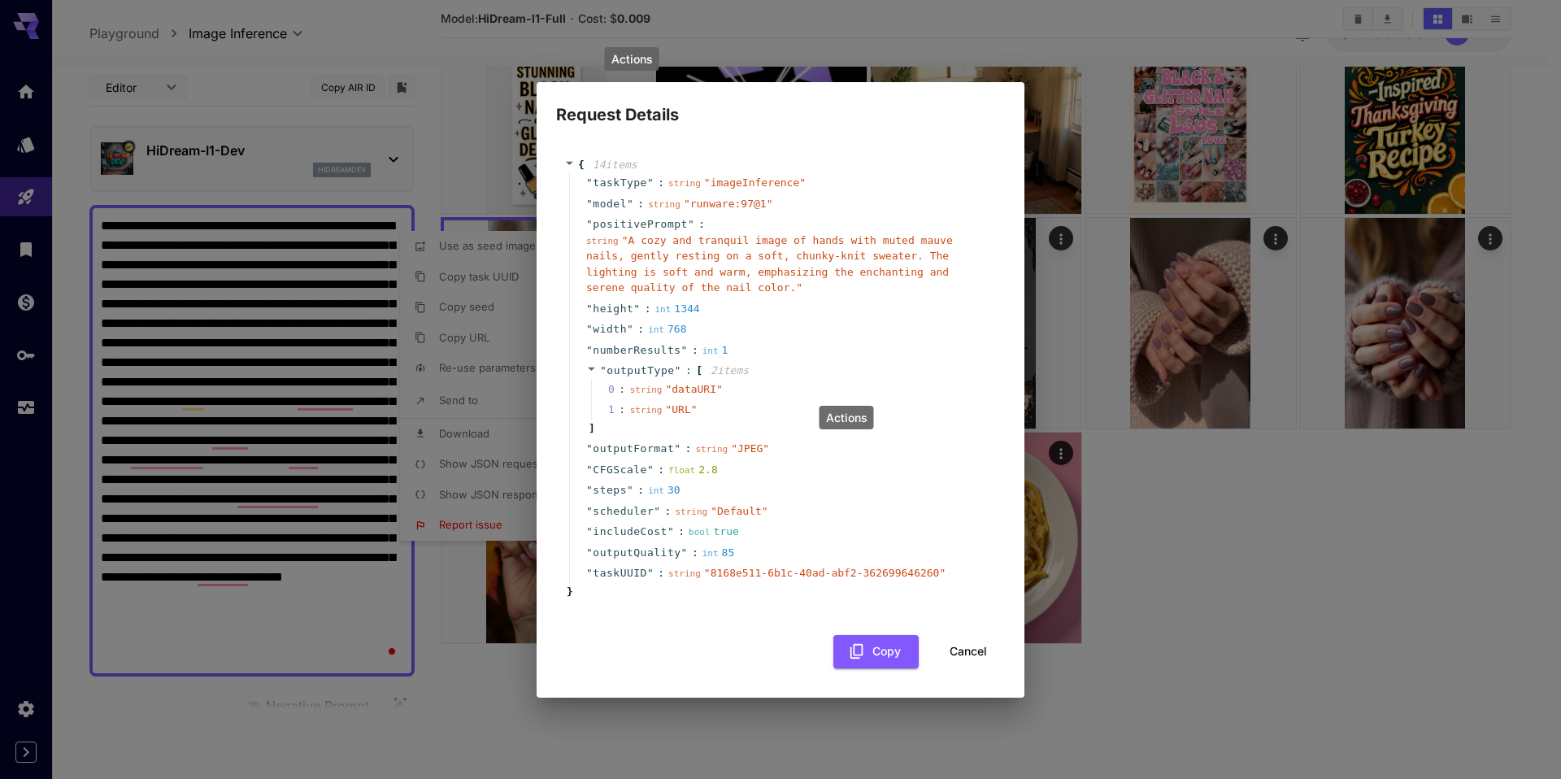
click at [788, 334] on div at bounding box center [780, 389] width 1561 height 779
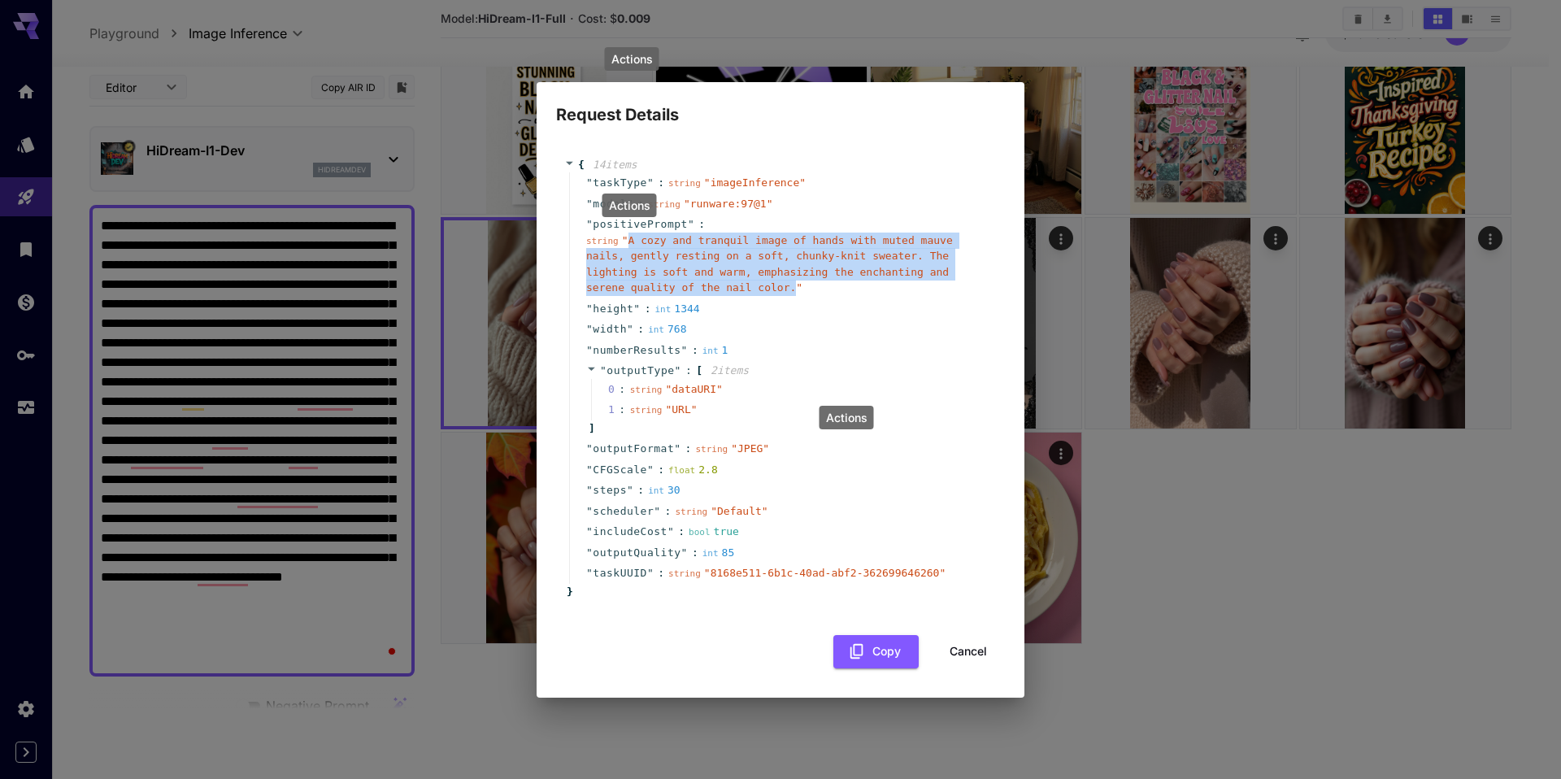
drag, startPoint x: 625, startPoint y: 237, endPoint x: 793, endPoint y: 291, distance: 175.8
click at [793, 291] on span "" A cozy and tranquil image of hands with muted mauve nails, gently resting on …" at bounding box center [769, 264] width 367 height 60
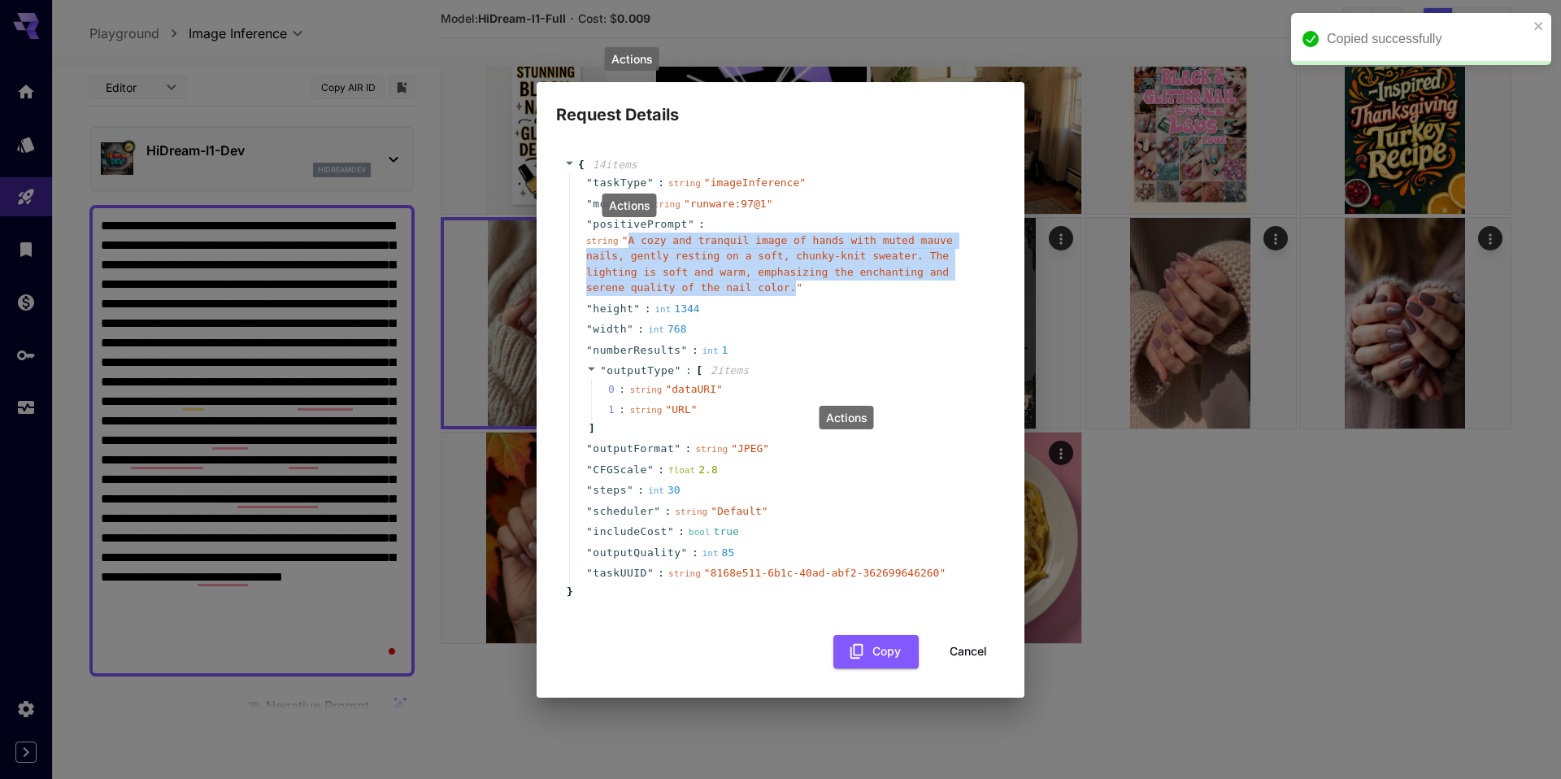
copy span "A cozy and tranquil image of hands with muted mauve nails, gently resting on a …"
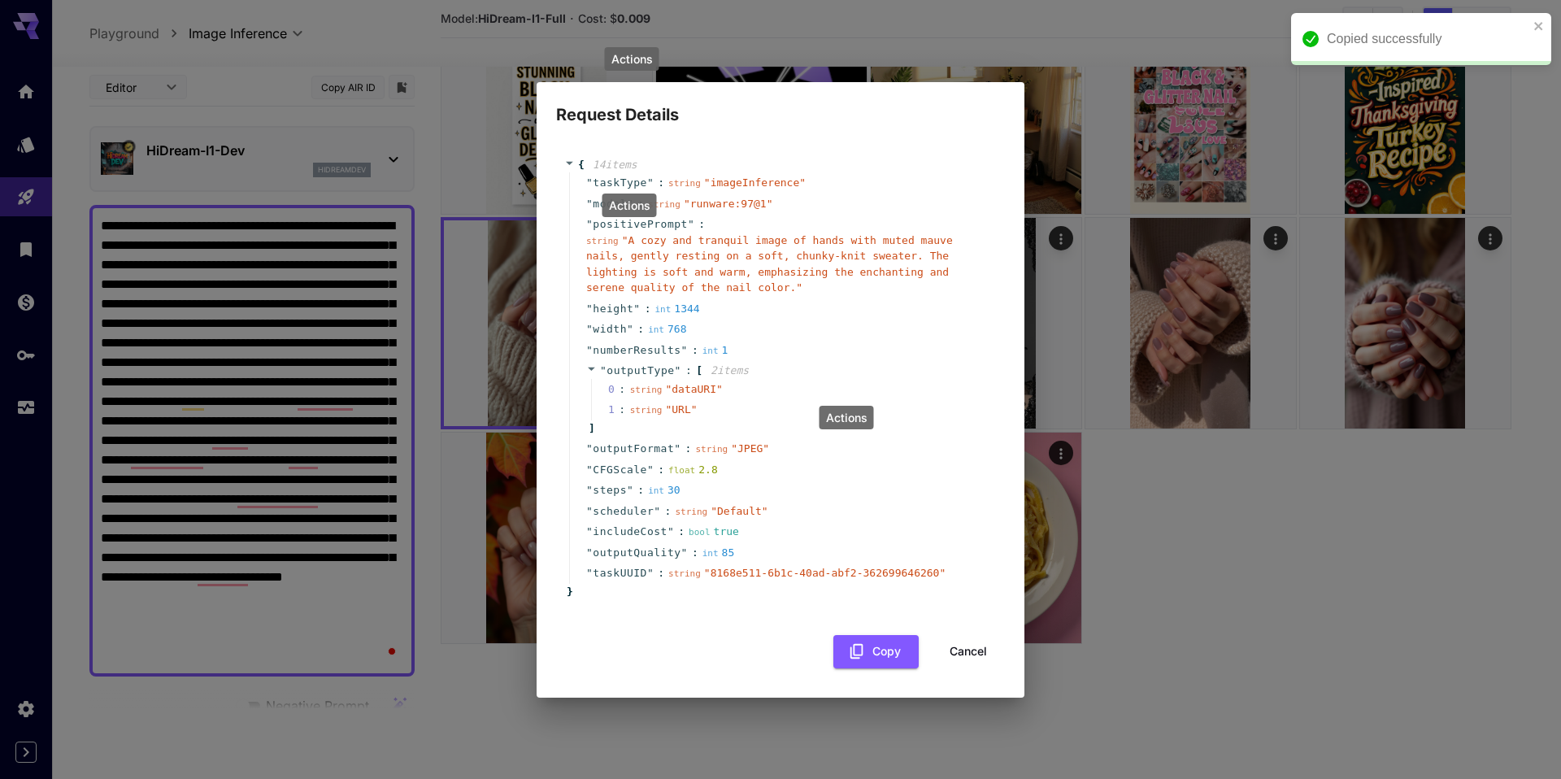
click at [1144, 612] on div "Request Details { 14 item s " taskType " : string " imageInference " " model " …" at bounding box center [780, 389] width 1561 height 779
click at [969, 653] on button "Cancel" at bounding box center [968, 651] width 73 height 33
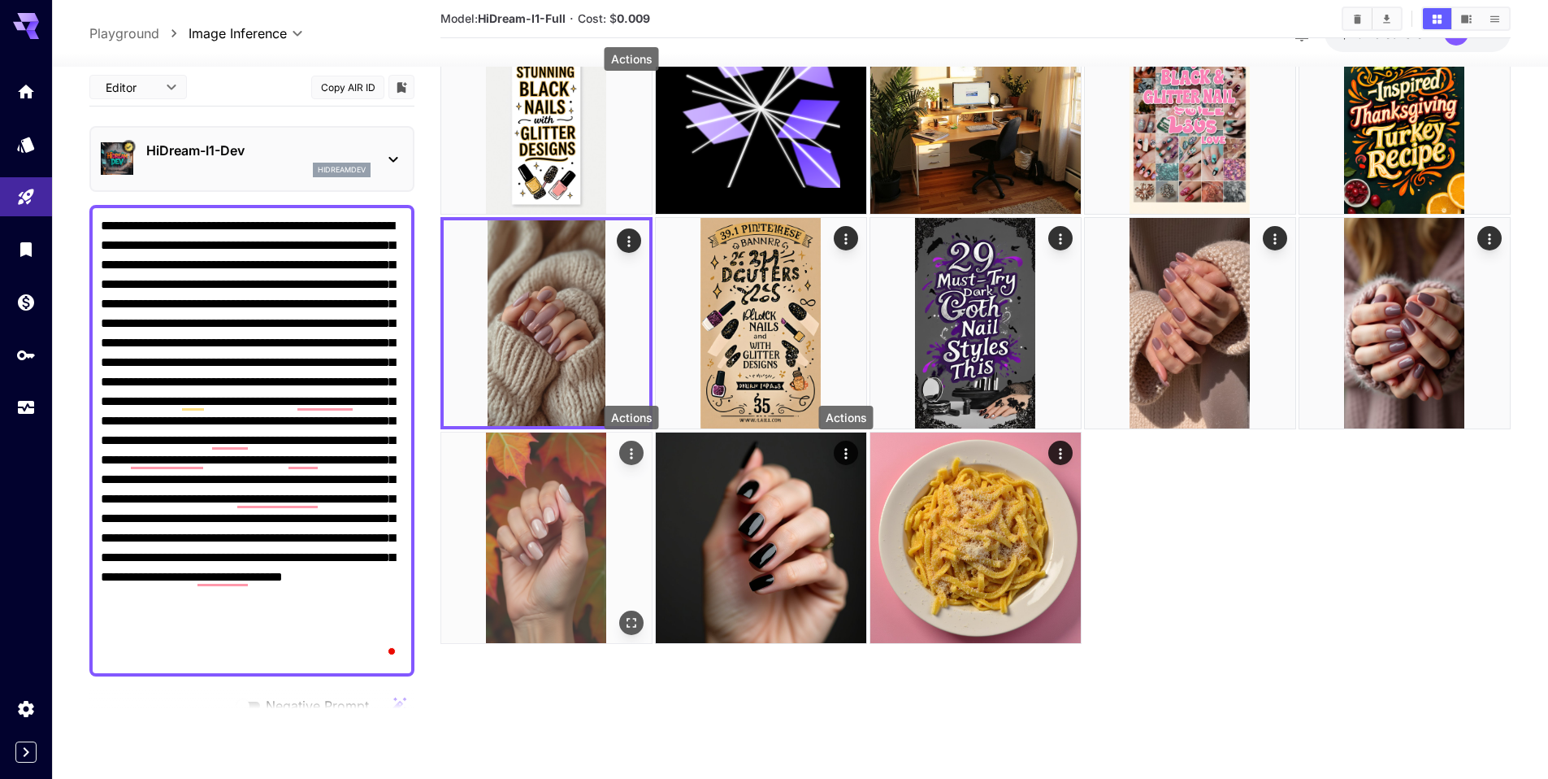
click at [623, 454] on button "Actions" at bounding box center [631, 453] width 24 height 24
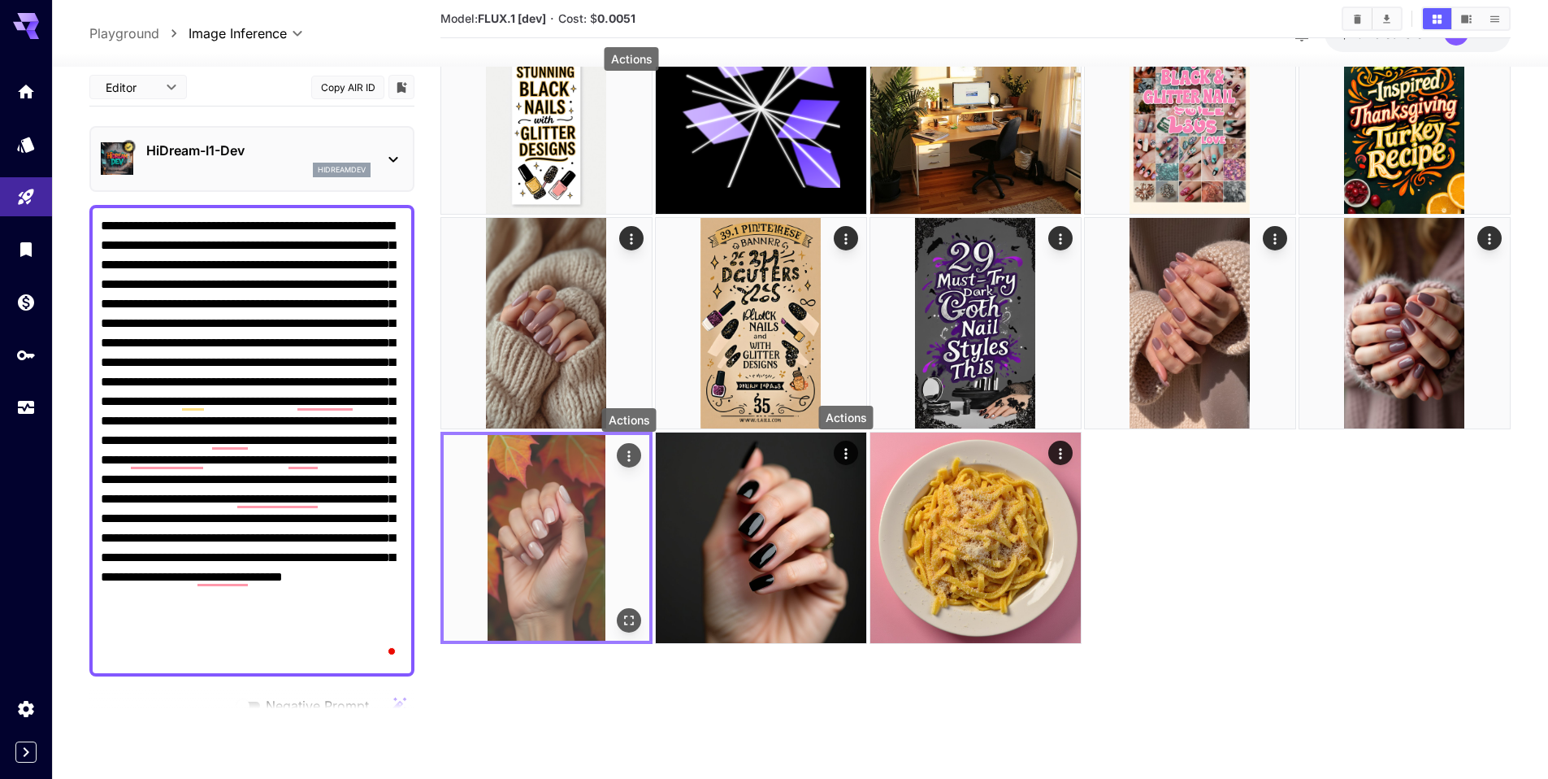
click at [623, 454] on icon "Actions" at bounding box center [629, 456] width 16 height 16
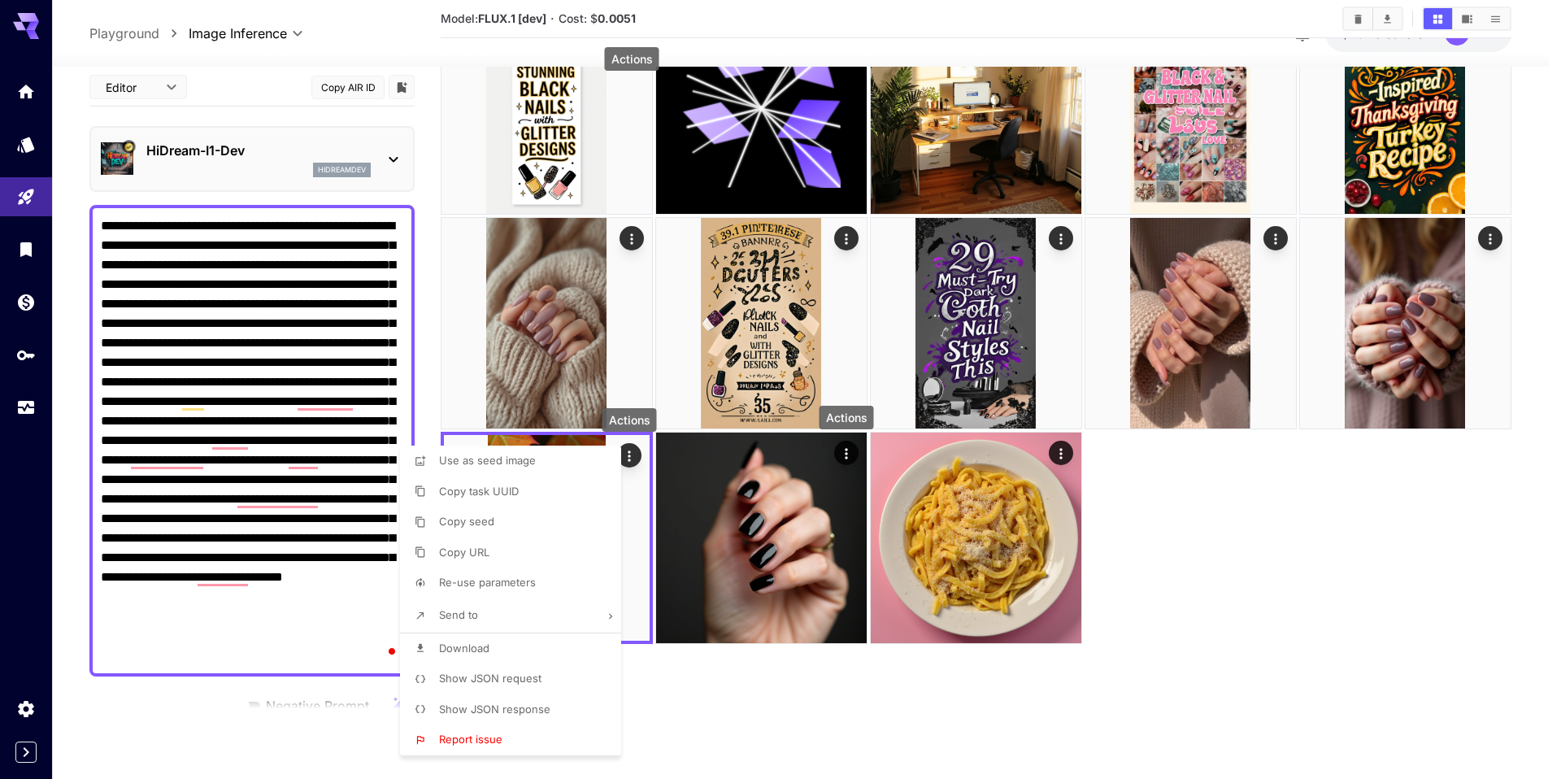
click at [519, 585] on span "Re-use parameters" at bounding box center [487, 581] width 97 height 13
type input "*********"
type input "*"
type input "*******"
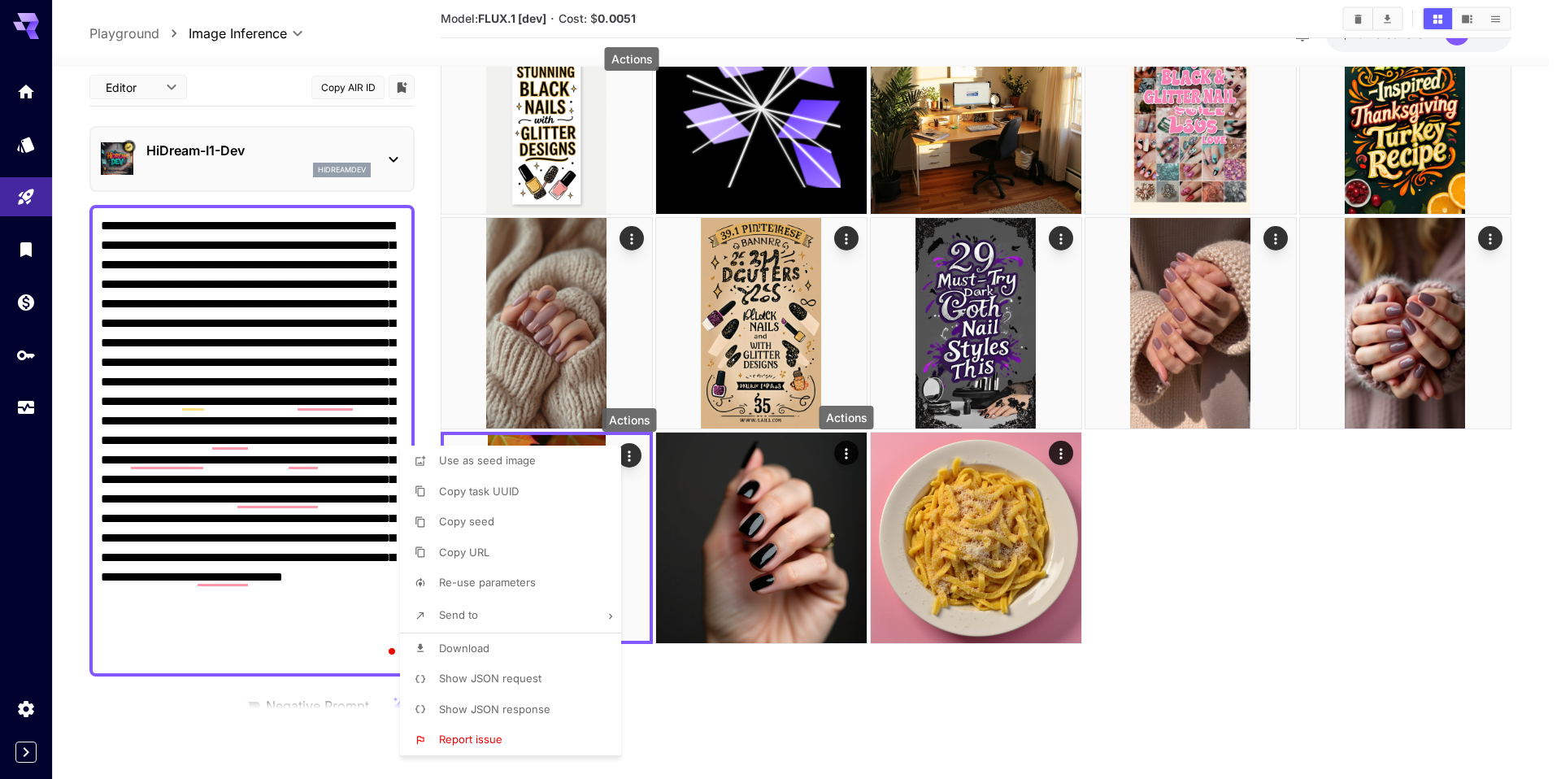
type input "**"
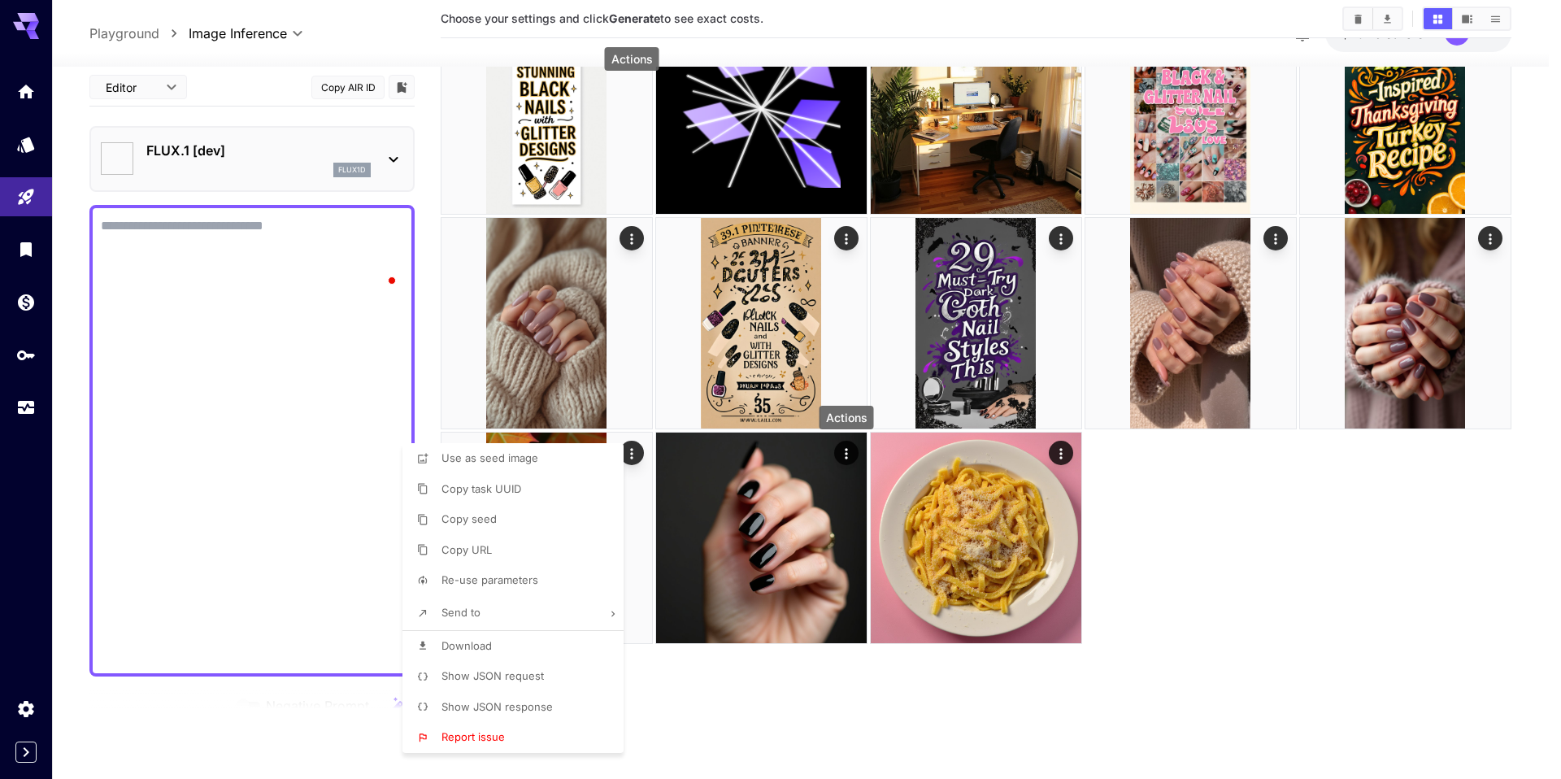
type input "**********"
type input "***"
type textarea "**********"
type input "**"
type input "***"
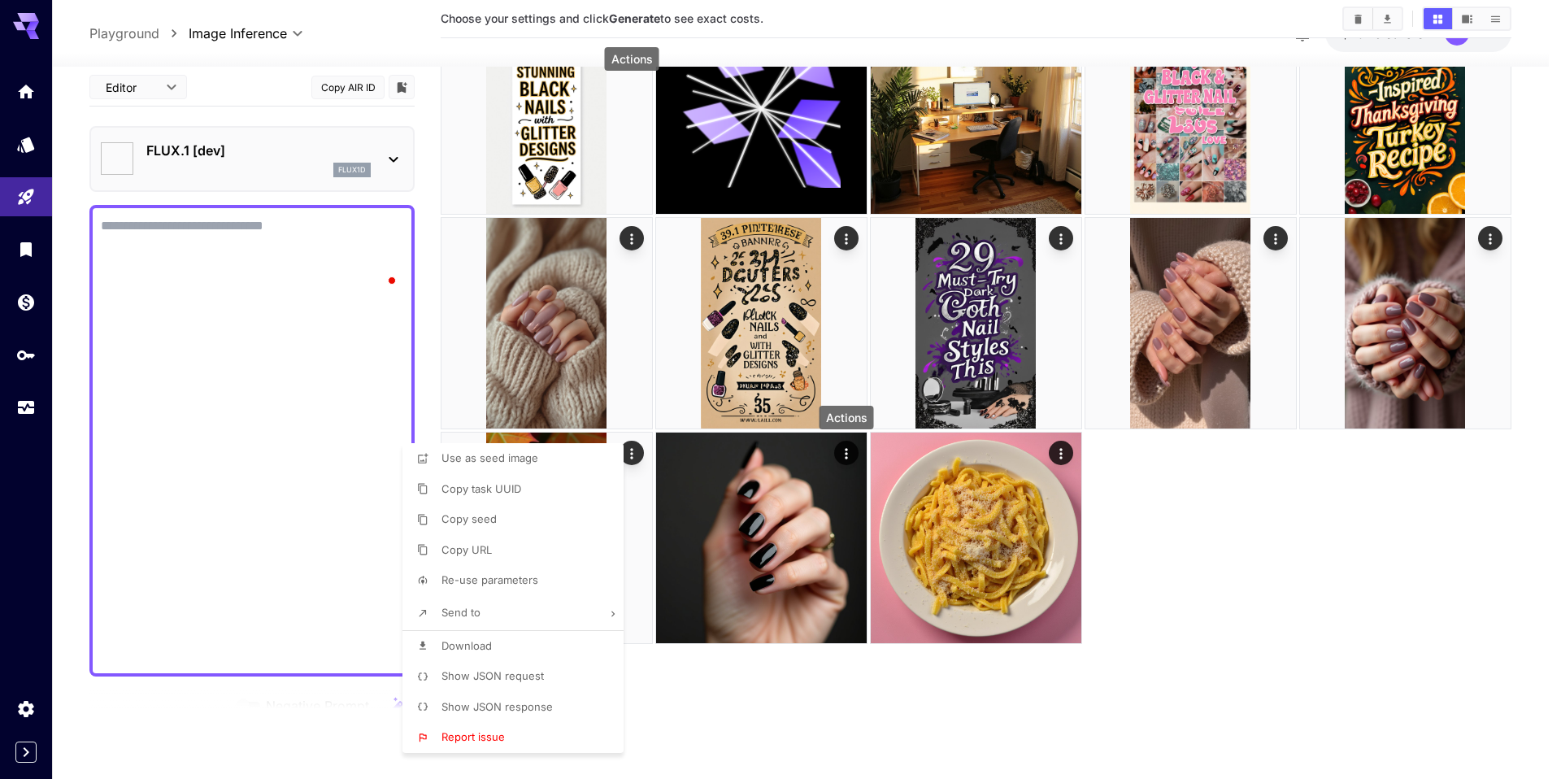
type input "**"
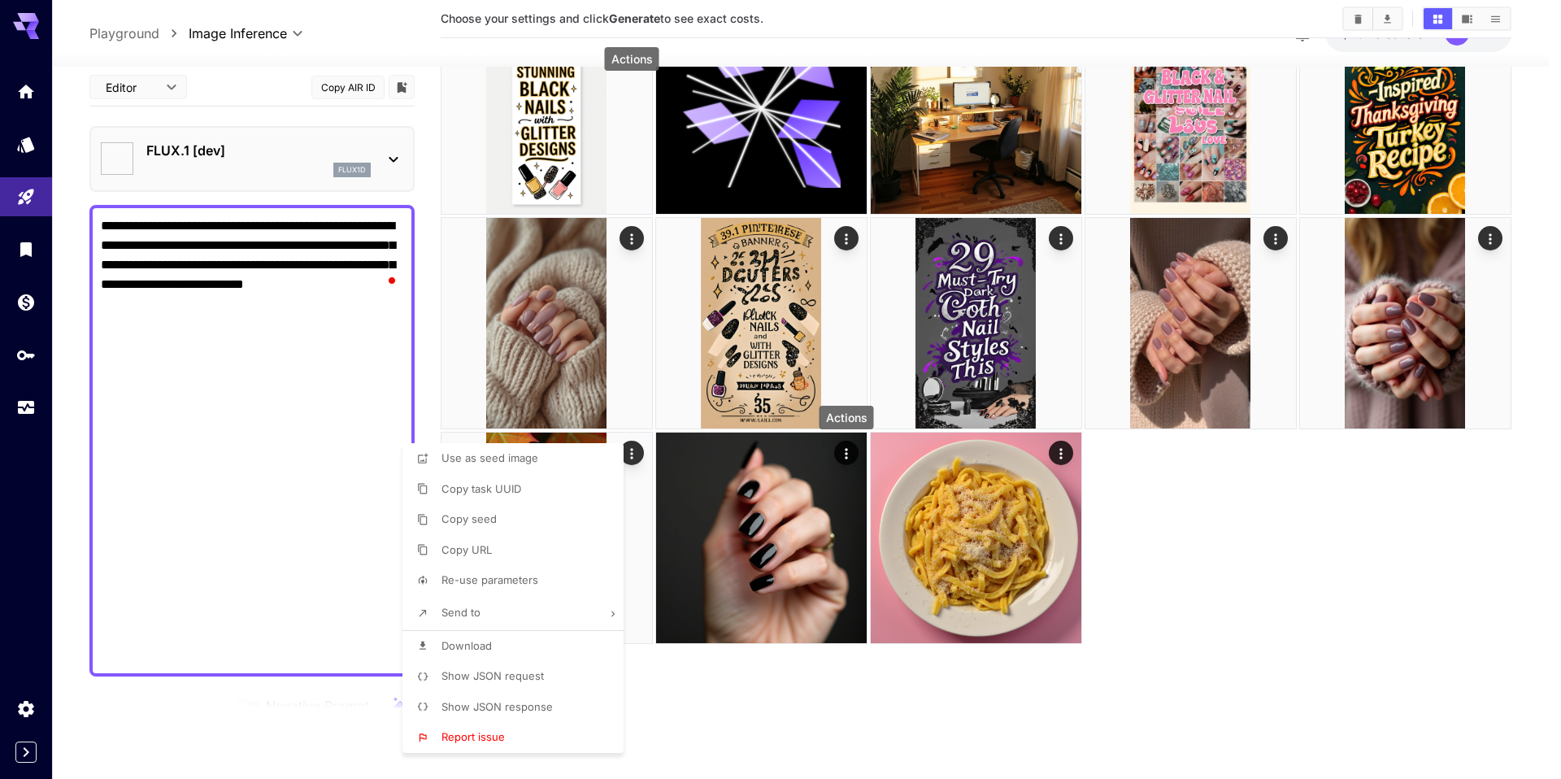
type input "**********"
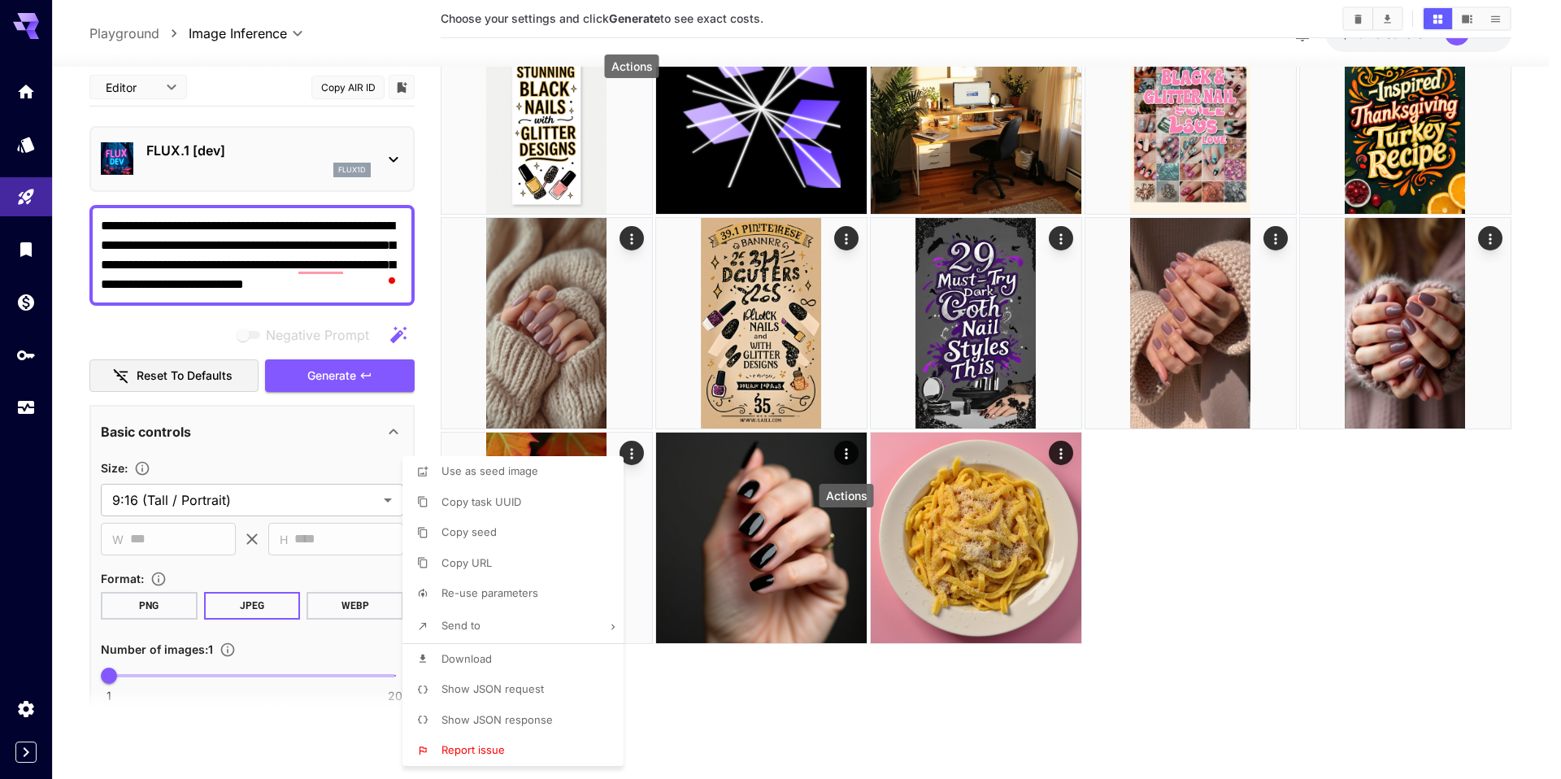
click at [280, 245] on div at bounding box center [780, 389] width 1561 height 779
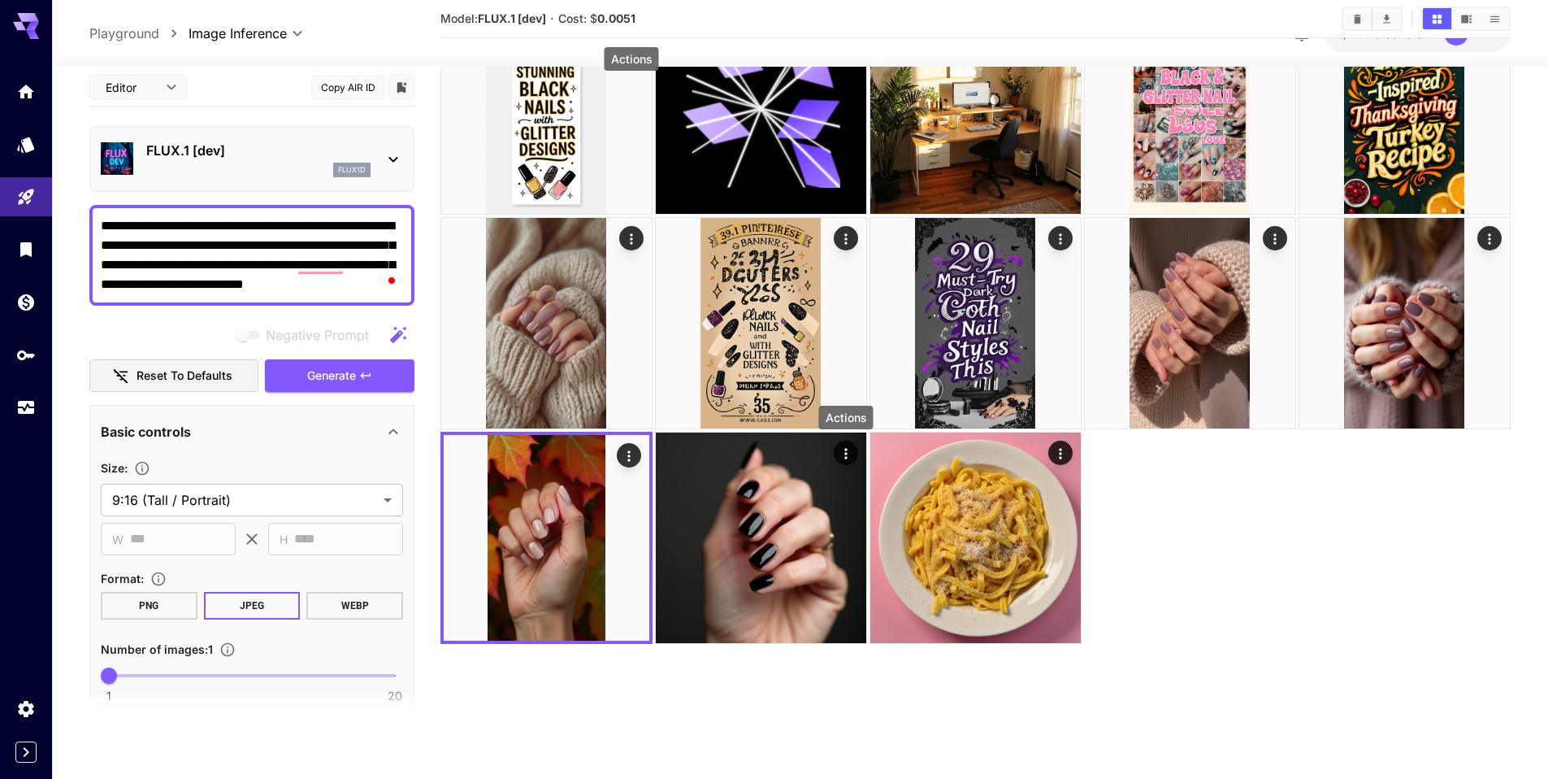
click at [280, 245] on div at bounding box center [774, 389] width 1548 height 779
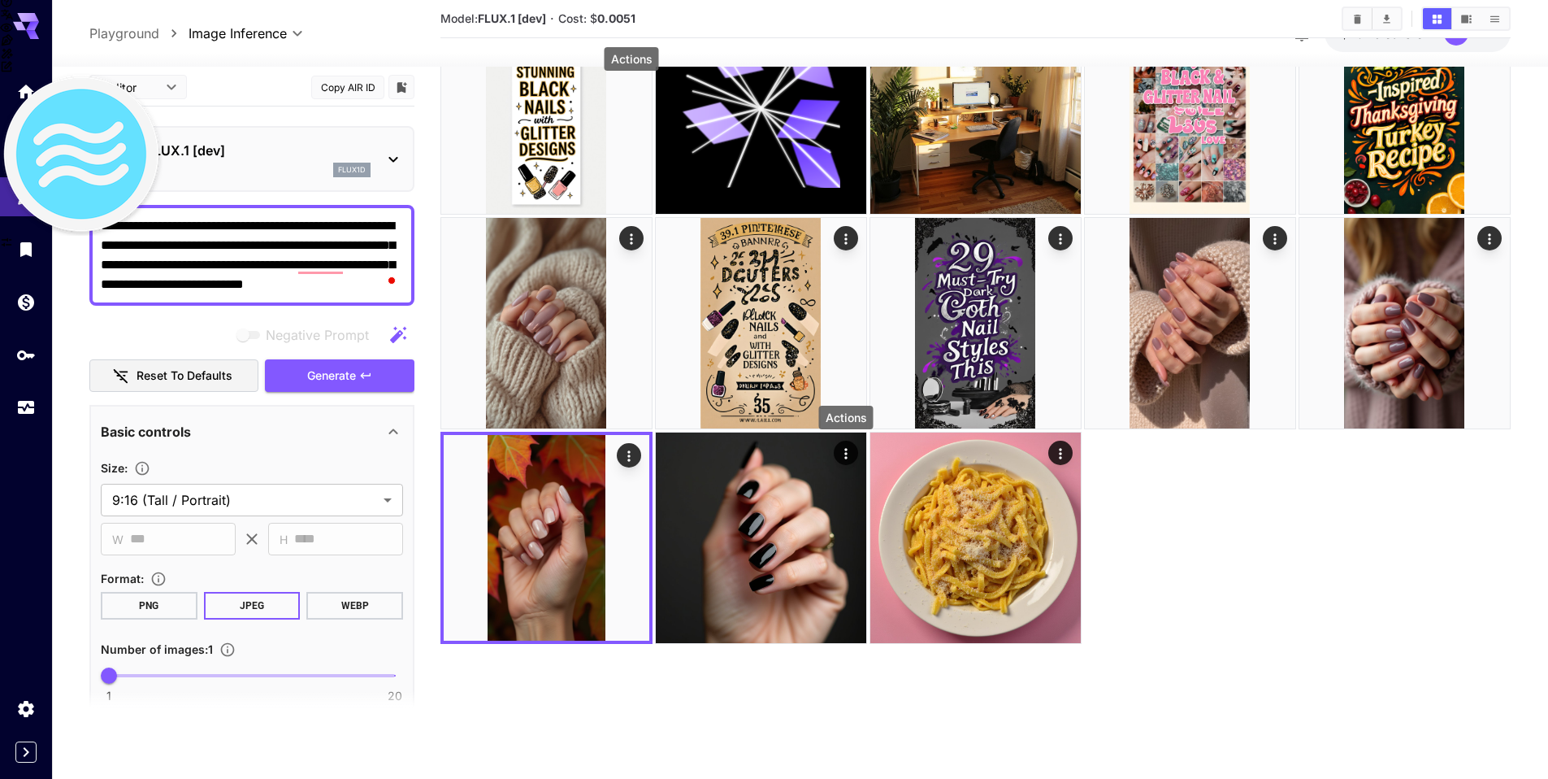
click at [280, 245] on textarea "**********" at bounding box center [252, 254] width 302 height 78
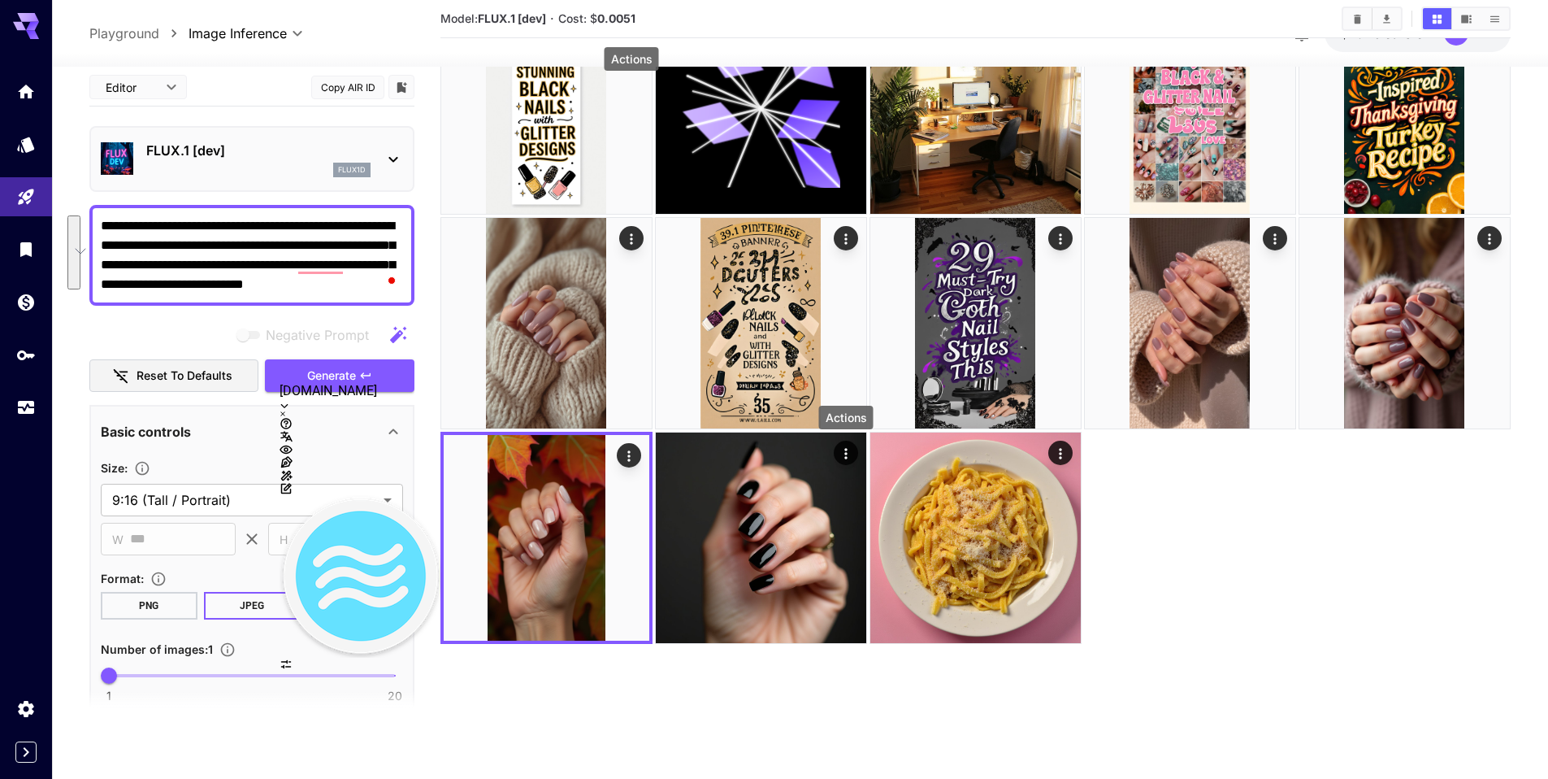
paste textarea "To enrich screen reader interactions, please activate Accessibility in Grammarl…"
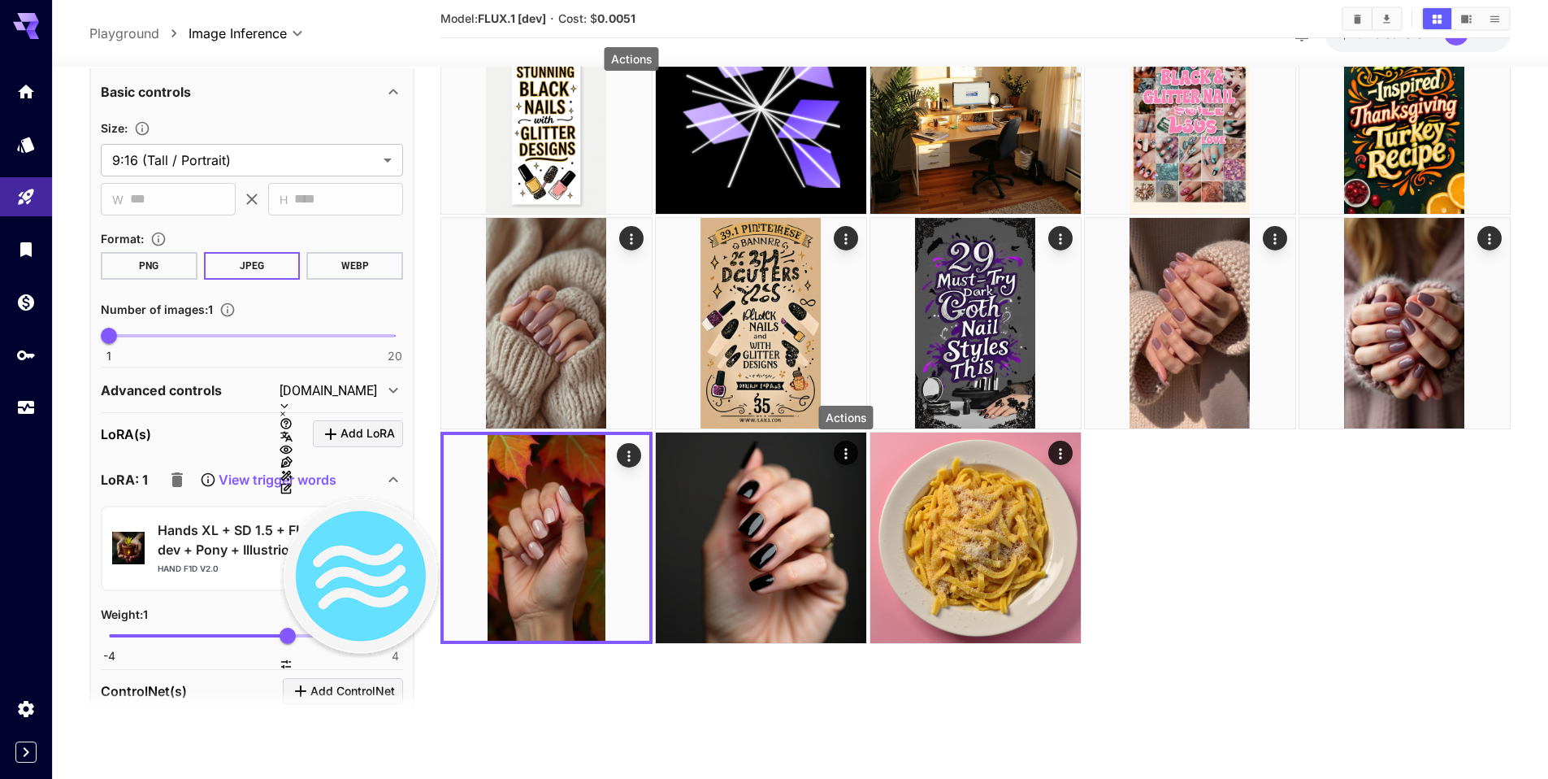
scroll to position [346, 0]
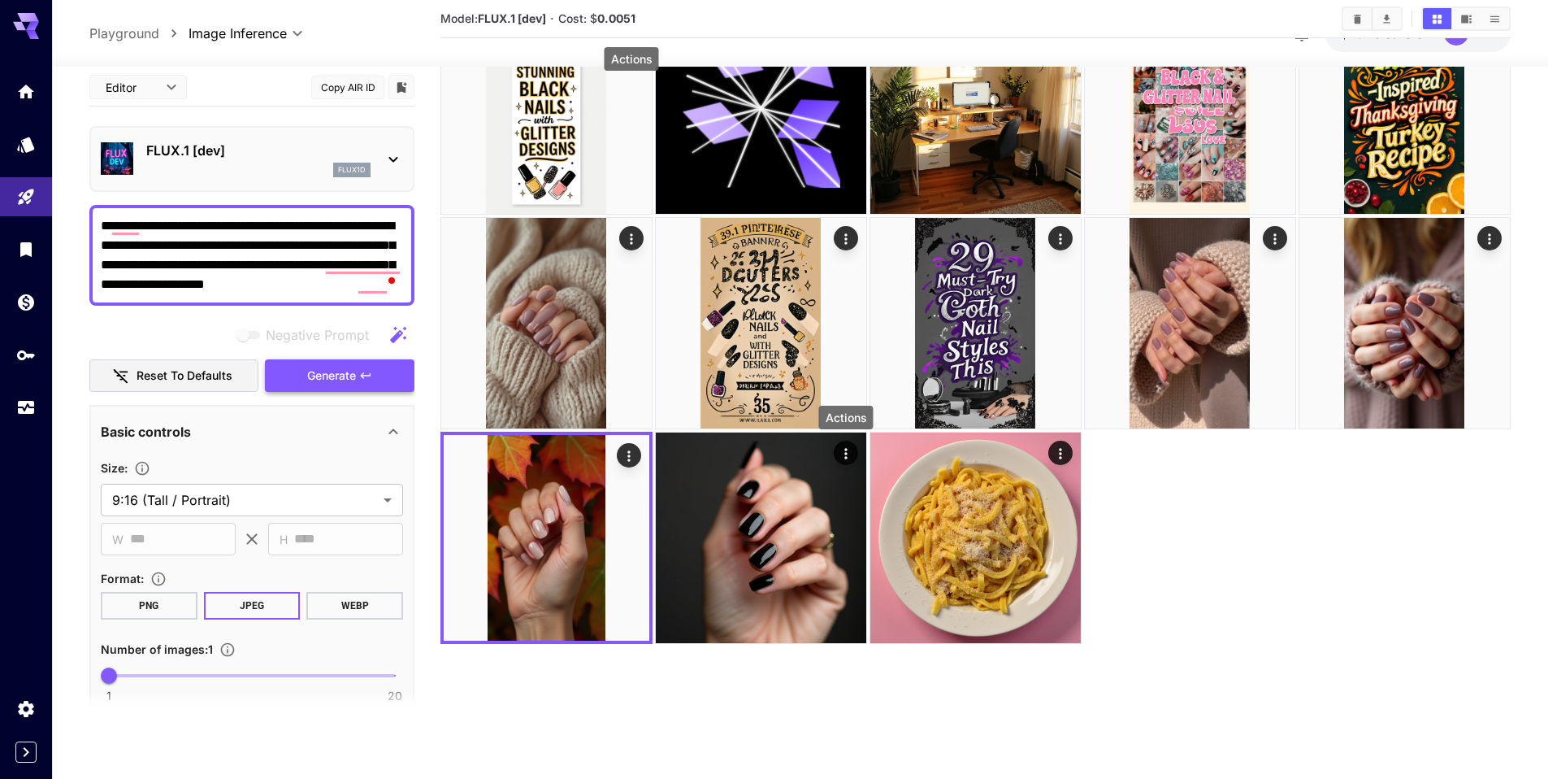
type textarea "**********"
click at [349, 382] on span "Generate" at bounding box center [331, 375] width 49 height 20
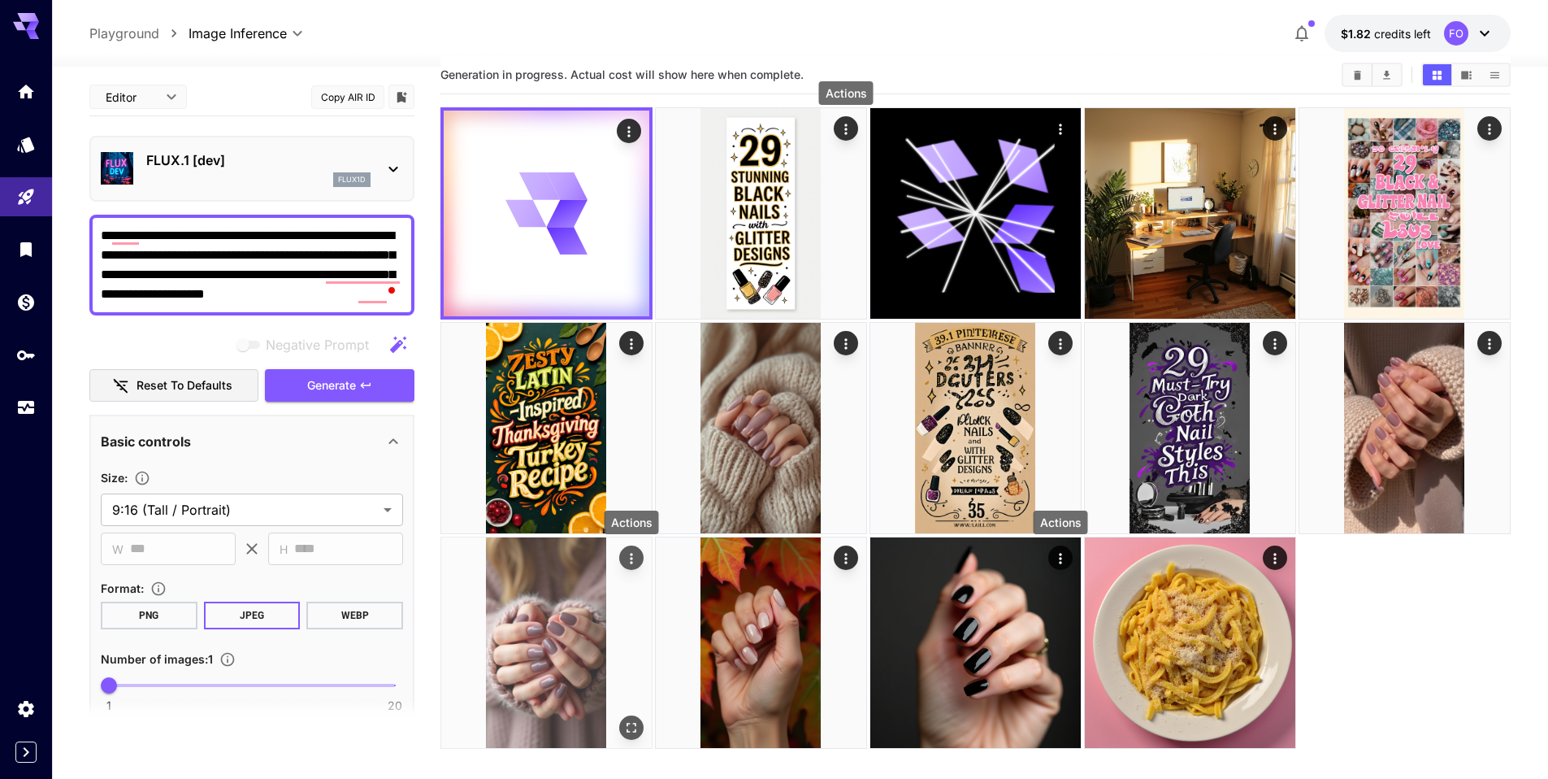
click at [630, 558] on icon "Actions" at bounding box center [631, 558] width 16 height 16
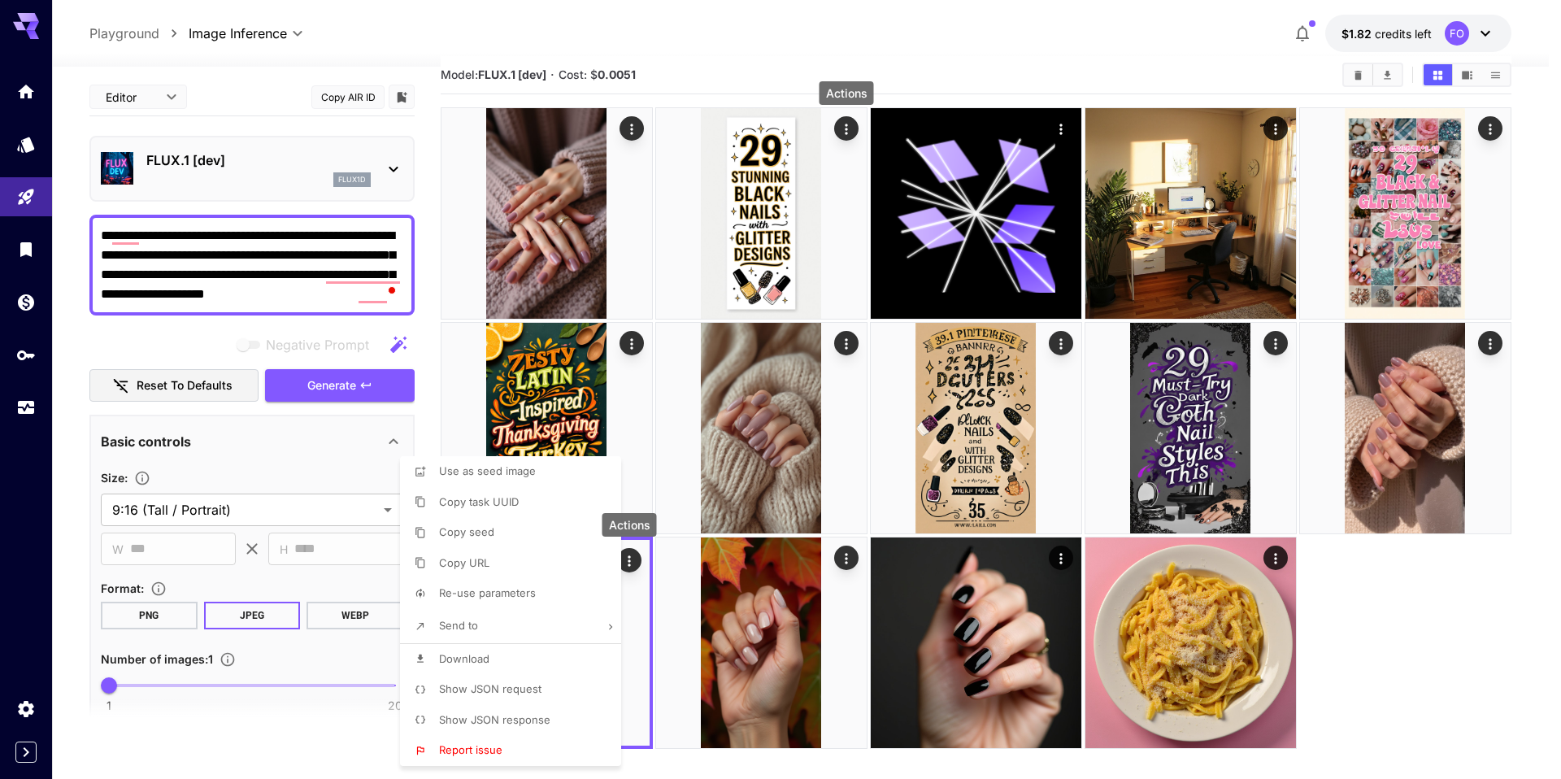
click at [1422, 582] on div at bounding box center [780, 389] width 1561 height 779
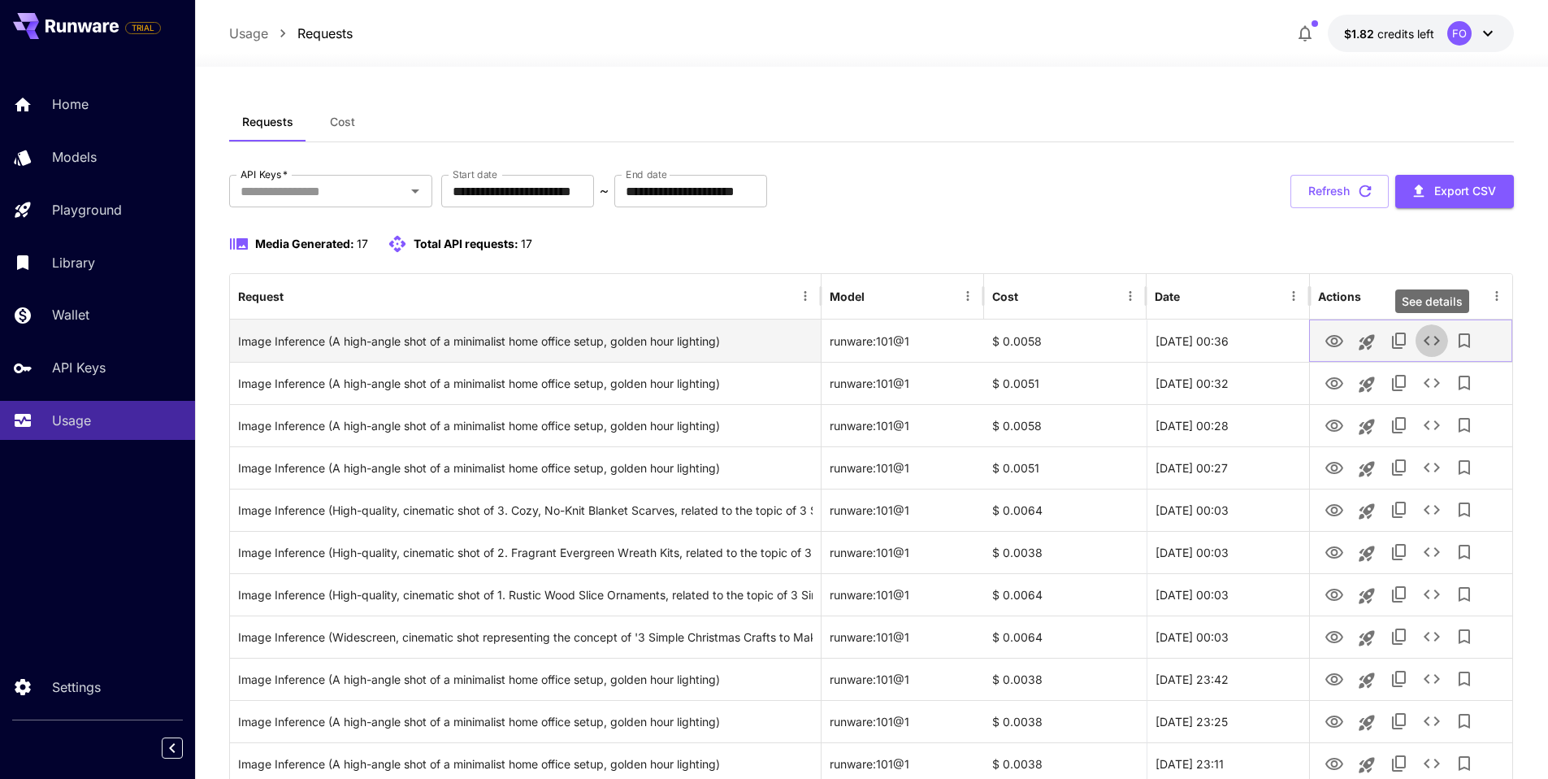
click at [1427, 340] on icon "See details" at bounding box center [1432, 341] width 20 height 20
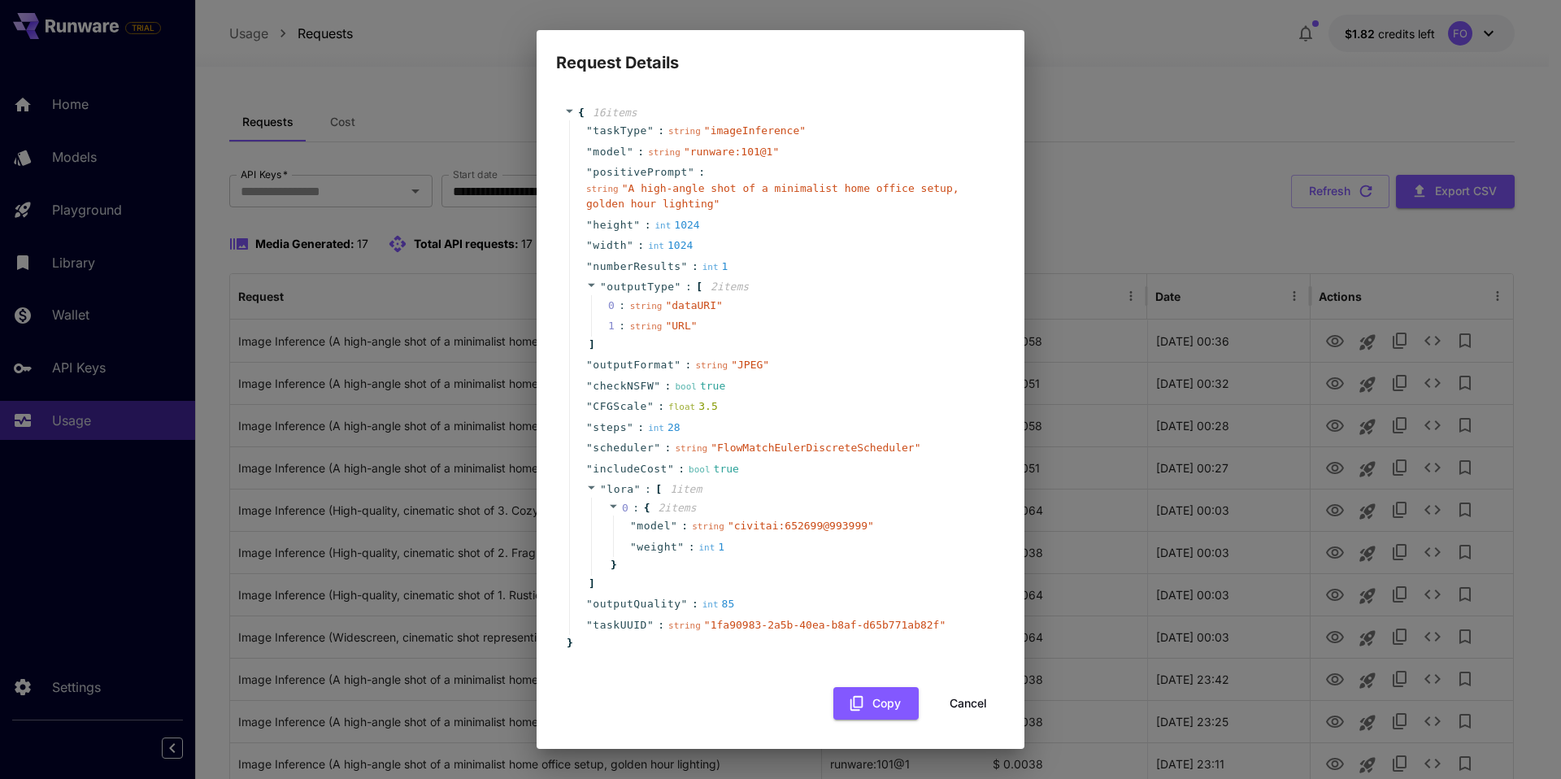
click at [969, 705] on button "Cancel" at bounding box center [968, 703] width 73 height 33
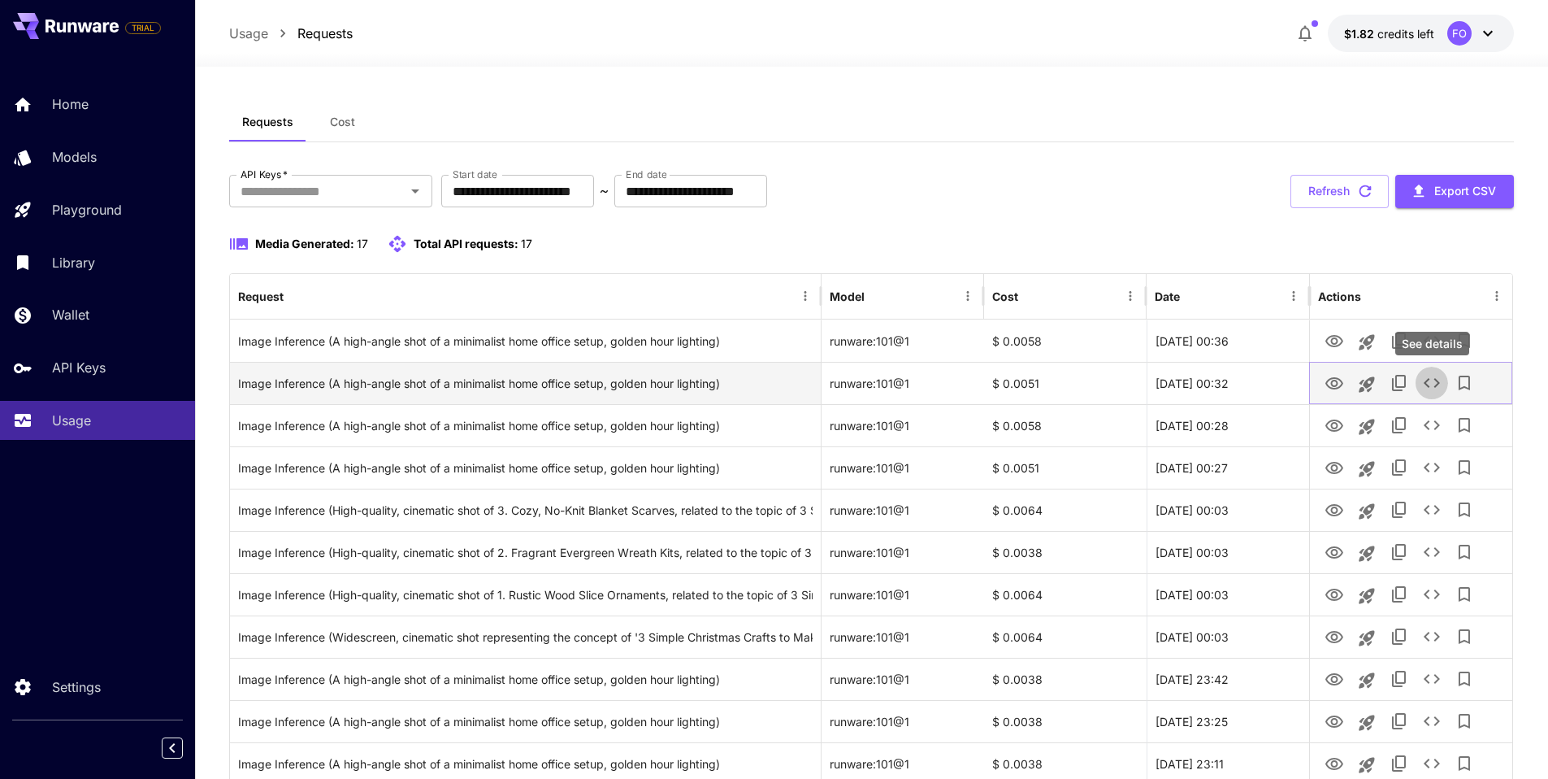
click at [1432, 383] on icon "See details" at bounding box center [1432, 383] width 20 height 20
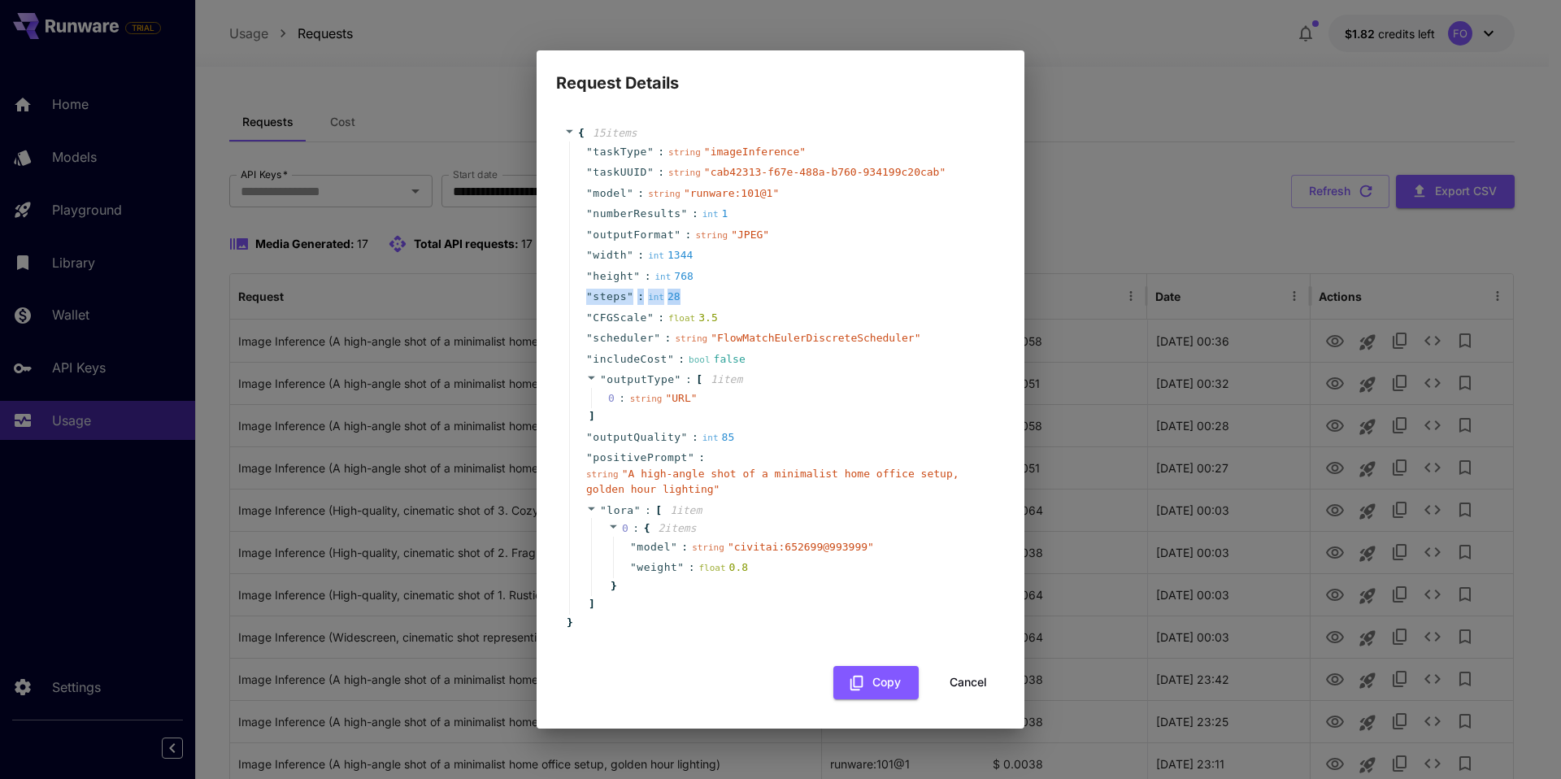
drag, startPoint x: 927, startPoint y: 298, endPoint x: 1022, endPoint y: 270, distance: 99.0
click at [1022, 270] on div "{ 15 item s " taskType " : string " imageInference " " taskUUID " : string " ca…" at bounding box center [780, 412] width 488 height 632
click at [962, 684] on button "Cancel" at bounding box center [968, 682] width 73 height 33
